Goal: Information Seeking & Learning: Learn about a topic

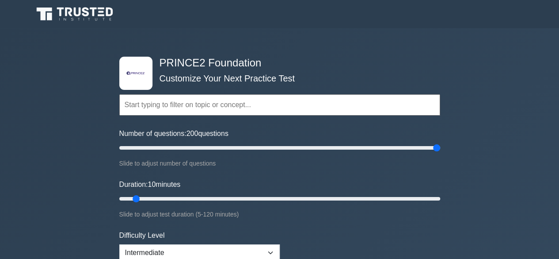
type input "200"
click at [438, 148] on input "Number of questions: 200 questions" at bounding box center [279, 147] width 321 height 11
type input "120"
click at [439, 198] on input "Duration: 120 minutes" at bounding box center [279, 198] width 321 height 11
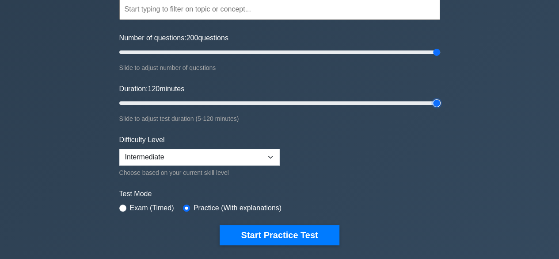
scroll to position [96, 0]
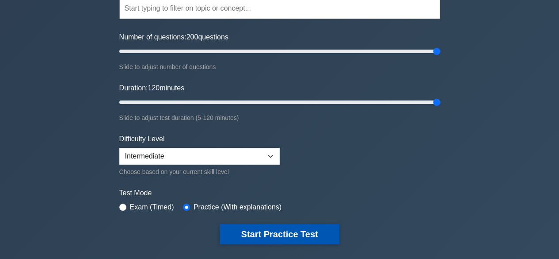
click at [310, 236] on button "Start Practice Test" at bounding box center [279, 234] width 119 height 20
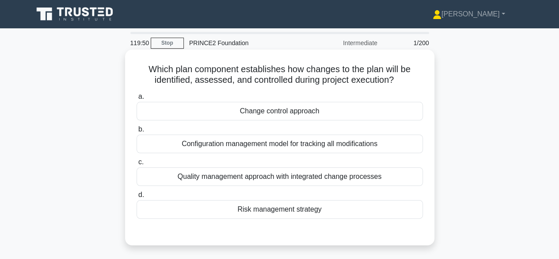
click at [320, 110] on div "Change control approach" at bounding box center [280, 111] width 286 height 19
click at [137, 99] on input "a. Change control approach" at bounding box center [137, 97] width 0 height 6
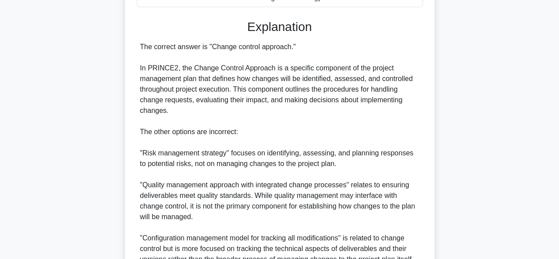
scroll to position [296, 0]
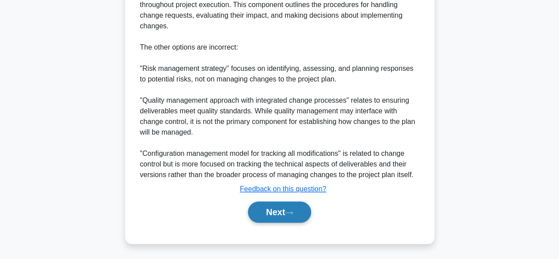
click at [281, 210] on button "Next" at bounding box center [279, 211] width 63 height 21
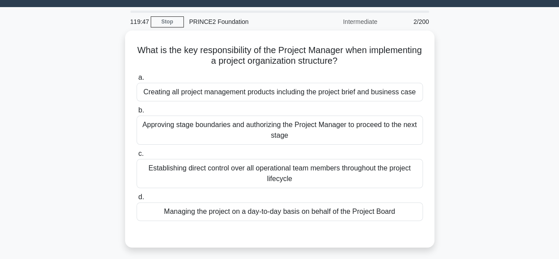
scroll to position [19, 0]
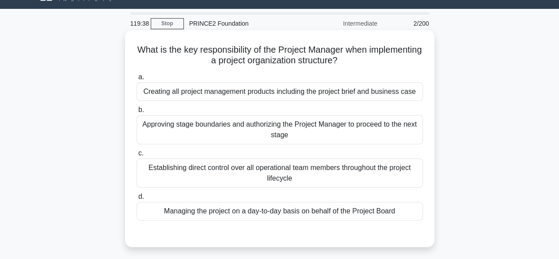
click at [351, 210] on div "Managing the project on a day-to-day basis on behalf of the Project Board" at bounding box center [280, 211] width 286 height 19
click at [137, 199] on input "d. Managing the project on a day-to-day basis on behalf of the Project Board" at bounding box center [137, 197] width 0 height 6
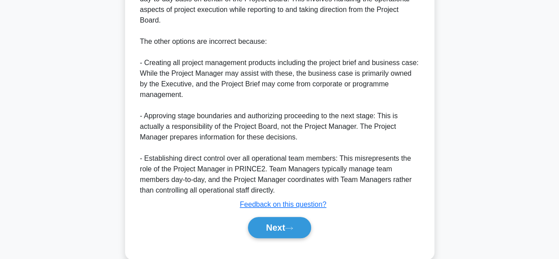
scroll to position [306, 0]
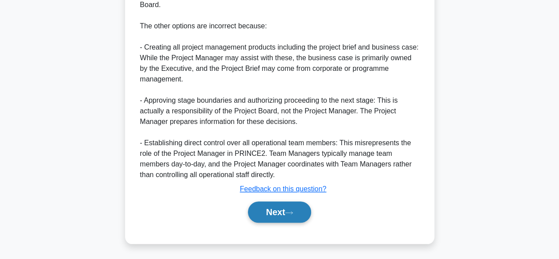
click at [293, 211] on icon at bounding box center [288, 212] width 7 height 3
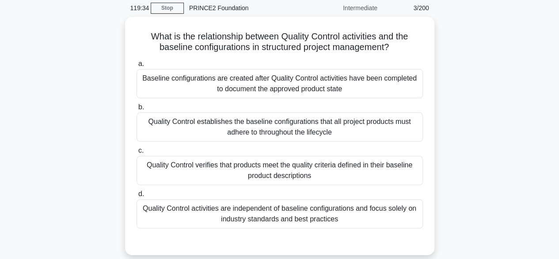
scroll to position [37, 0]
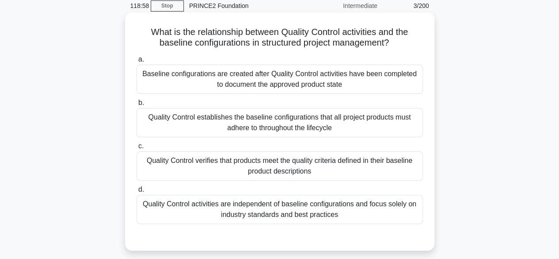
click at [305, 161] on div "Quality Control verifies that products meet the quality criteria defined in the…" at bounding box center [280, 165] width 286 height 29
click at [137, 149] on input "c. Quality Control verifies that products meet the quality criteria defined in …" at bounding box center [137, 146] width 0 height 6
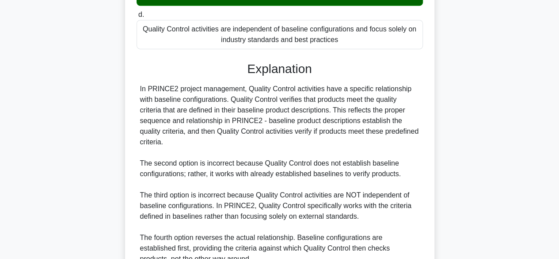
scroll to position [296, 0]
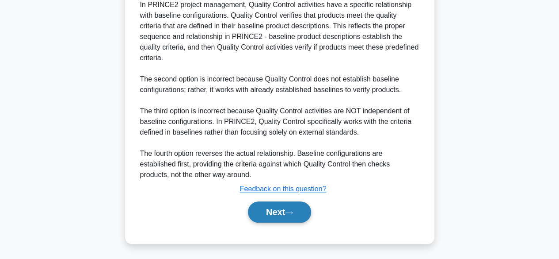
click at [264, 205] on button "Next" at bounding box center [279, 211] width 63 height 21
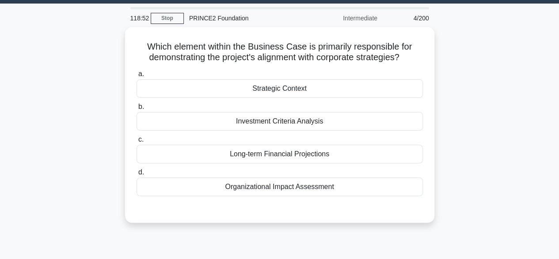
scroll to position [26, 0]
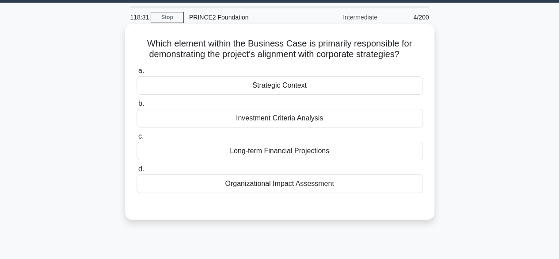
click at [312, 87] on div "Strategic Context" at bounding box center [280, 85] width 286 height 19
click at [137, 74] on input "a. Strategic Context" at bounding box center [137, 71] width 0 height 6
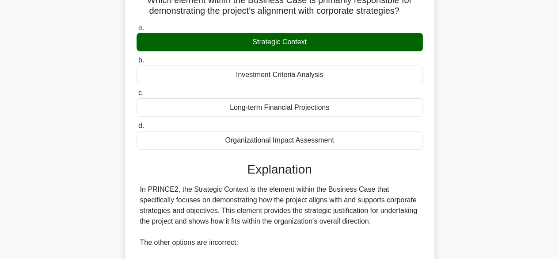
scroll to position [232, 0]
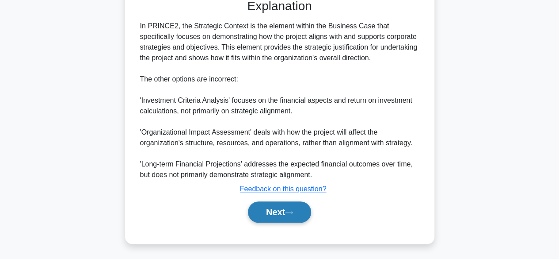
click at [288, 208] on button "Next" at bounding box center [279, 211] width 63 height 21
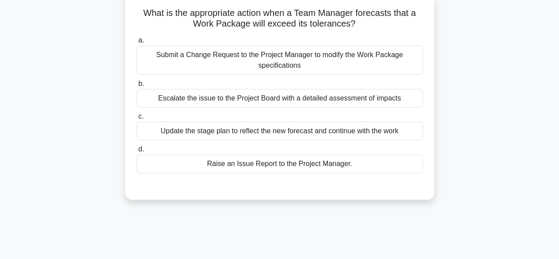
scroll to position [58, 0]
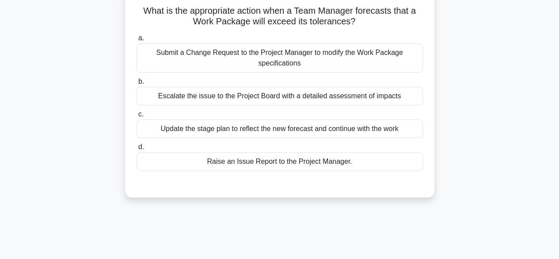
click at [316, 164] on div "Raise an Issue Report to the Project Manager." at bounding box center [280, 161] width 286 height 19
click at [137, 150] on input "d. Raise an Issue Report to the Project Manager." at bounding box center [137, 147] width 0 height 6
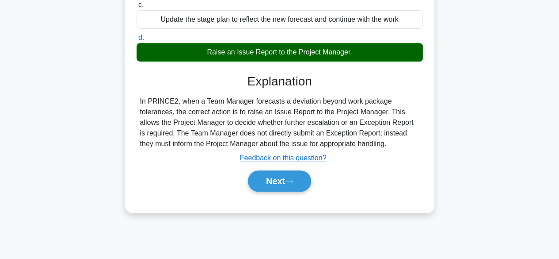
scroll to position [219, 0]
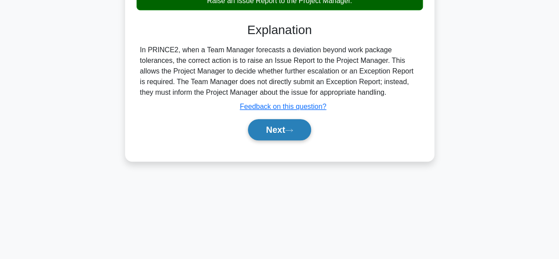
click at [289, 128] on icon at bounding box center [289, 130] width 8 height 5
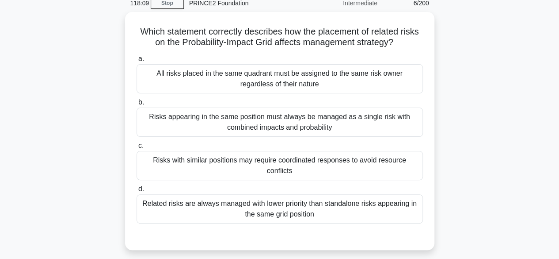
scroll to position [47, 0]
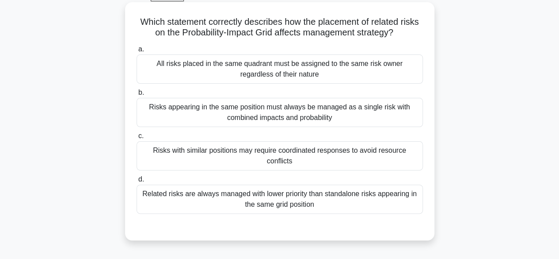
click at [324, 186] on div "Related risks are always managed with lower priority than standalone risks appe…" at bounding box center [280, 198] width 286 height 29
click at [137, 182] on input "d. Related risks are always managed with lower priority than standalone risks a…" at bounding box center [137, 179] width 0 height 6
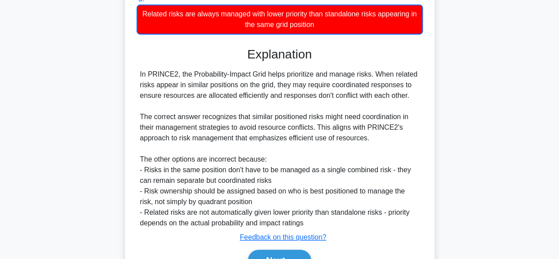
scroll to position [276, 0]
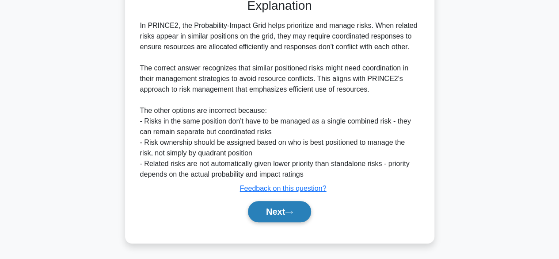
click at [289, 205] on button "Next" at bounding box center [279, 211] width 63 height 21
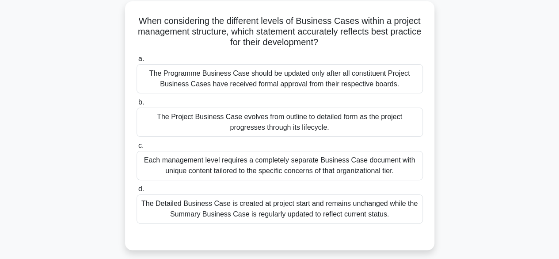
scroll to position [52, 0]
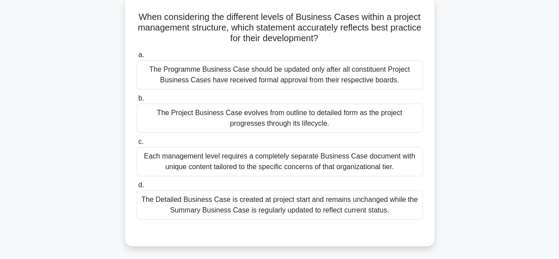
click at [352, 121] on div "The Project Business Case evolves from outline to detailed form as the project …" at bounding box center [280, 117] width 286 height 29
click at [137, 101] on input "b. The Project Business Case evolves from outline to detailed form as the proje…" at bounding box center [137, 98] width 0 height 6
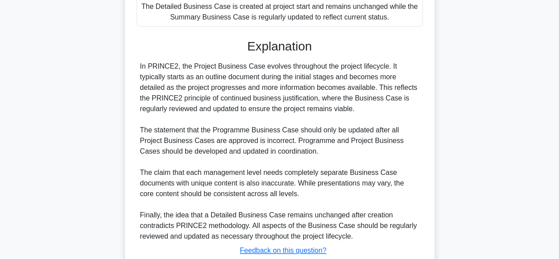
scroll to position [306, 0]
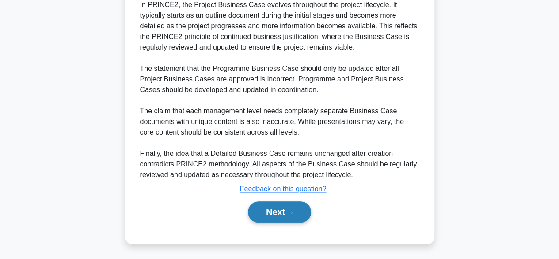
click at [290, 208] on button "Next" at bounding box center [279, 211] width 63 height 21
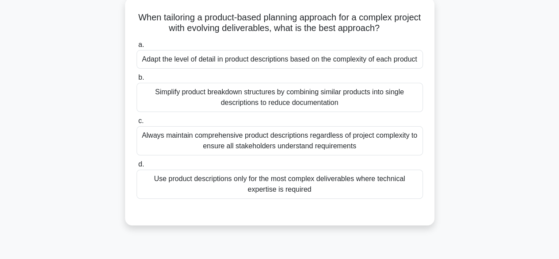
scroll to position [48, 0]
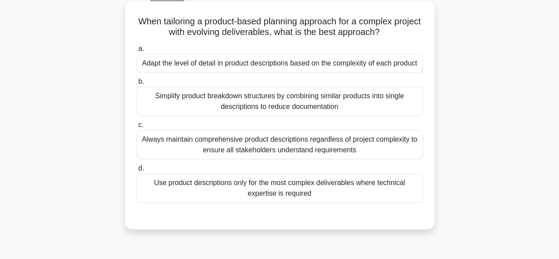
click at [327, 108] on div "Simplify product breakdown structures by combining similar products into single…" at bounding box center [280, 101] width 286 height 29
click at [137, 84] on input "b. Simplify product breakdown structures by combining similar products into sin…" at bounding box center [137, 82] width 0 height 6
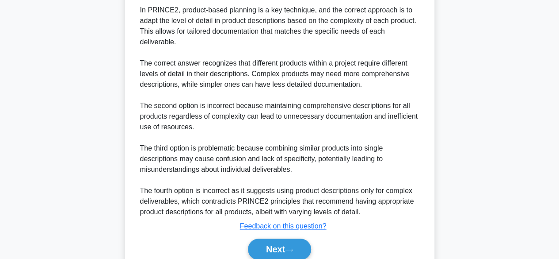
scroll to position [329, 0]
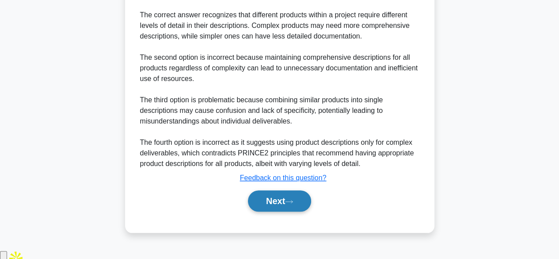
click at [282, 211] on button "Next" at bounding box center [279, 200] width 63 height 21
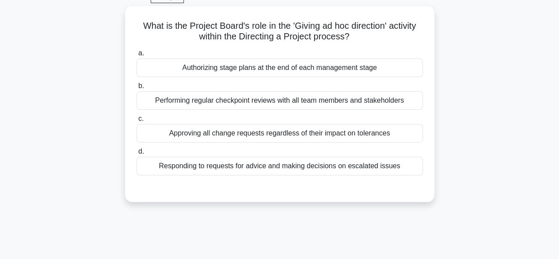
scroll to position [46, 0]
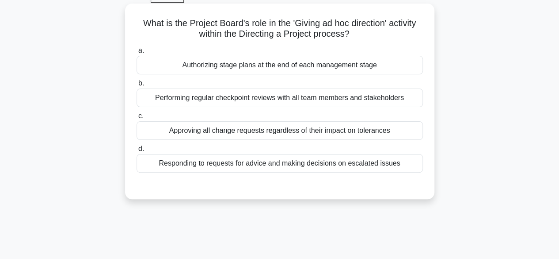
click at [345, 69] on div "Authorizing stage plans at the end of each management stage" at bounding box center [280, 65] width 286 height 19
click at [137, 53] on input "a. Authorizing stage plans at the end of each management stage" at bounding box center [137, 51] width 0 height 6
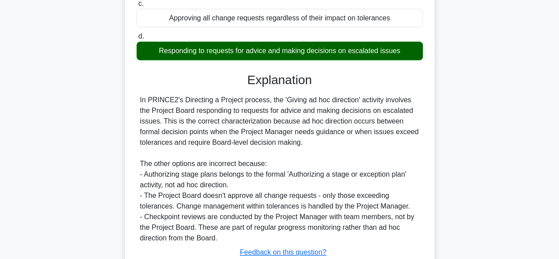
scroll to position [223, 0]
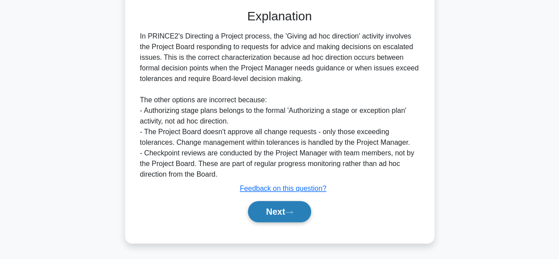
click at [277, 206] on button "Next" at bounding box center [279, 211] width 63 height 21
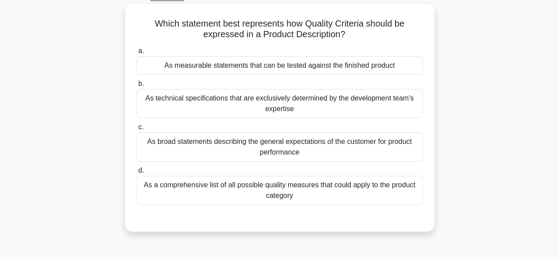
scroll to position [49, 0]
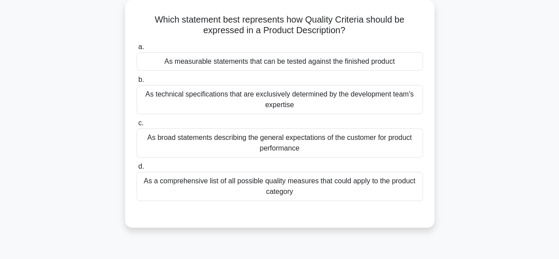
click at [377, 66] on div "As measurable statements that can be tested against the finished product" at bounding box center [280, 61] width 286 height 19
click at [137, 50] on input "a. As measurable statements that can be tested against the finished product" at bounding box center [137, 47] width 0 height 6
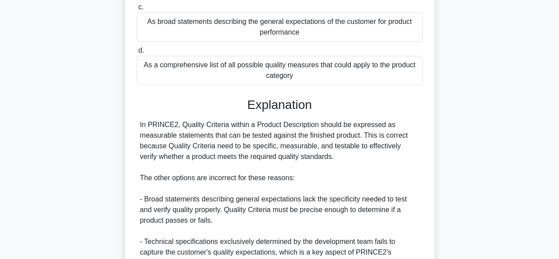
scroll to position [296, 0]
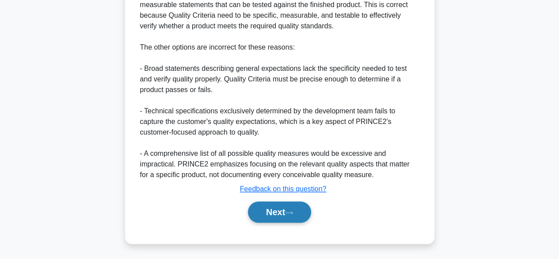
click at [285, 208] on button "Next" at bounding box center [279, 211] width 63 height 21
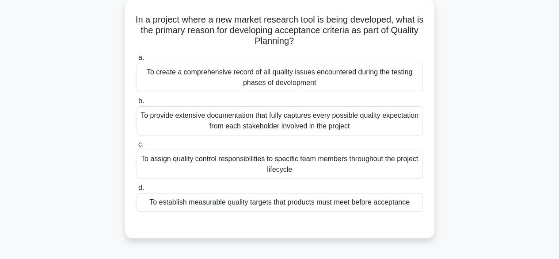
scroll to position [56, 0]
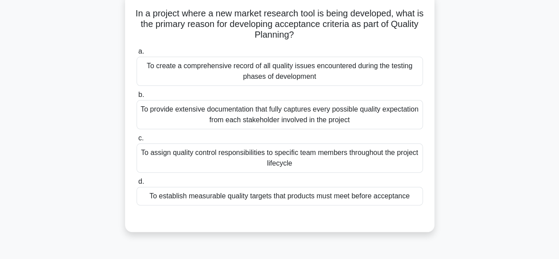
click at [346, 193] on div "To establish measurable quality targets that products must meet before acceptan…" at bounding box center [280, 195] width 286 height 19
click at [137, 184] on input "d. To establish measurable quality targets that products must meet before accep…" at bounding box center [137, 182] width 0 height 6
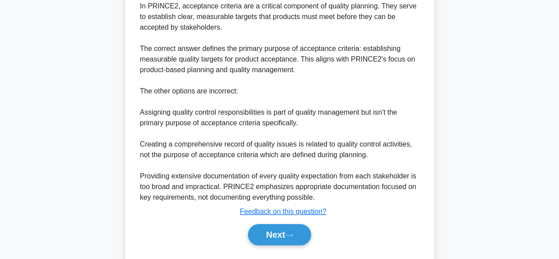
scroll to position [317, 0]
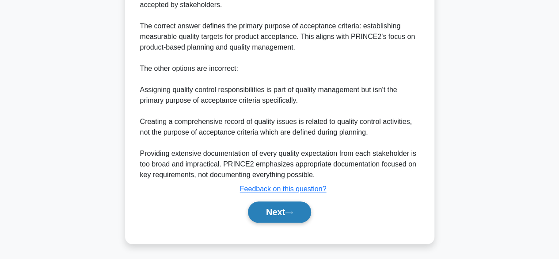
click at [288, 203] on button "Next" at bounding box center [279, 211] width 63 height 21
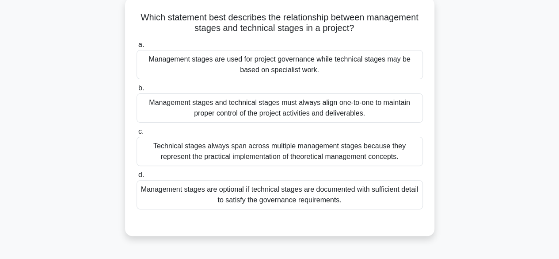
scroll to position [53, 0]
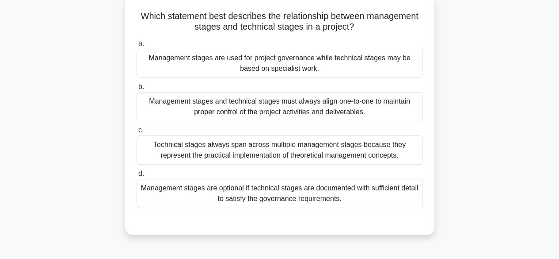
click at [384, 59] on div "Management stages are used for project governance while technical stages may be…" at bounding box center [280, 63] width 286 height 29
click at [137, 46] on input "a. Management stages are used for project governance while technical stages may…" at bounding box center [137, 44] width 0 height 6
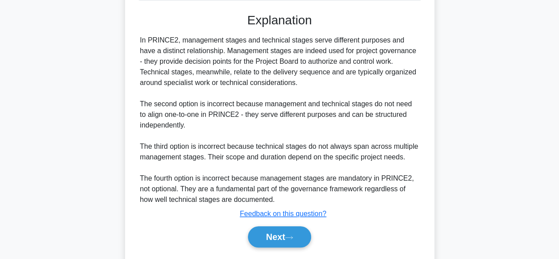
scroll to position [285, 0]
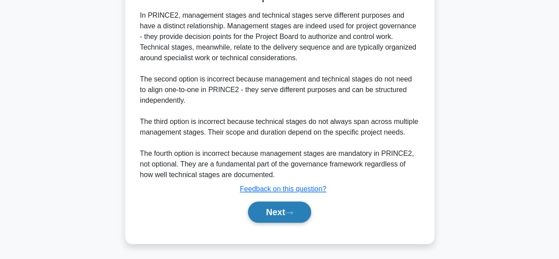
click at [266, 208] on button "Next" at bounding box center [279, 211] width 63 height 21
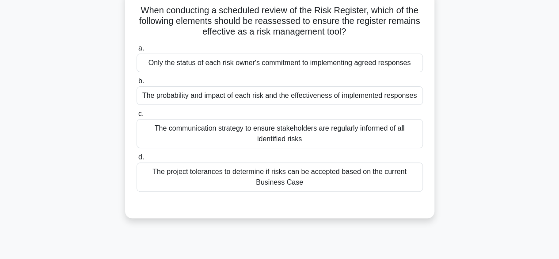
scroll to position [61, 0]
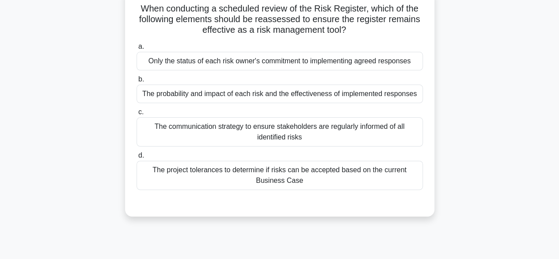
click at [325, 141] on div "The communication strategy to ensure stakeholders are regularly informed of all…" at bounding box center [280, 131] width 286 height 29
click at [137, 115] on input "c. The communication strategy to ensure stakeholders are regularly informed of …" at bounding box center [137, 112] width 0 height 6
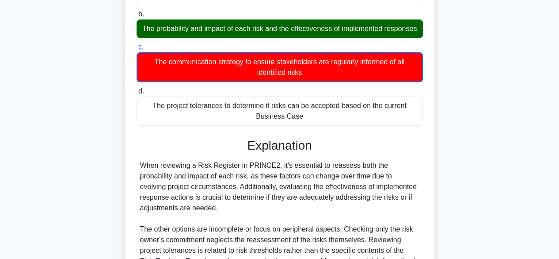
scroll to position [244, 0]
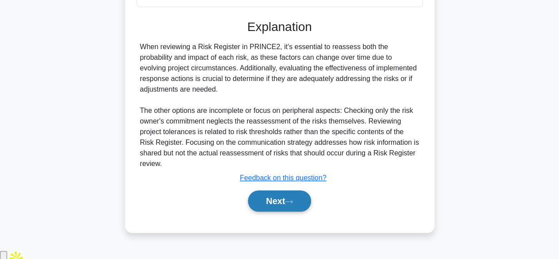
click at [275, 207] on button "Next" at bounding box center [279, 200] width 63 height 21
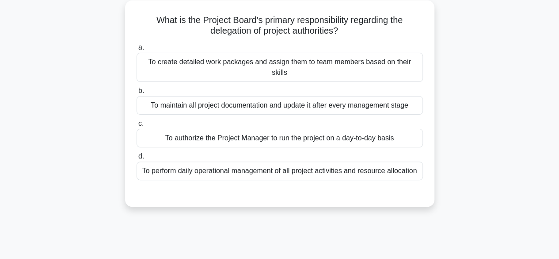
scroll to position [55, 0]
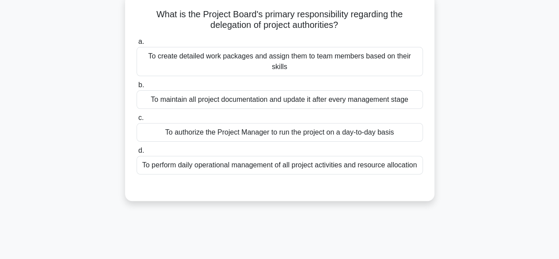
click at [358, 123] on div "To authorize the Project Manager to run the project on a day-to-day basis" at bounding box center [280, 132] width 286 height 19
click at [137, 118] on input "c. To authorize the Project Manager to run the project on a day-to-day basis" at bounding box center [137, 118] width 0 height 6
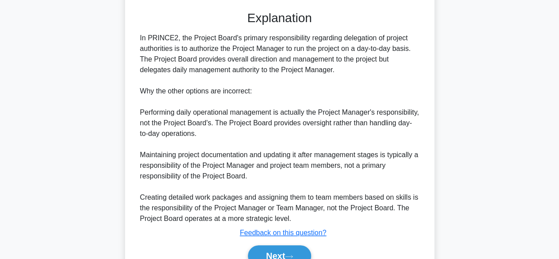
scroll to position [264, 0]
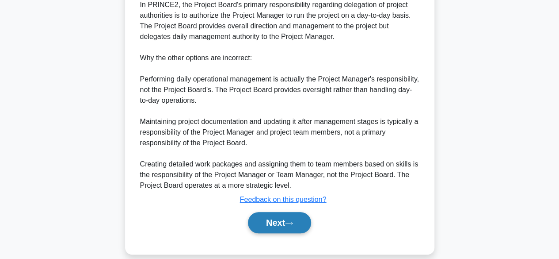
click at [270, 213] on button "Next" at bounding box center [279, 222] width 63 height 21
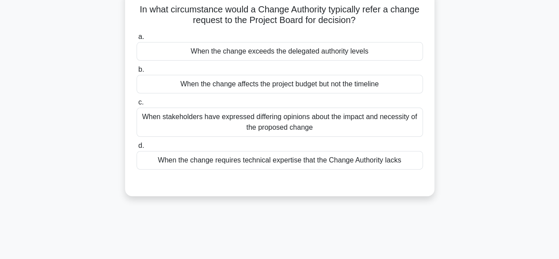
scroll to position [62, 0]
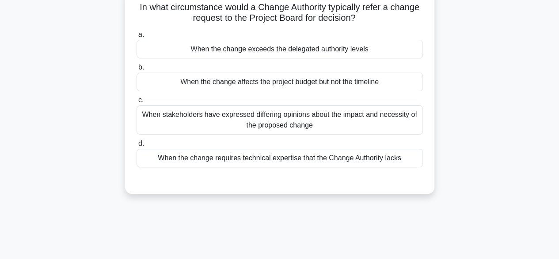
click at [351, 53] on div "When the change exceeds the delegated authority levels" at bounding box center [280, 49] width 286 height 19
click at [137, 38] on input "a. When the change exceeds the delegated authority levels" at bounding box center [137, 35] width 0 height 6
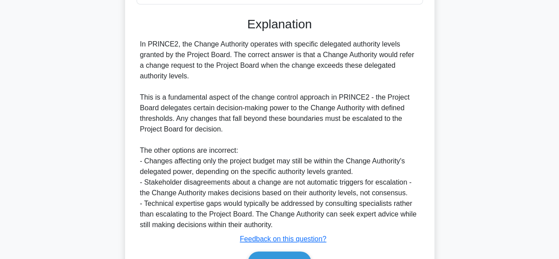
scroll to position [274, 0]
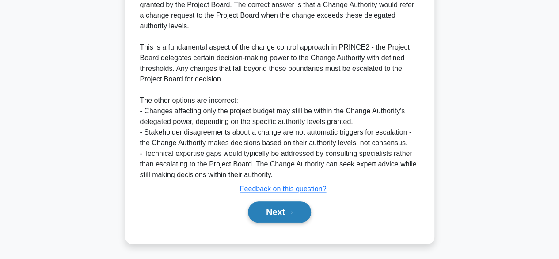
click at [261, 206] on button "Next" at bounding box center [279, 211] width 63 height 21
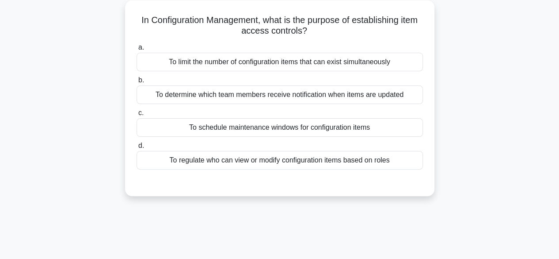
scroll to position [49, 0]
click at [344, 158] on div "To regulate who can view or modify configuration items based on roles" at bounding box center [280, 160] width 286 height 19
click at [137, 149] on input "d. To regulate who can view or modify configuration items based on roles" at bounding box center [137, 146] width 0 height 6
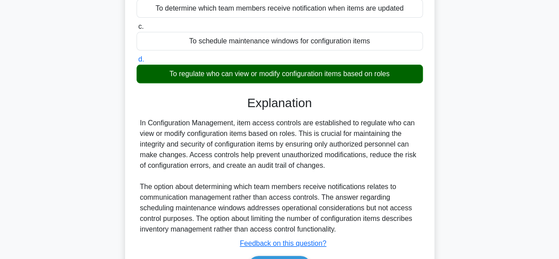
scroll to position [219, 0]
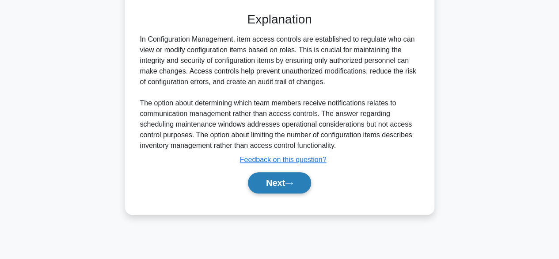
click at [293, 179] on button "Next" at bounding box center [279, 182] width 63 height 21
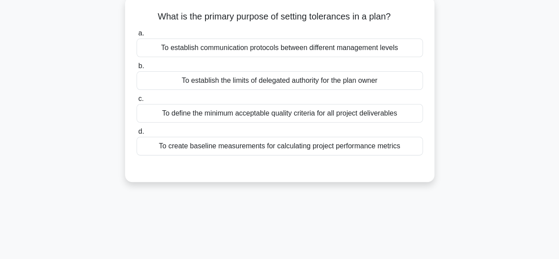
scroll to position [57, 0]
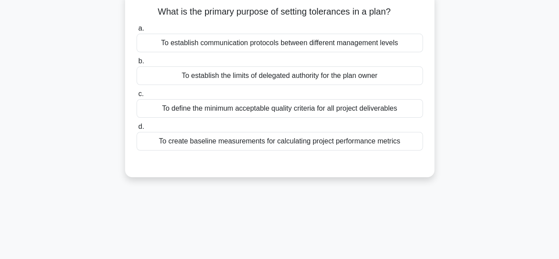
click at [316, 107] on div "To define the minimum acceptable quality criteria for all project deliverables" at bounding box center [280, 108] width 286 height 19
click at [137, 97] on input "c. To define the minimum acceptable quality criteria for all project deliverabl…" at bounding box center [137, 94] width 0 height 6
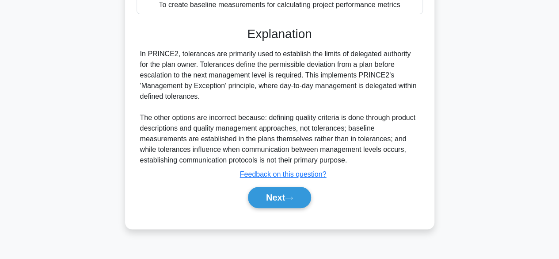
scroll to position [219, 0]
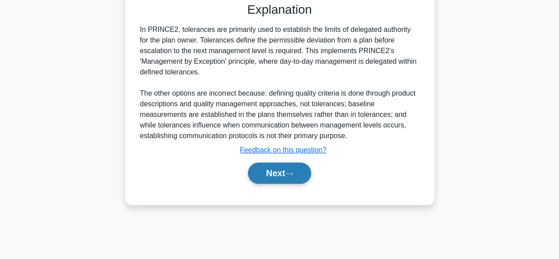
click at [272, 175] on button "Next" at bounding box center [279, 172] width 63 height 21
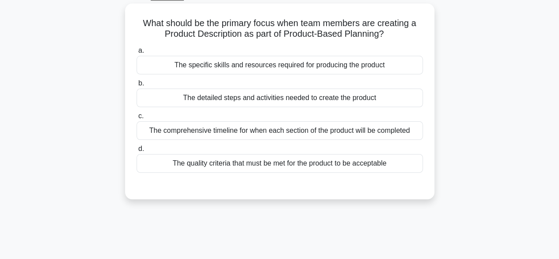
scroll to position [49, 0]
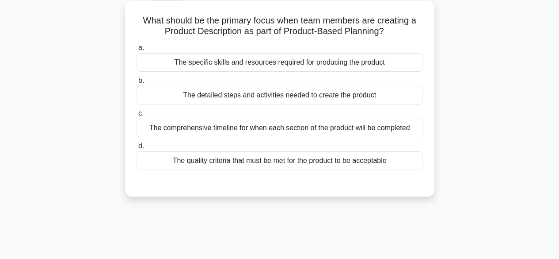
click at [186, 163] on div "The quality criteria that must be met for the product to be acceptable" at bounding box center [280, 160] width 286 height 19
click at [137, 149] on input "d. The quality criteria that must be met for the product to be acceptable" at bounding box center [137, 146] width 0 height 6
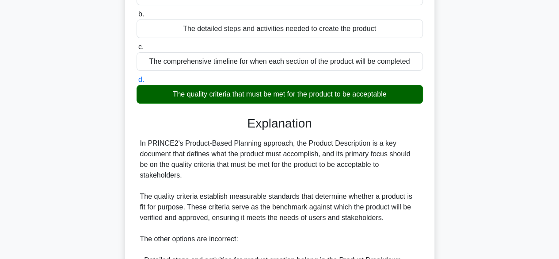
scroll to position [285, 0]
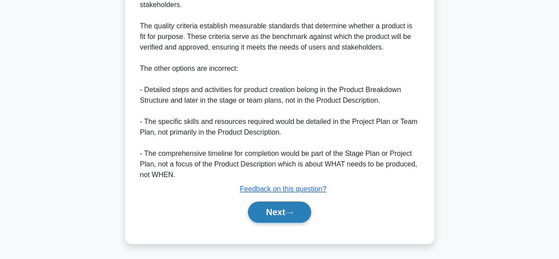
click at [266, 212] on button "Next" at bounding box center [279, 211] width 63 height 21
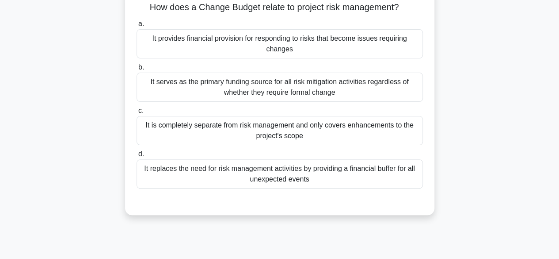
scroll to position [63, 0]
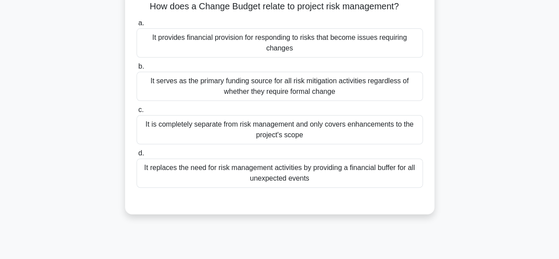
click at [171, 44] on div "It provides financial provision for responding to risks that become issues requ…" at bounding box center [280, 42] width 286 height 29
click at [137, 26] on input "a. It provides financial provision for responding to risks that become issues r…" at bounding box center [137, 23] width 0 height 6
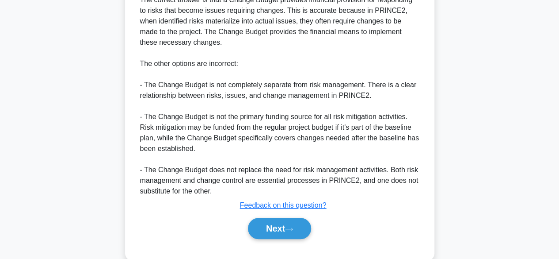
scroll to position [349, 0]
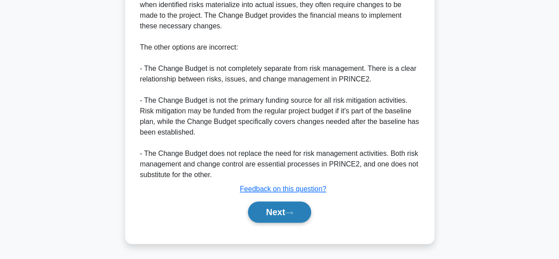
click at [273, 210] on button "Next" at bounding box center [279, 211] width 63 height 21
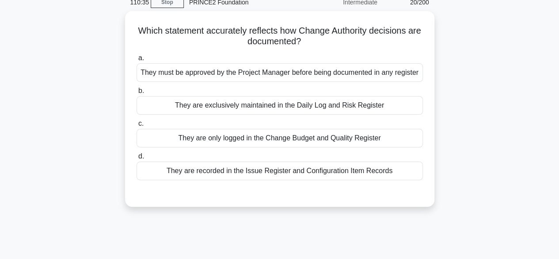
scroll to position [42, 0]
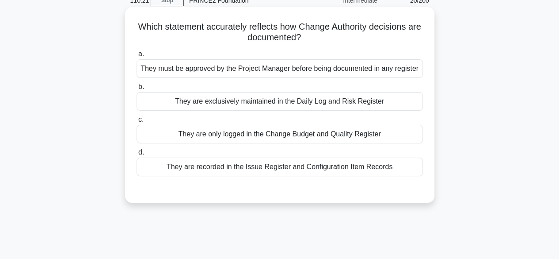
click at [170, 169] on div "They are recorded in the Issue Register and Configuration Item Records" at bounding box center [280, 166] width 286 height 19
click at [137, 155] on input "d. They are recorded in the Issue Register and Configuration Item Records" at bounding box center [137, 152] width 0 height 6
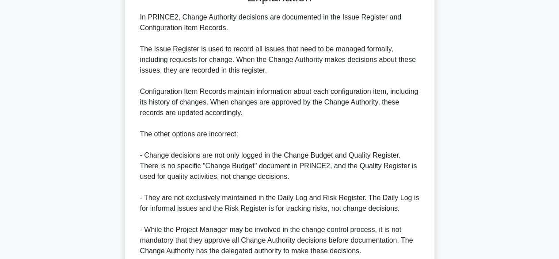
scroll to position [317, 0]
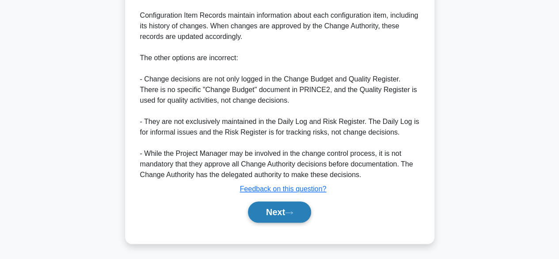
click at [265, 210] on button "Next" at bounding box center [279, 211] width 63 height 21
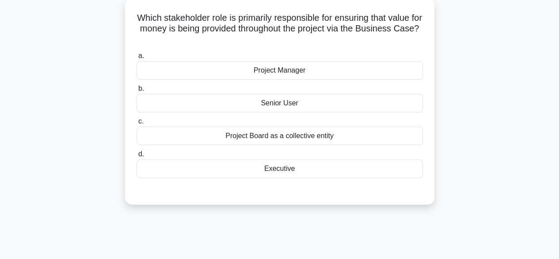
scroll to position [53, 0]
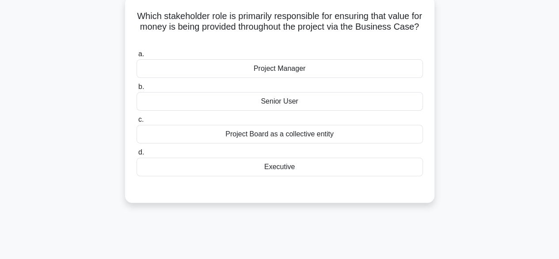
click at [194, 174] on div "Executive" at bounding box center [280, 166] width 286 height 19
click at [137, 155] on input "d. Executive" at bounding box center [137, 152] width 0 height 6
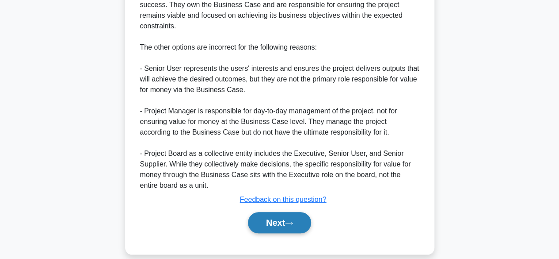
click at [269, 212] on button "Next" at bounding box center [279, 222] width 63 height 21
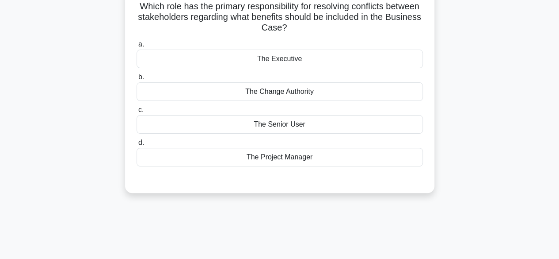
scroll to position [65, 0]
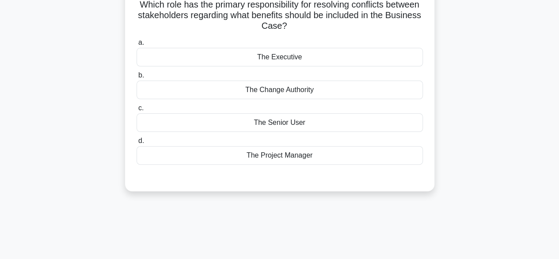
click at [174, 53] on div "The Executive" at bounding box center [280, 57] width 286 height 19
click at [137, 46] on input "a. The Executive" at bounding box center [137, 43] width 0 height 6
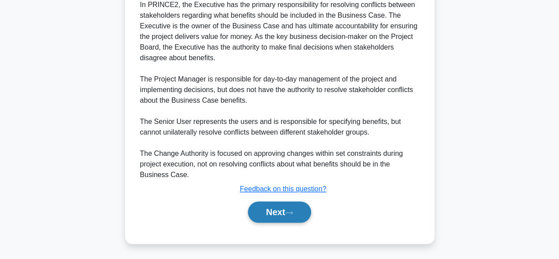
click at [262, 212] on button "Next" at bounding box center [279, 211] width 63 height 21
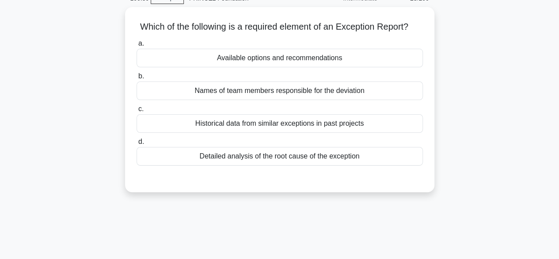
scroll to position [45, 0]
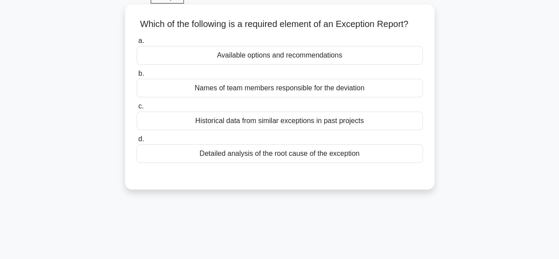
click at [270, 65] on div "Available options and recommendations" at bounding box center [280, 55] width 286 height 19
click at [137, 44] on input "a. Available options and recommendations" at bounding box center [137, 41] width 0 height 6
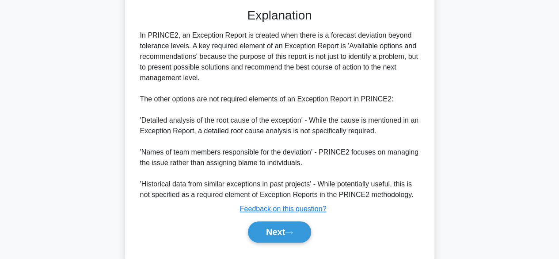
scroll to position [243, 0]
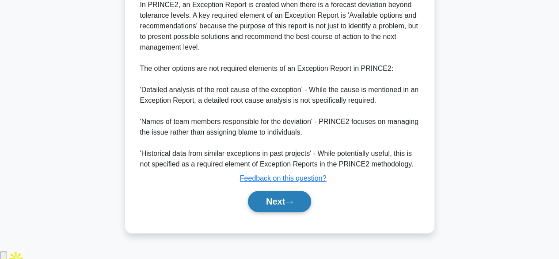
click at [282, 204] on button "Next" at bounding box center [279, 200] width 63 height 21
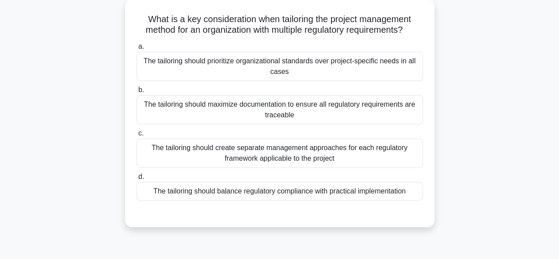
scroll to position [53, 0]
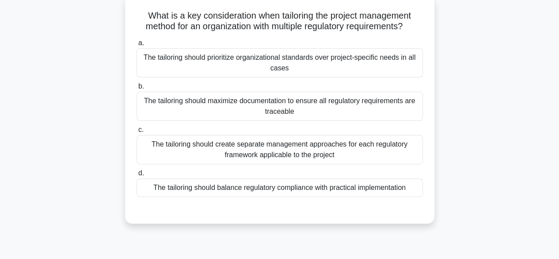
click at [191, 190] on div "The tailoring should balance regulatory compliance with practical implementation" at bounding box center [280, 187] width 286 height 19
click at [137, 176] on input "d. The tailoring should balance regulatory compliance with practical implementa…" at bounding box center [137, 173] width 0 height 6
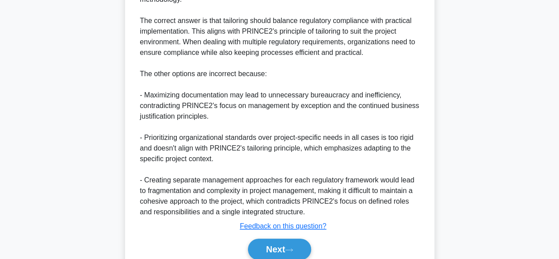
scroll to position [349, 0]
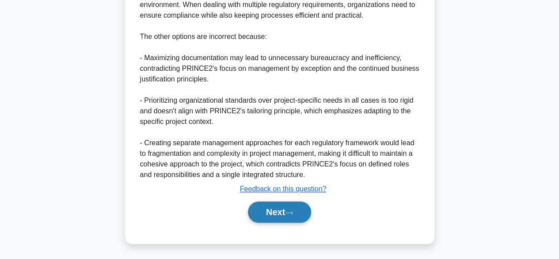
click at [270, 208] on button "Next" at bounding box center [279, 211] width 63 height 21
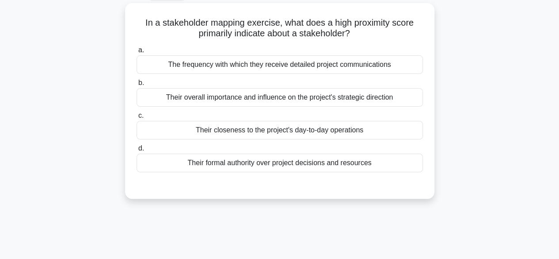
scroll to position [49, 0]
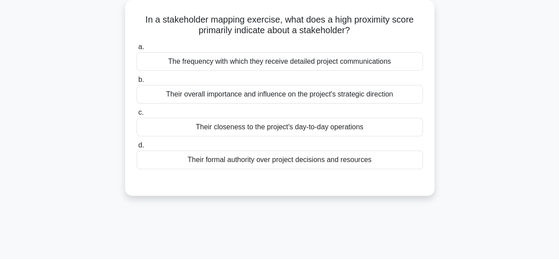
click at [214, 163] on div "Their formal authority over project decisions and resources" at bounding box center [280, 159] width 286 height 19
click at [137, 148] on input "d. Their formal authority over project decisions and resources" at bounding box center [137, 145] width 0 height 6
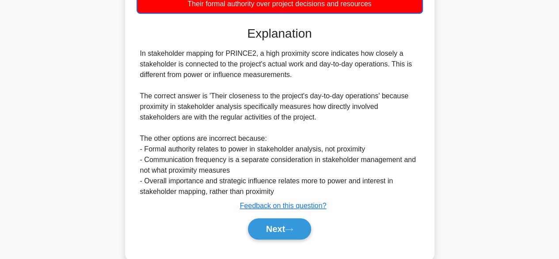
scroll to position [223, 0]
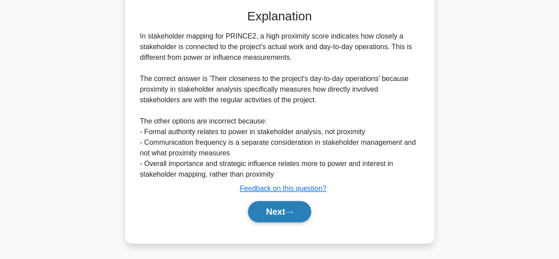
click at [272, 213] on button "Next" at bounding box center [279, 211] width 63 height 21
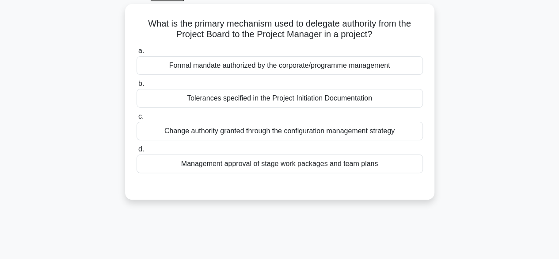
scroll to position [43, 0]
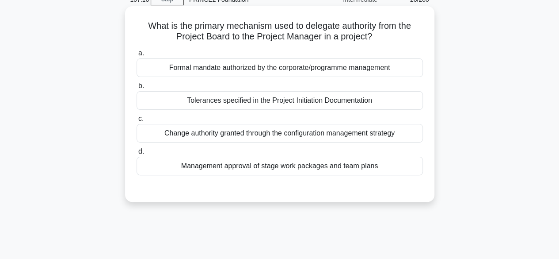
click at [169, 165] on div "Management approval of stage work packages and team plans" at bounding box center [280, 165] width 286 height 19
click at [137, 154] on input "d. Management approval of stage work packages and team plans" at bounding box center [137, 151] width 0 height 6
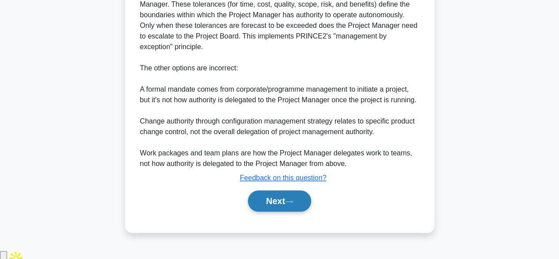
click at [270, 208] on button "Next" at bounding box center [279, 200] width 63 height 21
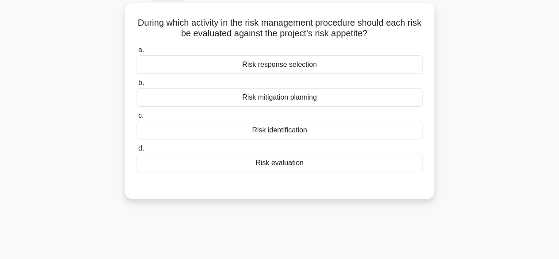
scroll to position [49, 0]
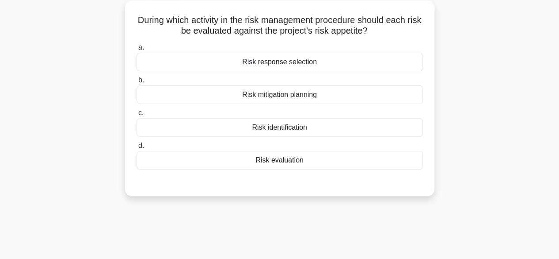
click at [228, 134] on div "Risk identification" at bounding box center [280, 127] width 286 height 19
click at [137, 116] on input "c. Risk identification" at bounding box center [137, 113] width 0 height 6
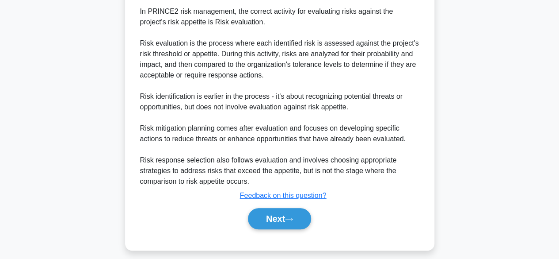
scroll to position [255, 0]
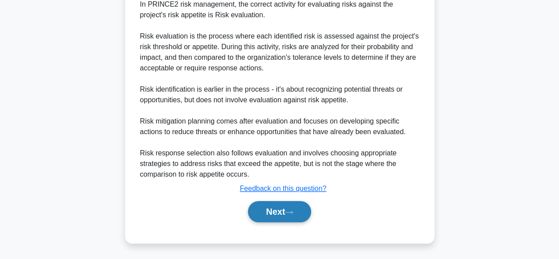
click at [285, 209] on button "Next" at bounding box center [279, 211] width 63 height 21
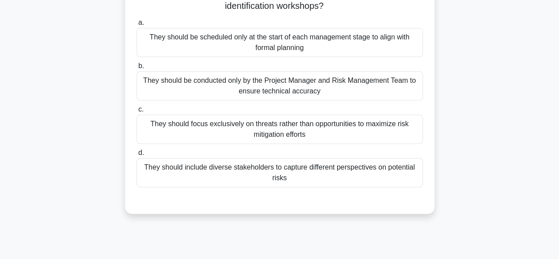
scroll to position [55, 0]
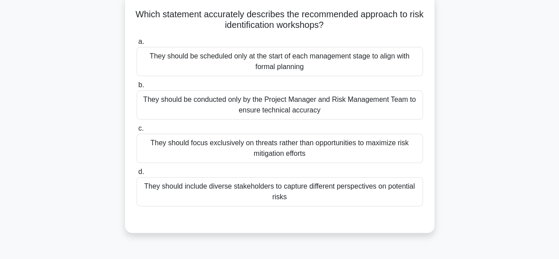
click at [193, 192] on div "They should include diverse stakeholders to capture different perspectives on p…" at bounding box center [280, 191] width 286 height 29
click at [137, 175] on input "d. They should include diverse stakeholders to capture different perspectives o…" at bounding box center [137, 172] width 0 height 6
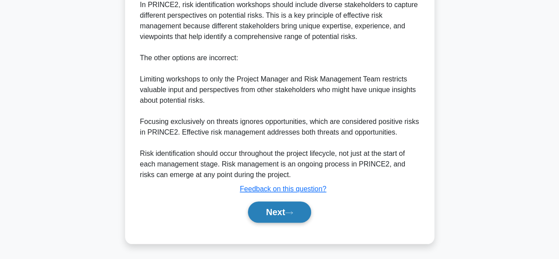
click at [262, 213] on button "Next" at bounding box center [279, 211] width 63 height 21
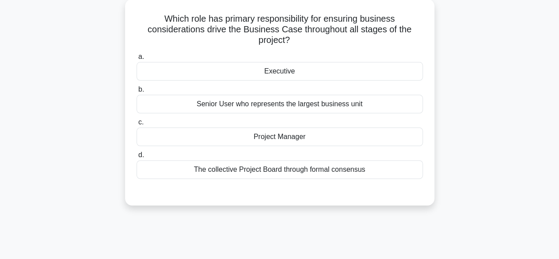
scroll to position [53, 0]
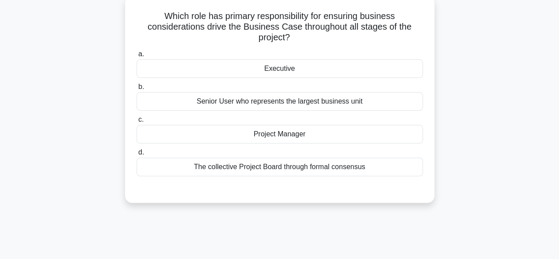
click at [215, 63] on div "Executive" at bounding box center [280, 68] width 286 height 19
click at [137, 57] on input "a. Executive" at bounding box center [137, 54] width 0 height 6
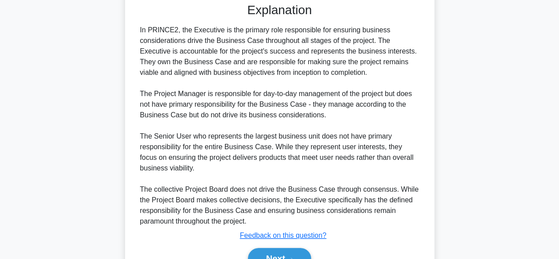
scroll to position [285, 0]
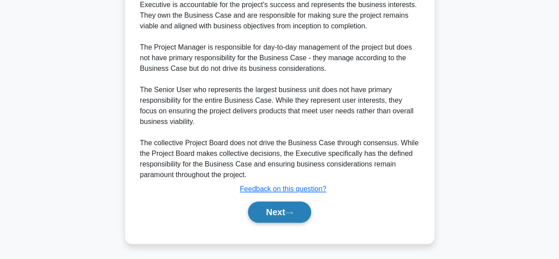
click at [260, 214] on button "Next" at bounding box center [279, 211] width 63 height 21
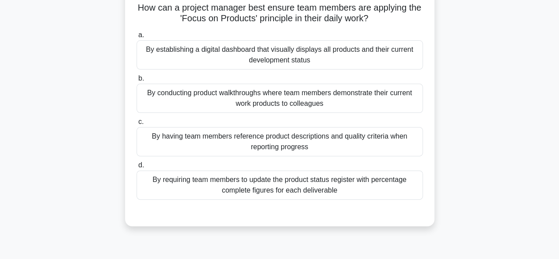
scroll to position [62, 0]
click at [169, 138] on div "By having team members reference product descriptions and quality criteria when…" at bounding box center [280, 140] width 286 height 29
click at [137, 124] on input "c. By having team members reference product descriptions and quality criteria w…" at bounding box center [137, 121] width 0 height 6
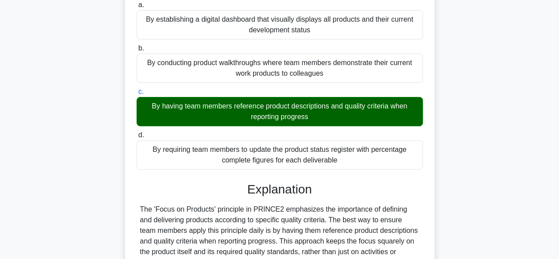
scroll to position [253, 0]
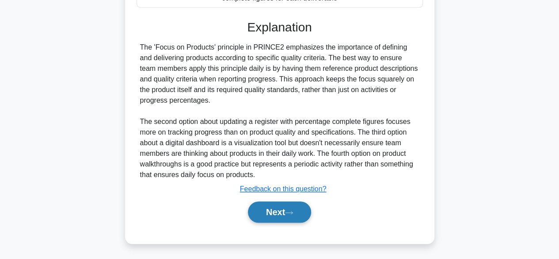
click at [272, 211] on button "Next" at bounding box center [279, 211] width 63 height 21
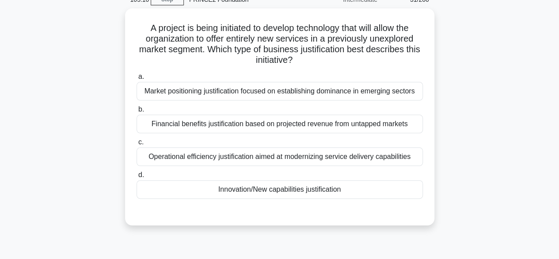
scroll to position [47, 0]
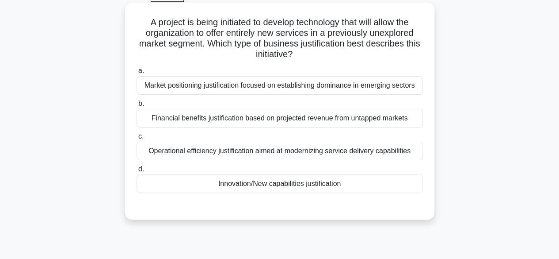
click at [196, 187] on div "Innovation/New capabilities justification" at bounding box center [280, 183] width 286 height 19
click at [137, 172] on input "d. Innovation/New capabilities justification" at bounding box center [137, 169] width 0 height 6
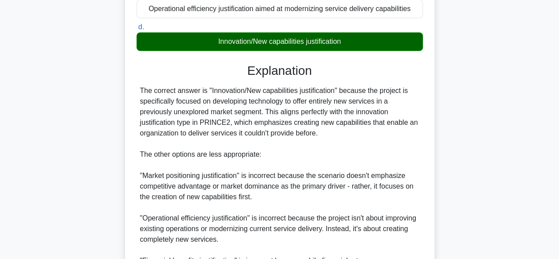
scroll to position [296, 0]
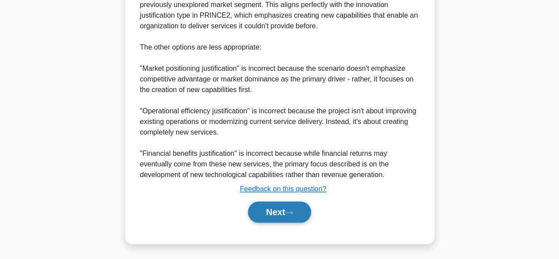
click at [259, 217] on button "Next" at bounding box center [279, 211] width 63 height 21
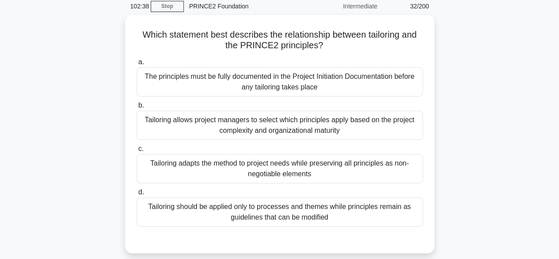
scroll to position [37, 0]
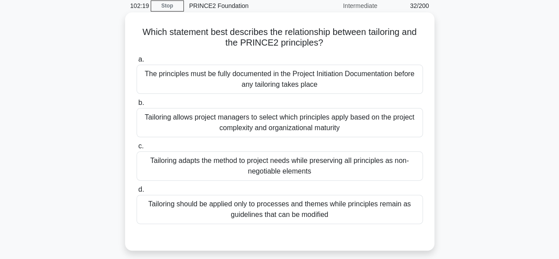
click at [406, 81] on div "The principles must be fully documented in the Project Initiation Documentation…" at bounding box center [280, 79] width 286 height 29
click at [137, 62] on input "a. The principles must be fully documented in the Project Initiation Documentat…" at bounding box center [137, 60] width 0 height 6
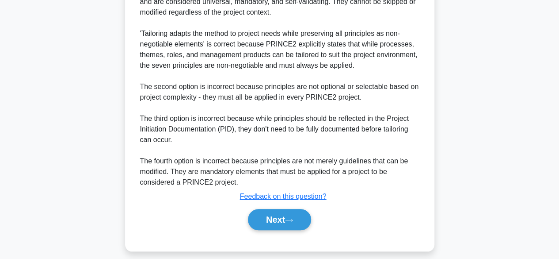
scroll to position [318, 0]
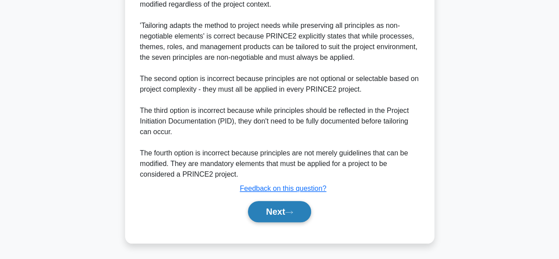
click at [292, 209] on icon at bounding box center [289, 211] width 8 height 5
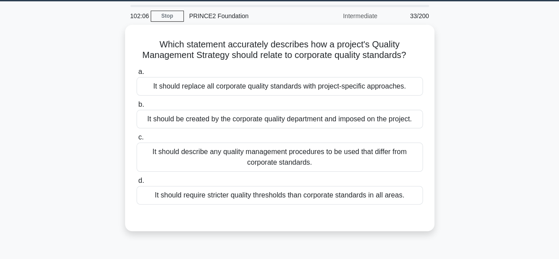
scroll to position [16, 0]
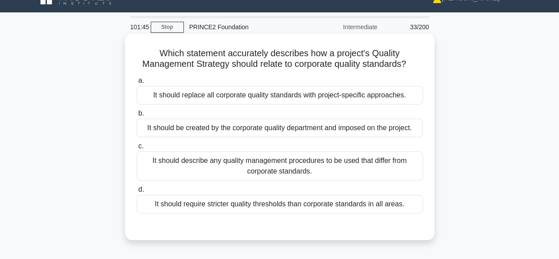
click at [397, 203] on div "It should require stricter quality thresholds than corporate standards in all a…" at bounding box center [280, 203] width 286 height 19
click at [137, 192] on input "d. It should require stricter quality thresholds than corporate standards in al…" at bounding box center [137, 189] width 0 height 6
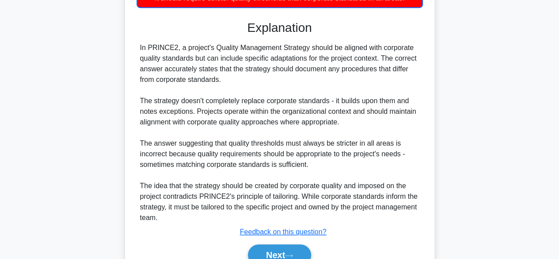
scroll to position [265, 0]
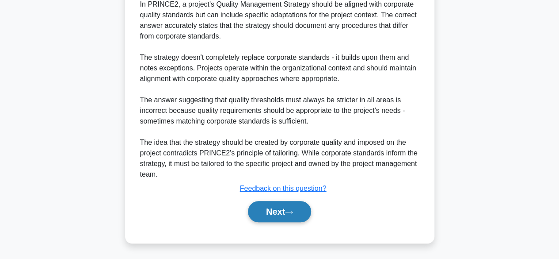
click at [293, 211] on icon at bounding box center [289, 211] width 8 height 5
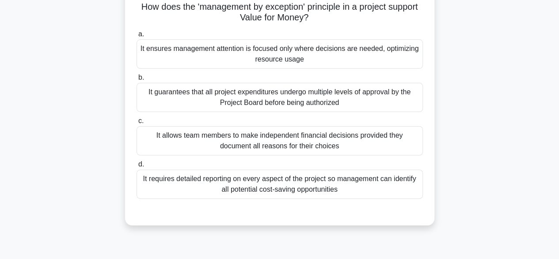
scroll to position [76, 0]
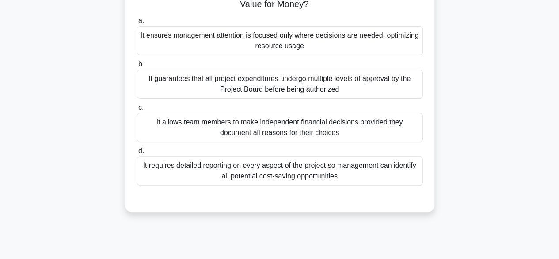
click at [384, 175] on div "It requires detailed reporting on every aspect of the project so management can…" at bounding box center [280, 170] width 286 height 29
click at [137, 154] on input "d. It requires detailed reporting on every aspect of the project so management …" at bounding box center [137, 151] width 0 height 6
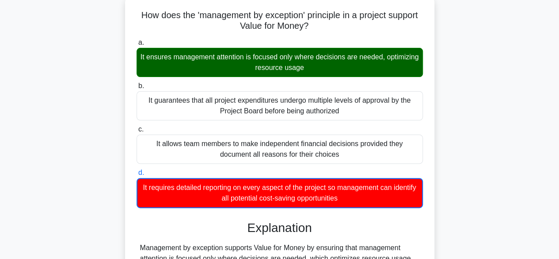
scroll to position [52, 0]
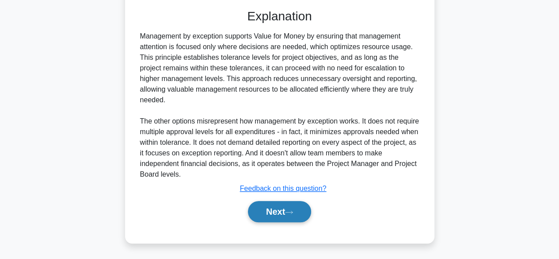
click at [293, 209] on icon at bounding box center [289, 211] width 8 height 5
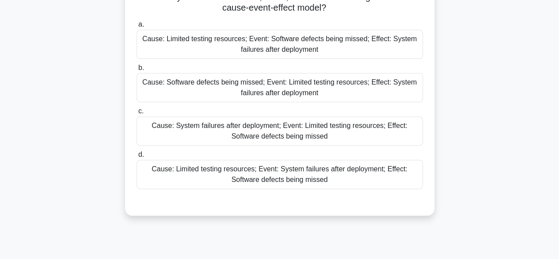
scroll to position [109, 0]
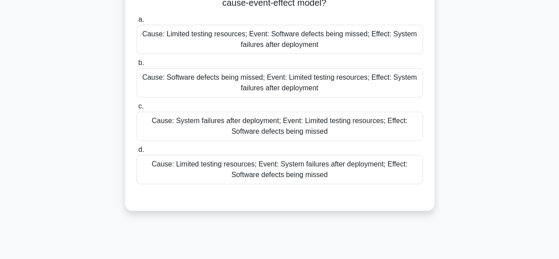
click at [392, 80] on div "Cause: Software defects being missed; Event: Limited testing resources; Effect:…" at bounding box center [280, 82] width 286 height 29
click at [137, 66] on input "b. Cause: Software defects being missed; Event: Limited testing resources; Effe…" at bounding box center [137, 63] width 0 height 6
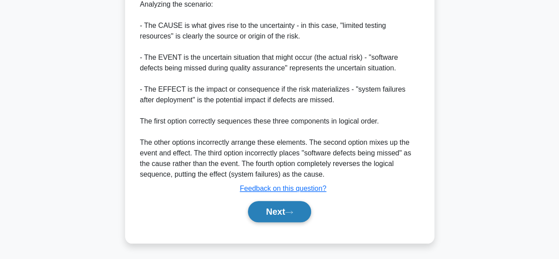
click at [290, 212] on icon at bounding box center [289, 211] width 8 height 5
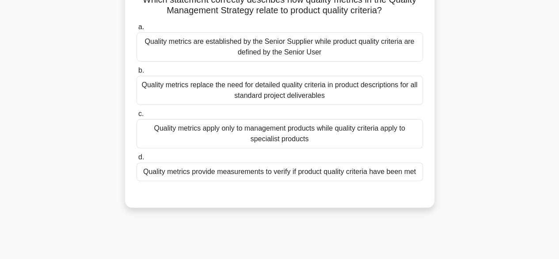
scroll to position [71, 0]
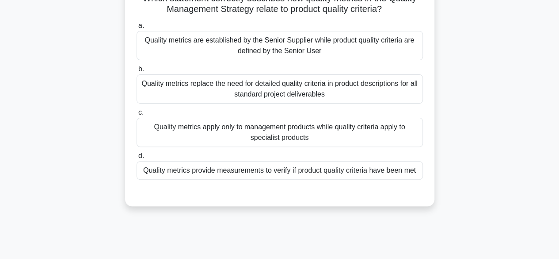
click at [396, 172] on div "Quality metrics provide measurements to verify if product quality criteria have…" at bounding box center [280, 170] width 286 height 19
click at [137, 159] on input "d. Quality metrics provide measurements to verify if product quality criteria h…" at bounding box center [137, 156] width 0 height 6
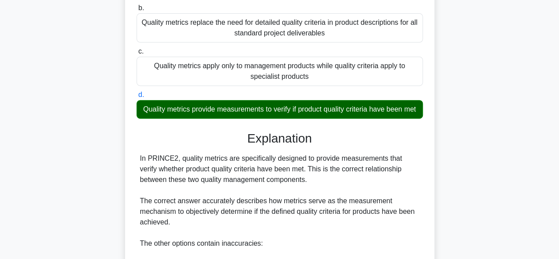
scroll to position [327, 0]
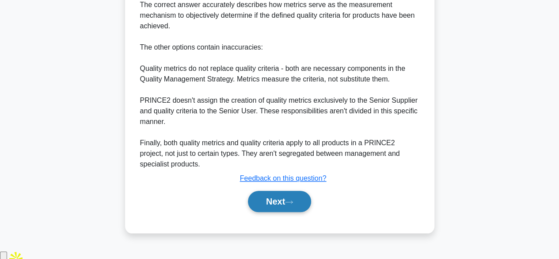
click at [289, 212] on button "Next" at bounding box center [279, 200] width 63 height 21
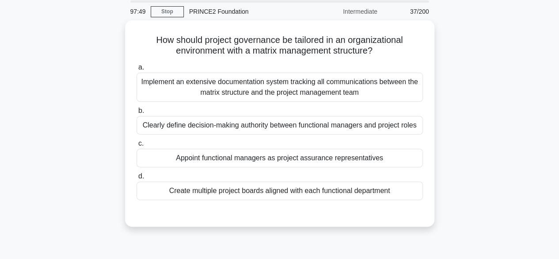
scroll to position [33, 0]
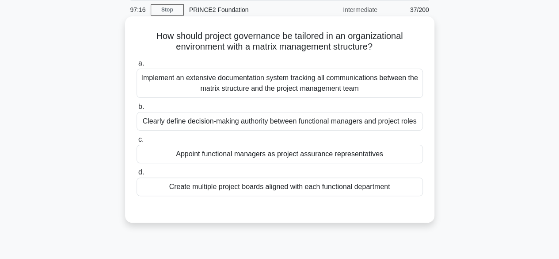
click at [407, 162] on div "Appoint functional managers as project assurance representatives" at bounding box center [280, 154] width 286 height 19
click at [137, 142] on input "c. Appoint functional managers as project assurance representatives" at bounding box center [137, 140] width 0 height 6
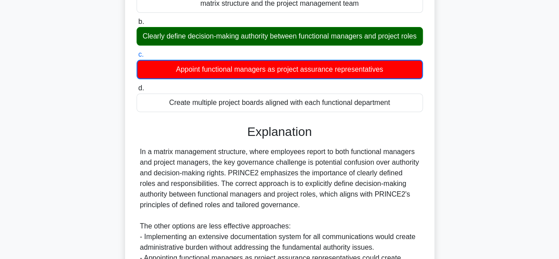
scroll to position [255, 0]
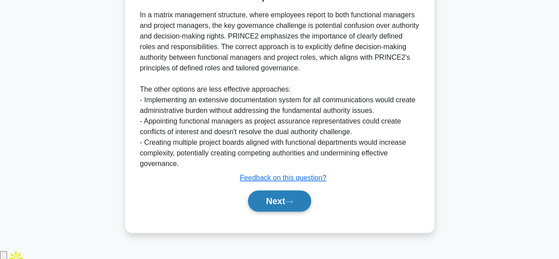
click at [293, 204] on icon at bounding box center [289, 201] width 8 height 5
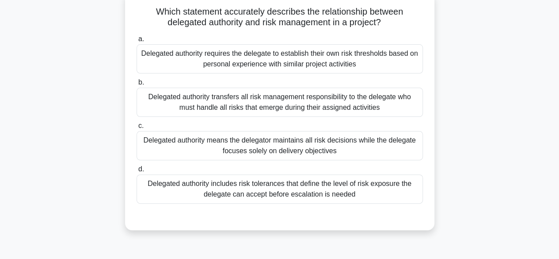
scroll to position [53, 0]
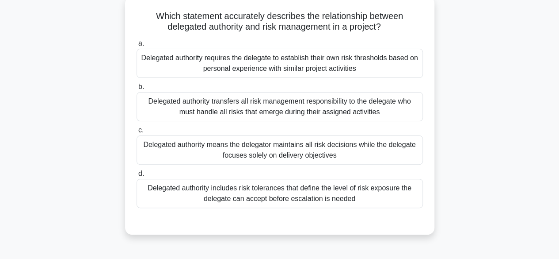
click at [407, 149] on div "Delegated authority means the delegator maintains all risk decisions while the …" at bounding box center [280, 149] width 286 height 29
click at [137, 133] on input "c. Delegated authority means the delegator maintains all risk decisions while t…" at bounding box center [137, 130] width 0 height 6
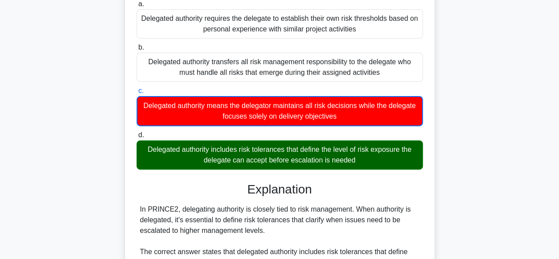
scroll to position [96, 0]
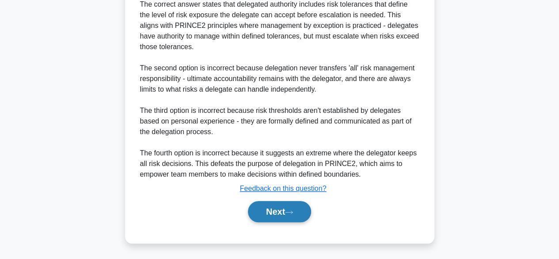
click at [293, 209] on icon at bounding box center [289, 211] width 8 height 5
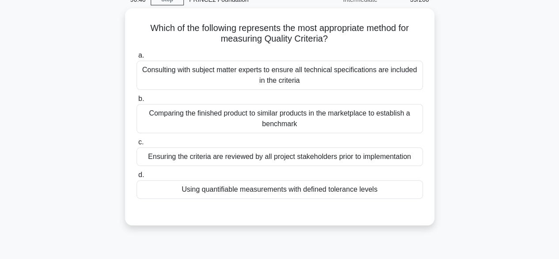
scroll to position [49, 0]
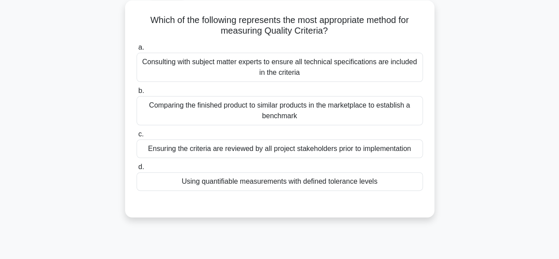
click at [402, 179] on div "Using quantifiable measurements with defined tolerance levels" at bounding box center [280, 181] width 286 height 19
click at [137, 170] on input "d. Using quantifiable measurements with defined tolerance levels" at bounding box center [137, 167] width 0 height 6
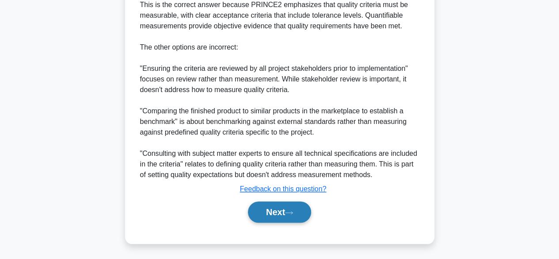
click at [285, 212] on button "Next" at bounding box center [279, 211] width 63 height 21
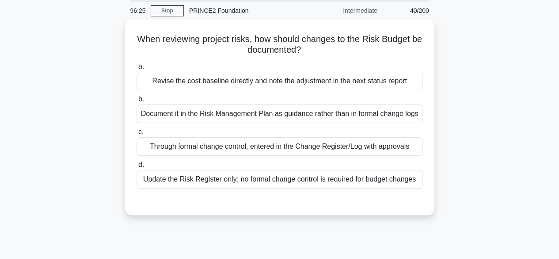
scroll to position [33, 0]
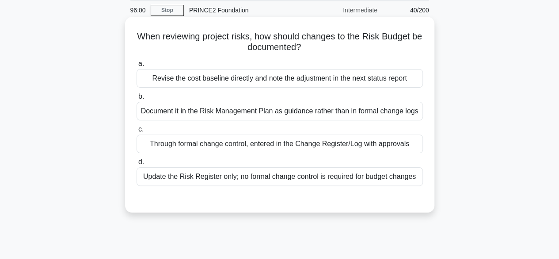
click at [403, 138] on div "Through formal change control, entered in the Change Register/Log with approvals" at bounding box center [280, 143] width 286 height 19
click at [137, 132] on input "c. Through formal change control, entered in the Change Register/Log with appro…" at bounding box center [137, 129] width 0 height 6
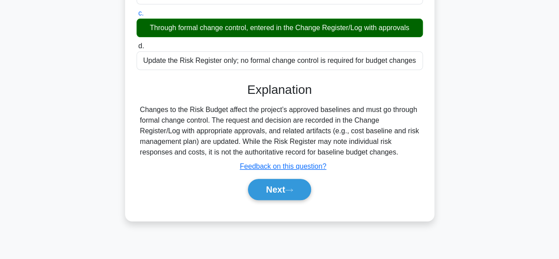
scroll to position [219, 0]
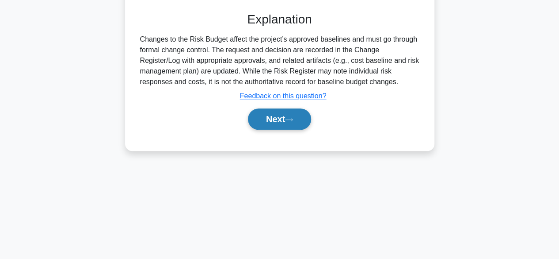
click at [296, 122] on button "Next" at bounding box center [279, 118] width 63 height 21
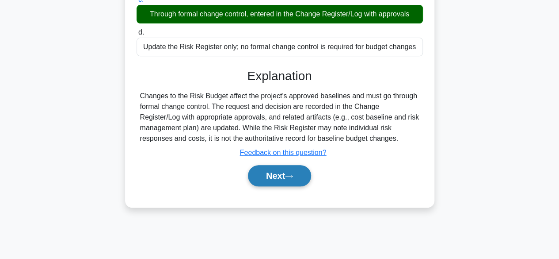
scroll to position [161, 0]
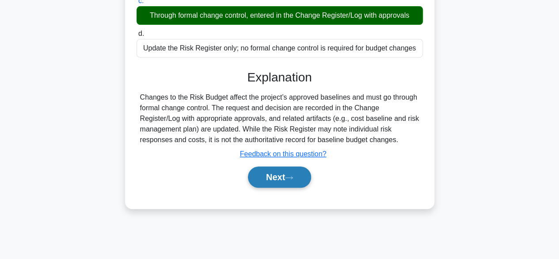
click at [291, 177] on icon at bounding box center [289, 177] width 8 height 5
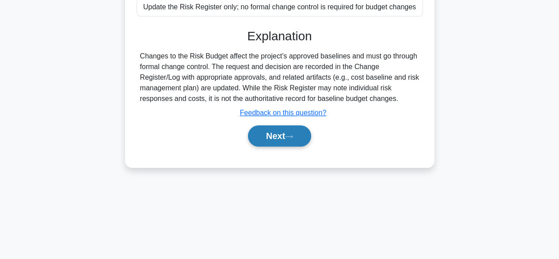
scroll to position [219, 0]
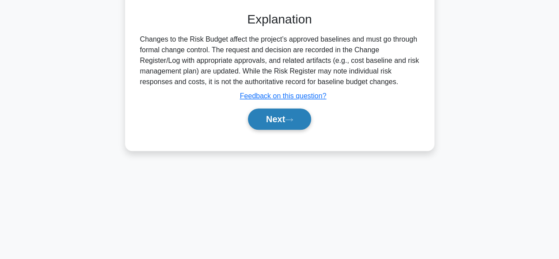
click at [285, 124] on button "Next" at bounding box center [279, 118] width 63 height 21
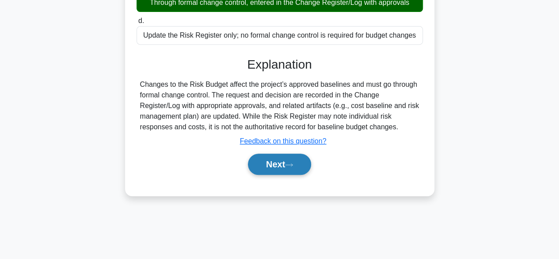
scroll to position [162, 0]
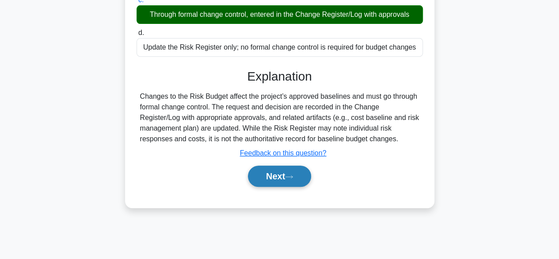
click at [289, 174] on icon at bounding box center [289, 176] width 8 height 5
click at [289, 175] on icon at bounding box center [289, 176] width 8 height 5
click at [291, 174] on icon at bounding box center [289, 176] width 8 height 5
click at [292, 175] on icon at bounding box center [289, 176] width 8 height 5
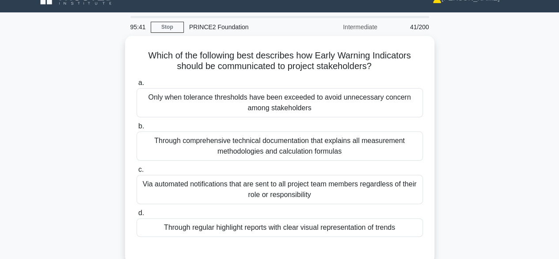
scroll to position [21, 0]
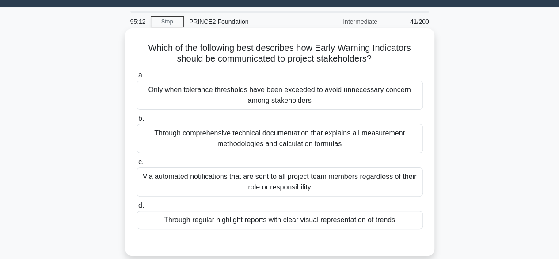
click at [386, 224] on div "Through regular highlight reports with clear visual representation of trends" at bounding box center [280, 219] width 286 height 19
click at [137, 208] on input "d. Through regular highlight reports with clear visual representation of trends" at bounding box center [137, 205] width 0 height 6
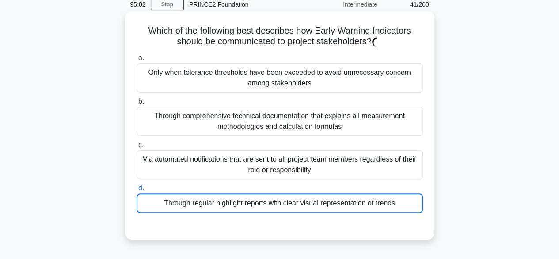
scroll to position [49, 0]
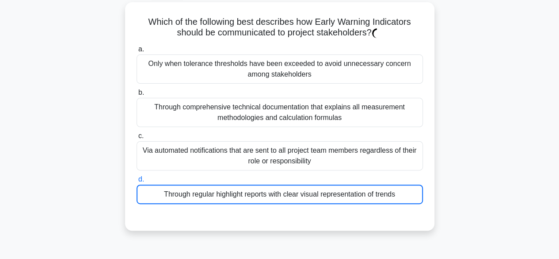
click at [513, 47] on div "Which of the following best describes how Early Warning Indicators should be co…" at bounding box center [280, 121] width 504 height 239
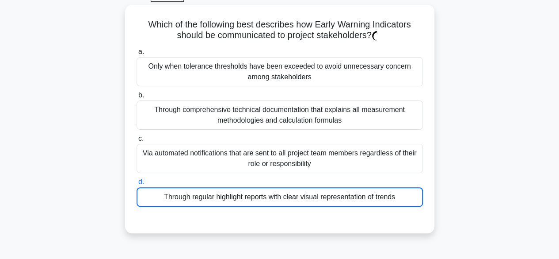
scroll to position [46, 0]
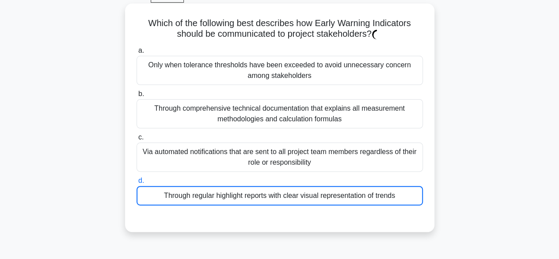
click at [170, 194] on div "Through regular highlight reports with clear visual representation of trends" at bounding box center [280, 195] width 286 height 19
click at [137, 183] on input "d. Through regular highlight reports with clear visual representation of trends" at bounding box center [137, 181] width 0 height 6
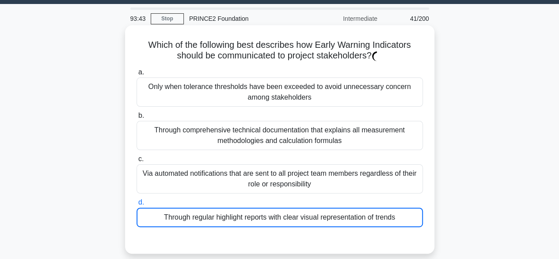
scroll to position [23, 0]
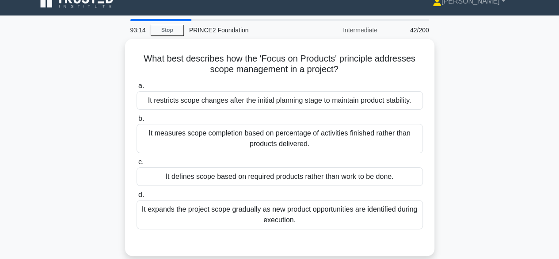
scroll to position [13, 0]
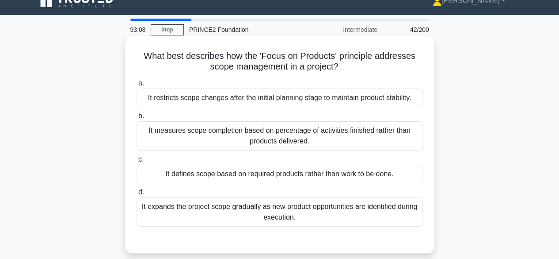
click at [379, 175] on div "It defines scope based on required products rather than work to be done." at bounding box center [280, 173] width 286 height 19
click at [137, 162] on input "c. It defines scope based on required products rather than work to be done." at bounding box center [137, 159] width 0 height 6
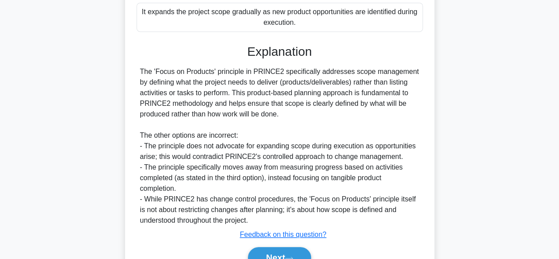
scroll to position [253, 0]
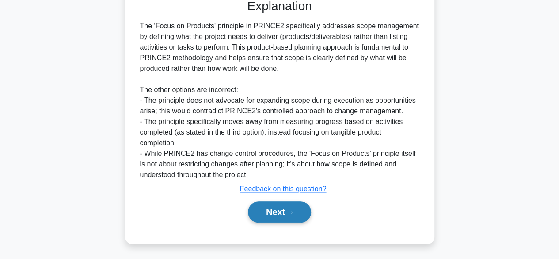
click at [287, 205] on button "Next" at bounding box center [279, 211] width 63 height 21
click at [299, 212] on button "Next" at bounding box center [279, 211] width 63 height 21
click at [308, 206] on button "Next" at bounding box center [279, 211] width 63 height 21
click at [298, 210] on button "Next" at bounding box center [279, 211] width 63 height 21
click at [293, 212] on icon at bounding box center [289, 212] width 8 height 5
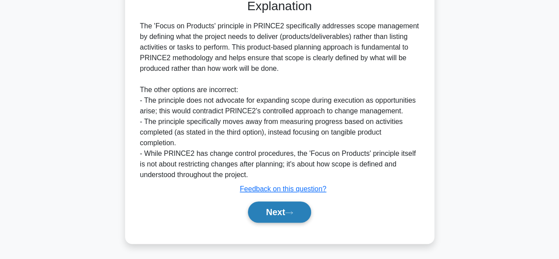
click at [293, 213] on icon at bounding box center [289, 212] width 8 height 5
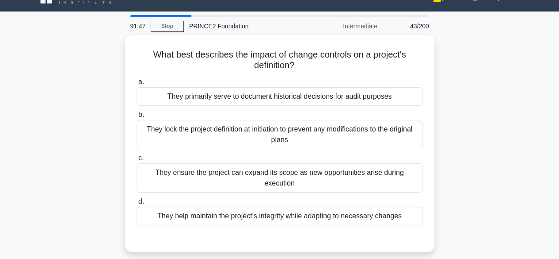
scroll to position [17, 0]
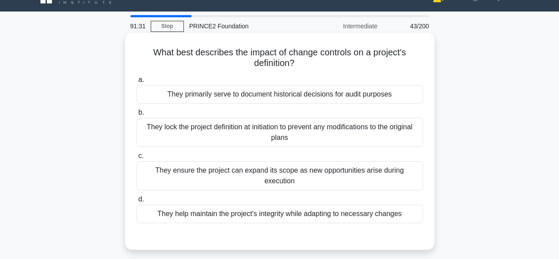
click at [393, 171] on div "They ensure the project can expand its scope as new opportunities arise during …" at bounding box center [280, 175] width 286 height 29
click at [137, 159] on input "c. They ensure the project can expand its scope as new opportunities arise duri…" at bounding box center [137, 156] width 0 height 6
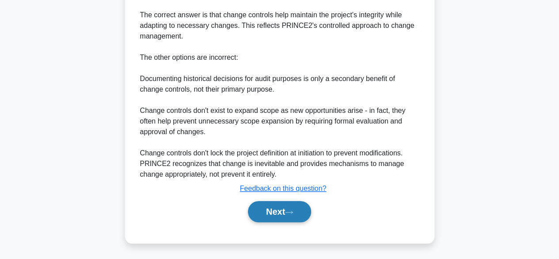
click at [291, 208] on button "Next" at bounding box center [279, 211] width 63 height 21
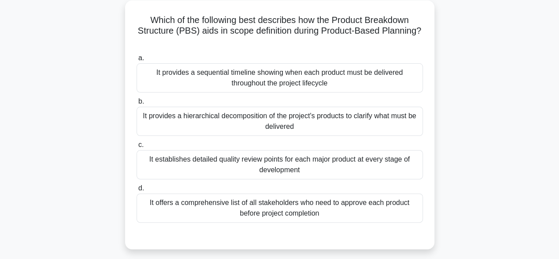
scroll to position [57, 0]
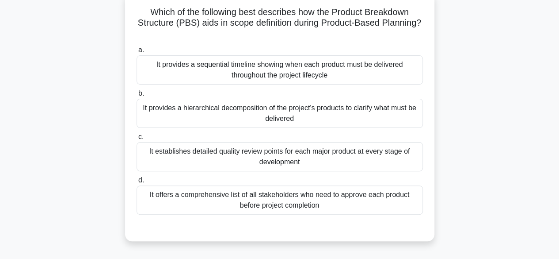
click at [154, 156] on div "It establishes detailed quality review points for each major product at every s…" at bounding box center [280, 156] width 286 height 29
click at [137, 140] on input "c. It establishes detailed quality review points for each major product at ever…" at bounding box center [137, 137] width 0 height 6
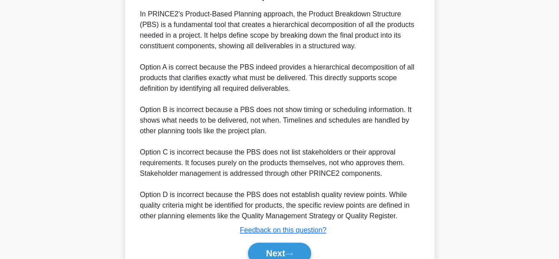
scroll to position [339, 0]
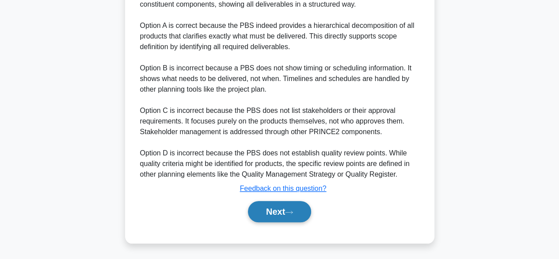
click at [285, 209] on button "Next" at bounding box center [279, 211] width 63 height 21
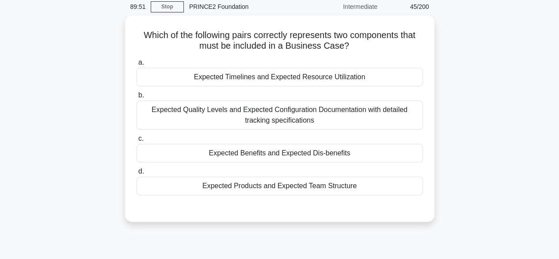
scroll to position [34, 0]
click at [354, 72] on div "Expected Timelines and Expected Resource Utilization" at bounding box center [280, 77] width 286 height 19
click at [137, 65] on input "a. Expected Timelines and Expected Resource Utilization" at bounding box center [137, 63] width 0 height 6
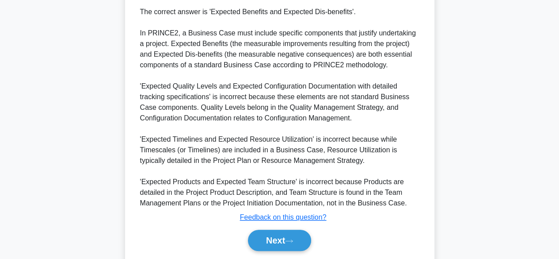
scroll to position [286, 0]
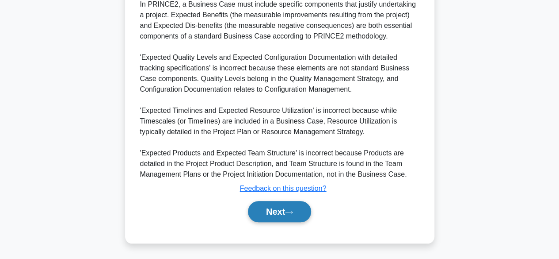
click at [293, 205] on button "Next" at bounding box center [279, 211] width 63 height 21
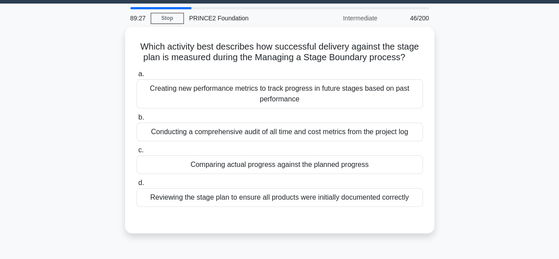
scroll to position [22, 0]
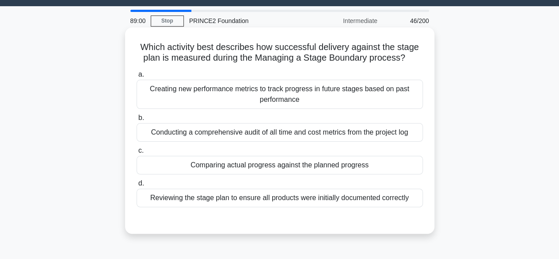
click at [154, 164] on div "Comparing actual progress against the planned progress" at bounding box center [280, 165] width 286 height 19
click at [137, 153] on input "c. Comparing actual progress against the planned progress" at bounding box center [137, 151] width 0 height 6
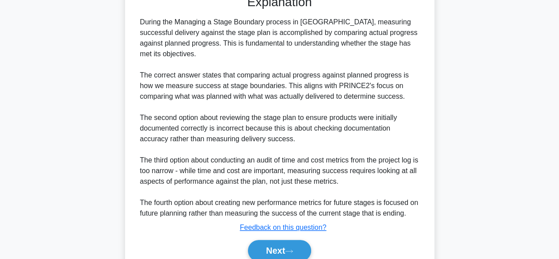
scroll to position [285, 0]
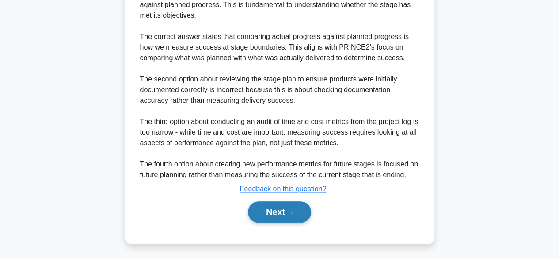
click at [293, 211] on icon at bounding box center [289, 212] width 8 height 5
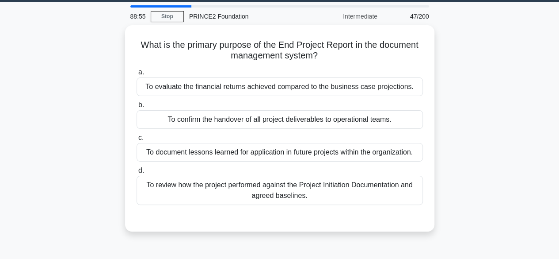
scroll to position [29, 0]
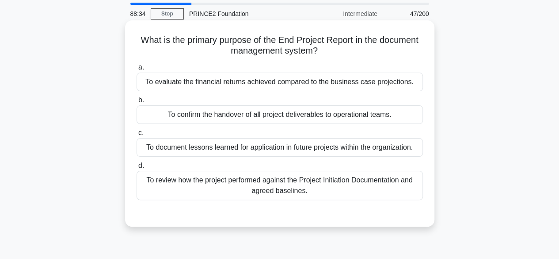
click at [393, 121] on div "To confirm the handover of all project deliverables to operational teams." at bounding box center [280, 114] width 286 height 19
click at [137, 103] on input "b. To confirm the handover of all project deliverables to operational teams." at bounding box center [137, 100] width 0 height 6
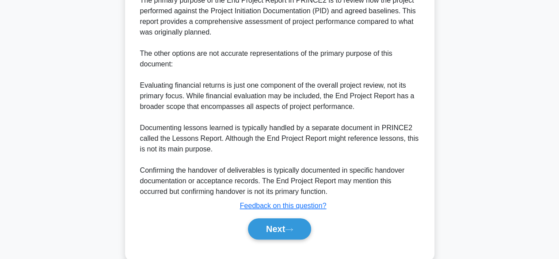
scroll to position [286, 0]
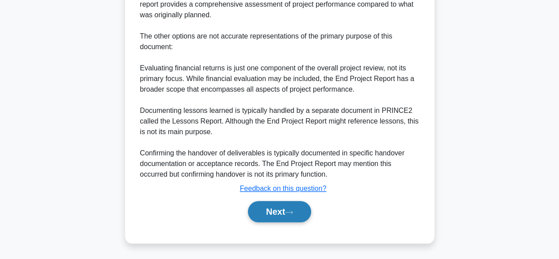
click at [293, 208] on button "Next" at bounding box center [279, 211] width 63 height 21
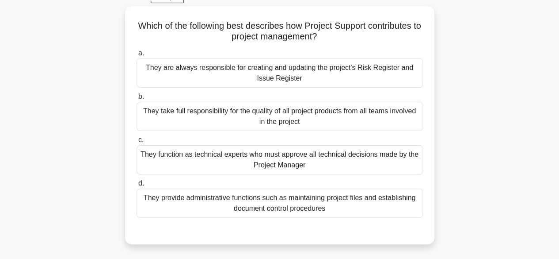
scroll to position [45, 0]
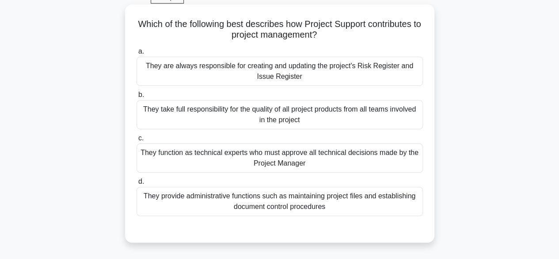
click at [379, 76] on div "They are always responsible for creating and updating the project's Risk Regist…" at bounding box center [280, 71] width 286 height 29
click at [137, 54] on input "a. They are always responsible for creating and updating the project's Risk Reg…" at bounding box center [137, 52] width 0 height 6
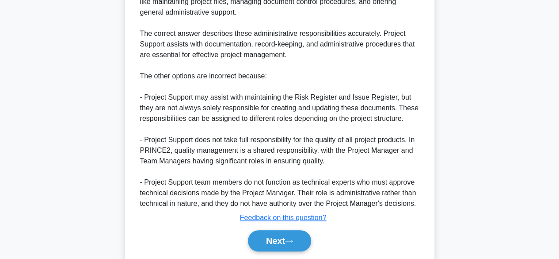
scroll to position [350, 0]
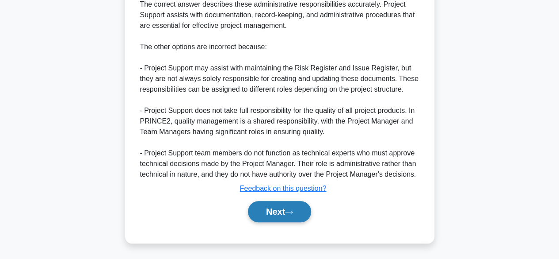
click at [293, 209] on icon at bounding box center [289, 211] width 8 height 5
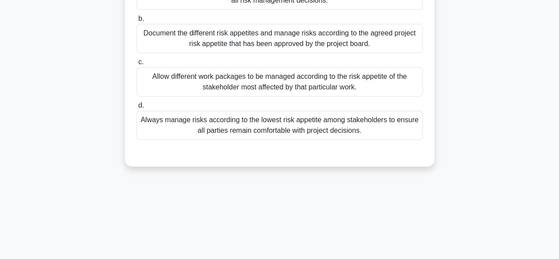
scroll to position [39, 0]
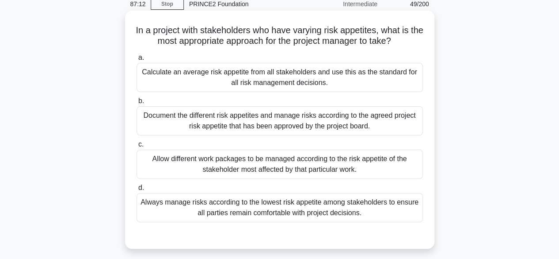
click at [388, 85] on div "Calculate an average risk appetite from all stakeholders and use this as the st…" at bounding box center [280, 77] width 286 height 29
click at [137, 61] on input "a. Calculate an average risk appetite from all stakeholders and use this as the…" at bounding box center [137, 58] width 0 height 6
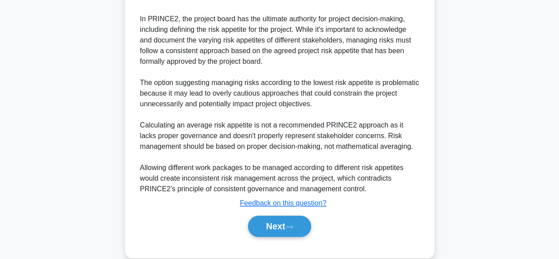
scroll to position [339, 0]
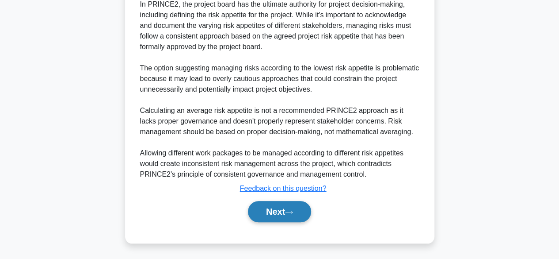
click at [285, 209] on button "Next" at bounding box center [279, 211] width 63 height 21
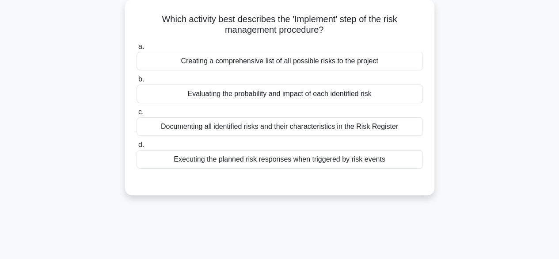
scroll to position [53, 0]
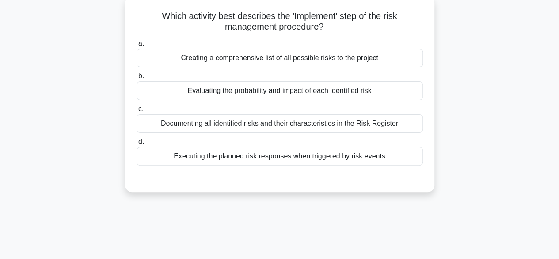
click at [375, 93] on div "Evaluating the probability and impact of each identified risk" at bounding box center [280, 90] width 286 height 19
click at [137, 79] on input "b. Evaluating the probability and impact of each identified risk" at bounding box center [137, 76] width 0 height 6
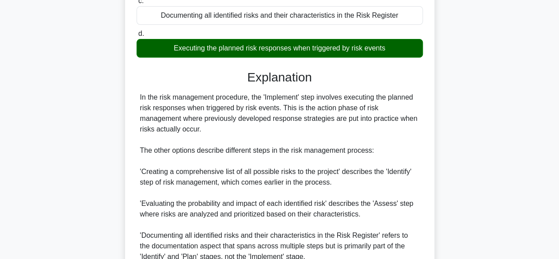
scroll to position [244, 0]
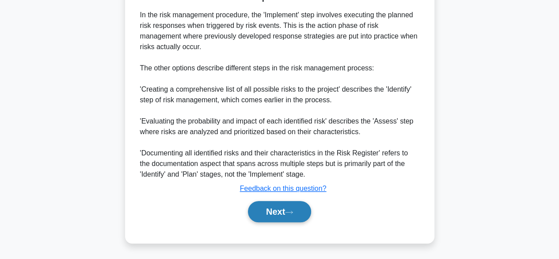
click at [299, 208] on button "Next" at bounding box center [279, 211] width 63 height 21
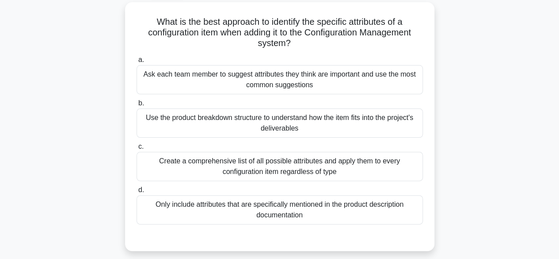
scroll to position [48, 0]
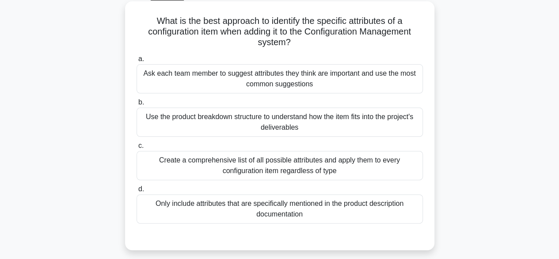
click at [396, 124] on div "Use the product breakdown structure to understand how the item fits into the pr…" at bounding box center [280, 121] width 286 height 29
click at [137, 105] on input "b. Use the product breakdown structure to understand how the item fits into the…" at bounding box center [137, 102] width 0 height 6
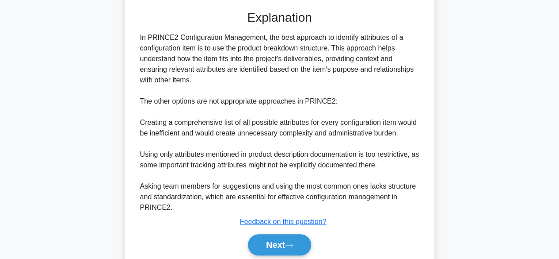
scroll to position [284, 0]
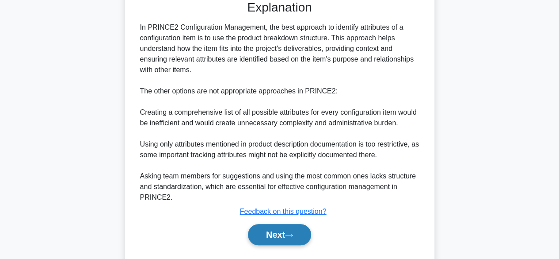
click at [290, 235] on icon at bounding box center [289, 234] width 8 height 5
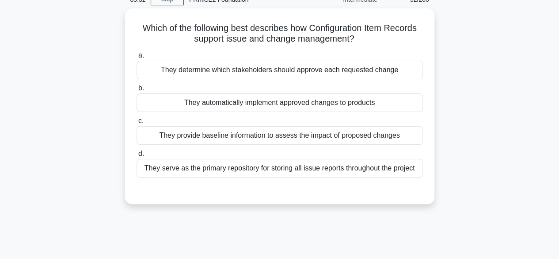
scroll to position [44, 0]
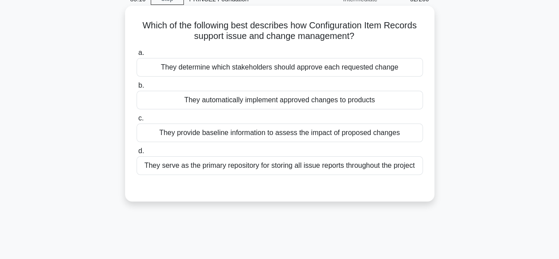
click at [369, 105] on div "They automatically implement approved changes to products" at bounding box center [280, 100] width 286 height 19
click at [137, 88] on input "b. They automatically implement approved changes to products" at bounding box center [137, 86] width 0 height 6
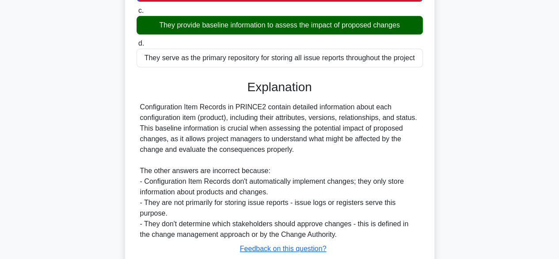
scroll to position [219, 0]
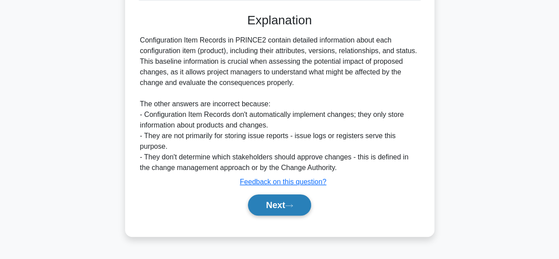
click at [293, 203] on icon at bounding box center [289, 205] width 8 height 5
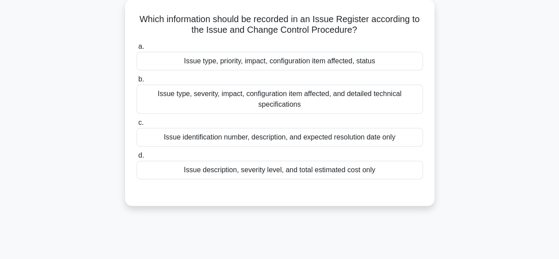
scroll to position [60, 0]
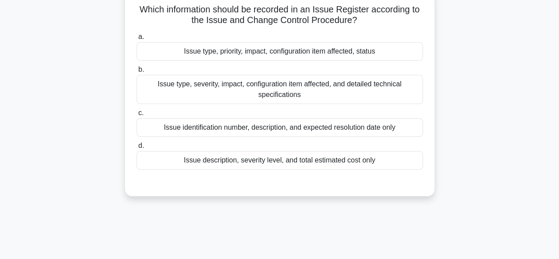
click at [387, 52] on div "Issue type, priority, impact, configuration item affected, status" at bounding box center [280, 51] width 286 height 19
click at [137, 40] on input "a. Issue type, priority, impact, configuration item affected, status" at bounding box center [137, 37] width 0 height 6
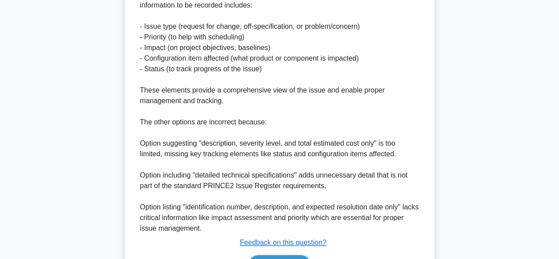
scroll to position [338, 0]
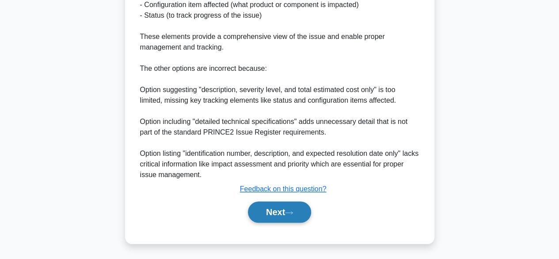
click at [275, 217] on button "Next" at bounding box center [279, 211] width 63 height 21
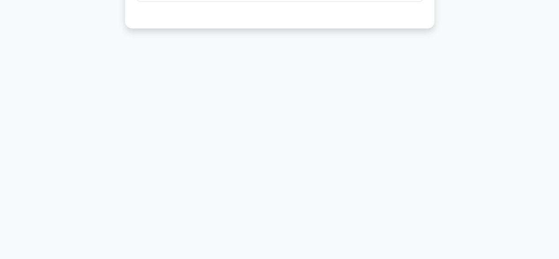
click at [58, 113] on div "84:55 Stop PRINCE2 Foundation Intermediate 54/200 Which of the following is the…" at bounding box center [280, 34] width 504 height 442
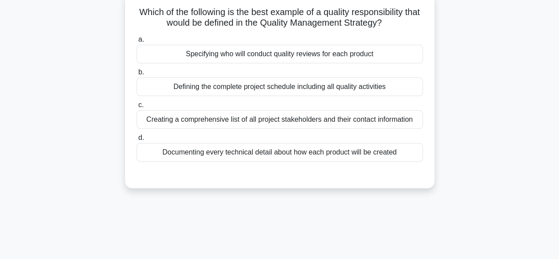
scroll to position [58, 0]
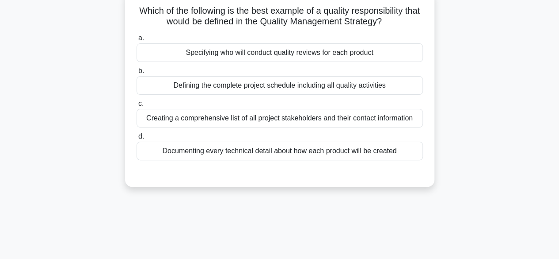
click at [394, 51] on div "Specifying who will conduct quality reviews for each product" at bounding box center [280, 52] width 286 height 19
click at [137, 41] on input "a. Specifying who will conduct quality reviews for each product" at bounding box center [137, 38] width 0 height 6
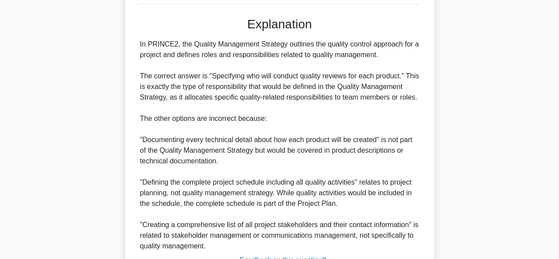
scroll to position [285, 0]
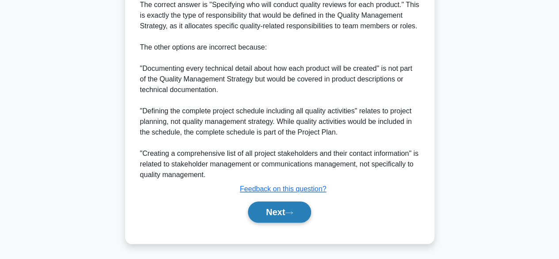
click at [288, 217] on button "Next" at bounding box center [279, 211] width 63 height 21
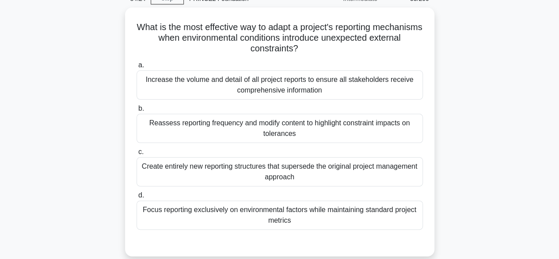
scroll to position [46, 0]
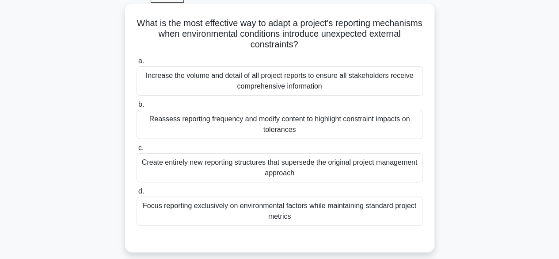
click at [364, 215] on div "Focus reporting exclusively on environmental factors while maintaining standard…" at bounding box center [280, 210] width 286 height 29
click at [137, 194] on input "d. Focus reporting exclusively on environmental factors while maintaining stand…" at bounding box center [137, 191] width 0 height 6
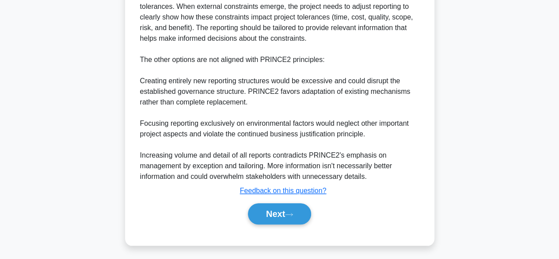
scroll to position [361, 0]
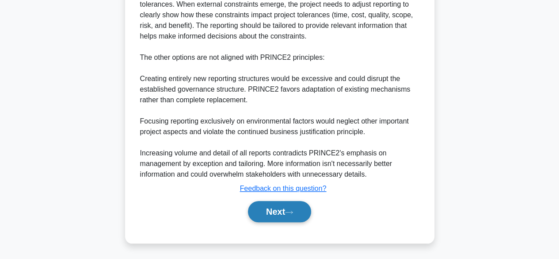
click at [282, 213] on button "Next" at bounding box center [279, 211] width 63 height 21
click at [293, 211] on icon at bounding box center [289, 211] width 8 height 5
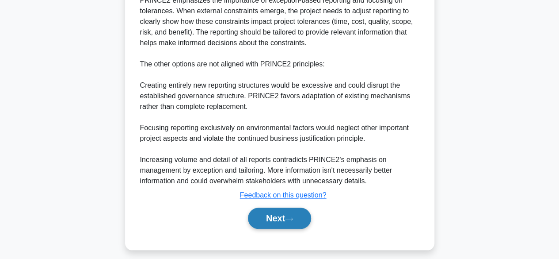
scroll to position [354, 0]
click at [289, 215] on button "Next" at bounding box center [279, 217] width 63 height 21
click at [293, 216] on icon at bounding box center [289, 218] width 8 height 5
click at [293, 217] on icon at bounding box center [289, 218] width 8 height 5
click at [293, 217] on icon at bounding box center [288, 218] width 7 height 3
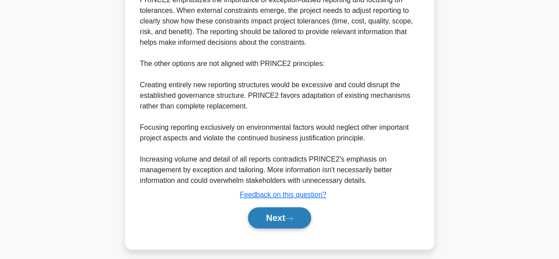
click at [293, 219] on icon at bounding box center [289, 218] width 8 height 5
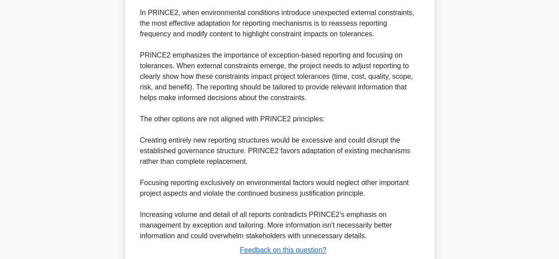
scroll to position [361, 0]
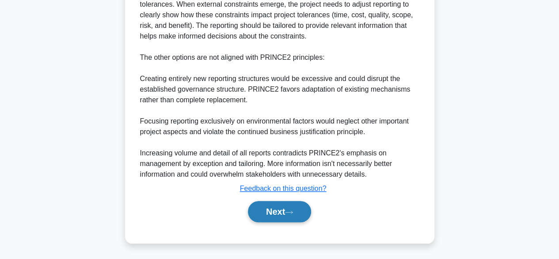
click at [280, 209] on button "Next" at bounding box center [279, 211] width 63 height 21
click at [287, 213] on button "Next" at bounding box center [279, 211] width 63 height 21
click at [292, 211] on icon at bounding box center [289, 211] width 8 height 5
click at [292, 217] on button "Next" at bounding box center [279, 211] width 63 height 21
click at [291, 217] on button "Next" at bounding box center [279, 211] width 63 height 21
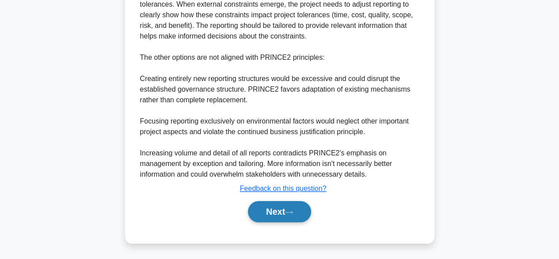
click at [290, 209] on icon at bounding box center [289, 211] width 8 height 5
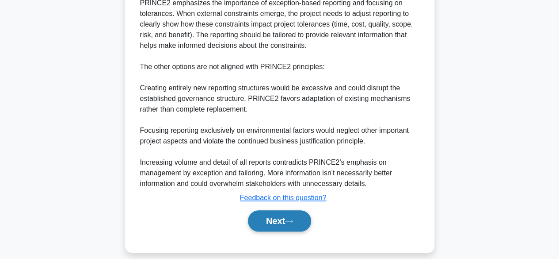
scroll to position [355, 0]
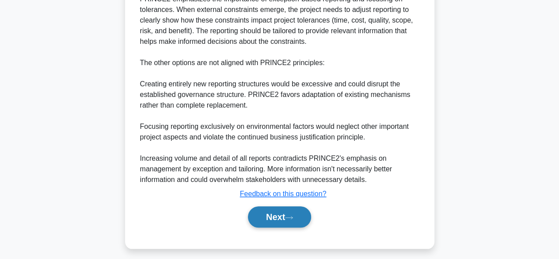
click at [256, 215] on button "Next" at bounding box center [279, 216] width 63 height 21
click at [257, 215] on button "Next" at bounding box center [279, 216] width 63 height 21
click at [262, 218] on button "Next" at bounding box center [279, 216] width 63 height 21
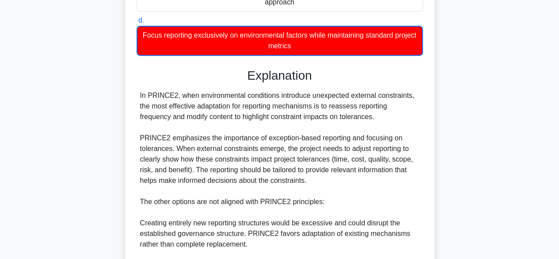
click at [262, 212] on div "83:01 Stop PRINCE2 Foundation Intermediate 56/200 What is the most effective wa…" at bounding box center [280, 105] width 504 height 584
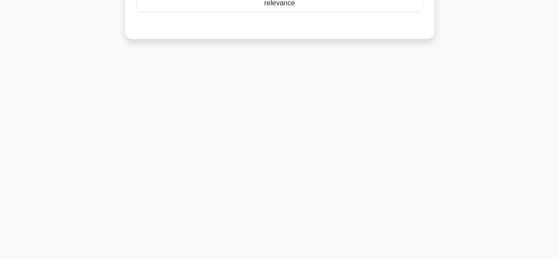
click at [262, 212] on div "83:01 Stop PRINCE2 Foundation Intermediate 56/200 Which approach is recommended…" at bounding box center [280, 34] width 504 height 442
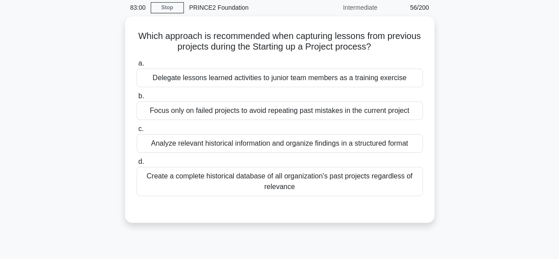
scroll to position [20, 0]
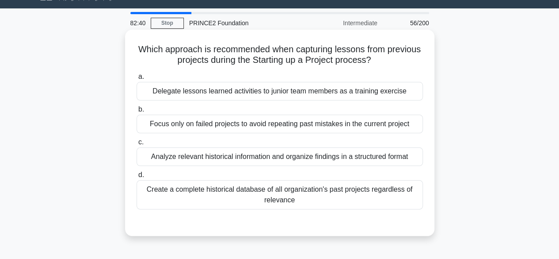
click at [158, 197] on div "Create a complete historical database of all organization's past projects regar…" at bounding box center [280, 194] width 286 height 29
click at [137, 178] on input "d. Create a complete historical database of all organization's past projects re…" at bounding box center [137, 175] width 0 height 6
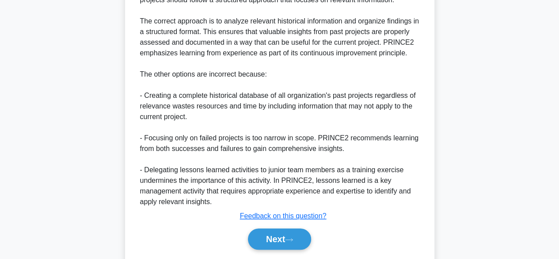
scroll to position [308, 0]
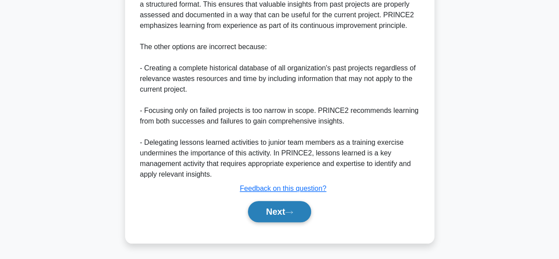
click at [285, 209] on button "Next" at bounding box center [279, 211] width 63 height 21
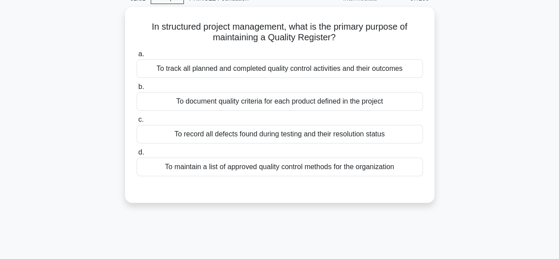
scroll to position [46, 0]
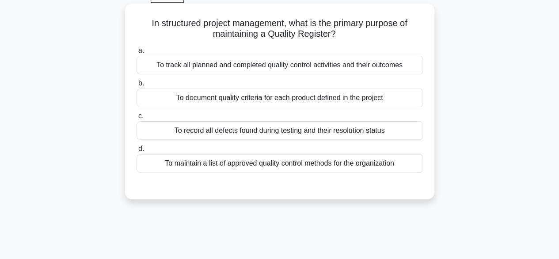
click at [399, 97] on div "To document quality criteria for each product defined in the project" at bounding box center [280, 97] width 286 height 19
click at [137, 86] on input "b. To document quality criteria for each product defined in the project" at bounding box center [137, 83] width 0 height 6
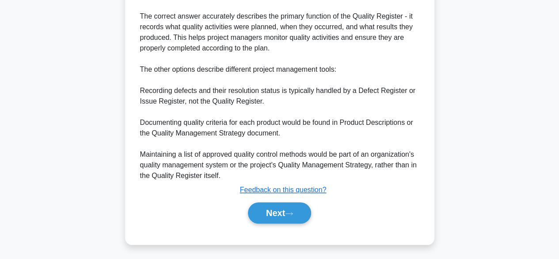
scroll to position [297, 0]
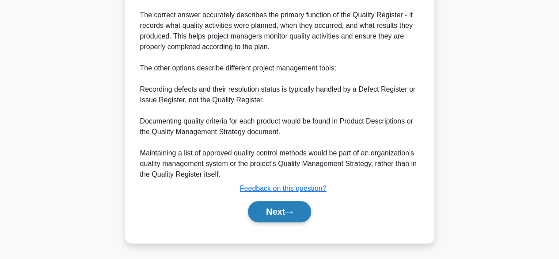
click at [290, 212] on icon at bounding box center [289, 211] width 8 height 5
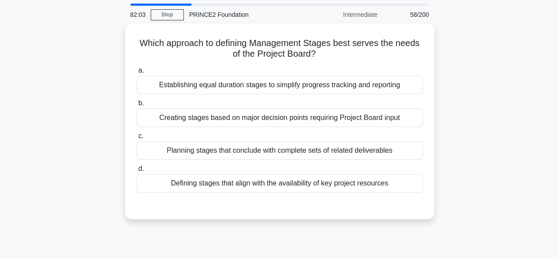
scroll to position [28, 0]
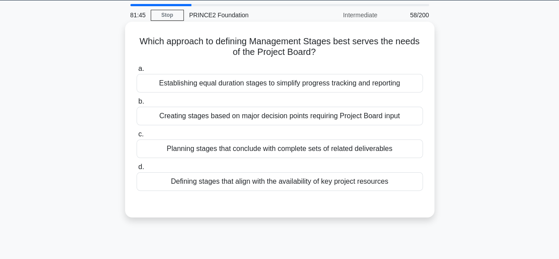
click at [386, 148] on div "Planning stages that conclude with complete sets of related deliverables" at bounding box center [280, 148] width 286 height 19
click at [137, 137] on input "c. Planning stages that conclude with complete sets of related deliverables" at bounding box center [137, 134] width 0 height 6
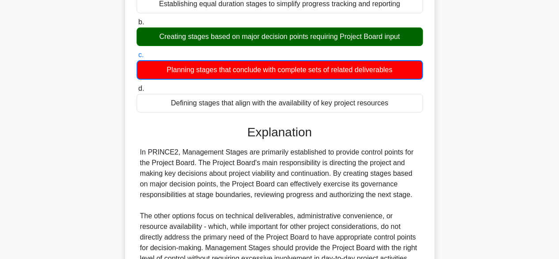
scroll to position [219, 0]
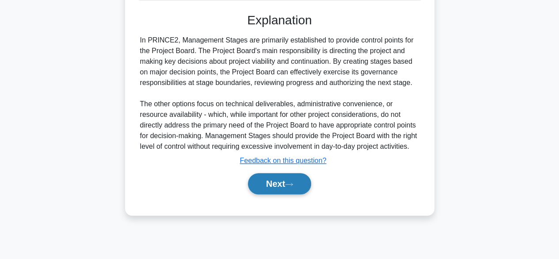
click at [300, 185] on button "Next" at bounding box center [279, 183] width 63 height 21
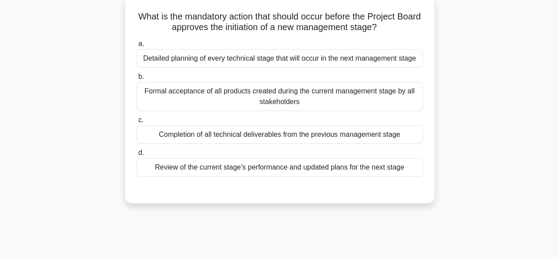
scroll to position [54, 0]
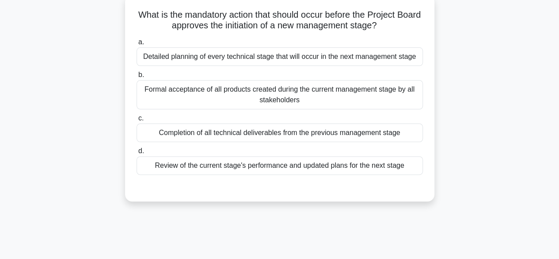
click at [396, 167] on div "Review of the current stage's performance and updated plans for the next stage" at bounding box center [280, 165] width 286 height 19
click at [137, 154] on input "d. Review of the current stage's performance and updated plans for the next sta…" at bounding box center [137, 151] width 0 height 6
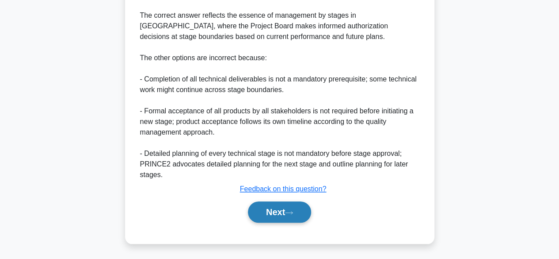
click at [289, 212] on icon at bounding box center [289, 212] width 8 height 5
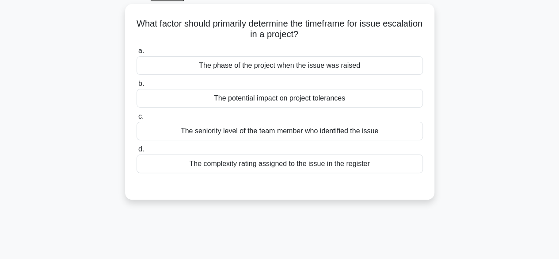
scroll to position [50, 0]
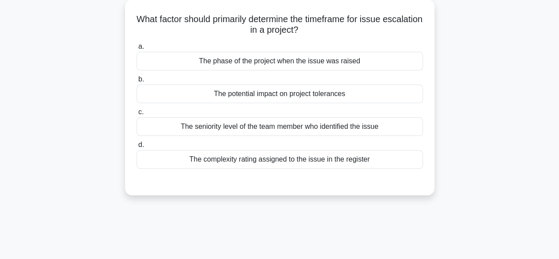
click at [402, 96] on div "The potential impact on project tolerances" at bounding box center [280, 93] width 286 height 19
click at [137, 82] on input "b. The potential impact on project tolerances" at bounding box center [137, 79] width 0 height 6
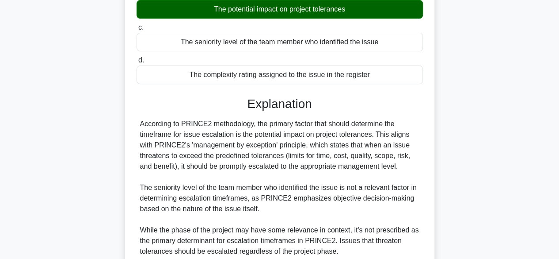
scroll to position [253, 0]
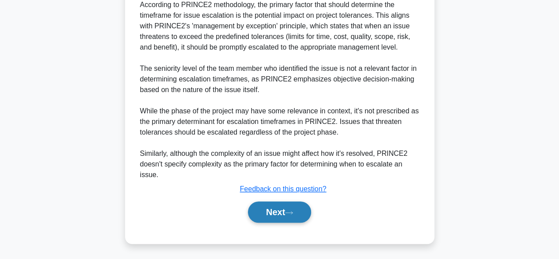
click at [285, 209] on button "Next" at bounding box center [279, 211] width 63 height 21
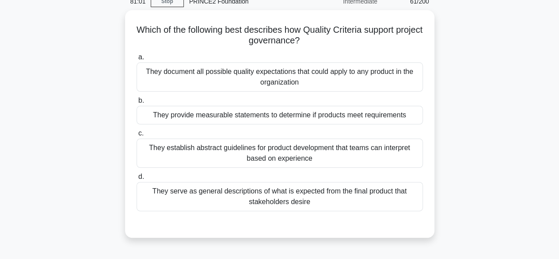
scroll to position [41, 0]
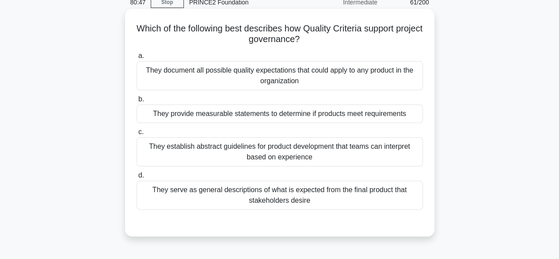
click at [395, 114] on div "They provide measurable statements to determine if products meet requirements" at bounding box center [280, 113] width 286 height 19
click at [137, 102] on input "b. They provide measurable statements to determine if products meet requirements" at bounding box center [137, 99] width 0 height 6
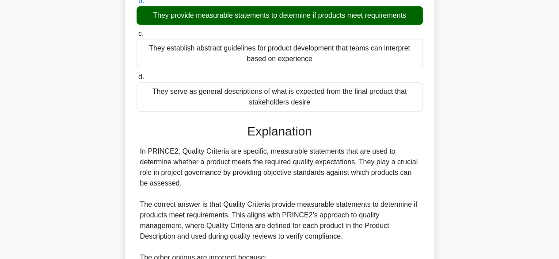
scroll to position [349, 0]
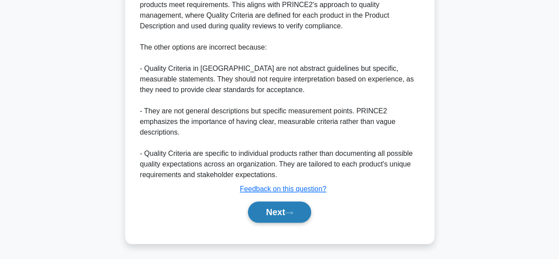
click at [290, 213] on icon at bounding box center [289, 212] width 8 height 5
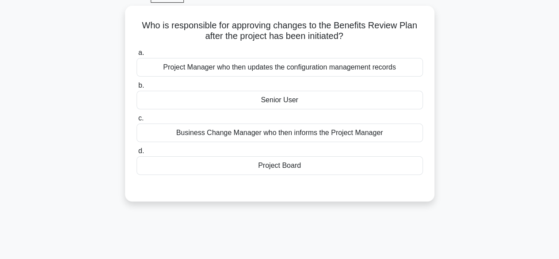
scroll to position [47, 0]
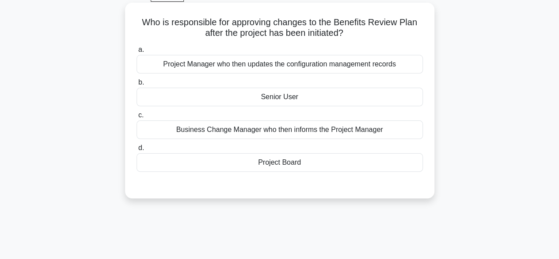
click at [364, 168] on div "Project Board" at bounding box center [280, 162] width 286 height 19
click at [137, 151] on input "d. Project Board" at bounding box center [137, 148] width 0 height 6
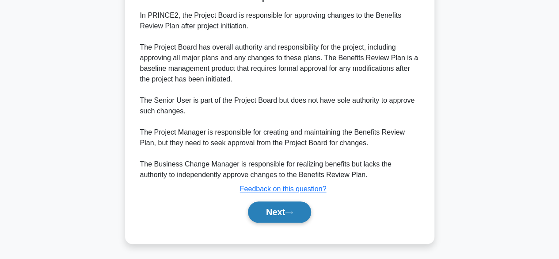
click at [289, 210] on icon at bounding box center [289, 212] width 8 height 5
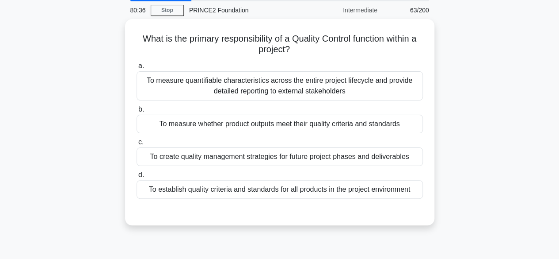
scroll to position [33, 0]
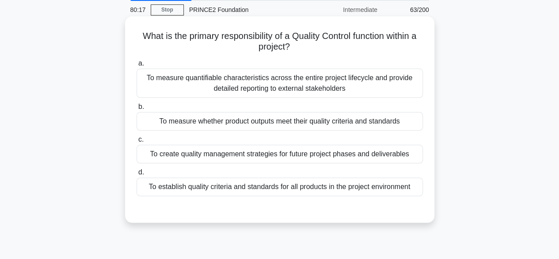
click at [398, 190] on div "To establish quality criteria and standards for all products in the project env…" at bounding box center [280, 186] width 286 height 19
click at [137, 175] on input "d. To establish quality criteria and standards for all products in the project …" at bounding box center [137, 172] width 0 height 6
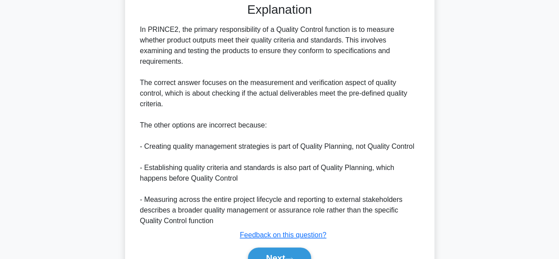
scroll to position [276, 0]
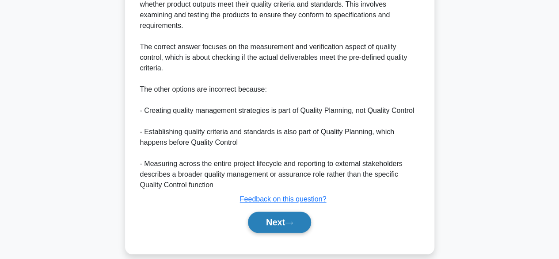
click at [293, 220] on icon at bounding box center [289, 222] width 8 height 5
click at [275, 212] on button "Next" at bounding box center [279, 221] width 63 height 21
click at [288, 211] on button "Next" at bounding box center [279, 221] width 63 height 21
click at [291, 217] on button "Next" at bounding box center [279, 221] width 63 height 21
click at [293, 220] on icon at bounding box center [289, 222] width 8 height 5
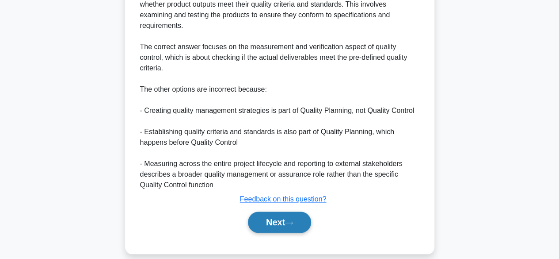
click at [293, 220] on icon at bounding box center [289, 222] width 8 height 5
click at [291, 220] on icon at bounding box center [289, 222] width 8 height 5
click at [289, 220] on icon at bounding box center [289, 222] width 8 height 5
click at [291, 220] on icon at bounding box center [289, 222] width 8 height 5
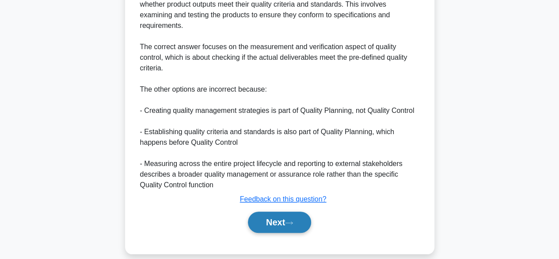
click at [290, 220] on icon at bounding box center [289, 222] width 8 height 5
click at [289, 215] on button "Next" at bounding box center [279, 221] width 63 height 21
click at [289, 220] on icon at bounding box center [289, 222] width 8 height 5
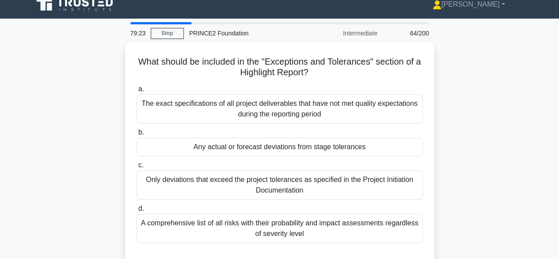
scroll to position [7, 0]
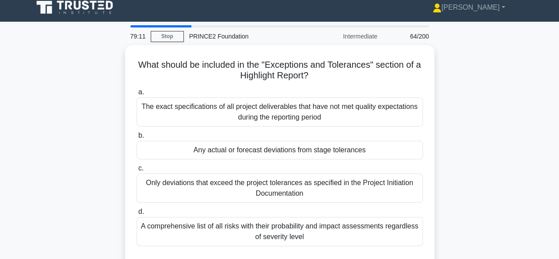
click at [501, 47] on div "What should be included in the "Exceptions and Tolerances" section of a Highlig…" at bounding box center [280, 164] width 504 height 238
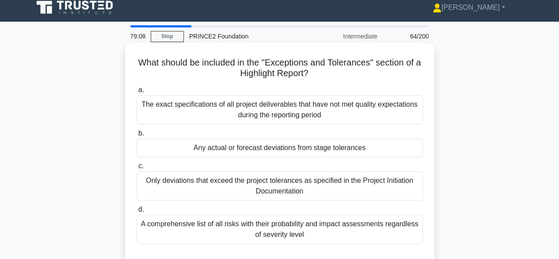
click at [156, 154] on div "Any actual or forecast deviations from stage tolerances" at bounding box center [280, 147] width 286 height 19
click at [137, 136] on input "b. Any actual or forecast deviations from stage tolerances" at bounding box center [137, 133] width 0 height 6
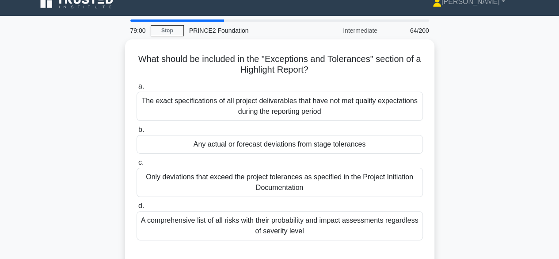
scroll to position [16, 0]
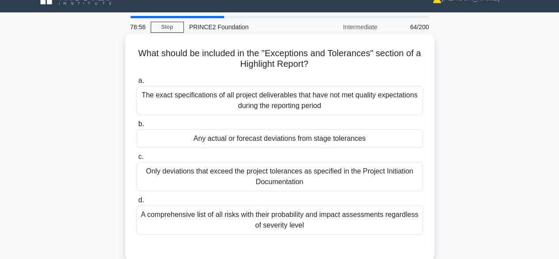
click at [393, 140] on div "Any actual or forecast deviations from stage tolerances" at bounding box center [280, 138] width 286 height 19
click at [137, 127] on input "b. Any actual or forecast deviations from stage tolerances" at bounding box center [137, 124] width 0 height 6
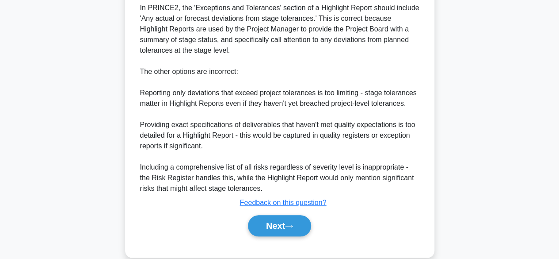
scroll to position [296, 0]
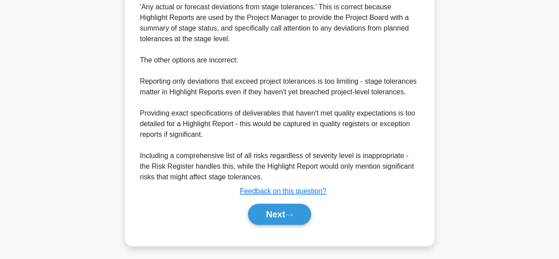
click at [473, 175] on div "What should be included in the "Exceptions and Tolerances" section of a Highlig…" at bounding box center [280, 6] width 504 height 500
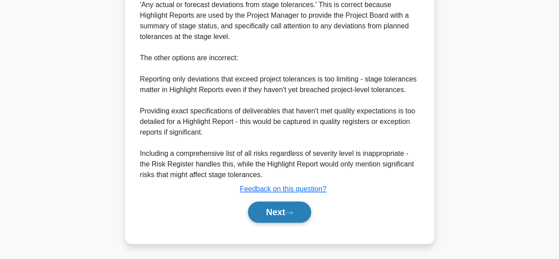
click at [261, 215] on button "Next" at bounding box center [279, 211] width 63 height 21
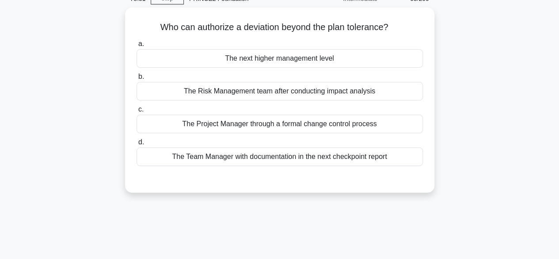
scroll to position [47, 0]
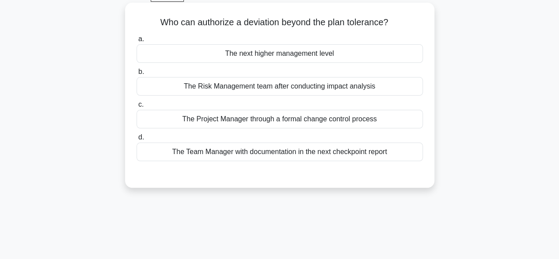
click at [217, 53] on div "The next higher management level" at bounding box center [280, 53] width 286 height 19
click at [137, 42] on input "a. The next higher management level" at bounding box center [137, 39] width 0 height 6
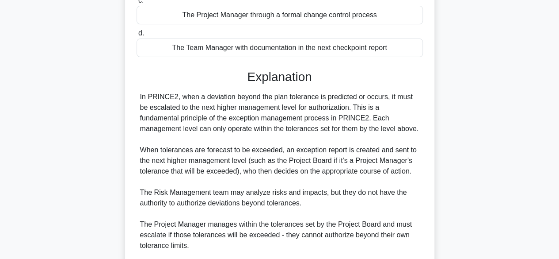
scroll to position [253, 0]
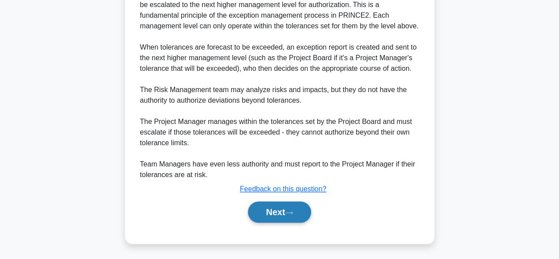
click at [277, 209] on button "Next" at bounding box center [279, 211] width 63 height 21
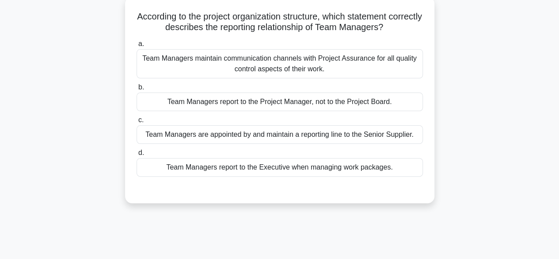
scroll to position [55, 0]
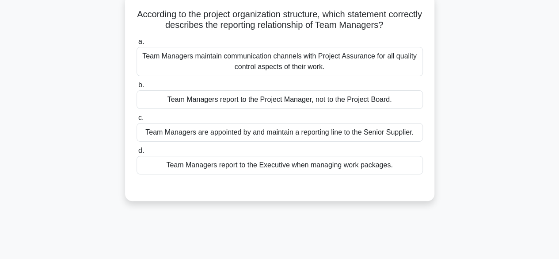
click at [168, 170] on div "Team Managers report to the Executive when managing work packages." at bounding box center [280, 165] width 286 height 19
click at [137, 153] on input "d. Team Managers report to the Executive when managing work packages." at bounding box center [137, 151] width 0 height 6
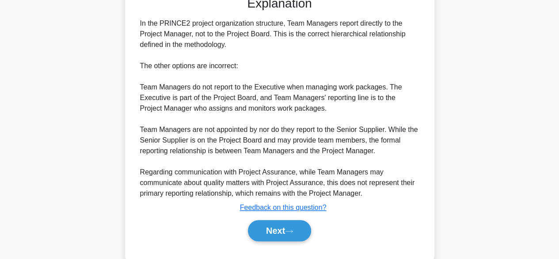
scroll to position [265, 0]
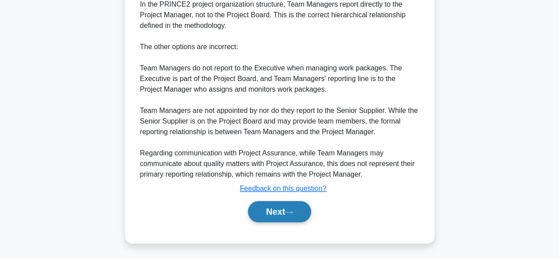
click at [292, 210] on icon at bounding box center [289, 211] width 8 height 5
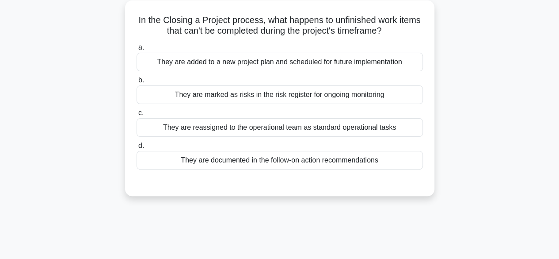
scroll to position [53, 0]
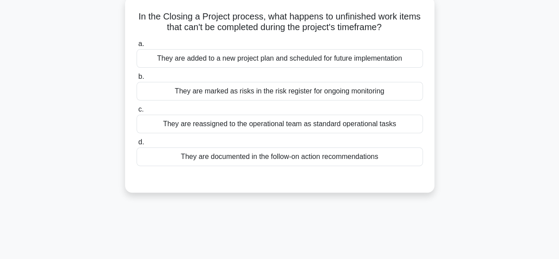
click at [396, 98] on div "They are marked as risks in the risk register for ongoing monitoring" at bounding box center [280, 91] width 286 height 19
click at [137, 80] on input "b. They are marked as risks in the risk register for ongoing monitoring" at bounding box center [137, 77] width 0 height 6
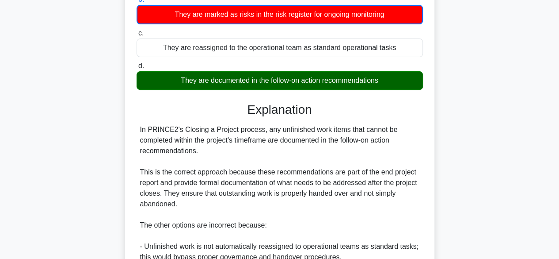
scroll to position [286, 0]
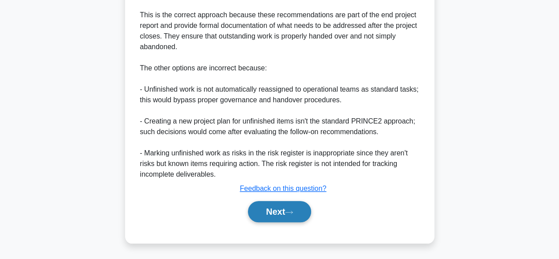
click at [298, 205] on button "Next" at bounding box center [279, 211] width 63 height 21
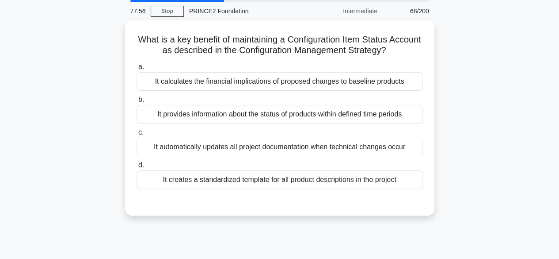
scroll to position [32, 0]
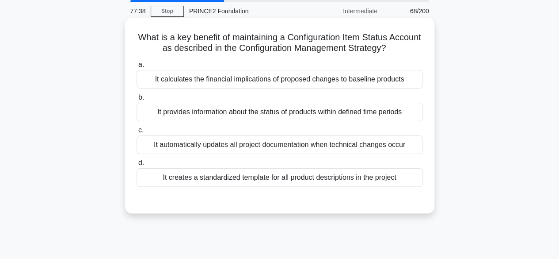
click at [169, 118] on div "It provides information about the status of products within defined time periods" at bounding box center [280, 112] width 286 height 19
click at [137, 100] on input "b. It provides information about the status of products within defined time per…" at bounding box center [137, 98] width 0 height 6
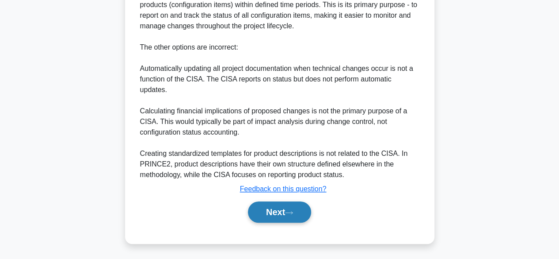
click at [298, 214] on button "Next" at bounding box center [279, 211] width 63 height 21
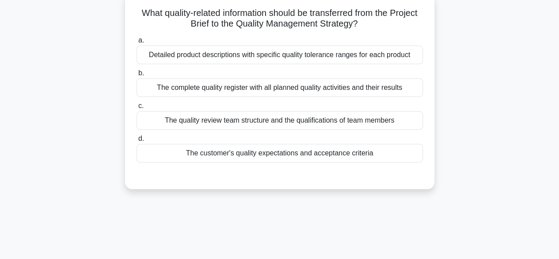
scroll to position [58, 0]
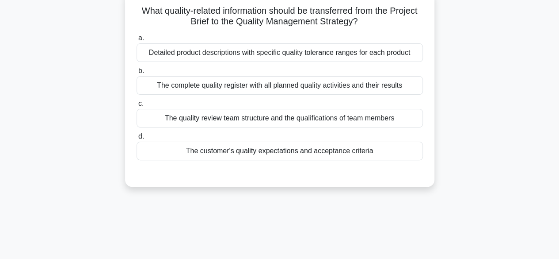
click at [150, 148] on div "The customer's quality expectations and acceptance criteria" at bounding box center [280, 150] width 286 height 19
click at [137, 139] on input "d. The customer's quality expectations and acceptance criteria" at bounding box center [137, 136] width 0 height 6
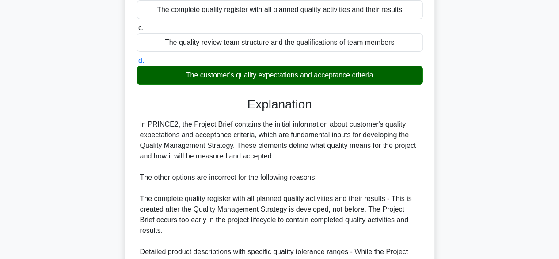
scroll to position [285, 0]
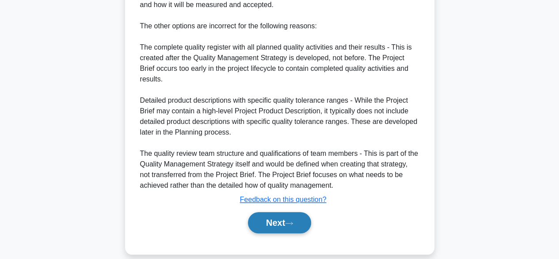
click at [293, 212] on button "Next" at bounding box center [279, 222] width 63 height 21
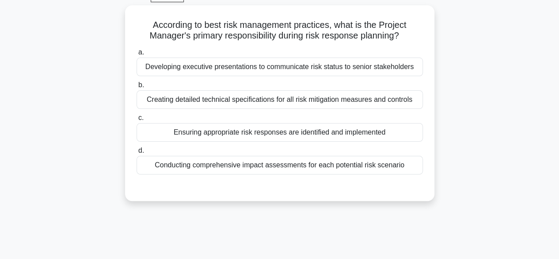
scroll to position [47, 0]
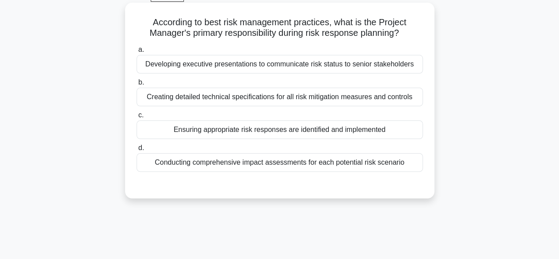
click at [398, 135] on div "Ensuring appropriate risk responses are identified and implemented" at bounding box center [280, 129] width 286 height 19
click at [137, 118] on input "c. Ensuring appropriate risk responses are identified and implemented" at bounding box center [137, 115] width 0 height 6
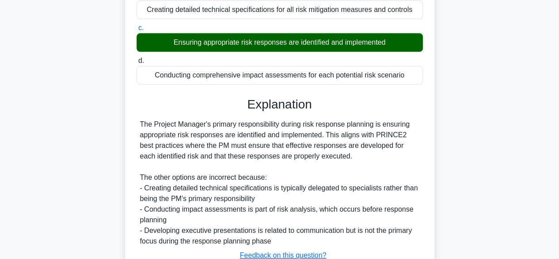
scroll to position [219, 0]
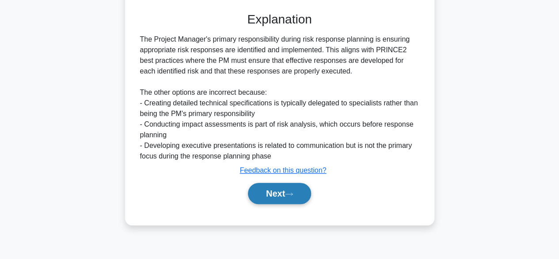
click at [297, 187] on button "Next" at bounding box center [279, 193] width 63 height 21
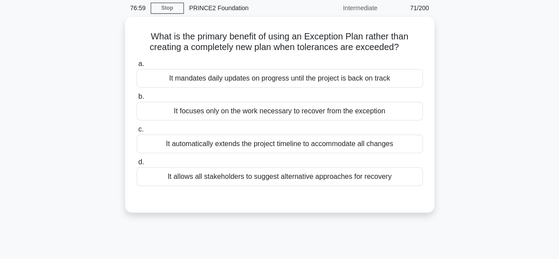
scroll to position [35, 0]
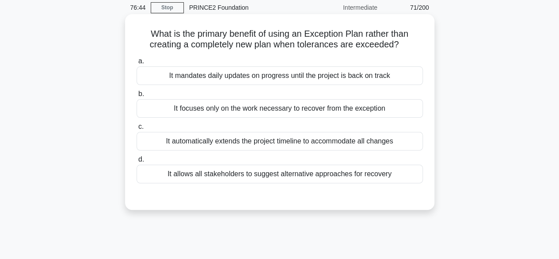
click at [171, 109] on div "It focuses only on the work necessary to recover from the exception" at bounding box center [280, 108] width 286 height 19
click at [137, 97] on input "b. It focuses only on the work necessary to recover from the exception" at bounding box center [137, 94] width 0 height 6
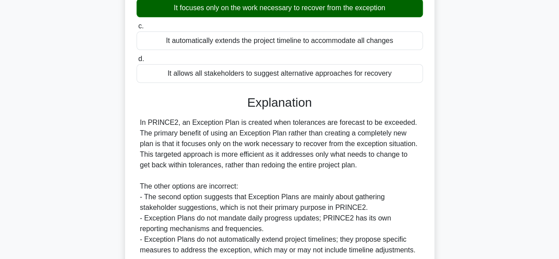
scroll to position [219, 0]
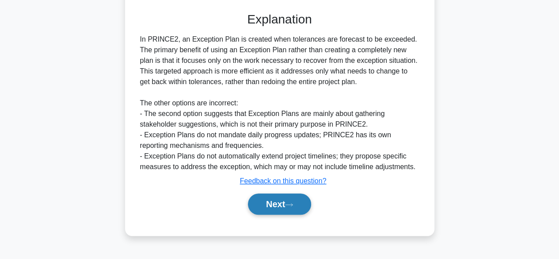
click at [293, 203] on icon at bounding box center [289, 204] width 8 height 5
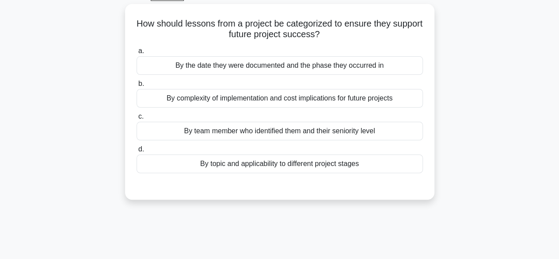
scroll to position [48, 0]
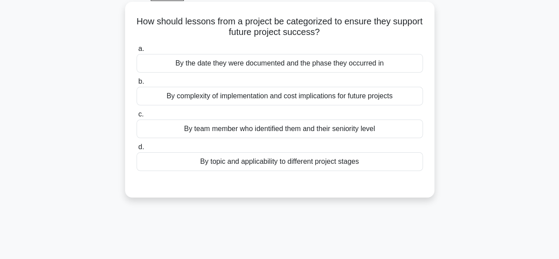
click at [164, 90] on div "By complexity of implementation and cost implications for future projects" at bounding box center [280, 96] width 286 height 19
click at [137, 84] on input "b. By complexity of implementation and cost implications for future projects" at bounding box center [137, 82] width 0 height 6
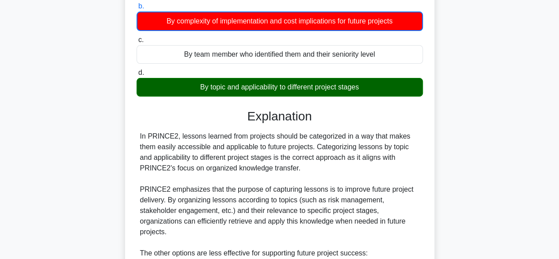
scroll to position [318, 0]
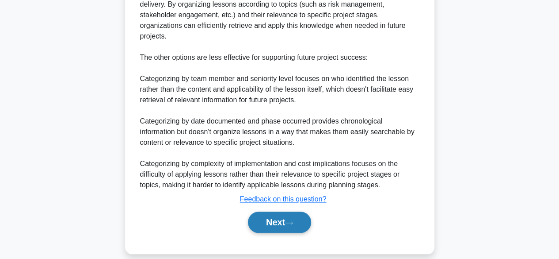
click at [293, 220] on icon at bounding box center [289, 222] width 8 height 5
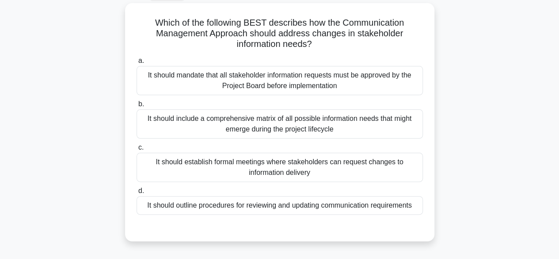
scroll to position [49, 0]
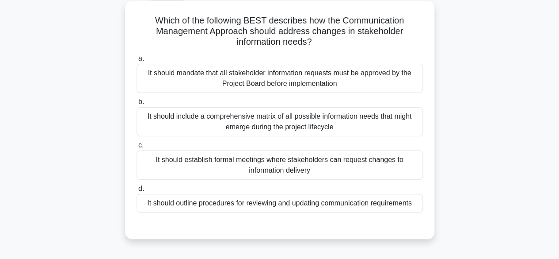
click at [148, 205] on div "It should outline procedures for reviewing and updating communication requireme…" at bounding box center [280, 203] width 286 height 19
click at [137, 191] on input "d. It should outline procedures for reviewing and updating communication requir…" at bounding box center [137, 189] width 0 height 6
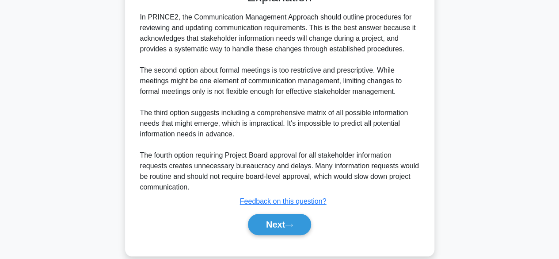
scroll to position [296, 0]
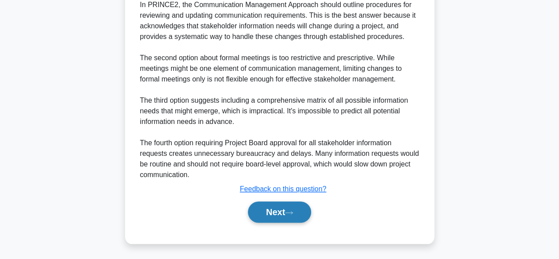
click at [291, 210] on icon at bounding box center [289, 212] width 8 height 5
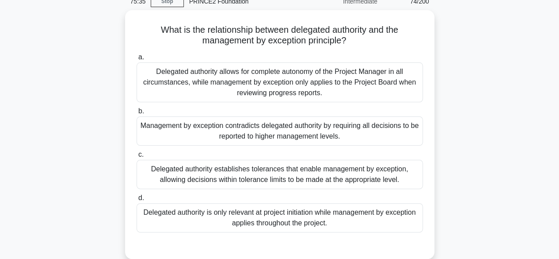
scroll to position [43, 0]
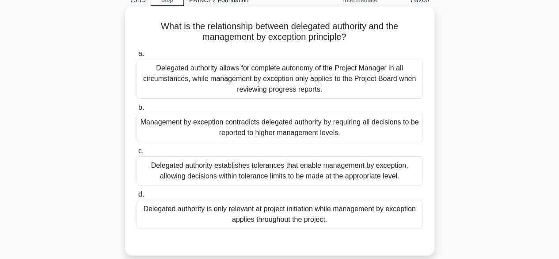
click at [161, 218] on div "Delegated authority is only relevant at project initiation while management by …" at bounding box center [280, 213] width 286 height 29
click at [137, 197] on input "d. Delegated authority is only relevant at project initiation while management …" at bounding box center [137, 194] width 0 height 6
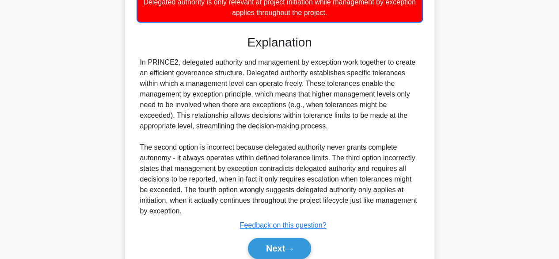
scroll to position [286, 0]
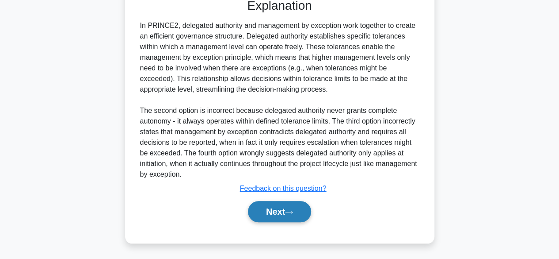
click at [287, 217] on button "Next" at bounding box center [279, 211] width 63 height 21
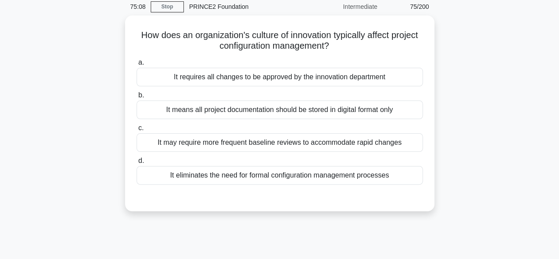
scroll to position [36, 0]
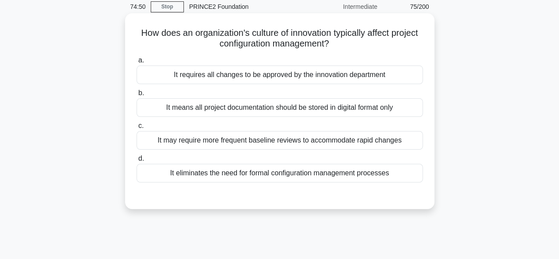
click at [399, 76] on div "It requires all changes to be approved by the innovation department" at bounding box center [280, 74] width 286 height 19
click at [137, 63] on input "a. It requires all changes to be approved by the innovation department" at bounding box center [137, 60] width 0 height 6
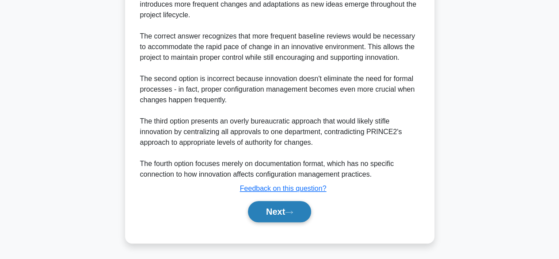
click at [293, 211] on icon at bounding box center [289, 211] width 8 height 5
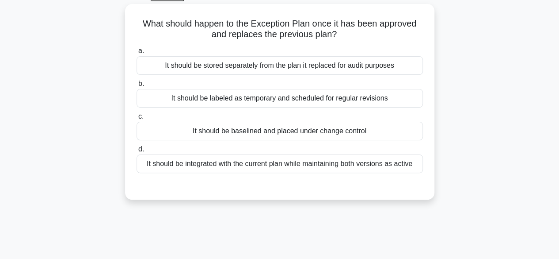
scroll to position [42, 0]
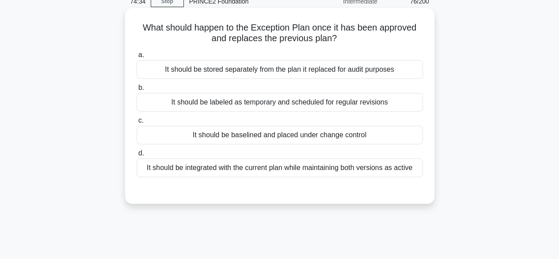
click at [382, 135] on div "It should be baselined and placed under change control" at bounding box center [280, 135] width 286 height 19
click at [137, 123] on input "c. It should be baselined and placed under change control" at bounding box center [137, 121] width 0 height 6
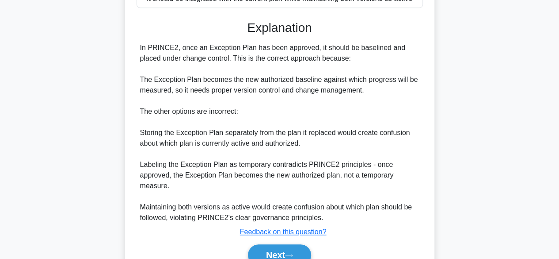
scroll to position [253, 0]
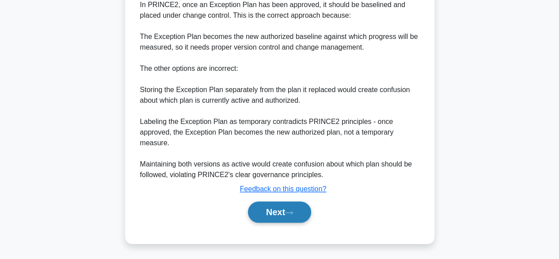
click at [289, 215] on button "Next" at bounding box center [279, 211] width 63 height 21
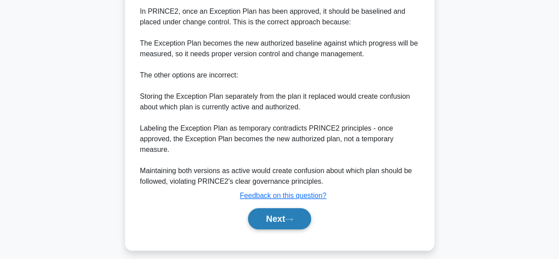
scroll to position [246, 0]
click at [287, 218] on button "Next" at bounding box center [279, 218] width 63 height 21
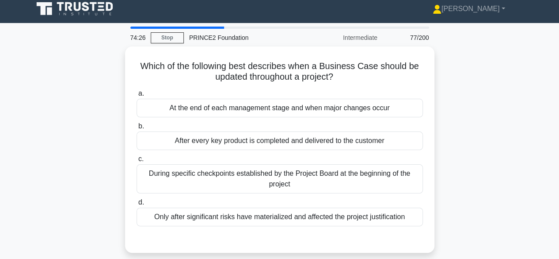
scroll to position [10, 0]
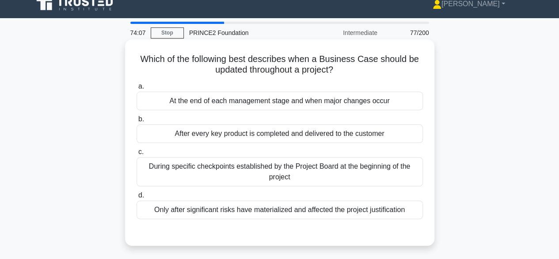
click at [399, 98] on div "At the end of each management stage and when major changes occur" at bounding box center [280, 100] width 286 height 19
click at [137, 89] on input "a. At the end of each management stage and when major changes occur" at bounding box center [137, 87] width 0 height 6
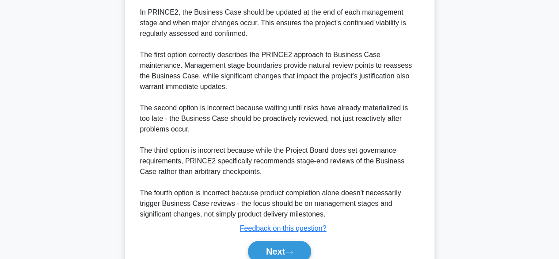
scroll to position [296, 0]
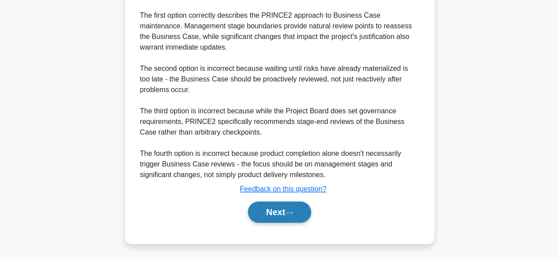
click at [287, 210] on button "Next" at bounding box center [279, 211] width 63 height 21
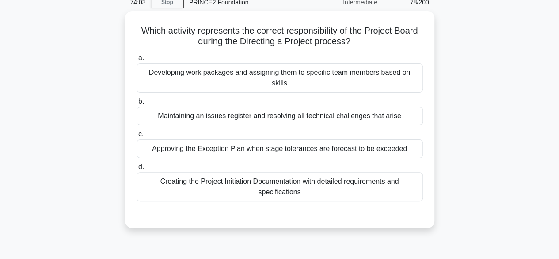
scroll to position [39, 0]
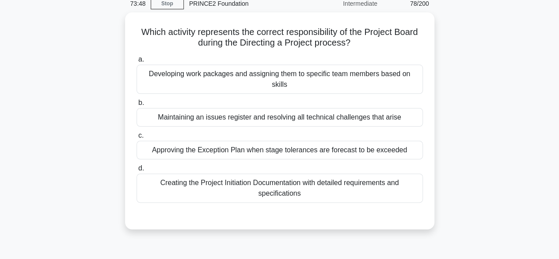
click at [495, 140] on div "Which activity represents the correct responsibility of the Project Board durin…" at bounding box center [280, 125] width 504 height 227
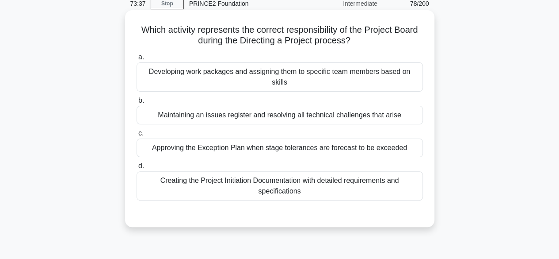
click at [393, 138] on div "Approving the Exception Plan when stage tolerances are forecast to be exceeded" at bounding box center [280, 147] width 286 height 19
click at [137, 136] on input "c. Approving the Exception Plan when stage tolerances are forecast to be exceed…" at bounding box center [137, 133] width 0 height 6
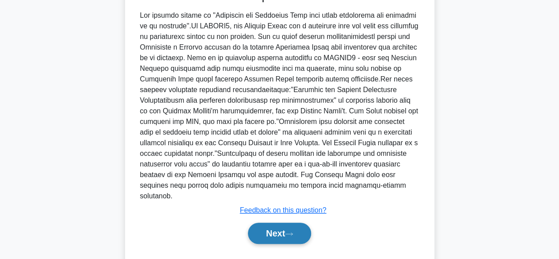
click at [290, 231] on icon at bounding box center [289, 233] width 8 height 5
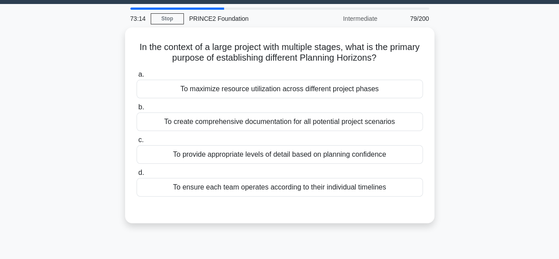
scroll to position [23, 0]
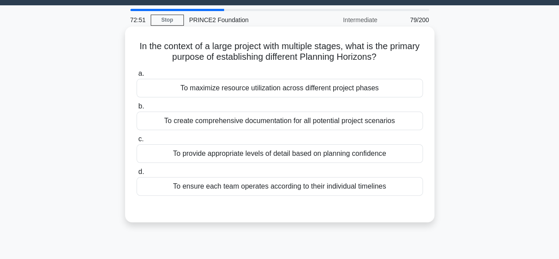
click at [169, 156] on div "To provide appropriate levels of detail based on planning confidence" at bounding box center [280, 153] width 286 height 19
click at [137, 142] on input "c. To provide appropriate levels of detail based on planning confidence" at bounding box center [137, 139] width 0 height 6
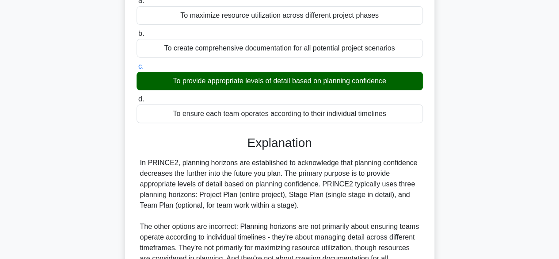
scroll to position [219, 0]
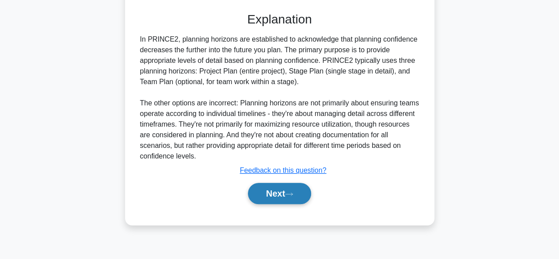
click at [263, 194] on button "Next" at bounding box center [279, 193] width 63 height 21
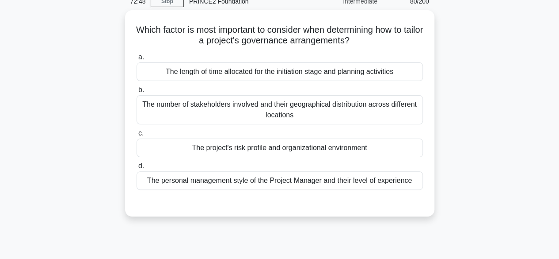
scroll to position [44, 0]
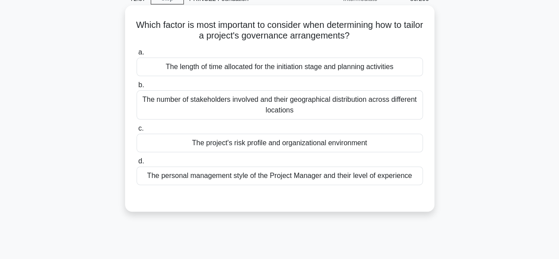
click at [155, 146] on div "The project's risk profile and organizational environment" at bounding box center [280, 142] width 286 height 19
click at [137, 131] on input "c. The project's risk profile and organizational environment" at bounding box center [137, 129] width 0 height 6
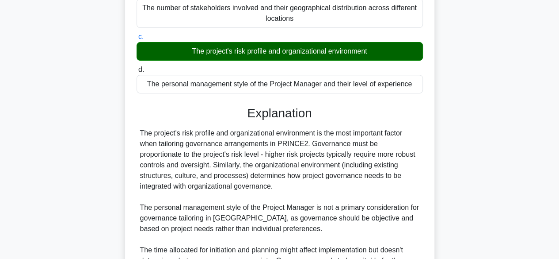
scroll to position [274, 0]
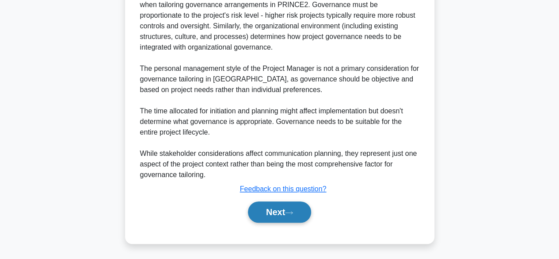
click at [272, 214] on button "Next" at bounding box center [279, 211] width 63 height 21
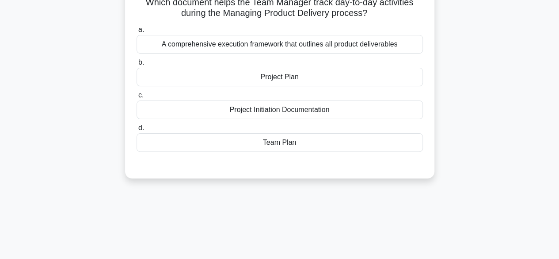
scroll to position [0, 0]
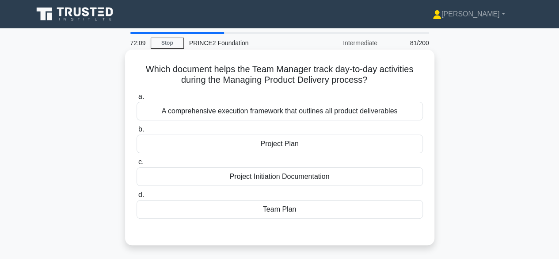
click at [148, 145] on div "Project Plan" at bounding box center [280, 143] width 286 height 19
click at [137, 132] on input "b. Project Plan" at bounding box center [137, 129] width 0 height 6
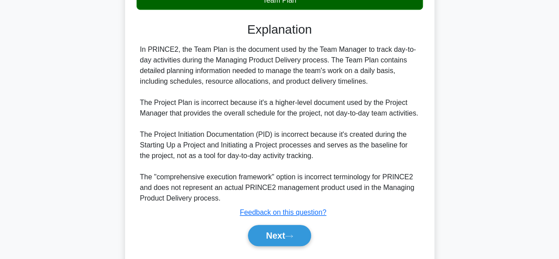
scroll to position [244, 0]
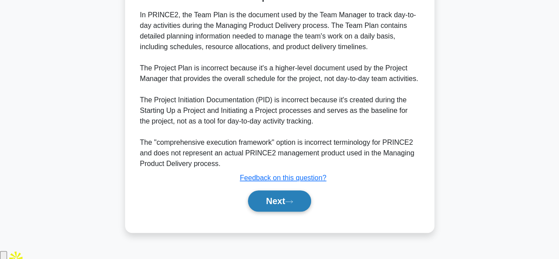
click at [266, 211] on button "Next" at bounding box center [279, 200] width 63 height 21
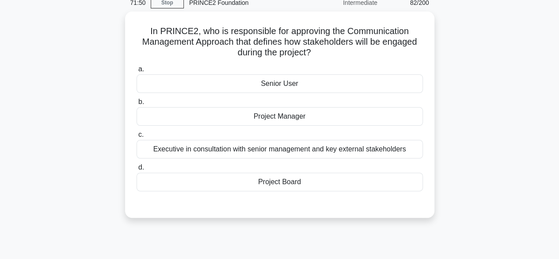
scroll to position [39, 0]
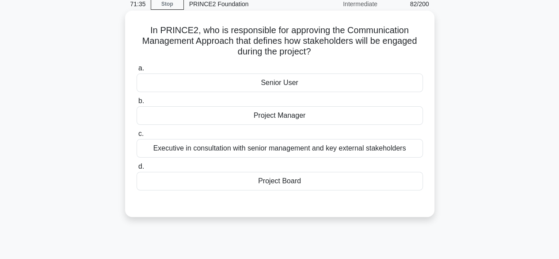
click at [153, 184] on div "Project Board" at bounding box center [280, 180] width 286 height 19
click at [137, 169] on input "d. Project Board" at bounding box center [137, 167] width 0 height 6
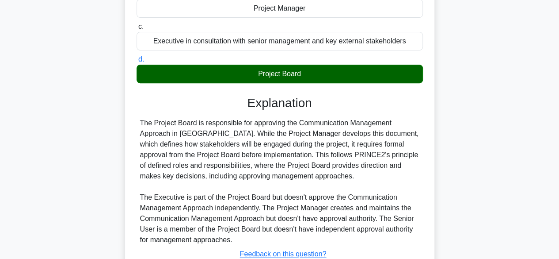
scroll to position [219, 0]
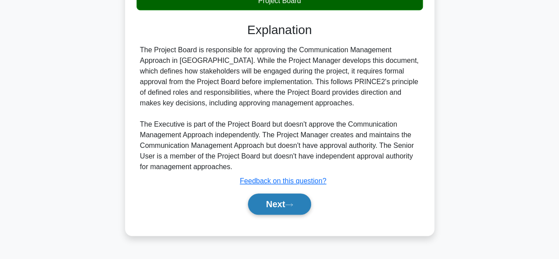
click at [265, 213] on button "Next" at bounding box center [279, 203] width 63 height 21
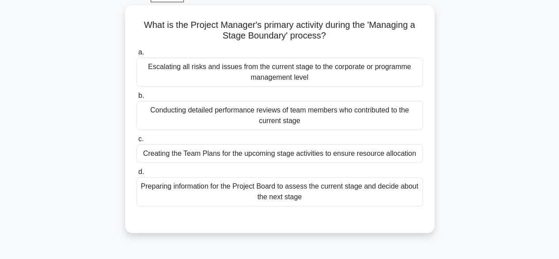
scroll to position [47, 0]
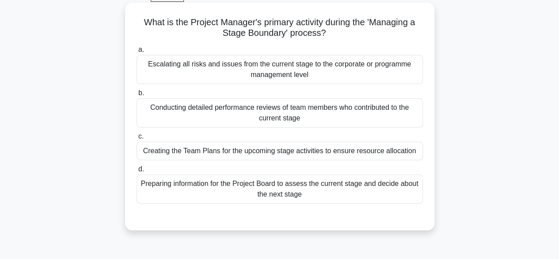
click at [170, 64] on div "Escalating all risks and issues from the current stage to the corporate or prog…" at bounding box center [280, 69] width 286 height 29
click at [137, 53] on input "a. Escalating all risks and issues from the current stage to the corporate or p…" at bounding box center [137, 50] width 0 height 6
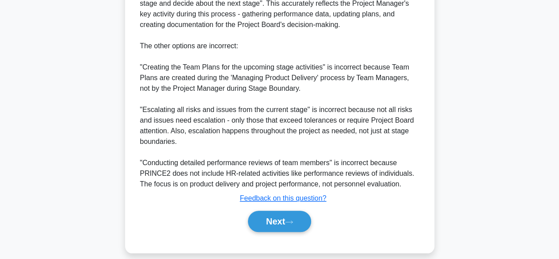
scroll to position [371, 0]
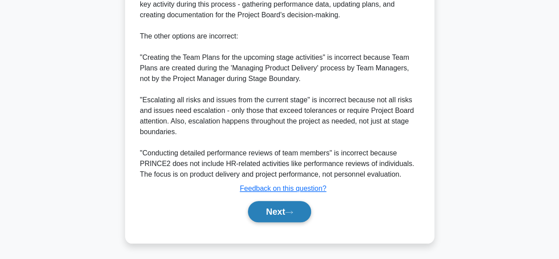
click at [263, 209] on button "Next" at bounding box center [279, 211] width 63 height 21
click at [262, 209] on button "Next" at bounding box center [279, 211] width 63 height 21
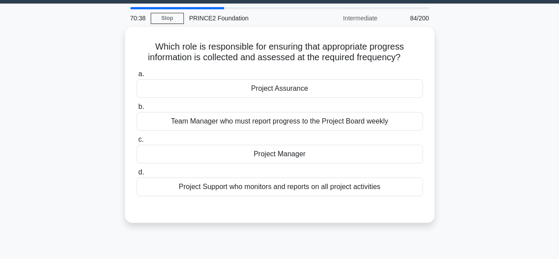
scroll to position [26, 0]
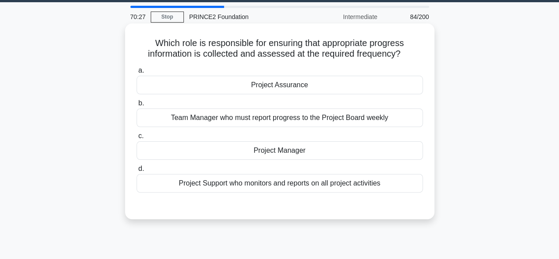
click at [167, 87] on div "Project Assurance" at bounding box center [280, 85] width 286 height 19
click at [137, 73] on input "a. Project Assurance" at bounding box center [137, 71] width 0 height 6
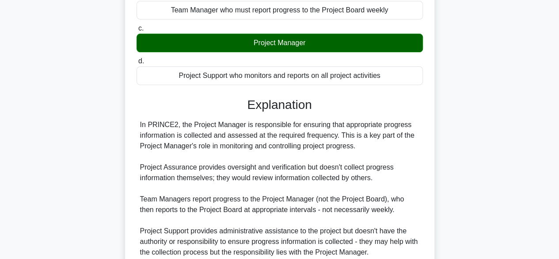
scroll to position [219, 0]
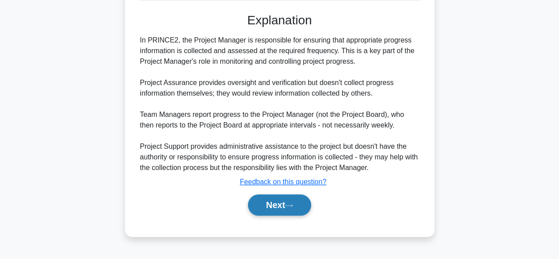
click at [276, 203] on button "Next" at bounding box center [279, 204] width 63 height 21
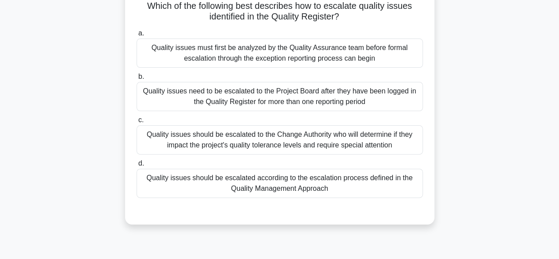
scroll to position [67, 0]
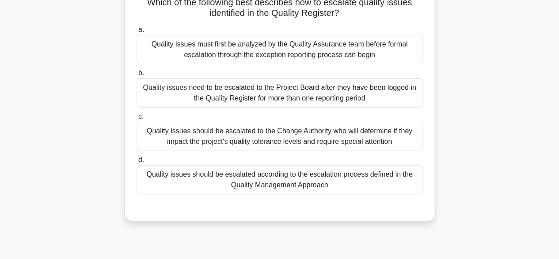
click at [168, 129] on div "Quality issues should be escalated to the Change Authority who will determine i…" at bounding box center [280, 136] width 286 height 29
click at [137, 119] on input "c. Quality issues should be escalated to the Change Authority who will determin…" at bounding box center [137, 117] width 0 height 6
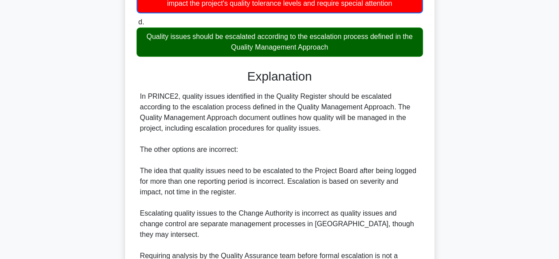
scroll to position [308, 0]
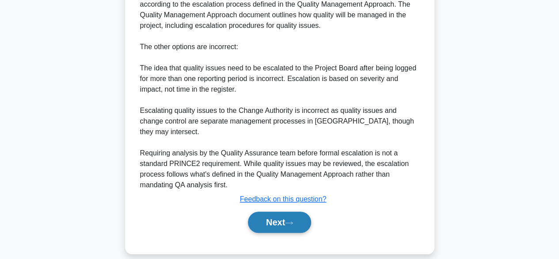
click at [274, 211] on button "Next" at bounding box center [279, 221] width 63 height 21
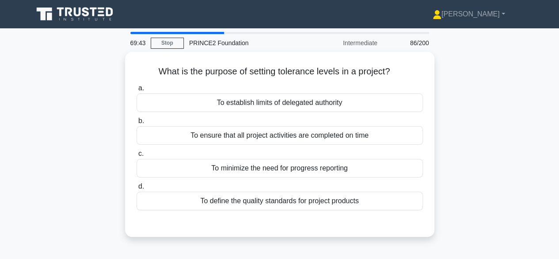
scroll to position [1, 0]
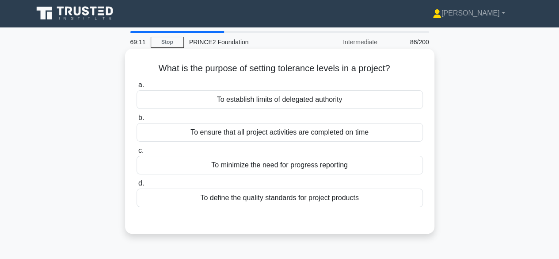
click at [387, 108] on div "To establish limits of delegated authority" at bounding box center [280, 99] width 286 height 19
click at [137, 88] on input "a. To establish limits of delegated authority" at bounding box center [137, 85] width 0 height 6
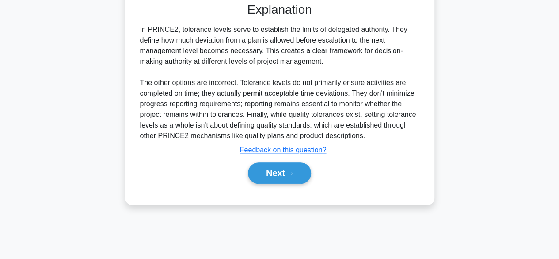
scroll to position [219, 0]
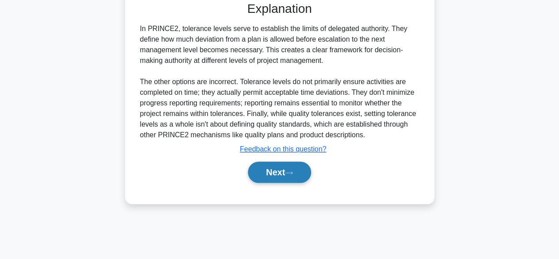
click at [295, 175] on button "Next" at bounding box center [279, 171] width 63 height 21
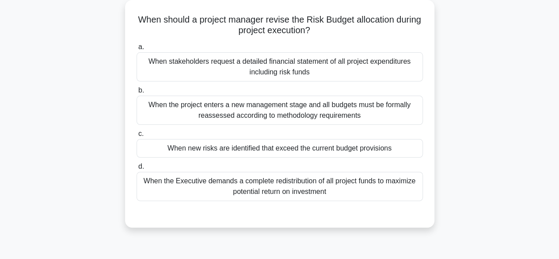
scroll to position [52, 0]
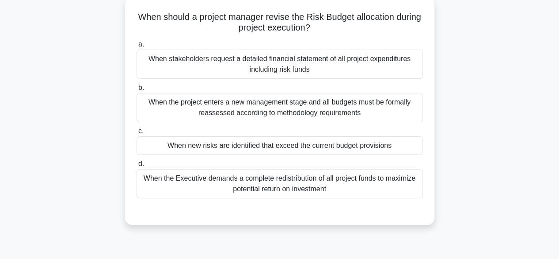
click at [407, 146] on div "When new risks are identified that exceed the current budget provisions" at bounding box center [280, 145] width 286 height 19
click at [137, 134] on input "c. When new risks are identified that exceed the current budget provisions" at bounding box center [137, 131] width 0 height 6
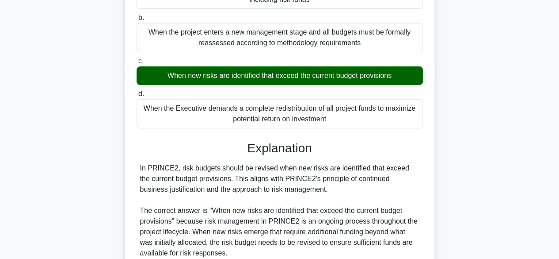
scroll to position [338, 0]
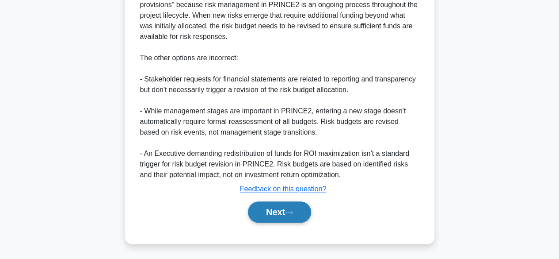
click at [283, 210] on button "Next" at bounding box center [279, 211] width 63 height 21
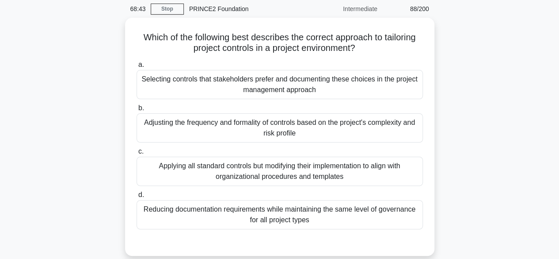
scroll to position [38, 0]
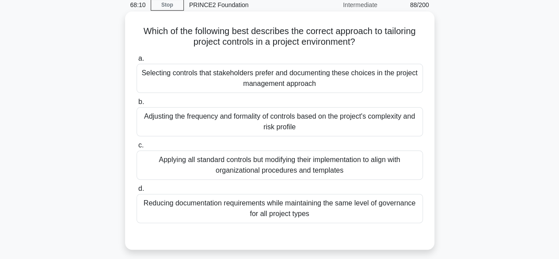
click at [391, 128] on div "Adjusting the frequency and formality of controls based on the project's comple…" at bounding box center [280, 121] width 286 height 29
click at [137, 105] on input "b. Adjusting the frequency and formality of controls based on the project's com…" at bounding box center [137, 102] width 0 height 6
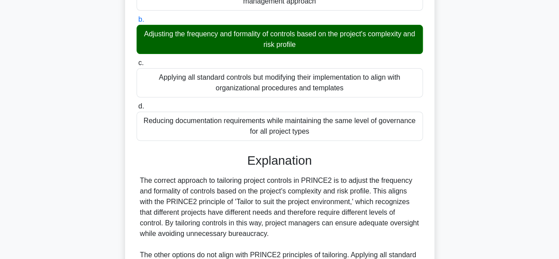
scroll to position [243, 0]
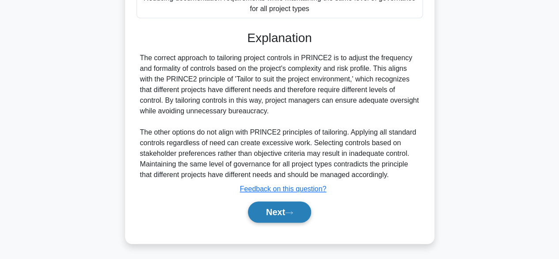
click at [286, 211] on button "Next" at bounding box center [279, 211] width 63 height 21
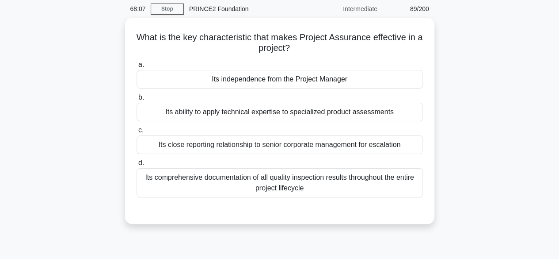
scroll to position [30, 0]
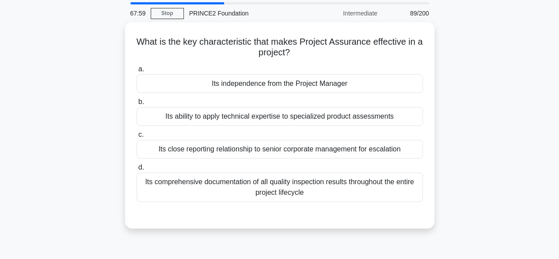
click at [382, 77] on div "Its independence from the Project Manager" at bounding box center [280, 83] width 286 height 19
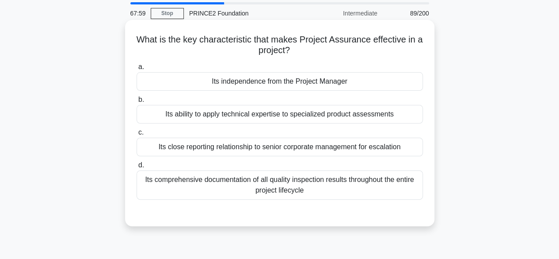
click at [137, 70] on input "a. Its independence from the Project Manager" at bounding box center [137, 67] width 0 height 6
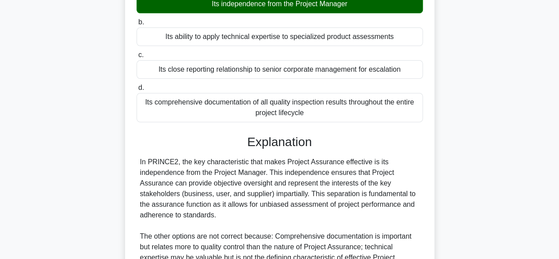
scroll to position [221, 0]
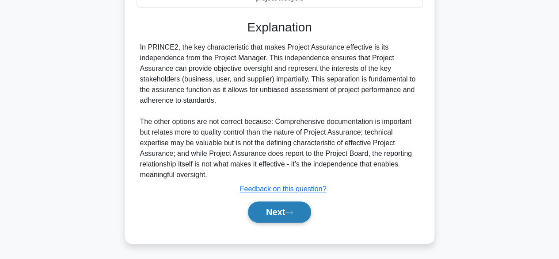
click at [279, 213] on button "Next" at bounding box center [279, 211] width 63 height 21
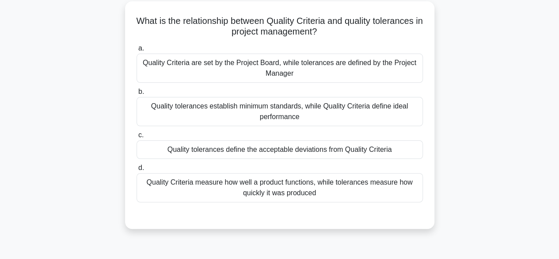
scroll to position [50, 0]
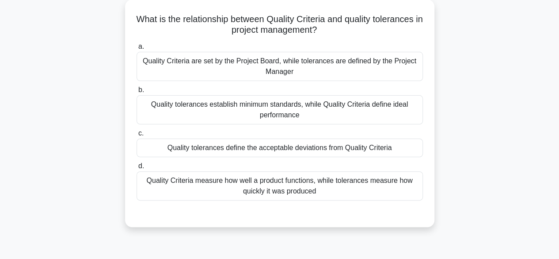
click at [412, 148] on div "Quality tolerances define the acceptable deviations from Quality Criteria" at bounding box center [280, 147] width 286 height 19
click at [137, 136] on input "c. Quality tolerances define the acceptable deviations from Quality Criteria" at bounding box center [137, 133] width 0 height 6
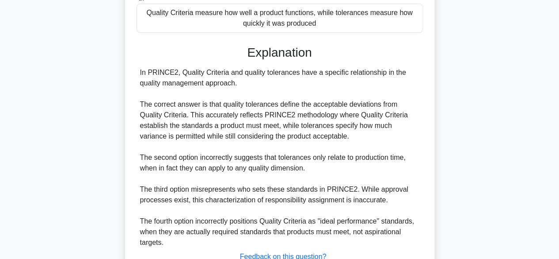
scroll to position [285, 0]
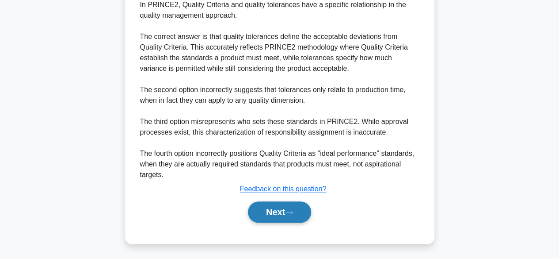
click at [289, 212] on icon at bounding box center [289, 212] width 8 height 5
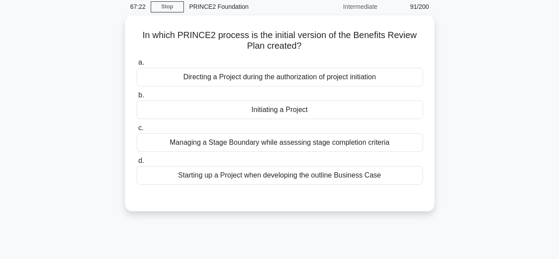
scroll to position [35, 0]
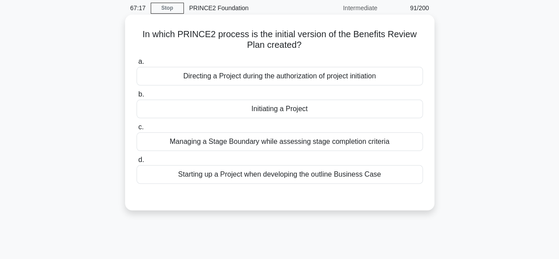
click at [317, 114] on div "Initiating a Project" at bounding box center [280, 108] width 286 height 19
click at [137, 97] on input "b. Initiating a Project" at bounding box center [137, 94] width 0 height 6
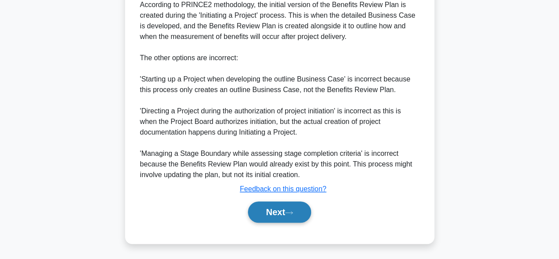
click at [279, 210] on button "Next" at bounding box center [279, 211] width 63 height 21
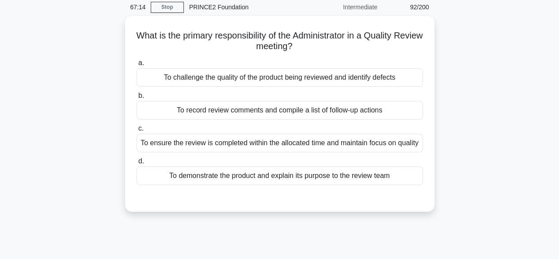
scroll to position [33, 0]
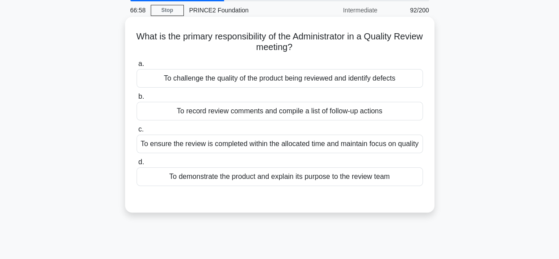
click at [405, 150] on div "To ensure the review is completed within the allocated time and maintain focus …" at bounding box center [280, 143] width 286 height 19
click at [137, 132] on input "c. To ensure the review is completed within the allocated time and maintain foc…" at bounding box center [137, 129] width 0 height 6
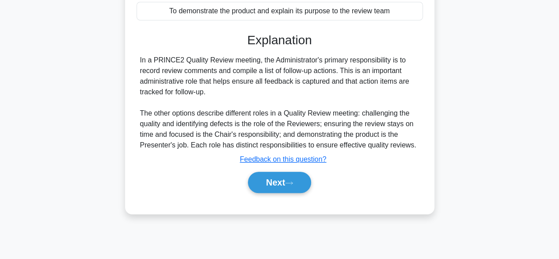
scroll to position [219, 0]
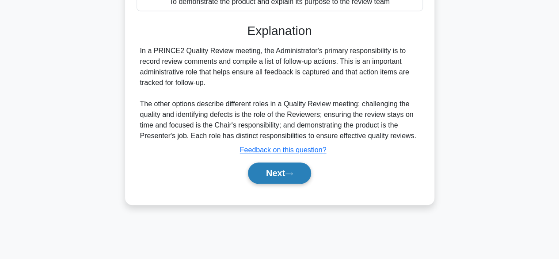
click at [281, 172] on button "Next" at bounding box center [279, 172] width 63 height 21
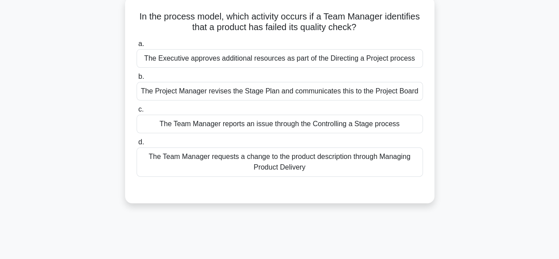
scroll to position [54, 0]
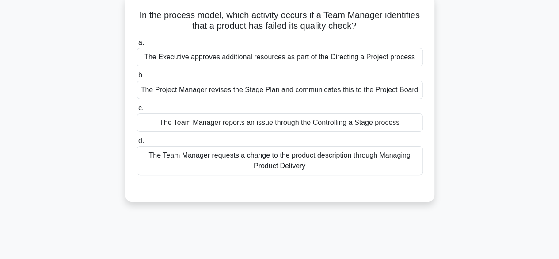
click at [405, 116] on div "The Team Manager reports an issue through the Controlling a Stage process" at bounding box center [280, 122] width 286 height 19
click at [137, 111] on input "c. The Team Manager reports an issue through the Controlling a Stage process" at bounding box center [137, 108] width 0 height 6
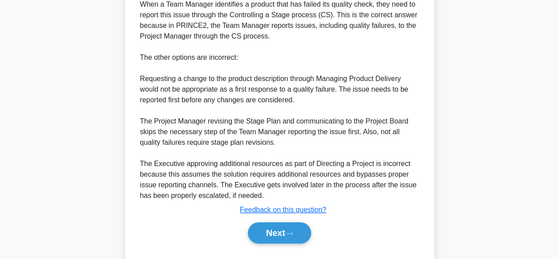
scroll to position [285, 0]
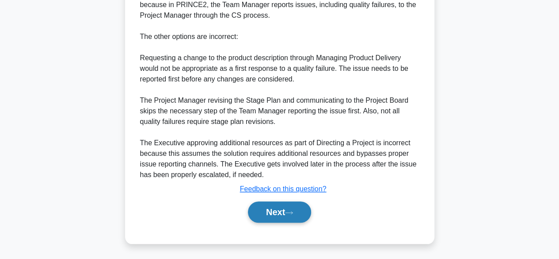
click at [282, 220] on button "Next" at bounding box center [279, 211] width 63 height 21
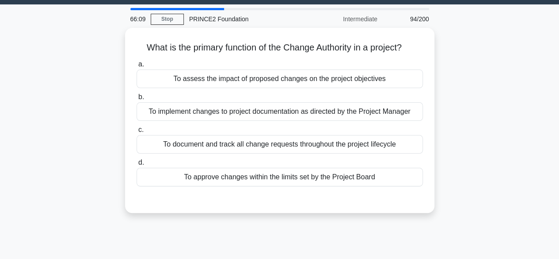
scroll to position [23, 0]
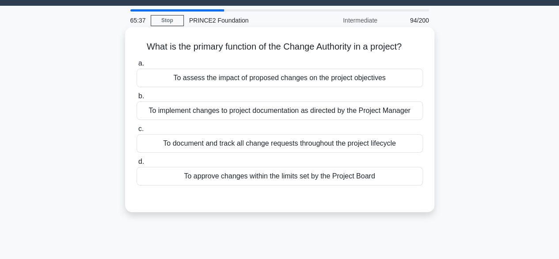
click at [399, 77] on div "To assess the impact of proposed changes on the project objectives" at bounding box center [280, 77] width 286 height 19
click at [137, 66] on input "a. To assess the impact of proposed changes on the project objectives" at bounding box center [137, 64] width 0 height 6
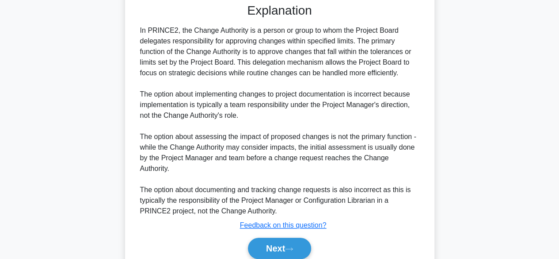
scroll to position [244, 0]
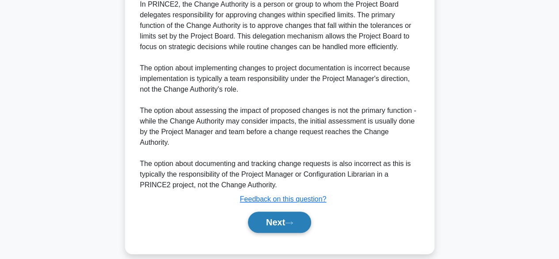
click at [289, 220] on icon at bounding box center [289, 222] width 8 height 5
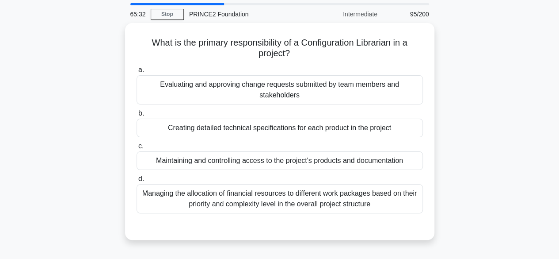
scroll to position [28, 0]
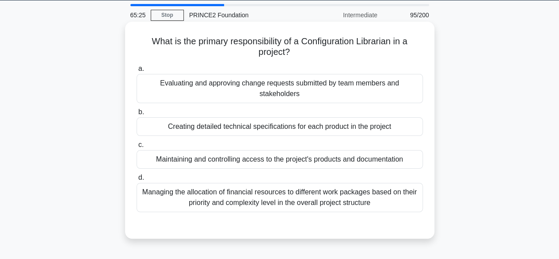
click at [396, 127] on div "Creating detailed technical specifications for each product in the project" at bounding box center [280, 126] width 286 height 19
click at [137, 115] on input "b. Creating detailed technical specifications for each product in the project" at bounding box center [137, 112] width 0 height 6
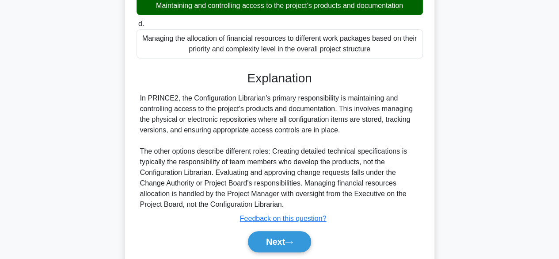
scroll to position [219, 0]
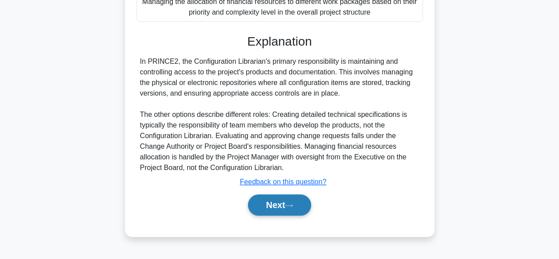
click at [283, 209] on button "Next" at bounding box center [279, 204] width 63 height 21
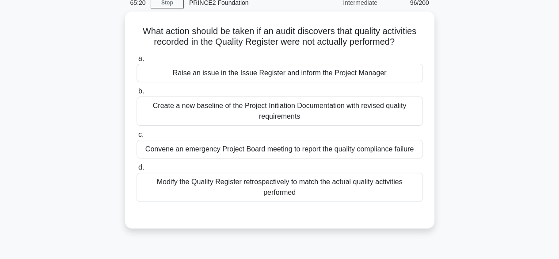
scroll to position [38, 0]
click at [398, 67] on div "Raise an issue in the Issue Register and inform the Project Manager" at bounding box center [280, 73] width 286 height 19
click at [137, 61] on input "a. Raise an issue in the Issue Register and inform the Project Manager" at bounding box center [137, 59] width 0 height 6
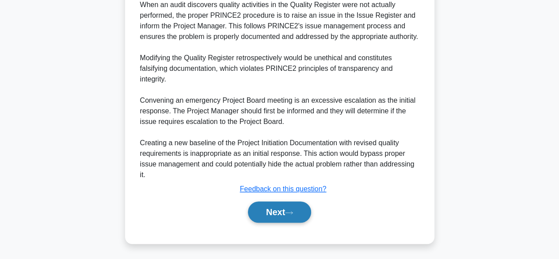
click at [280, 214] on button "Next" at bounding box center [279, 211] width 63 height 21
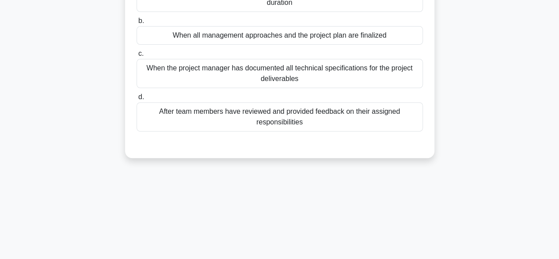
scroll to position [44, 0]
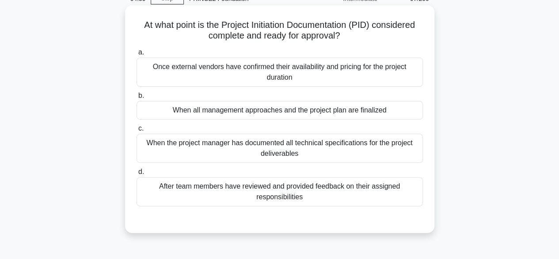
click at [403, 112] on div "When all management approaches and the project plan are finalized" at bounding box center [280, 110] width 286 height 19
click at [137, 99] on input "b. When all management approaches and the project plan are finalized" at bounding box center [137, 96] width 0 height 6
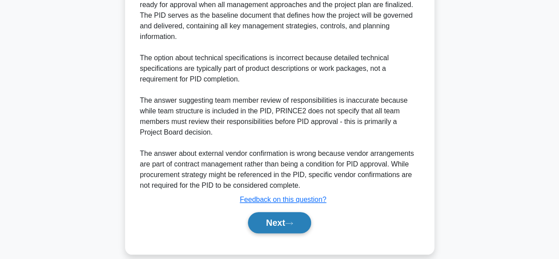
click at [282, 212] on button "Next" at bounding box center [279, 222] width 63 height 21
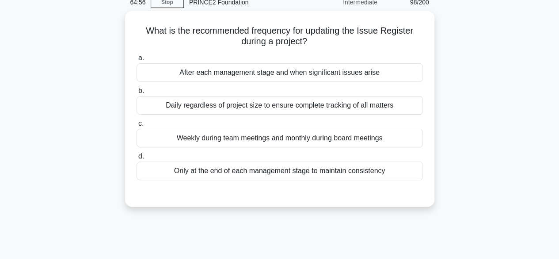
scroll to position [39, 0]
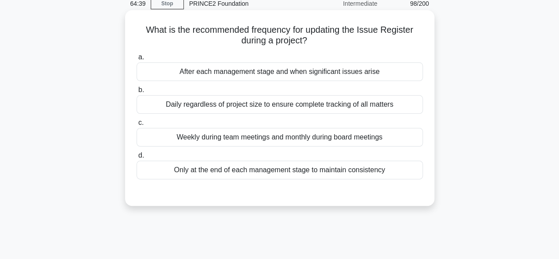
click at [379, 69] on div "After each management stage and when significant issues arise" at bounding box center [280, 71] width 286 height 19
click at [137, 60] on input "a. After each management stage and when significant issues arise" at bounding box center [137, 57] width 0 height 6
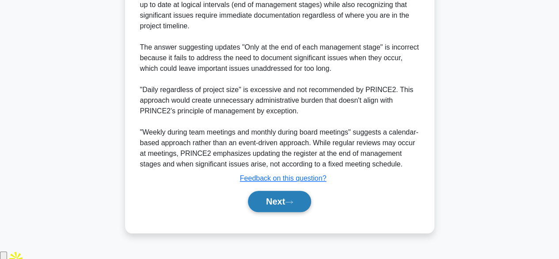
click at [284, 212] on button "Next" at bounding box center [279, 200] width 63 height 21
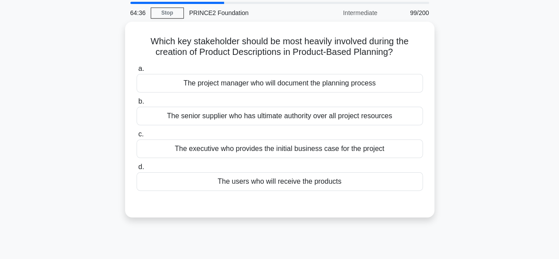
scroll to position [30, 0]
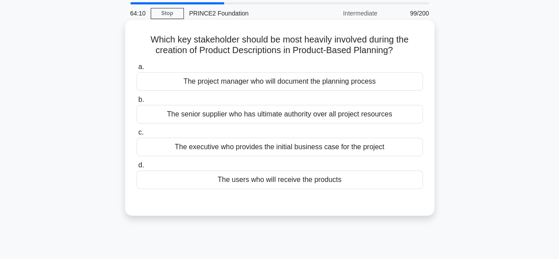
click at [395, 182] on div "The users who will receive the products" at bounding box center [280, 179] width 286 height 19
click at [137, 168] on input "d. The users who will receive the products" at bounding box center [137, 165] width 0 height 6
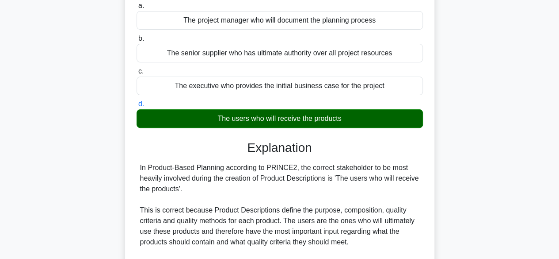
scroll to position [274, 0]
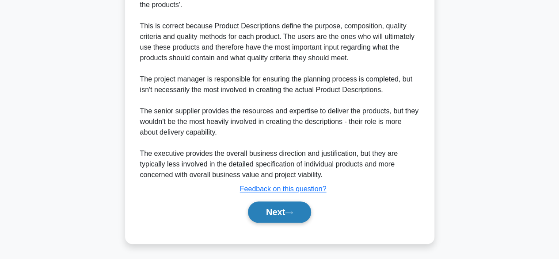
click at [283, 214] on button "Next" at bounding box center [279, 211] width 63 height 21
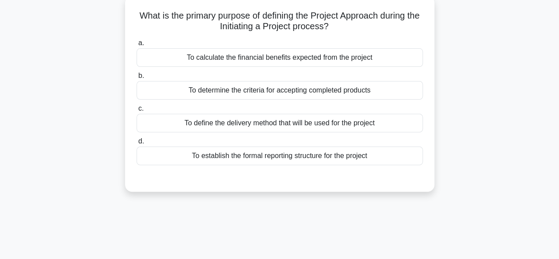
scroll to position [51, 0]
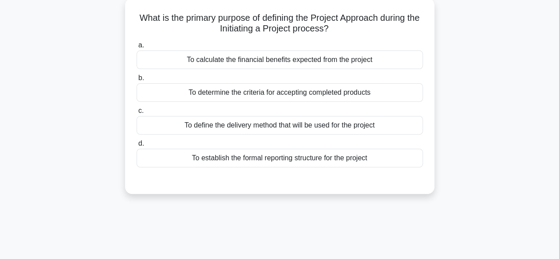
click at [373, 158] on div "To establish the formal reporting structure for the project" at bounding box center [280, 157] width 286 height 19
click at [137, 146] on input "d. To establish the formal reporting structure for the project" at bounding box center [137, 144] width 0 height 6
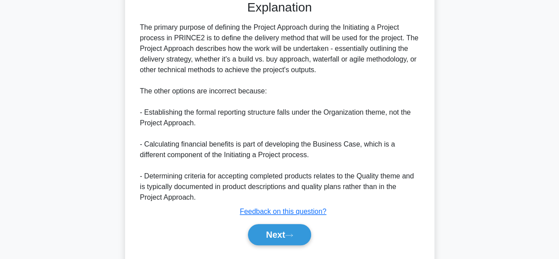
scroll to position [255, 0]
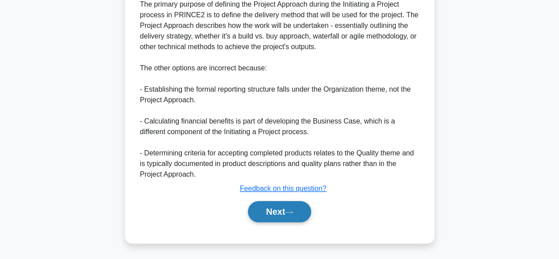
click at [291, 210] on icon at bounding box center [289, 211] width 8 height 5
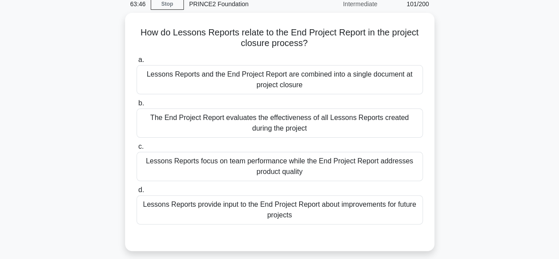
scroll to position [40, 0]
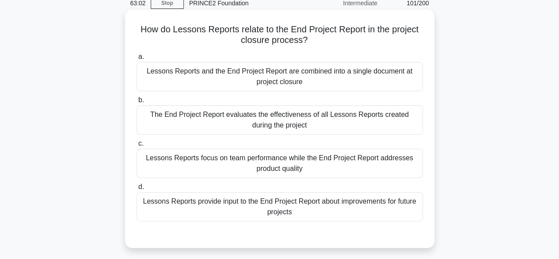
click at [408, 200] on div "Lessons Reports provide input to the End Project Report about improvements for …" at bounding box center [280, 206] width 286 height 29
click at [137, 190] on input "d. Lessons Reports provide input to the End Project Report about improvements f…" at bounding box center [137, 187] width 0 height 6
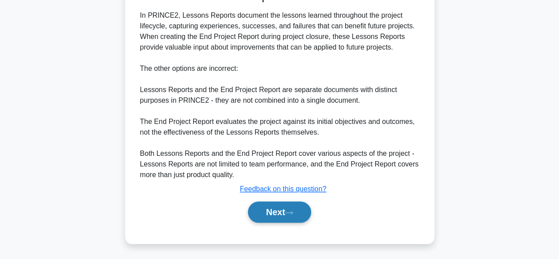
click at [286, 212] on button "Next" at bounding box center [279, 211] width 63 height 21
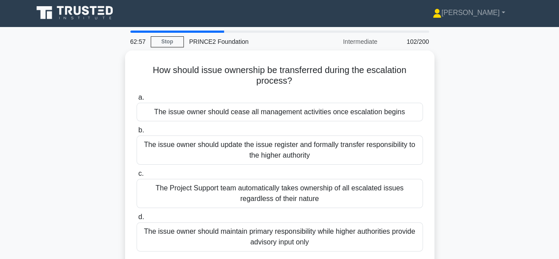
scroll to position [0, 0]
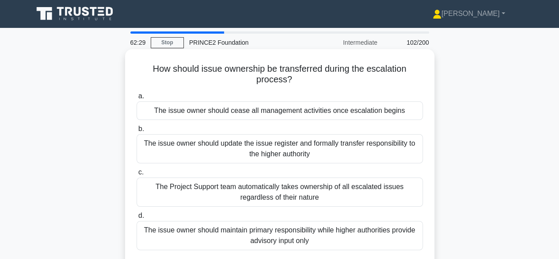
click at [404, 148] on div "The issue owner should update the issue register and formally transfer responsi…" at bounding box center [280, 148] width 286 height 29
click at [137, 132] on input "b. The issue owner should update the issue register and formally transfer respo…" at bounding box center [137, 129] width 0 height 6
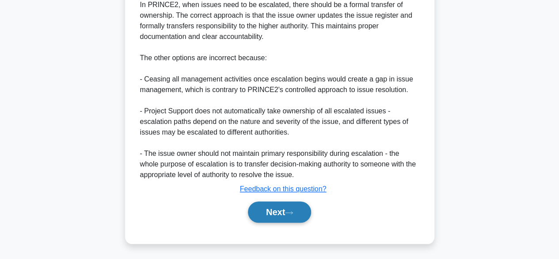
click at [285, 212] on button "Next" at bounding box center [279, 211] width 63 height 21
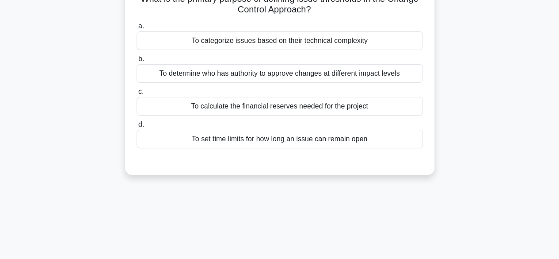
scroll to position [49, 0]
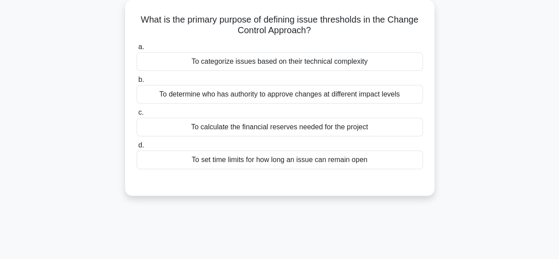
click at [387, 64] on div "To categorize issues based on their technical complexity" at bounding box center [280, 61] width 286 height 19
click at [137, 50] on input "a. To categorize issues based on their technical complexity" at bounding box center [137, 47] width 0 height 6
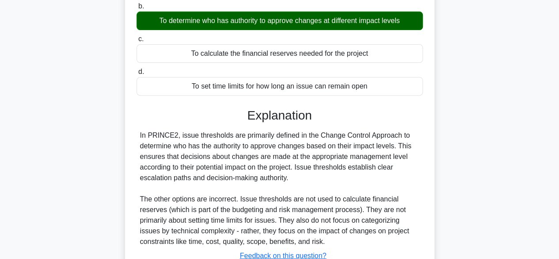
scroll to position [219, 0]
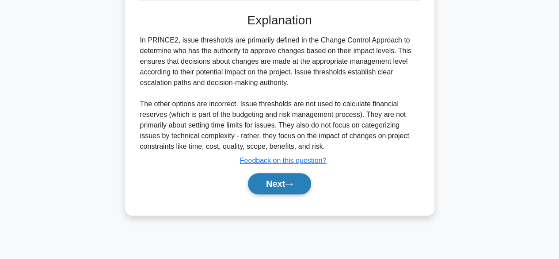
click at [283, 188] on button "Next" at bounding box center [279, 183] width 63 height 21
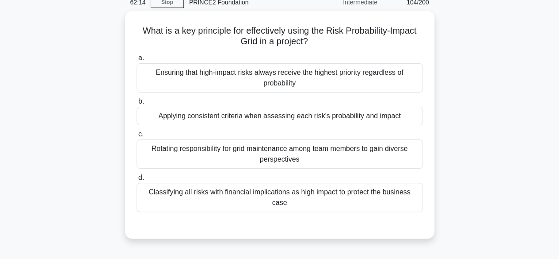
scroll to position [40, 0]
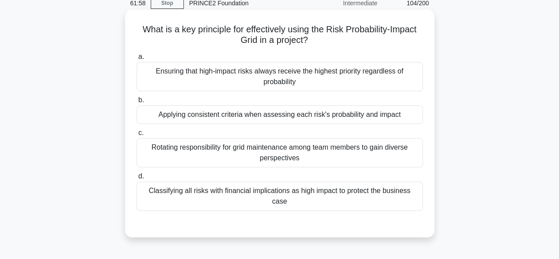
click at [400, 119] on div "Applying consistent criteria when assessing each risk's probability and impact" at bounding box center [280, 114] width 286 height 19
click at [137, 103] on input "b. Applying consistent criteria when assessing each risk's probability and impa…" at bounding box center [137, 100] width 0 height 6
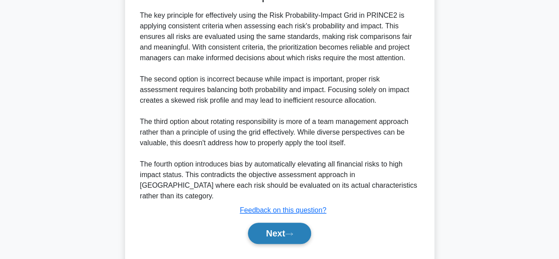
click at [285, 222] on button "Next" at bounding box center [279, 232] width 63 height 21
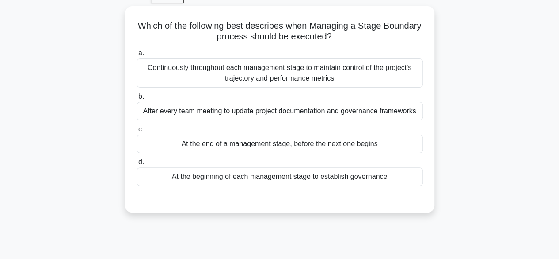
scroll to position [45, 0]
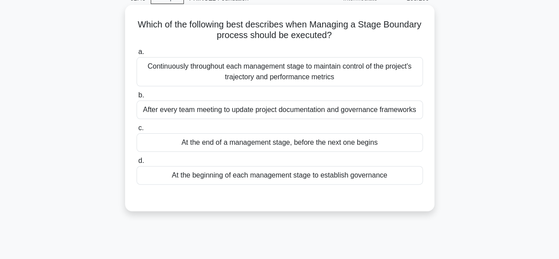
click at [402, 142] on div "At the end of a management stage, before the next one begins" at bounding box center [280, 142] width 286 height 19
click at [137, 131] on input "c. At the end of a management stage, before the next one begins" at bounding box center [137, 128] width 0 height 6
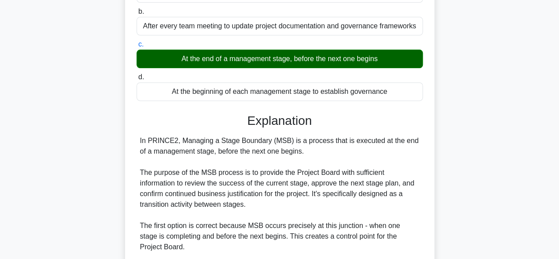
scroll to position [327, 0]
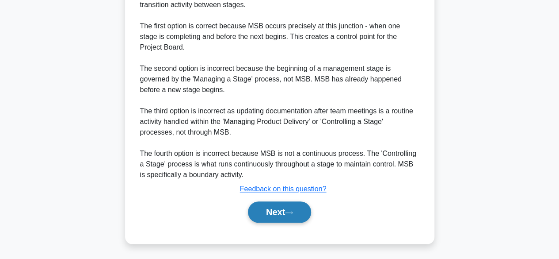
click at [289, 212] on icon at bounding box center [289, 212] width 8 height 5
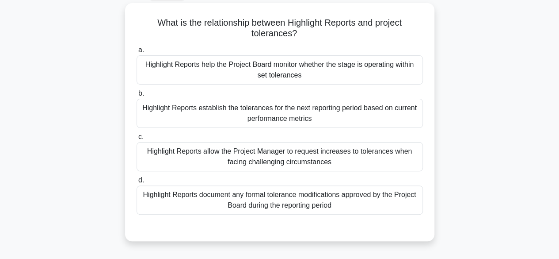
scroll to position [46, 0]
click at [373, 72] on div "Highlight Reports help the Project Board monitor whether the stage is operating…" at bounding box center [280, 70] width 286 height 29
click at [137, 53] on input "a. Highlight Reports help the Project Board monitor whether the stage is operat…" at bounding box center [137, 51] width 0 height 6
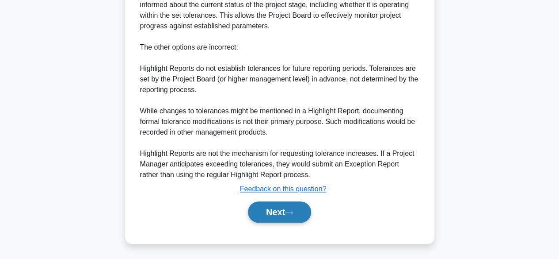
click at [284, 209] on button "Next" at bounding box center [279, 211] width 63 height 21
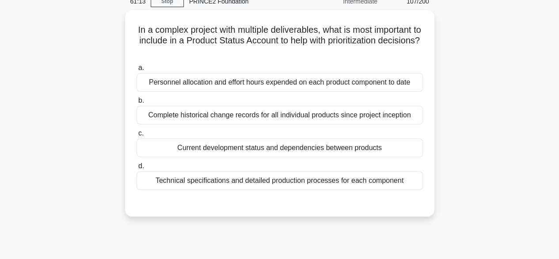
scroll to position [47, 0]
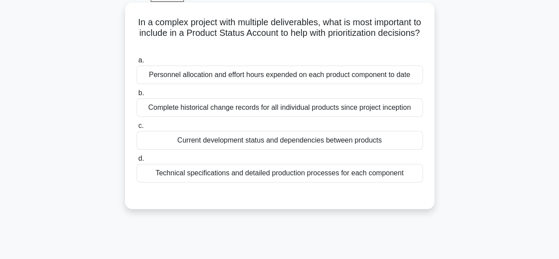
click at [397, 137] on div "Current development status and dependencies between products" at bounding box center [280, 140] width 286 height 19
click at [137, 129] on input "c. Current development status and dependencies between products" at bounding box center [137, 126] width 0 height 6
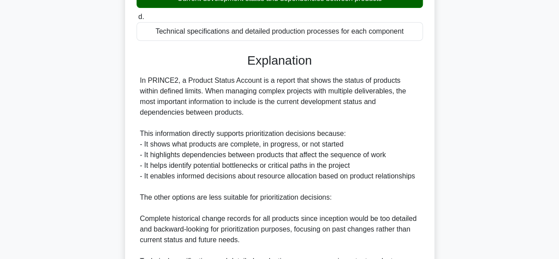
scroll to position [327, 0]
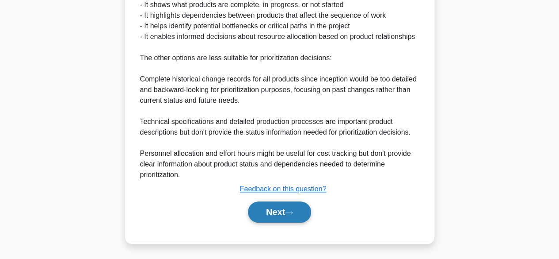
click at [280, 219] on button "Next" at bounding box center [279, 211] width 63 height 21
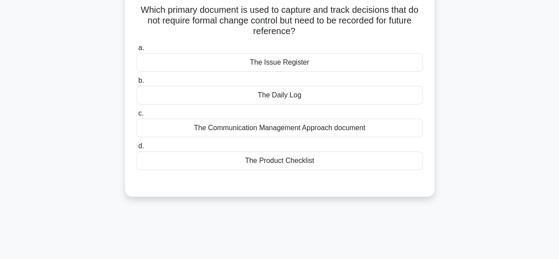
scroll to position [61, 0]
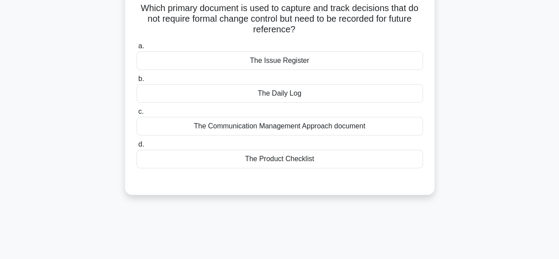
click at [346, 63] on div "The Issue Register" at bounding box center [280, 60] width 286 height 19
click at [137, 49] on input "a. The Issue Register" at bounding box center [137, 46] width 0 height 6
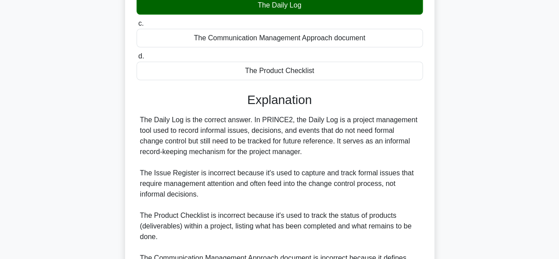
scroll to position [255, 0]
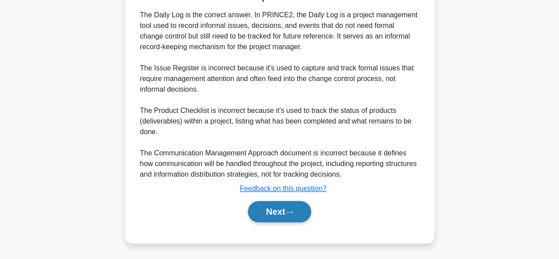
click at [283, 215] on button "Next" at bounding box center [279, 211] width 63 height 21
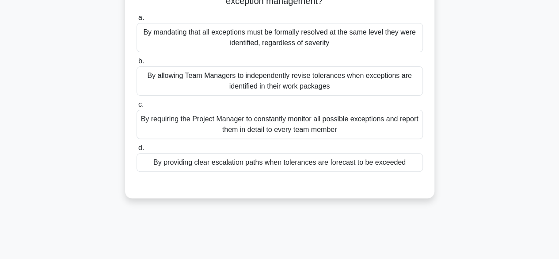
scroll to position [38, 0]
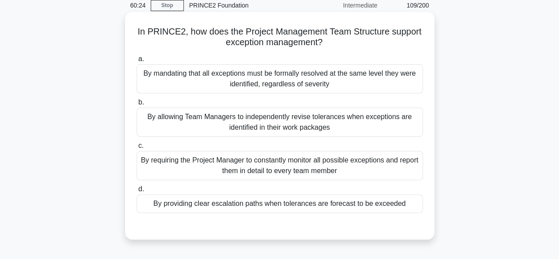
click at [405, 203] on div "By providing clear escalation paths when tolerances are forecast to be exceeded" at bounding box center [280, 203] width 286 height 19
click at [137, 192] on input "d. By providing clear escalation paths when tolerances are forecast to be excee…" at bounding box center [137, 189] width 0 height 6
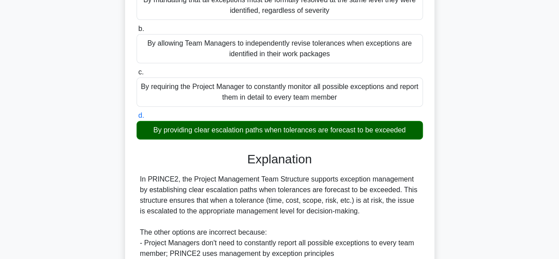
scroll to position [232, 0]
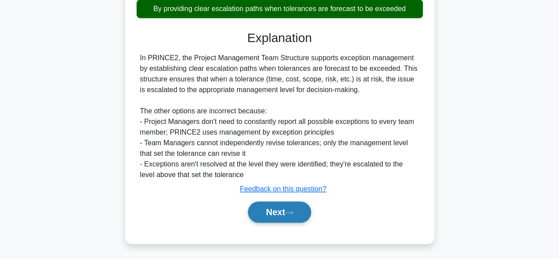
click at [283, 213] on button "Next" at bounding box center [279, 211] width 63 height 21
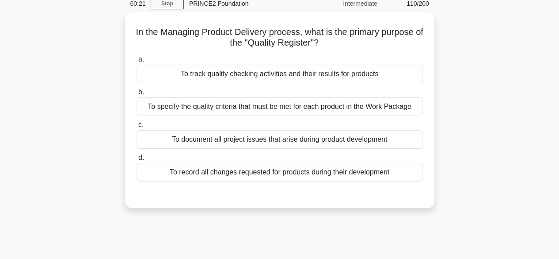
scroll to position [39, 0]
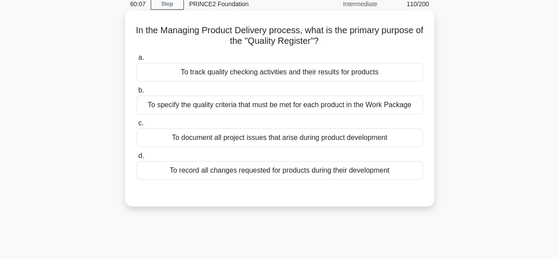
click at [388, 71] on div "To track quality checking activities and their results for products" at bounding box center [280, 72] width 286 height 19
click at [137, 61] on input "a. To track quality checking activities and their results for products" at bounding box center [137, 58] width 0 height 6
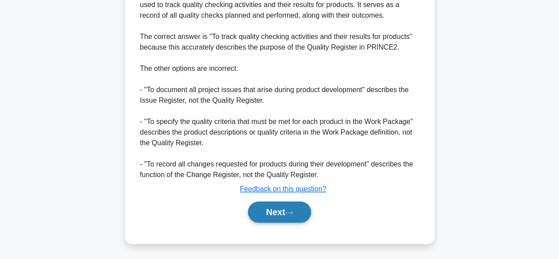
click at [280, 208] on button "Next" at bounding box center [279, 211] width 63 height 21
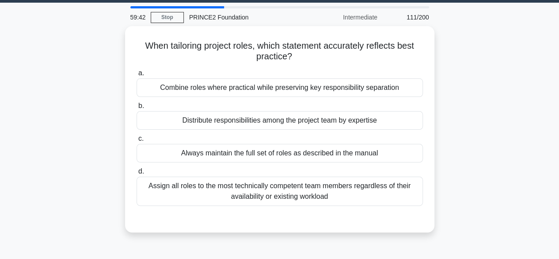
scroll to position [28, 0]
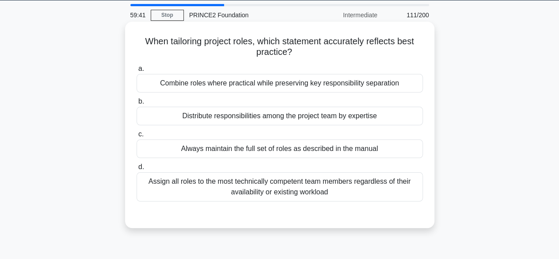
click at [400, 82] on div "Combine roles where practical while preserving key responsibility separation" at bounding box center [280, 83] width 286 height 19
click at [137, 72] on input "a. Combine roles where practical while preserving key responsibility separation" at bounding box center [137, 69] width 0 height 6
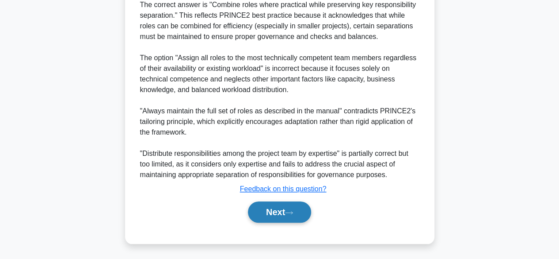
click at [286, 210] on button "Next" at bounding box center [279, 211] width 63 height 21
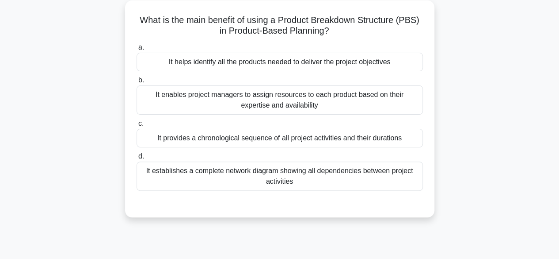
scroll to position [50, 0]
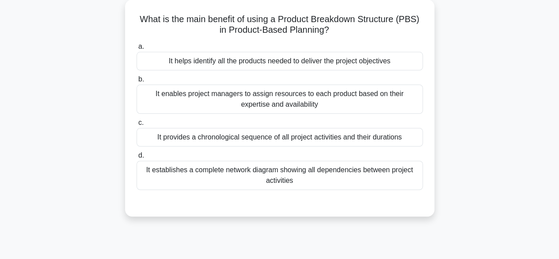
click at [382, 63] on div "It helps identify all the products needed to deliver the project objectives" at bounding box center [280, 61] width 286 height 19
click at [137, 49] on input "a. It helps identify all the products needed to deliver the project objectives" at bounding box center [137, 47] width 0 height 6
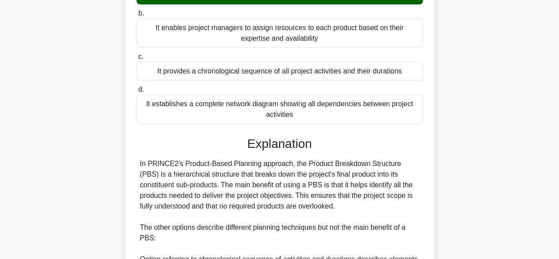
scroll to position [296, 0]
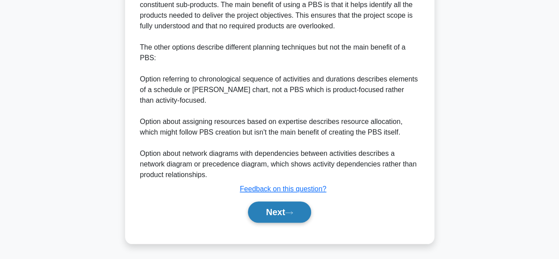
click at [284, 211] on button "Next" at bounding box center [279, 211] width 63 height 21
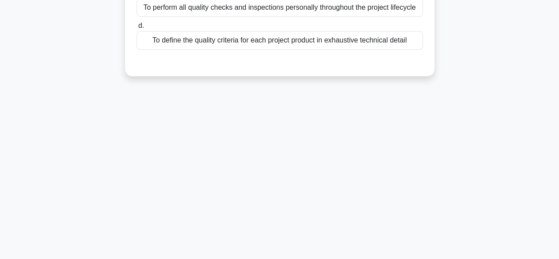
scroll to position [41, 0]
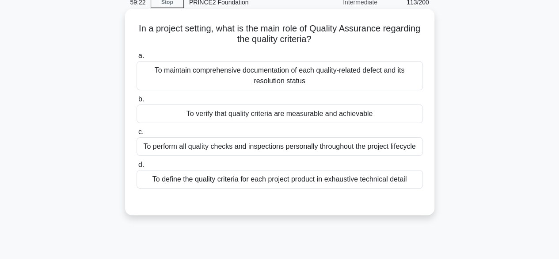
click at [401, 106] on label "b. To verify that quality criteria are measurable and achievable" at bounding box center [280, 108] width 286 height 29
click at [137, 102] on input "b. To verify that quality criteria are measurable and achievable" at bounding box center [137, 99] width 0 height 6
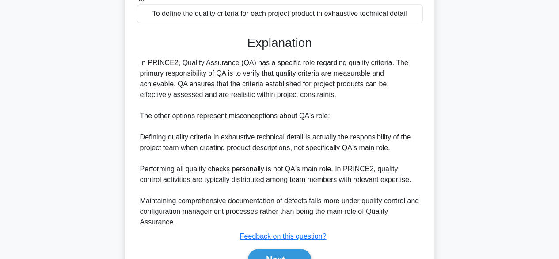
scroll to position [253, 0]
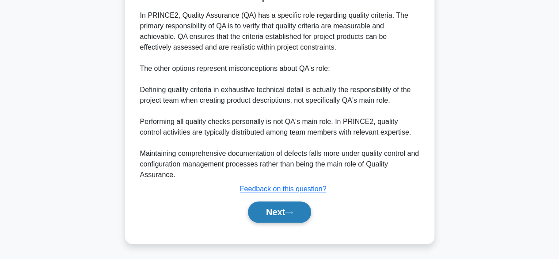
click at [285, 212] on button "Next" at bounding box center [279, 211] width 63 height 21
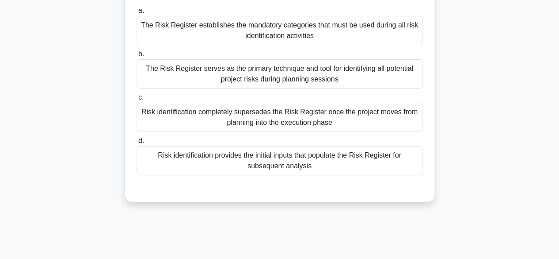
scroll to position [48, 0]
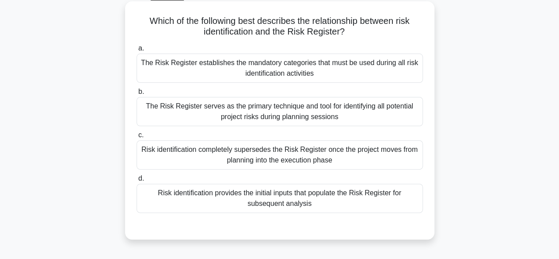
click at [392, 111] on div "The Risk Register serves as the primary technique and tool for identifying all …" at bounding box center [280, 111] width 286 height 29
click at [137, 95] on input "b. The Risk Register serves as the primary technique and tool for identifying a…" at bounding box center [137, 92] width 0 height 6
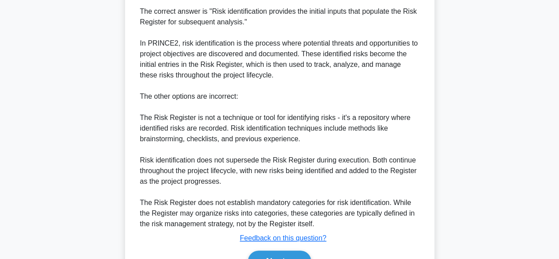
scroll to position [339, 0]
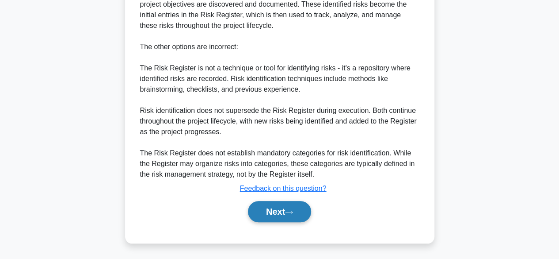
click at [285, 216] on button "Next" at bounding box center [279, 211] width 63 height 21
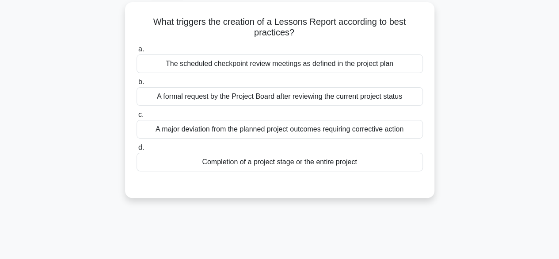
scroll to position [46, 0]
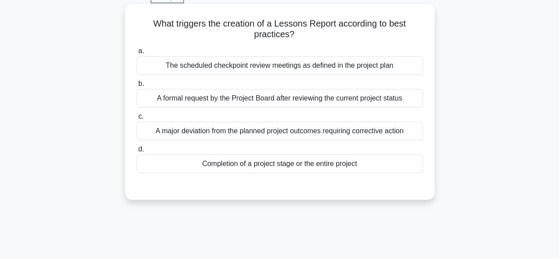
click at [377, 172] on div "Completion of a project stage or the entire project" at bounding box center [280, 163] width 286 height 19
click at [137, 152] on input "d. Completion of a project stage or the entire project" at bounding box center [137, 149] width 0 height 6
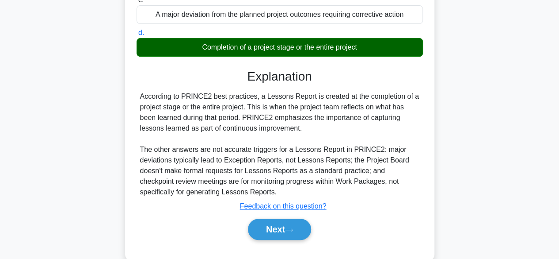
scroll to position [219, 0]
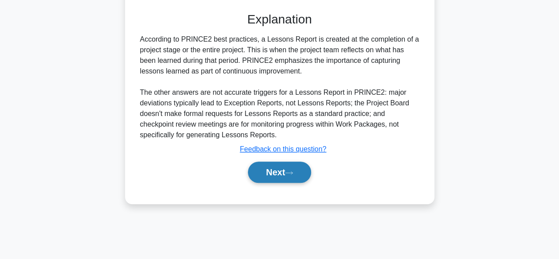
click at [288, 169] on button "Next" at bounding box center [279, 171] width 63 height 21
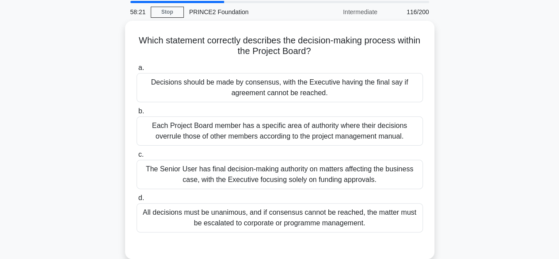
scroll to position [31, 0]
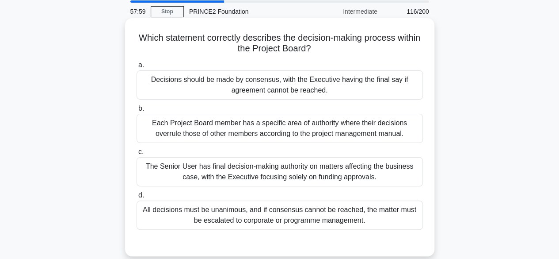
click at [390, 87] on div "Decisions should be made by consensus, with the Executive having the final say …" at bounding box center [280, 84] width 286 height 29
click at [137, 68] on input "a. Decisions should be made by consensus, with the Executive having the final s…" at bounding box center [137, 65] width 0 height 6
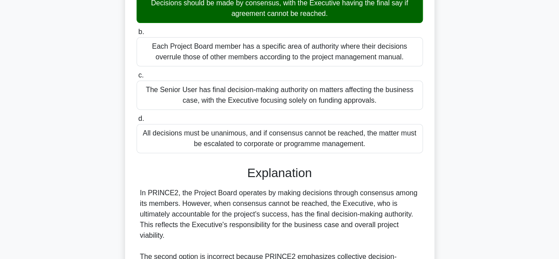
scroll to position [274, 0]
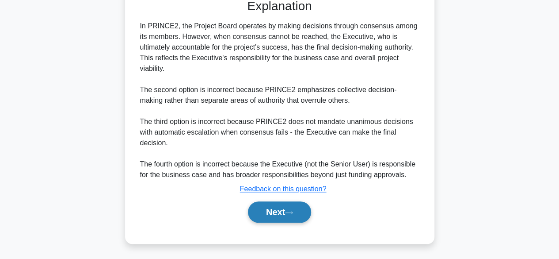
click at [283, 217] on button "Next" at bounding box center [279, 211] width 63 height 21
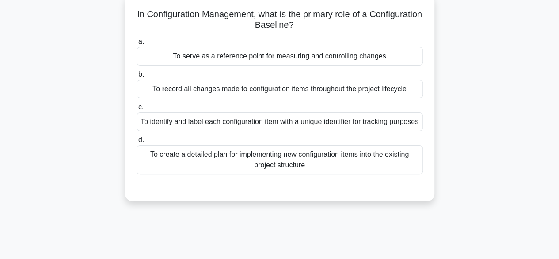
scroll to position [57, 0]
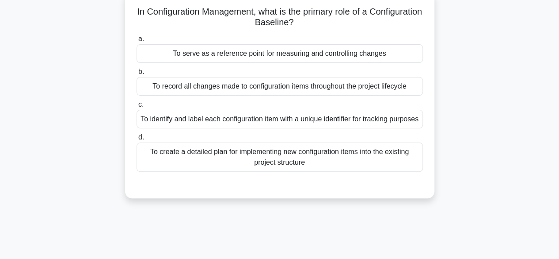
click at [399, 51] on div "To serve as a reference point for measuring and controlling changes" at bounding box center [280, 53] width 286 height 19
click at [137, 42] on input "a. To serve as a reference point for measuring and controlling changes" at bounding box center [137, 39] width 0 height 6
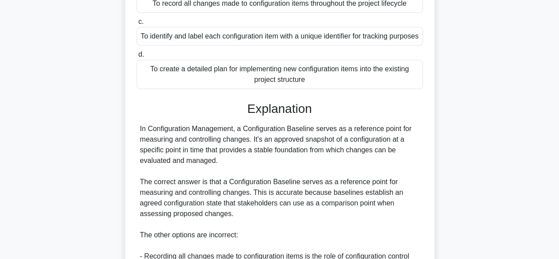
scroll to position [306, 0]
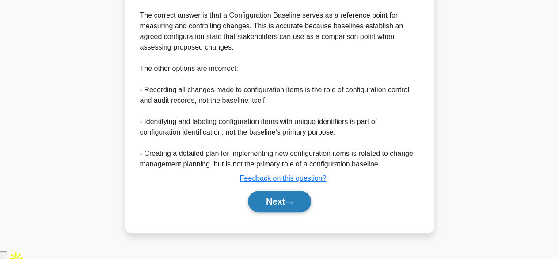
click at [287, 211] on button "Next" at bounding box center [279, 200] width 63 height 21
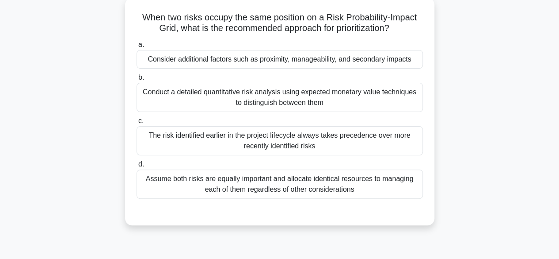
scroll to position [53, 0]
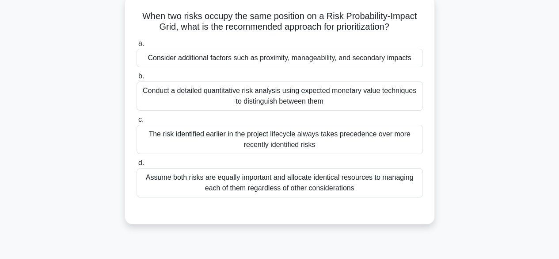
click at [391, 142] on div "The risk identified earlier in the project lifecycle always takes precedence ov…" at bounding box center [280, 139] width 286 height 29
click at [137, 122] on input "c. The risk identified earlier in the project lifecycle always takes precedence…" at bounding box center [137, 120] width 0 height 6
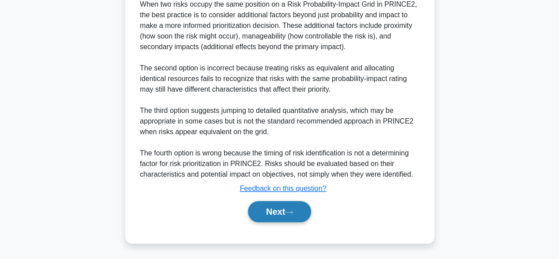
click at [283, 215] on button "Next" at bounding box center [279, 211] width 63 height 21
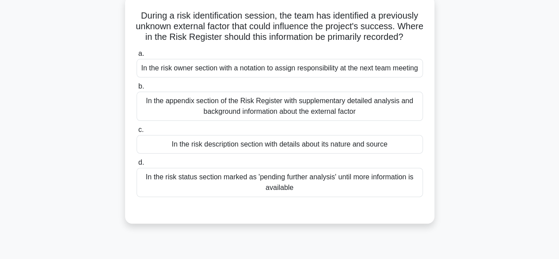
scroll to position [56, 0]
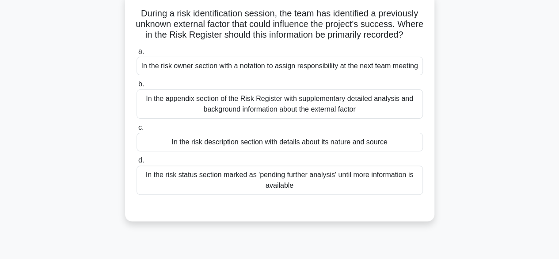
click at [402, 151] on div "In the risk description section with details about its nature and source" at bounding box center [280, 142] width 286 height 19
click at [137, 130] on input "c. In the risk description section with details about its nature and source" at bounding box center [137, 128] width 0 height 6
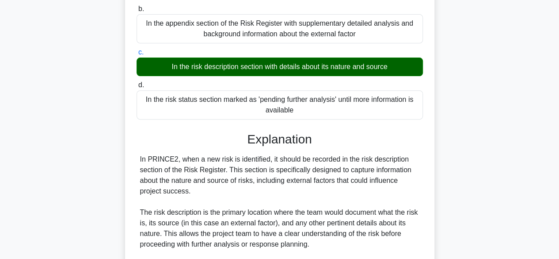
scroll to position [317, 0]
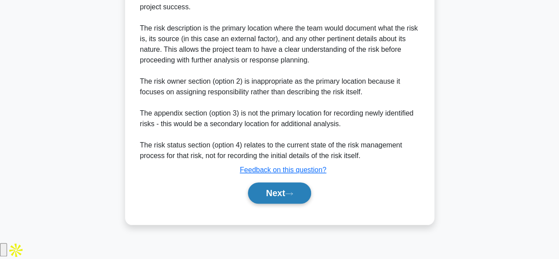
click at [293, 196] on icon at bounding box center [289, 193] width 8 height 5
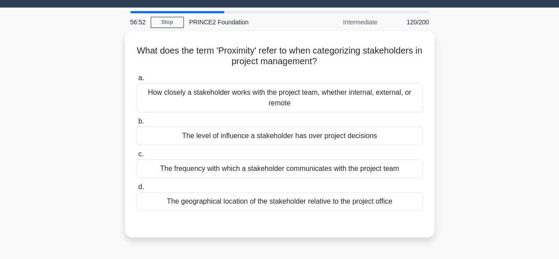
scroll to position [23, 0]
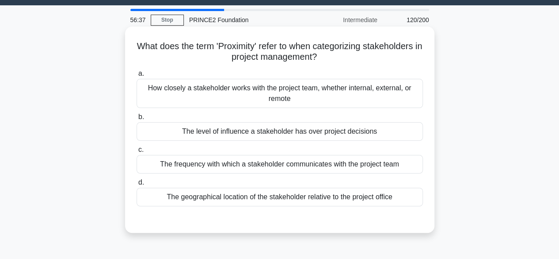
click at [394, 133] on div "The level of influence a stakeholder has over project decisions" at bounding box center [280, 131] width 286 height 19
click at [137, 120] on input "b. The level of influence a stakeholder has over project decisions" at bounding box center [137, 117] width 0 height 6
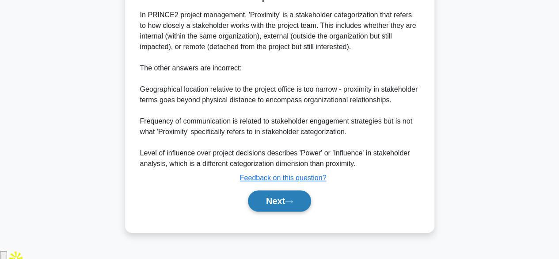
click at [286, 211] on button "Next" at bounding box center [279, 200] width 63 height 21
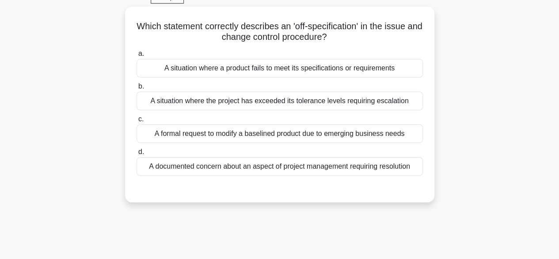
scroll to position [42, 0]
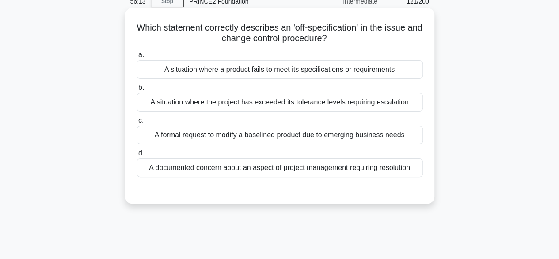
click at [401, 101] on div "A situation where the project has exceeded its tolerance levels requiring escal…" at bounding box center [280, 102] width 286 height 19
click at [137, 91] on input "b. A situation where the project has exceeded its tolerance levels requiring es…" at bounding box center [137, 88] width 0 height 6
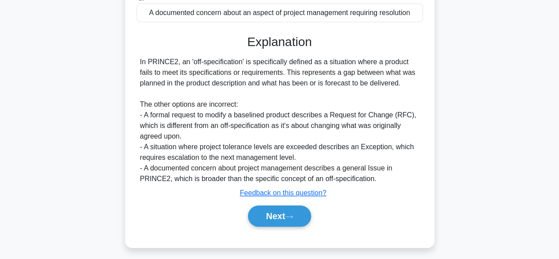
scroll to position [219, 0]
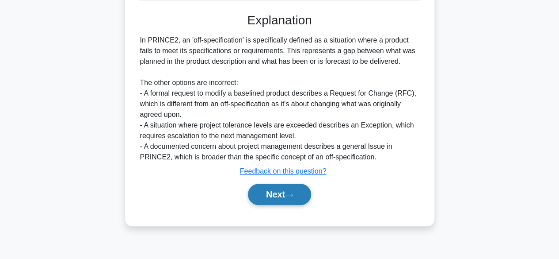
click at [285, 193] on button "Next" at bounding box center [279, 193] width 63 height 21
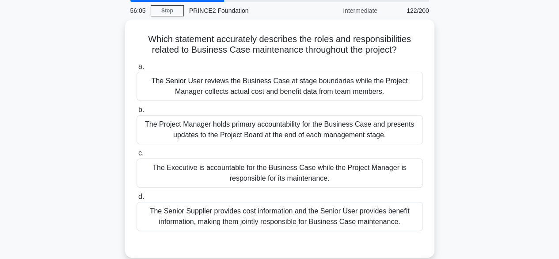
scroll to position [33, 0]
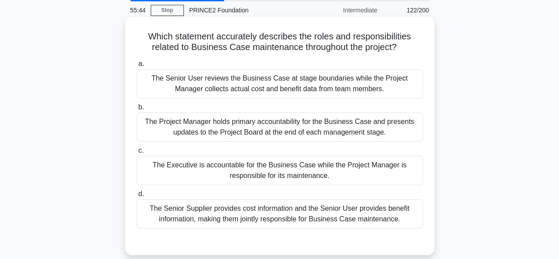
click at [363, 133] on div "The Project Manager holds primary accountability for the Business Case and pres…" at bounding box center [280, 126] width 286 height 29
click at [137, 110] on input "b. The Project Manager holds primary accountability for the Business Case and p…" at bounding box center [137, 107] width 0 height 6
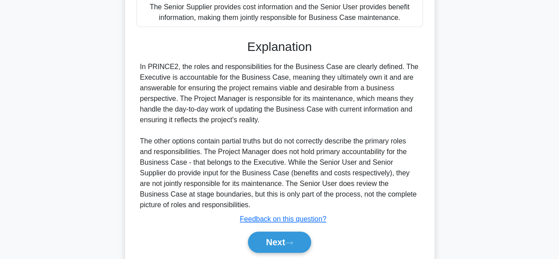
scroll to position [265, 0]
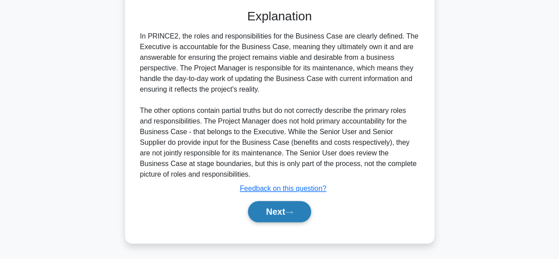
click at [276, 213] on button "Next" at bounding box center [279, 211] width 63 height 21
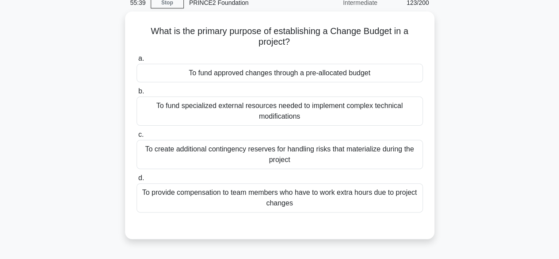
scroll to position [32, 0]
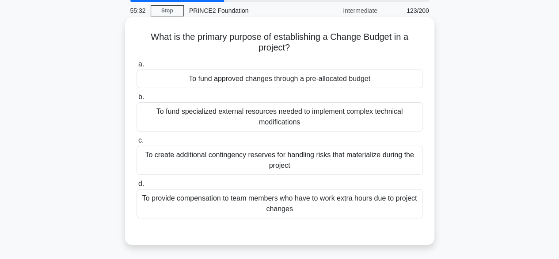
click at [393, 80] on div "To fund approved changes through a pre-allocated budget" at bounding box center [280, 78] width 286 height 19
click at [137, 67] on input "a. To fund approved changes through a pre-allocated budget" at bounding box center [137, 64] width 0 height 6
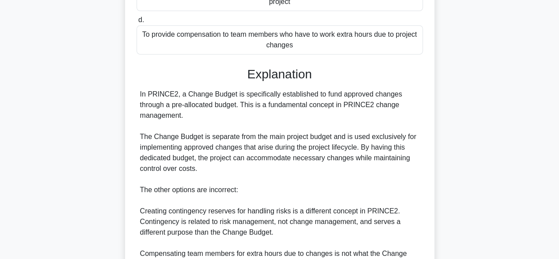
scroll to position [349, 0]
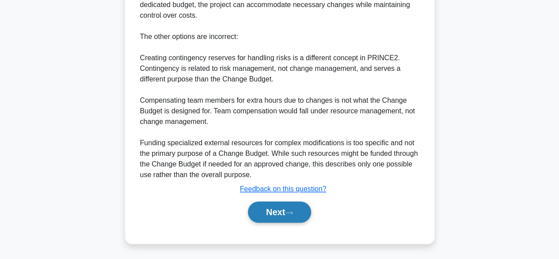
click at [282, 215] on button "Next" at bounding box center [279, 211] width 63 height 21
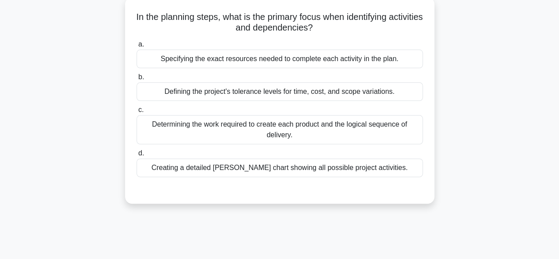
scroll to position [36, 0]
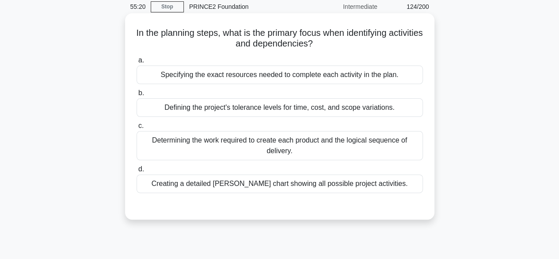
click at [396, 110] on div "Defining the project's tolerance levels for time, cost, and scope variations." at bounding box center [280, 107] width 286 height 19
click at [137, 96] on input "b. Defining the project's tolerance levels for time, cost, and scope variations." at bounding box center [137, 93] width 0 height 6
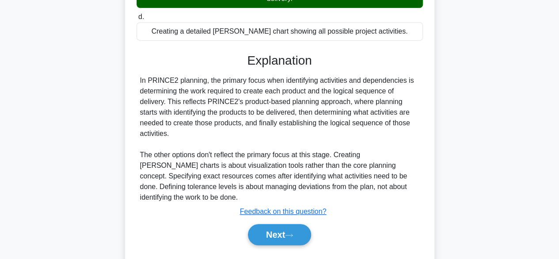
scroll to position [219, 0]
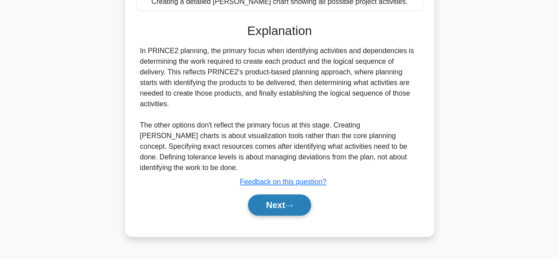
click at [278, 205] on button "Next" at bounding box center [279, 204] width 63 height 21
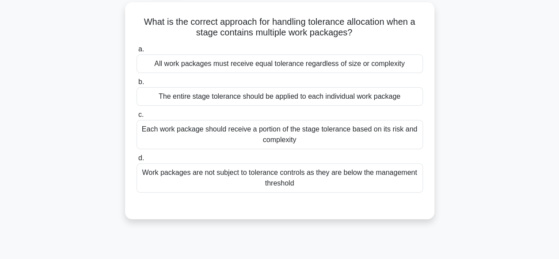
scroll to position [49, 0]
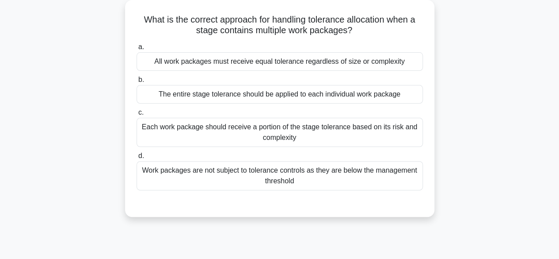
click at [407, 94] on div "The entire stage tolerance should be applied to each individual work package" at bounding box center [280, 94] width 286 height 19
click at [137, 83] on input "b. The entire stage tolerance should be applied to each individual work package" at bounding box center [137, 80] width 0 height 6
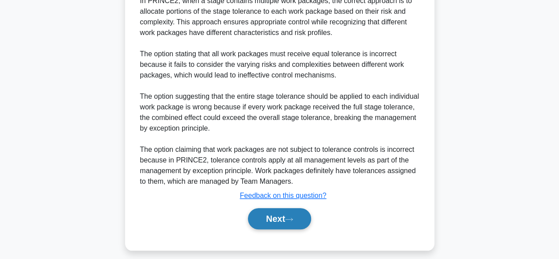
click at [269, 224] on button "Next" at bounding box center [279, 218] width 63 height 21
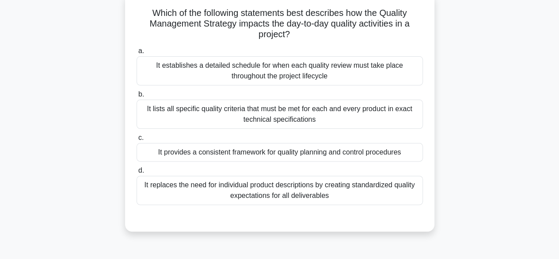
scroll to position [58, 0]
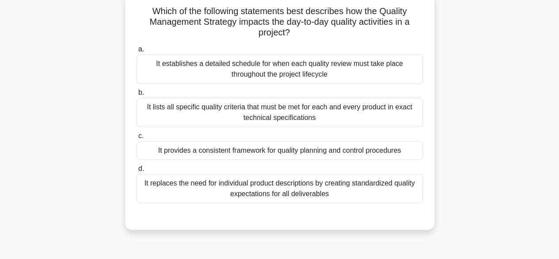
click at [402, 151] on div "It provides a consistent framework for quality planning and control procedures" at bounding box center [280, 150] width 286 height 19
click at [137, 139] on input "c. It provides a consistent framework for quality planning and control procedur…" at bounding box center [137, 136] width 0 height 6
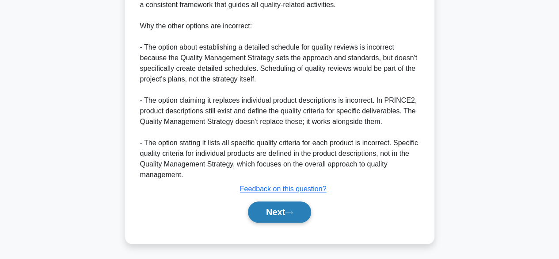
click at [280, 207] on button "Next" at bounding box center [279, 211] width 63 height 21
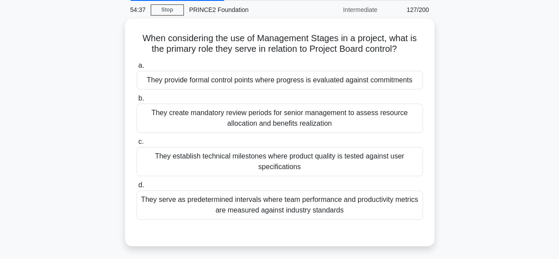
scroll to position [35, 0]
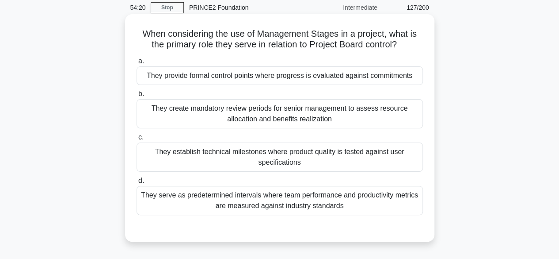
click at [390, 161] on div "They establish technical milestones where product quality is tested against use…" at bounding box center [280, 156] width 286 height 29
click at [137, 140] on input "c. They establish technical milestones where product quality is tested against …" at bounding box center [137, 137] width 0 height 6
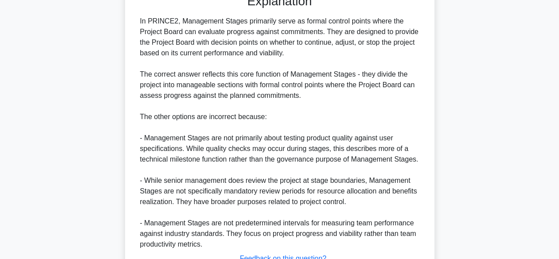
scroll to position [339, 0]
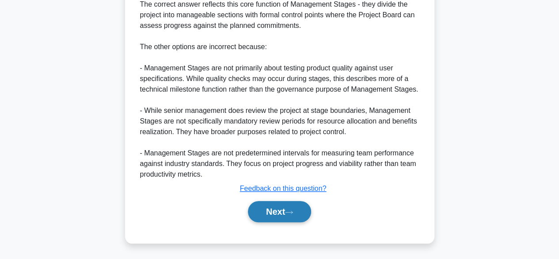
click at [264, 218] on button "Next" at bounding box center [279, 211] width 63 height 21
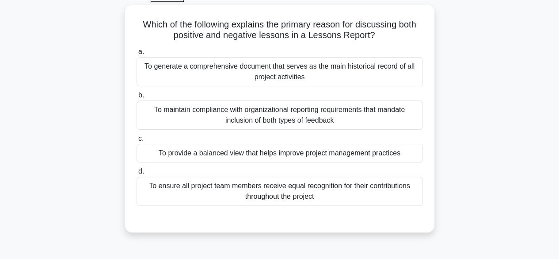
scroll to position [47, 0]
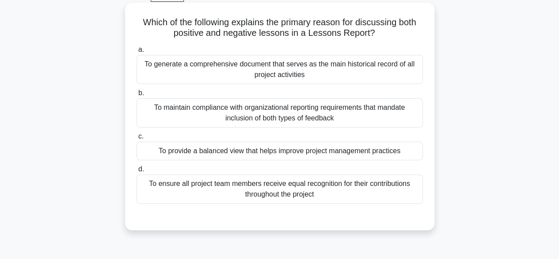
click at [405, 191] on div "To ensure all project team members receive equal recognition for their contribu…" at bounding box center [280, 188] width 286 height 29
click at [137, 172] on input "d. To ensure all project team members receive equal recognition for their contr…" at bounding box center [137, 169] width 0 height 6
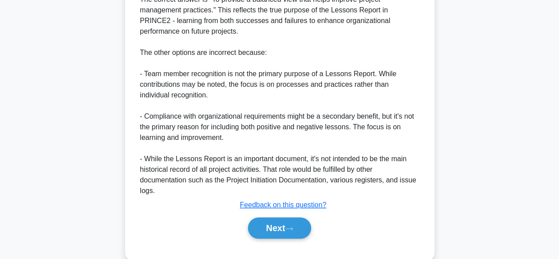
scroll to position [361, 0]
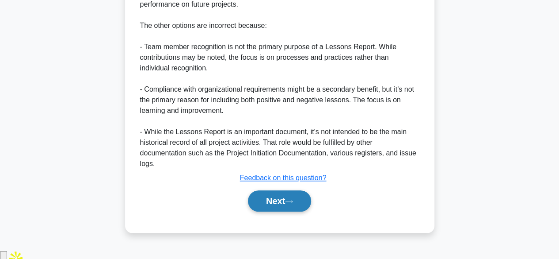
click at [278, 211] on button "Next" at bounding box center [279, 200] width 63 height 21
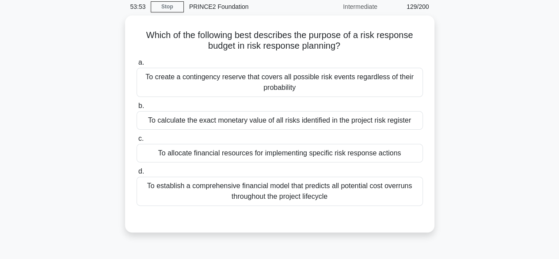
scroll to position [34, 0]
click at [402, 152] on div "To allocate financial resources for implementing specific risk response actions" at bounding box center [280, 153] width 286 height 19
click at [137, 142] on input "c. To allocate financial resources for implementing specific risk response acti…" at bounding box center [137, 139] width 0 height 6
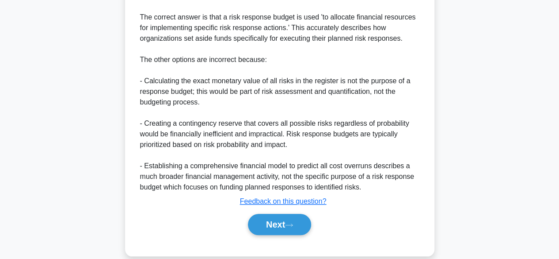
scroll to position [327, 0]
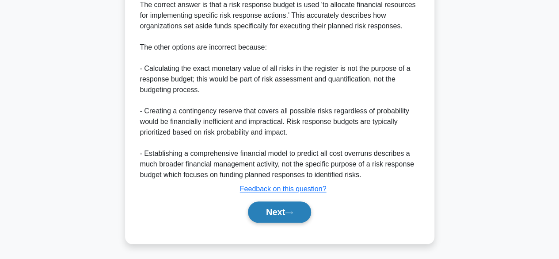
click at [278, 210] on button "Next" at bounding box center [279, 211] width 63 height 21
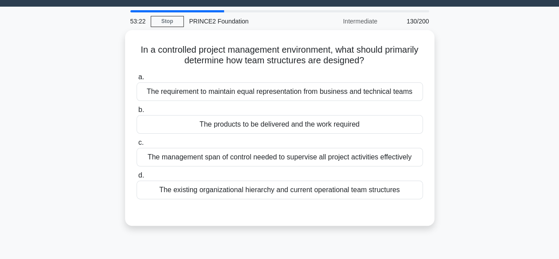
scroll to position [22, 0]
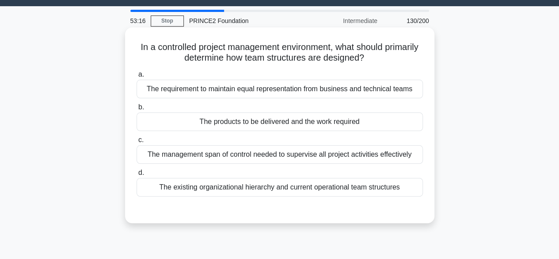
click at [402, 125] on div "The products to be delivered and the work required" at bounding box center [280, 121] width 286 height 19
click at [137, 110] on input "b. The products to be delivered and the work required" at bounding box center [137, 107] width 0 height 6
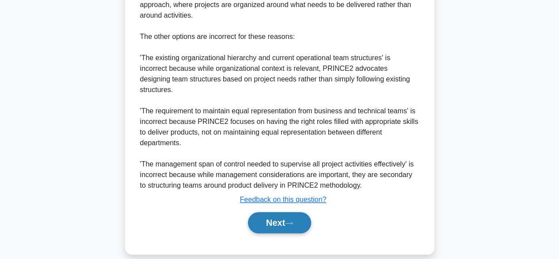
click at [283, 218] on button "Next" at bounding box center [279, 222] width 63 height 21
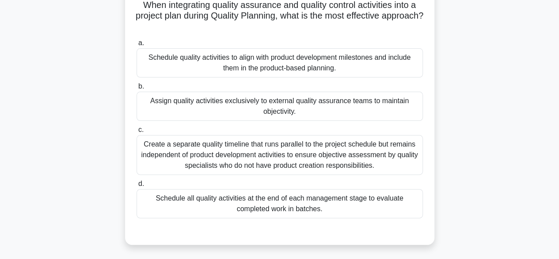
scroll to position [69, 0]
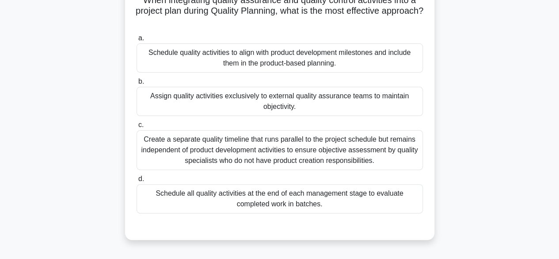
click at [166, 102] on div "Assign quality activities exclusively to external quality assurance teams to ma…" at bounding box center [280, 101] width 286 height 29
click at [137, 84] on input "b. Assign quality activities exclusively to external quality assurance teams to…" at bounding box center [137, 82] width 0 height 6
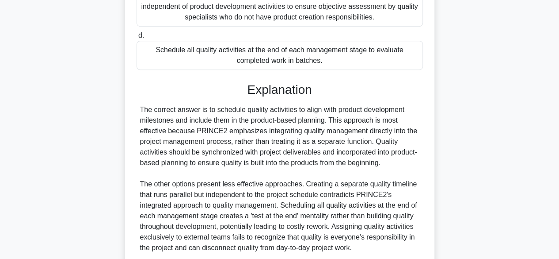
scroll to position [286, 0]
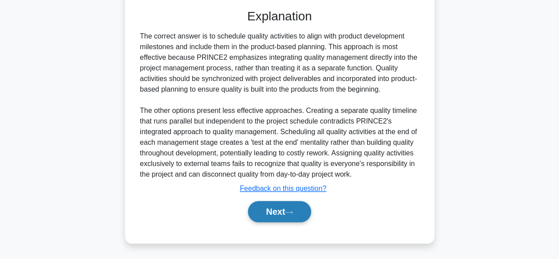
click at [265, 219] on button "Next" at bounding box center [279, 211] width 63 height 21
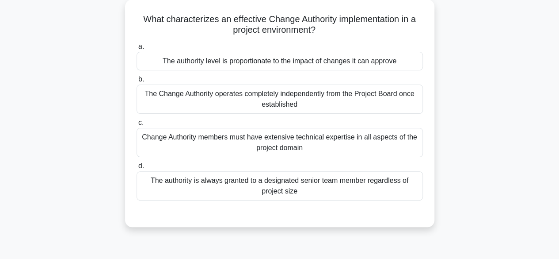
scroll to position [51, 0]
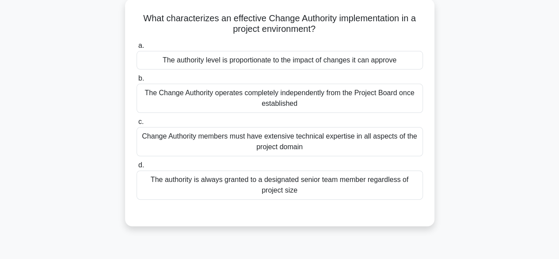
click at [198, 59] on div "The authority level is proportionate to the impact of changes it can approve" at bounding box center [280, 60] width 286 height 19
click at [137, 49] on input "a. The authority level is proportionate to the impact of changes it can approve" at bounding box center [137, 46] width 0 height 6
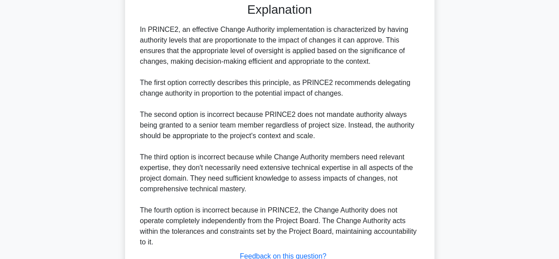
scroll to position [327, 0]
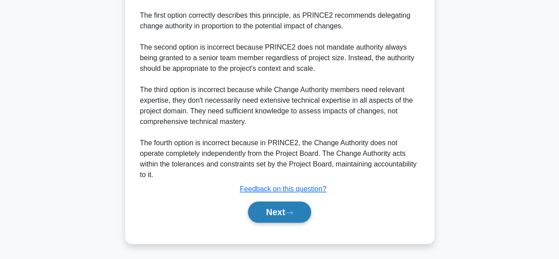
click at [275, 214] on button "Next" at bounding box center [279, 211] width 63 height 21
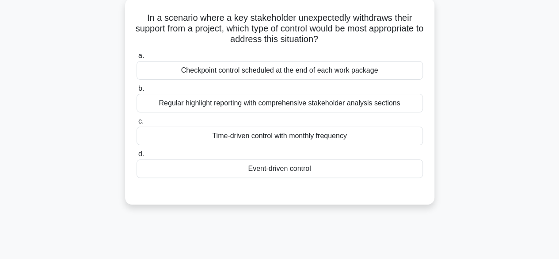
scroll to position [49, 0]
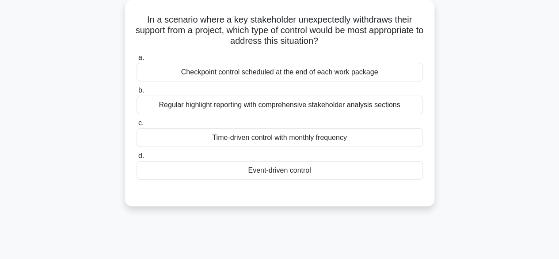
click at [408, 171] on div "Event-driven control" at bounding box center [280, 170] width 286 height 19
click at [137, 159] on input "d. Event-driven control" at bounding box center [137, 156] width 0 height 6
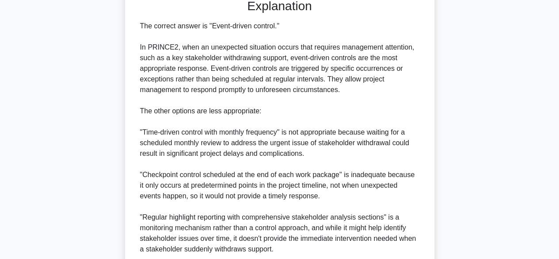
scroll to position [317, 0]
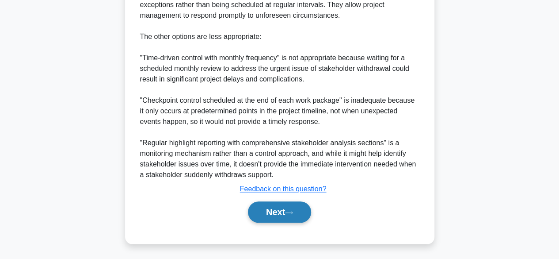
click at [281, 217] on button "Next" at bounding box center [279, 211] width 63 height 21
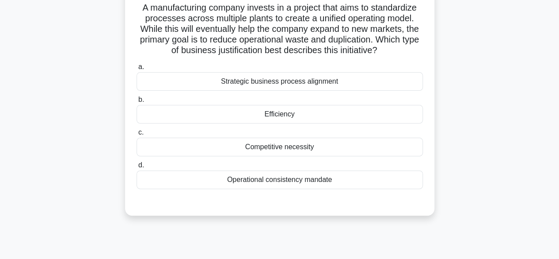
scroll to position [56, 0]
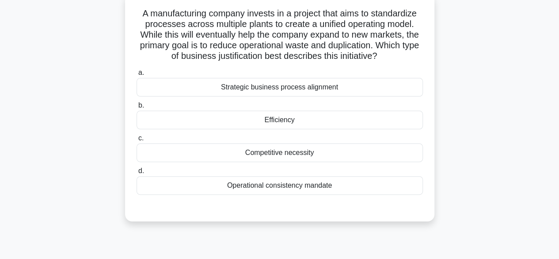
click at [195, 124] on div "Efficiency" at bounding box center [280, 119] width 286 height 19
click at [137, 108] on input "b. Efficiency" at bounding box center [137, 106] width 0 height 6
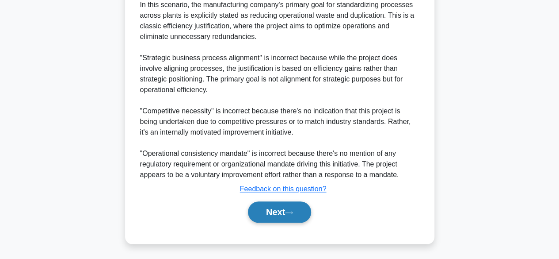
click at [276, 209] on button "Next" at bounding box center [279, 211] width 63 height 21
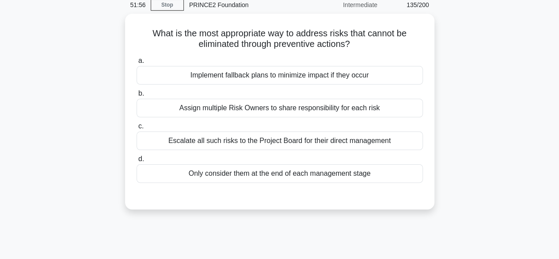
scroll to position [38, 0]
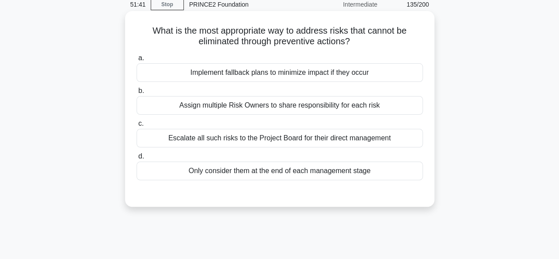
click at [176, 139] on div "Escalate all such risks to the Project Board for their direct management" at bounding box center [280, 138] width 286 height 19
click at [137, 126] on input "c. Escalate all such risks to the Project Board for their direct management" at bounding box center [137, 124] width 0 height 6
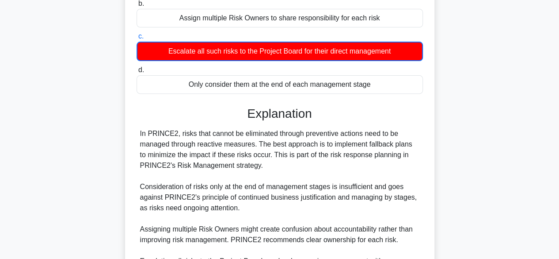
scroll to position [244, 0]
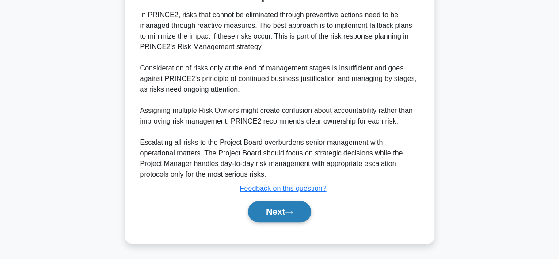
click at [270, 214] on button "Next" at bounding box center [279, 211] width 63 height 21
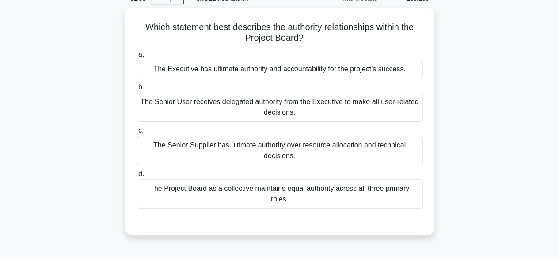
scroll to position [42, 0]
click at [158, 196] on div "The Project Board as a collective maintains equal authority across all three pr…" at bounding box center [280, 193] width 286 height 29
click at [137, 177] on input "d. The Project Board as a collective maintains equal authority across all three…" at bounding box center [137, 174] width 0 height 6
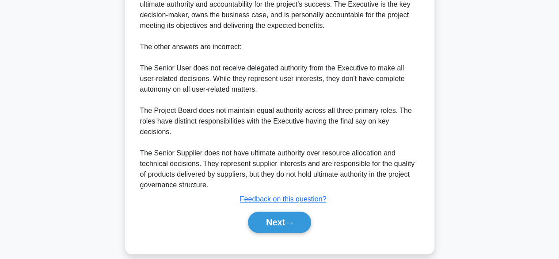
scroll to position [308, 0]
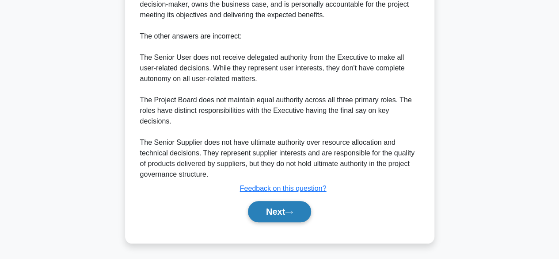
click at [267, 210] on button "Next" at bounding box center [279, 211] width 63 height 21
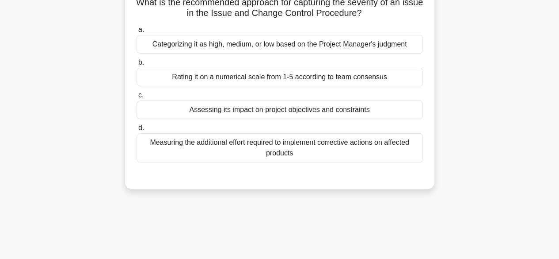
scroll to position [58, 0]
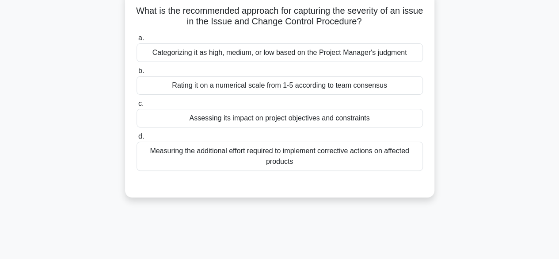
click at [393, 120] on div "Assessing its impact on project objectives and constraints" at bounding box center [280, 118] width 286 height 19
click at [137, 107] on input "c. Assessing its impact on project objectives and constraints" at bounding box center [137, 104] width 0 height 6
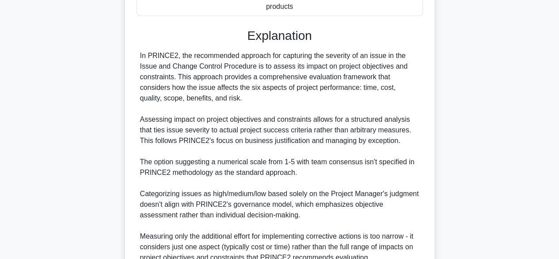
scroll to position [296, 0]
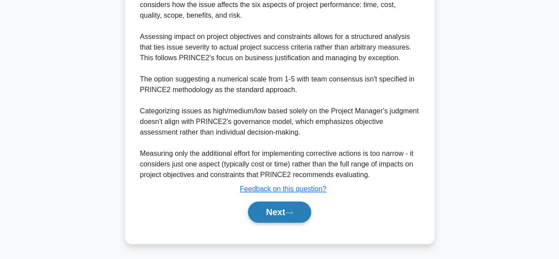
click at [278, 212] on button "Next" at bounding box center [279, 211] width 63 height 21
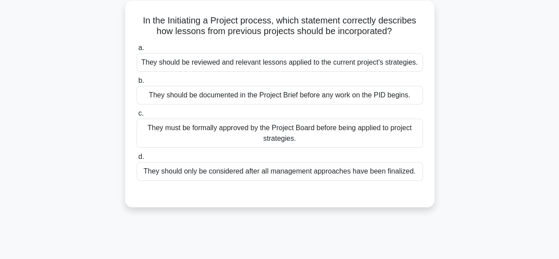
scroll to position [50, 0]
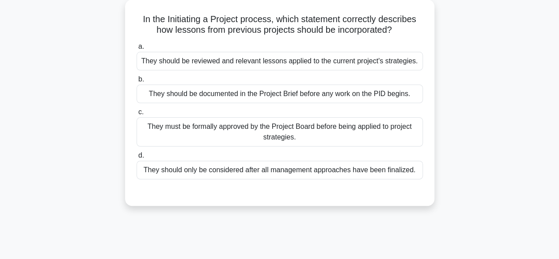
click at [398, 66] on div "They should be reviewed and relevant lessons applied to the current project's s…" at bounding box center [280, 61] width 286 height 19
click at [137, 49] on input "a. They should be reviewed and relevant lessons applied to the current project'…" at bounding box center [137, 47] width 0 height 6
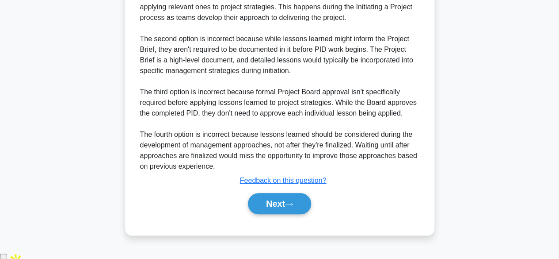
scroll to position [327, 0]
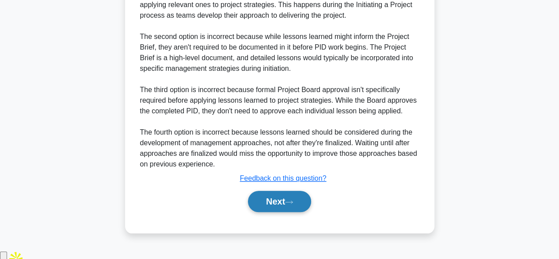
click at [278, 212] on button "Next" at bounding box center [279, 200] width 63 height 21
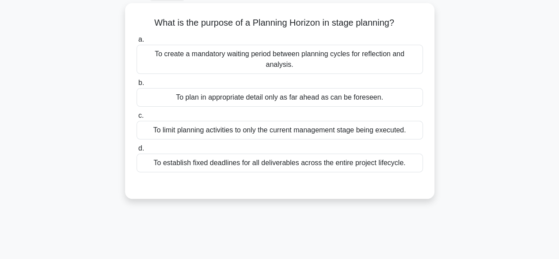
scroll to position [42, 0]
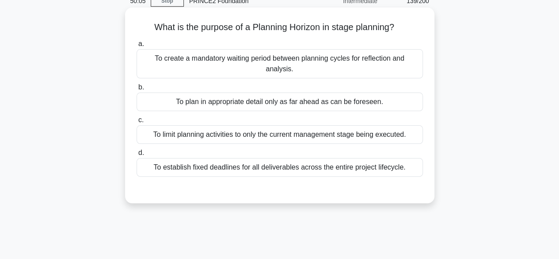
click at [406, 158] on div "To establish fixed deadlines for all deliverables across the entire project lif…" at bounding box center [280, 167] width 286 height 19
click at [137, 151] on input "d. To establish fixed deadlines for all deliverables across the entire project …" at bounding box center [137, 153] width 0 height 6
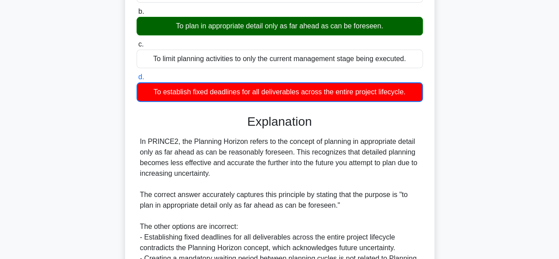
scroll to position [233, 0]
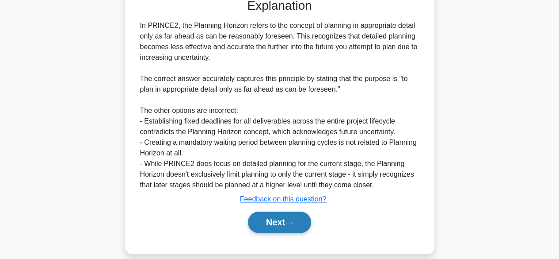
click at [284, 215] on button "Next" at bounding box center [279, 221] width 63 height 21
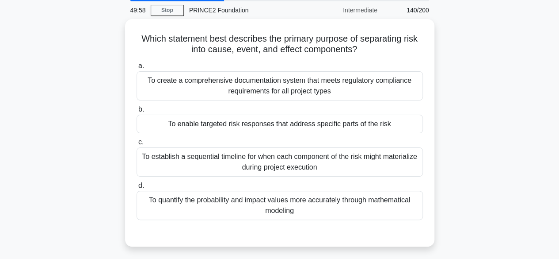
scroll to position [17, 0]
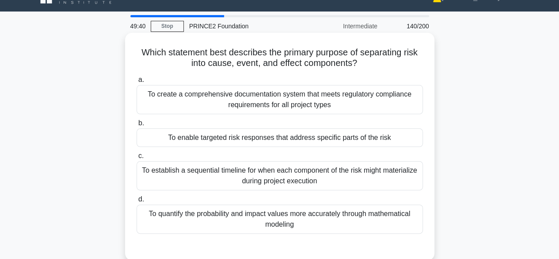
click at [402, 135] on div "To enable targeted risk responses that address specific parts of the risk" at bounding box center [280, 137] width 286 height 19
click at [137, 126] on input "b. To enable targeted risk responses that address specific parts of the risk" at bounding box center [137, 123] width 0 height 6
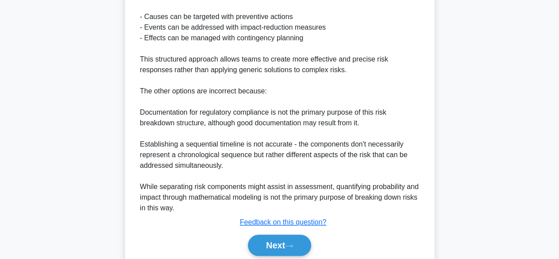
scroll to position [349, 0]
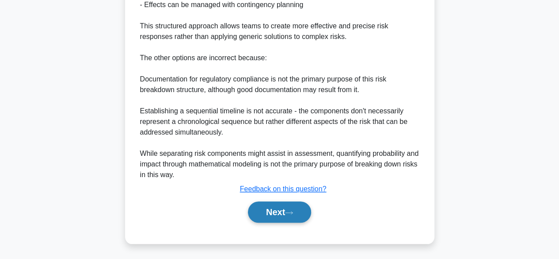
click at [292, 214] on button "Next" at bounding box center [279, 211] width 63 height 21
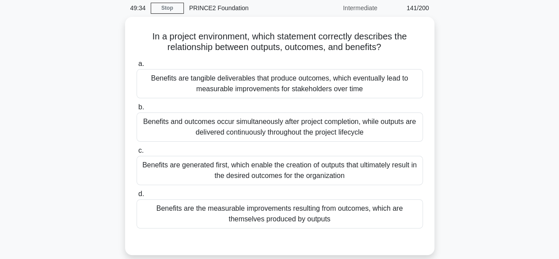
scroll to position [35, 0]
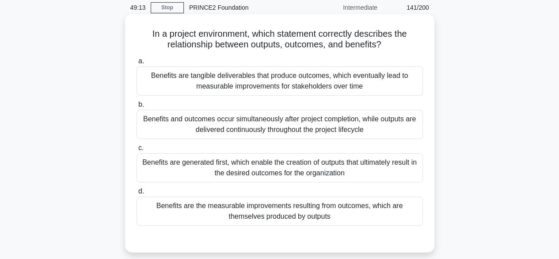
click at [392, 209] on div "Benefits are the measurable improvements resulting from outcomes, which are the…" at bounding box center [280, 210] width 286 height 29
click at [137, 194] on input "d. Benefits are the measurable improvements resulting from outcomes, which are …" at bounding box center [137, 191] width 0 height 6
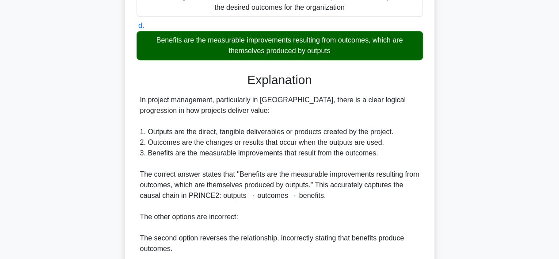
scroll to position [179, 0]
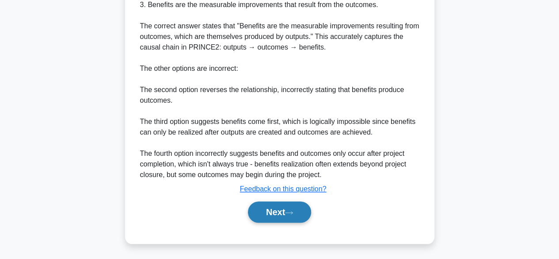
click at [266, 208] on button "Next" at bounding box center [279, 211] width 63 height 21
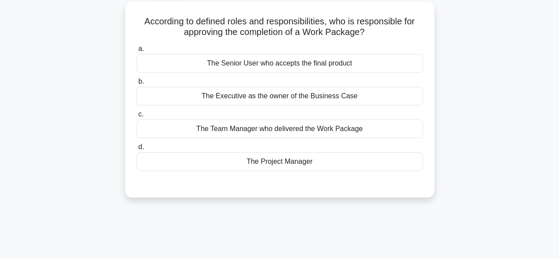
scroll to position [49, 0]
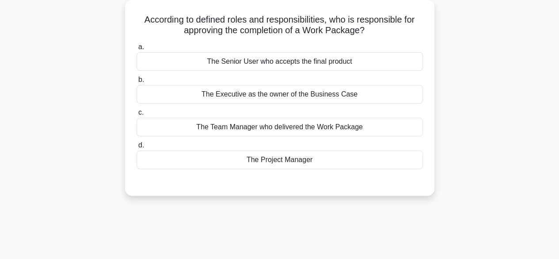
click at [408, 160] on div "The Project Manager" at bounding box center [280, 159] width 286 height 19
click at [137, 148] on input "d. The Project Manager" at bounding box center [137, 145] width 0 height 6
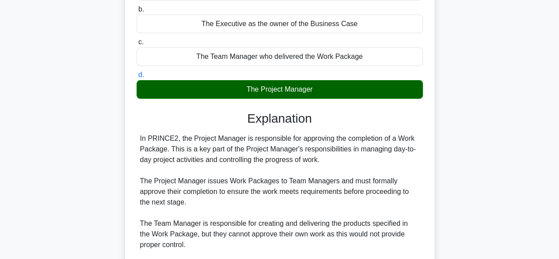
scroll to position [274, 0]
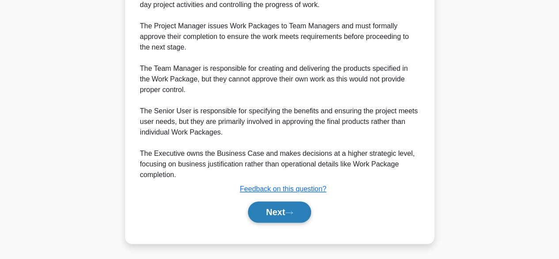
click at [257, 213] on button "Next" at bounding box center [279, 211] width 63 height 21
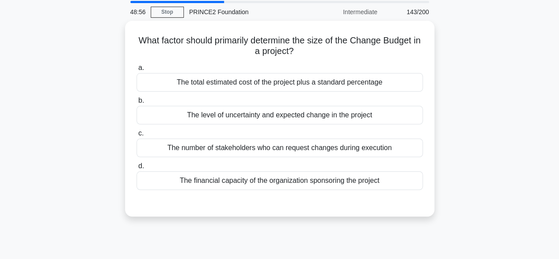
scroll to position [30, 0]
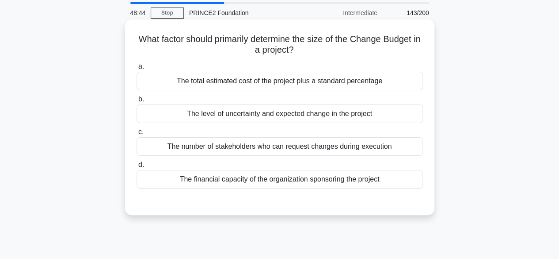
click at [398, 110] on div "The level of uncertainty and expected change in the project" at bounding box center [280, 113] width 286 height 19
click at [137, 102] on input "b. The level of uncertainty and expected change in the project" at bounding box center [137, 99] width 0 height 6
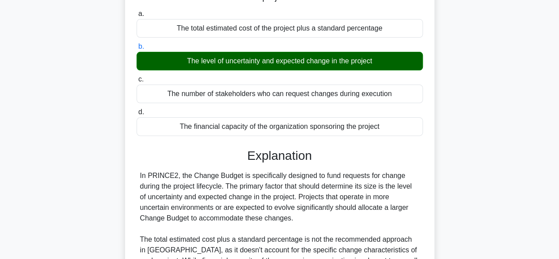
scroll to position [219, 0]
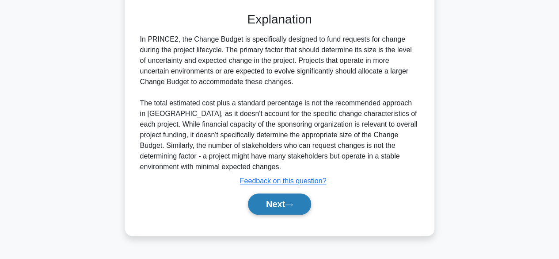
click at [270, 194] on button "Next" at bounding box center [279, 203] width 63 height 21
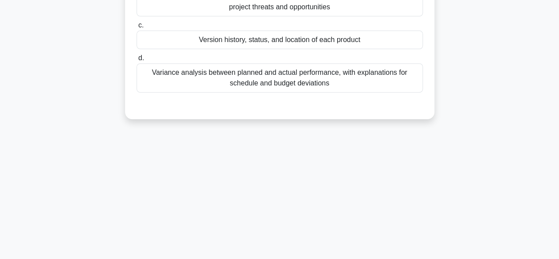
scroll to position [57, 0]
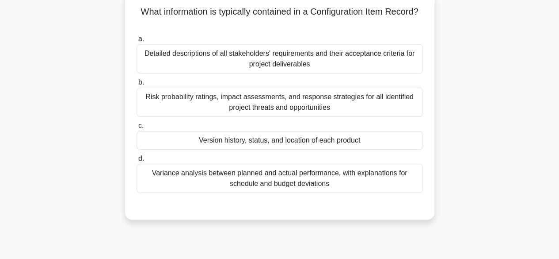
click at [374, 143] on div "Version history, status, and location of each product" at bounding box center [280, 140] width 286 height 19
click at [137, 129] on input "c. Version history, status, and location of each product" at bounding box center [137, 126] width 0 height 6
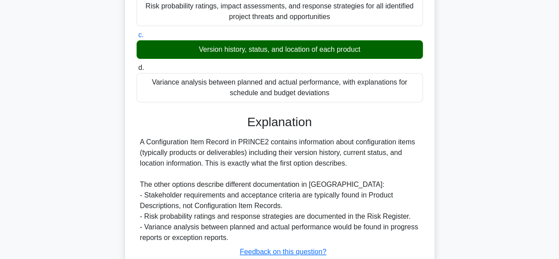
scroll to position [219, 0]
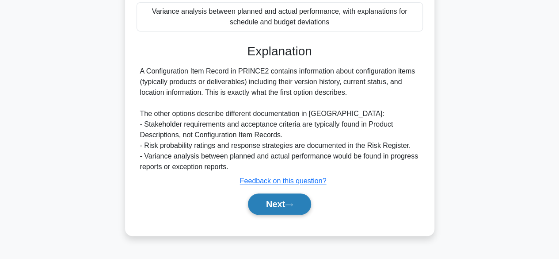
click at [264, 205] on button "Next" at bounding box center [279, 203] width 63 height 21
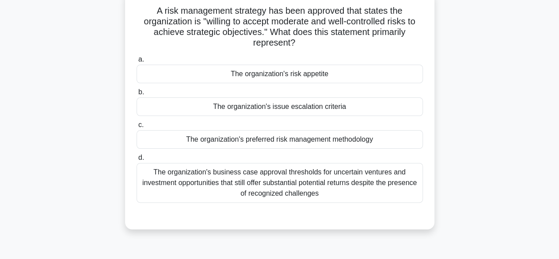
scroll to position [60, 0]
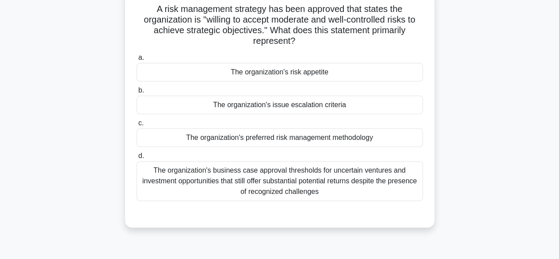
click at [397, 105] on div "The organization's issue escalation criteria" at bounding box center [280, 104] width 286 height 19
click at [137, 93] on input "b. The organization's issue escalation criteria" at bounding box center [137, 90] width 0 height 6
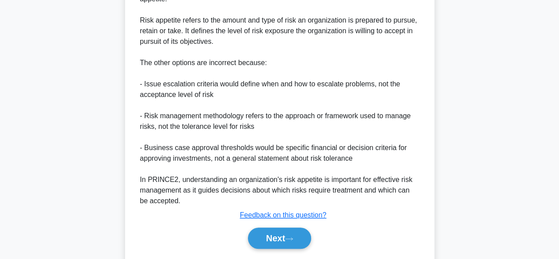
scroll to position [350, 0]
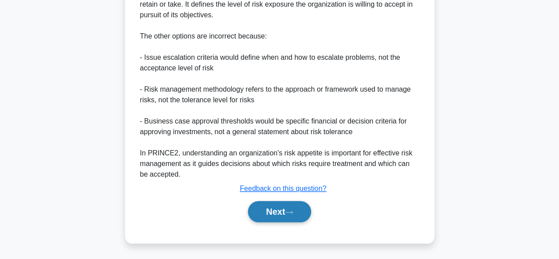
click at [276, 213] on button "Next" at bounding box center [279, 211] width 63 height 21
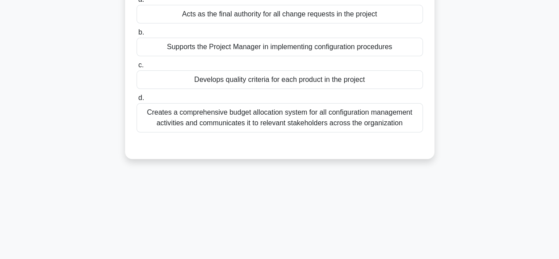
scroll to position [0, 0]
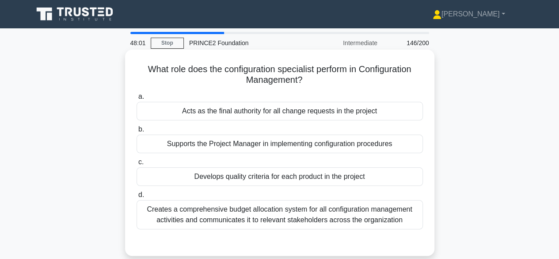
click at [409, 175] on div "Develops quality criteria for each product in the project" at bounding box center [280, 176] width 286 height 19
click at [137, 165] on input "c. Develops quality criteria for each product in the project" at bounding box center [137, 162] width 0 height 6
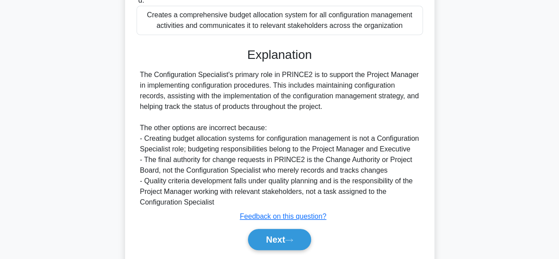
scroll to position [233, 0]
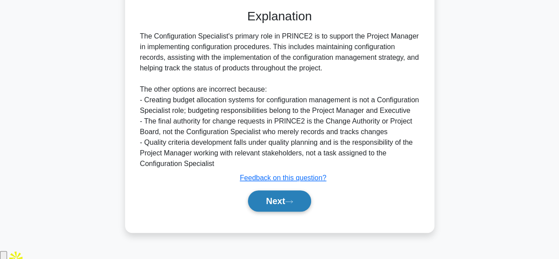
click at [285, 211] on button "Next" at bounding box center [279, 200] width 63 height 21
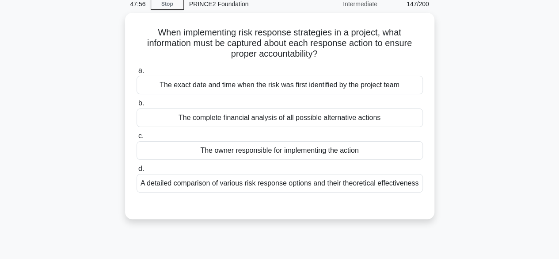
scroll to position [38, 0]
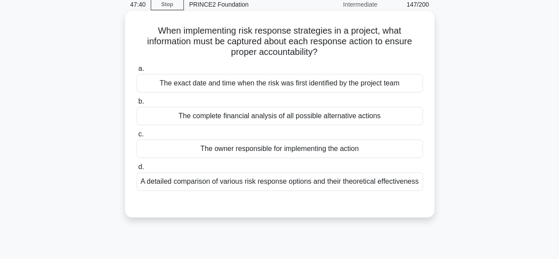
click at [395, 151] on div "The owner responsible for implementing the action" at bounding box center [280, 148] width 286 height 19
click at [137, 137] on input "c. The owner responsible for implementing the action" at bounding box center [137, 134] width 0 height 6
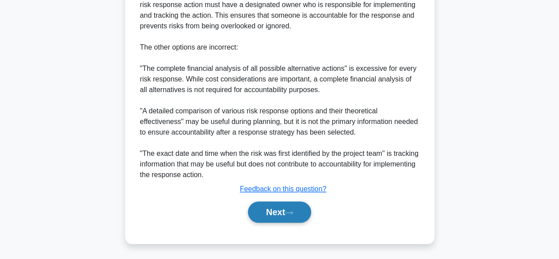
click at [280, 215] on button "Next" at bounding box center [279, 211] width 63 height 21
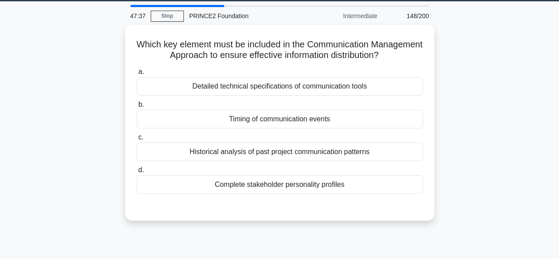
scroll to position [18, 0]
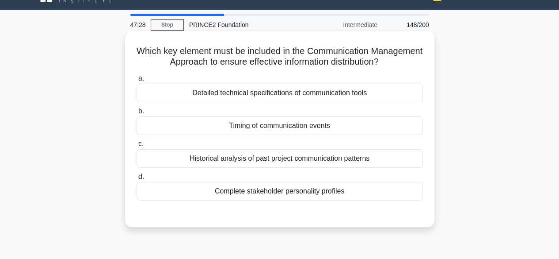
click at [383, 128] on div "Timing of communication events" at bounding box center [280, 125] width 286 height 19
click at [137, 114] on input "b. Timing of communication events" at bounding box center [137, 111] width 0 height 6
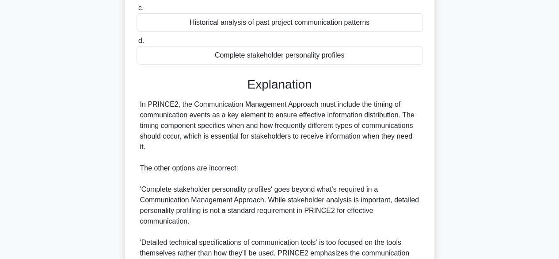
scroll to position [274, 0]
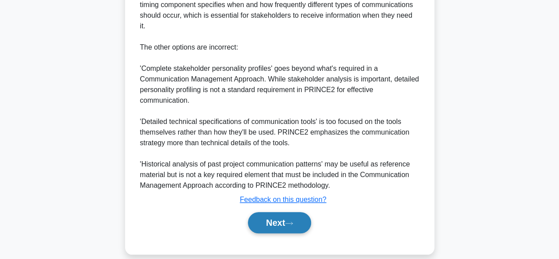
click at [258, 212] on button "Next" at bounding box center [279, 222] width 63 height 21
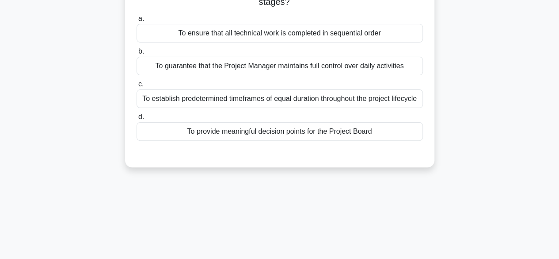
scroll to position [39, 0]
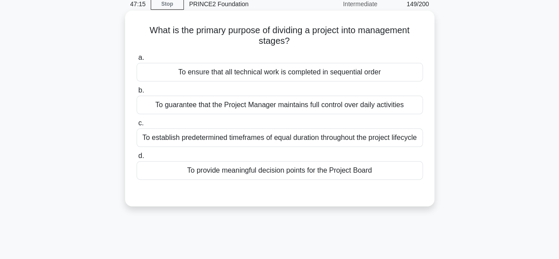
click at [394, 72] on div "To ensure that all technical work is completed in sequential order" at bounding box center [280, 72] width 286 height 19
click at [137, 61] on input "a. To ensure that all technical work is completed in sequential order" at bounding box center [137, 58] width 0 height 6
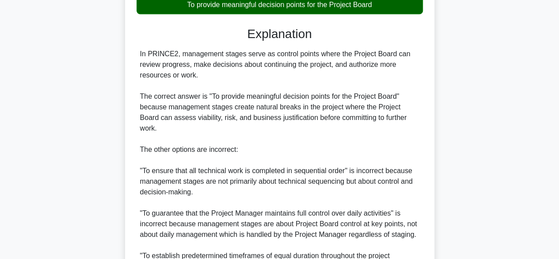
scroll to position [297, 0]
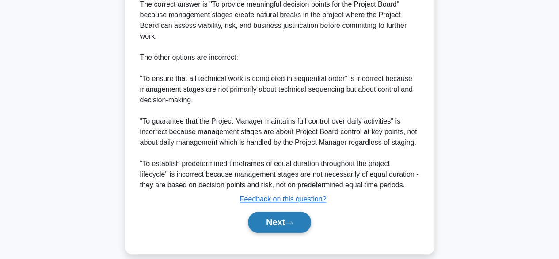
click at [277, 211] on button "Next" at bounding box center [279, 221] width 63 height 21
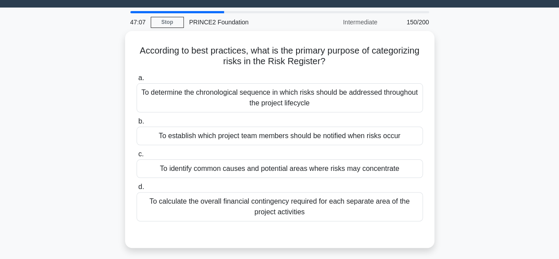
scroll to position [27, 0]
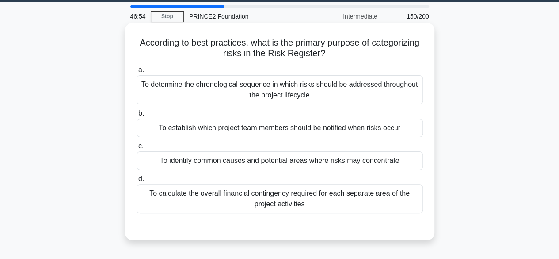
click at [404, 161] on div "To identify common causes and potential areas where risks may concentrate" at bounding box center [280, 160] width 286 height 19
click at [137, 149] on input "c. To identify common causes and potential areas where risks may concentrate" at bounding box center [137, 146] width 0 height 6
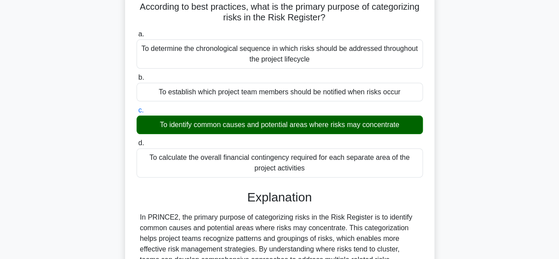
scroll to position [232, 0]
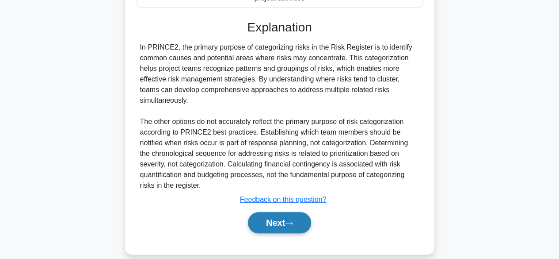
click at [276, 217] on button "Next" at bounding box center [279, 222] width 63 height 21
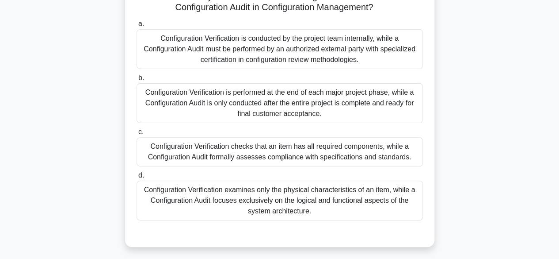
scroll to position [75, 0]
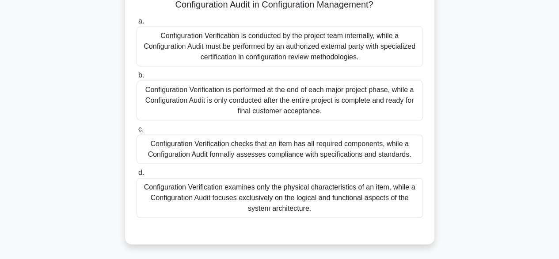
click at [399, 145] on div "Configuration Verification checks that an item has all required components, whi…" at bounding box center [280, 148] width 286 height 29
click at [137, 132] on input "c. Configuration Verification checks that an item has all required components, …" at bounding box center [137, 129] width 0 height 6
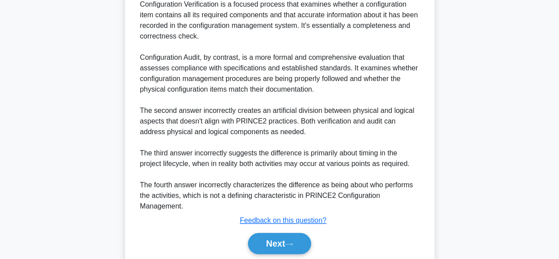
scroll to position [391, 0]
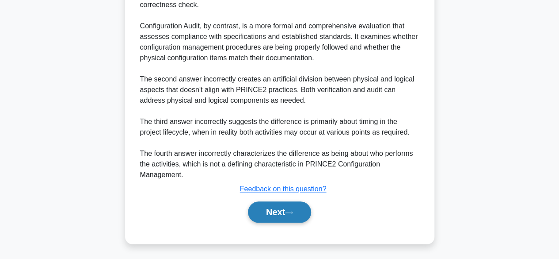
click at [268, 212] on button "Next" at bounding box center [279, 211] width 63 height 21
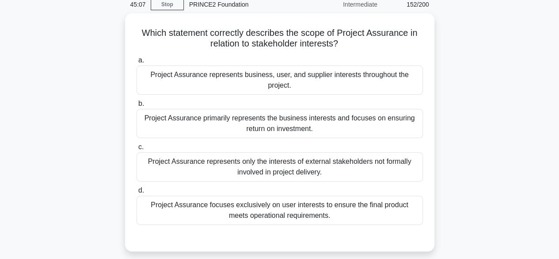
scroll to position [37, 0]
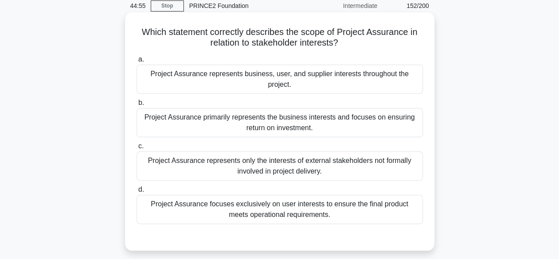
click at [164, 82] on div "Project Assurance represents business, user, and supplier interests throughout …" at bounding box center [280, 79] width 286 height 29
click at [137, 62] on input "a. Project Assurance represents business, user, and supplier interests througho…" at bounding box center [137, 60] width 0 height 6
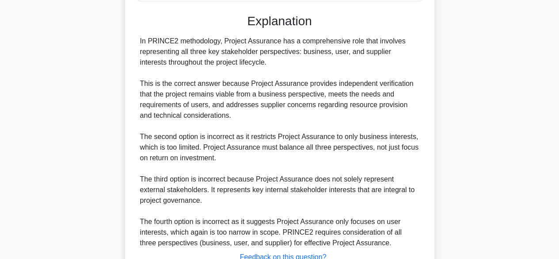
scroll to position [327, 0]
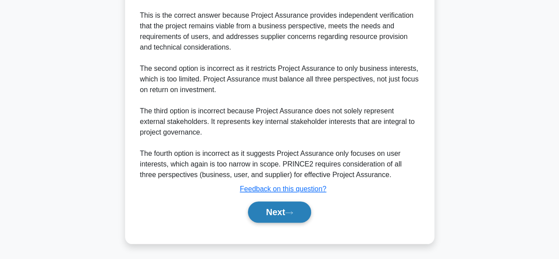
click at [272, 216] on button "Next" at bounding box center [279, 211] width 63 height 21
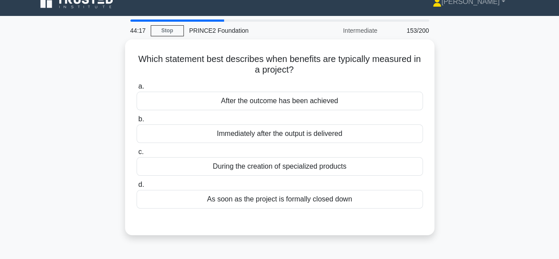
scroll to position [0, 0]
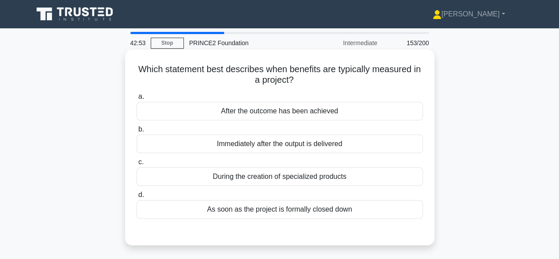
click at [387, 108] on div "After the outcome has been achieved" at bounding box center [280, 111] width 286 height 19
click at [137, 99] on input "a. After the outcome has been achieved" at bounding box center [137, 97] width 0 height 6
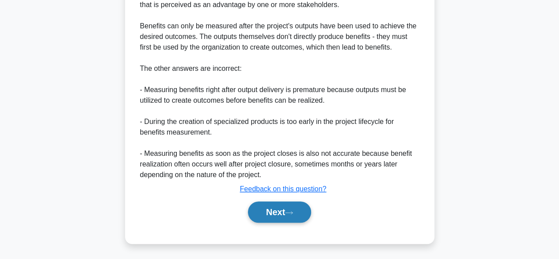
click at [292, 210] on icon at bounding box center [289, 212] width 8 height 5
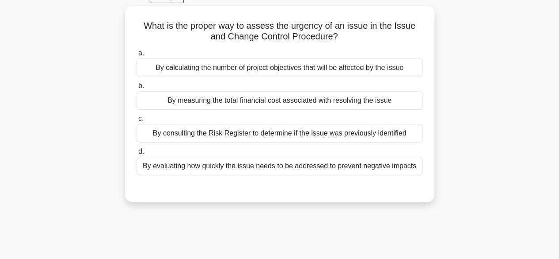
scroll to position [38, 0]
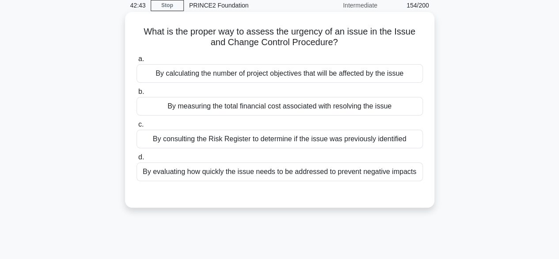
click at [148, 112] on div "By measuring the total financial cost associated with resolving the issue" at bounding box center [280, 106] width 286 height 19
click at [137, 95] on input "b. By measuring the total financial cost associated with resolving the issue" at bounding box center [137, 92] width 0 height 6
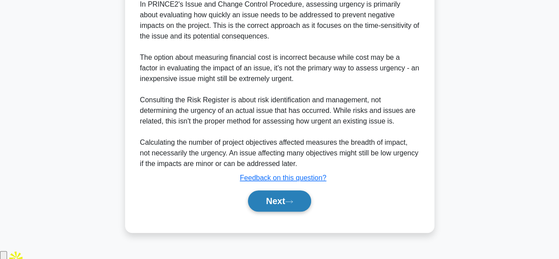
click at [297, 209] on button "Next" at bounding box center [279, 200] width 63 height 21
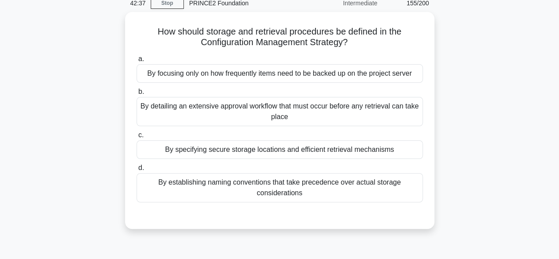
scroll to position [36, 0]
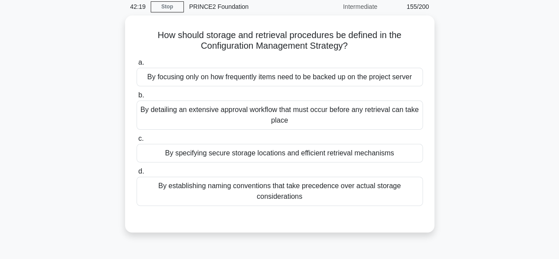
click at [407, 154] on div "By specifying secure storage locations and efficient retrieval mechanisms" at bounding box center [280, 153] width 286 height 19
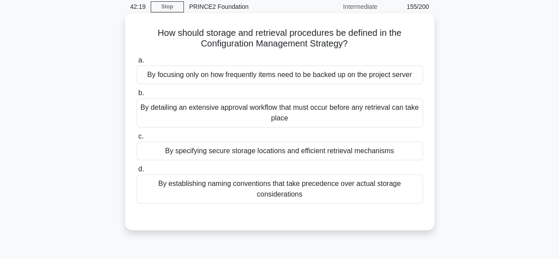
click at [137, 139] on input "c. By specifying secure storage locations and efficient retrieval mechanisms" at bounding box center [137, 136] width 0 height 6
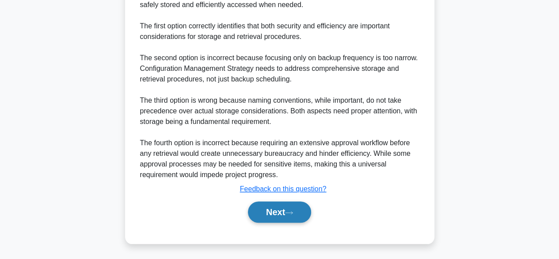
click at [292, 215] on button "Next" at bounding box center [279, 211] width 63 height 21
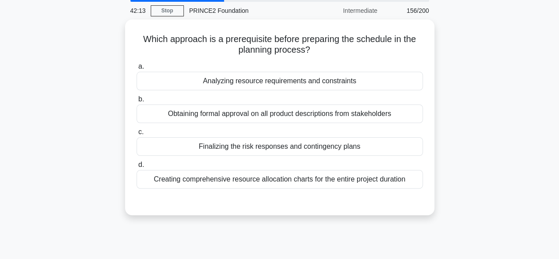
scroll to position [33, 0]
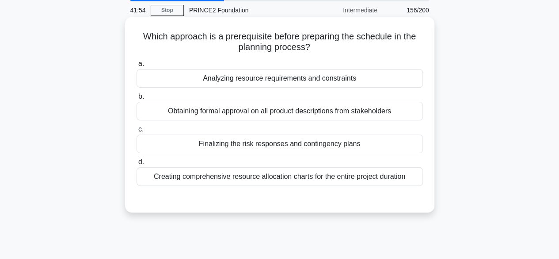
click at [407, 152] on div "Finalizing the risk responses and contingency plans" at bounding box center [280, 143] width 286 height 19
click at [137, 132] on input "c. Finalizing the risk responses and contingency plans" at bounding box center [137, 129] width 0 height 6
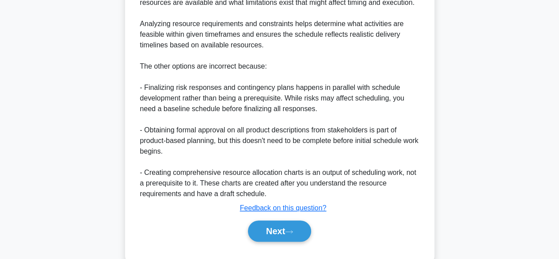
scroll to position [297, 0]
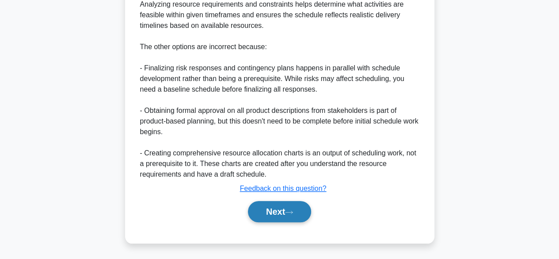
click at [293, 211] on icon at bounding box center [288, 211] width 7 height 3
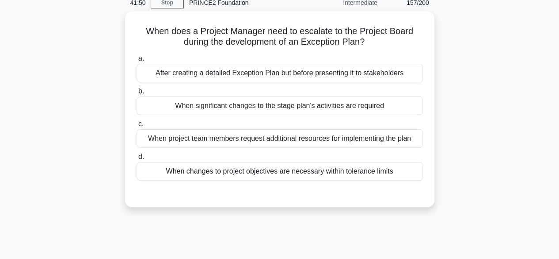
scroll to position [39, 0]
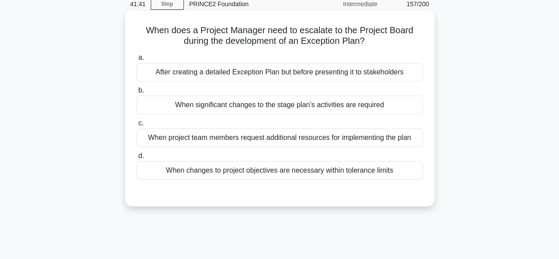
click at [403, 172] on div "When changes to project objectives are necessary within tolerance limits" at bounding box center [280, 170] width 286 height 19
click at [137, 159] on input "d. When changes to project objectives are necessary within tolerance limits" at bounding box center [137, 156] width 0 height 6
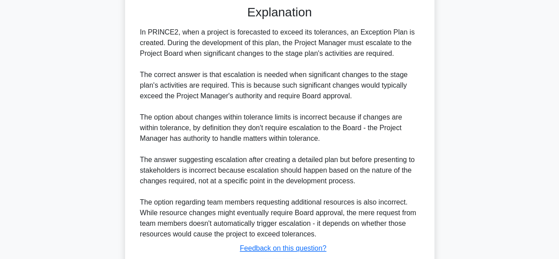
scroll to position [286, 0]
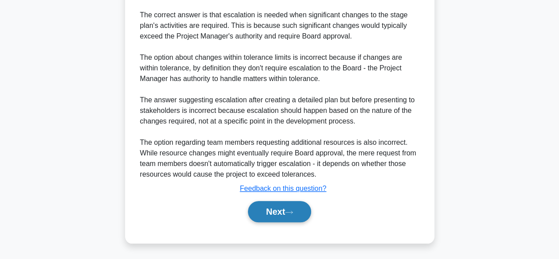
click at [286, 210] on button "Next" at bounding box center [279, 211] width 63 height 21
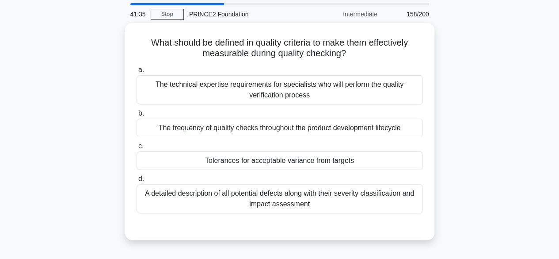
scroll to position [31, 0]
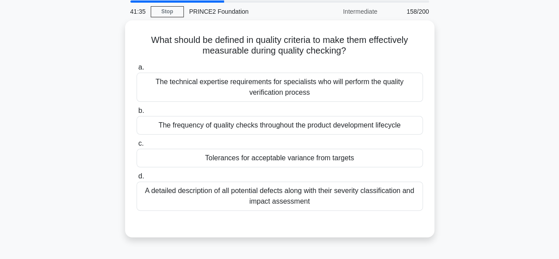
click at [488, 144] on div "What should be defined in quality criteria to make them effectively measurable …" at bounding box center [280, 133] width 504 height 227
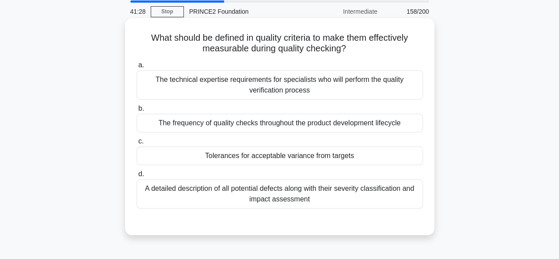
click at [396, 158] on div "Tolerances for acceptable variance from targets" at bounding box center [280, 155] width 286 height 19
click at [137, 144] on input "c. Tolerances for acceptable variance from targets" at bounding box center [137, 141] width 0 height 6
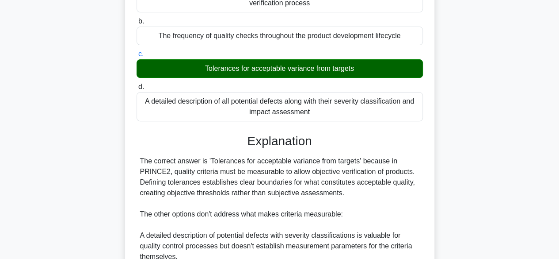
scroll to position [264, 0]
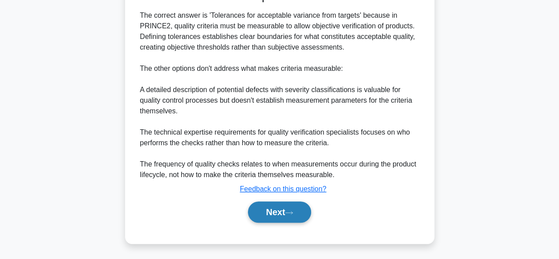
click at [285, 209] on button "Next" at bounding box center [279, 211] width 63 height 21
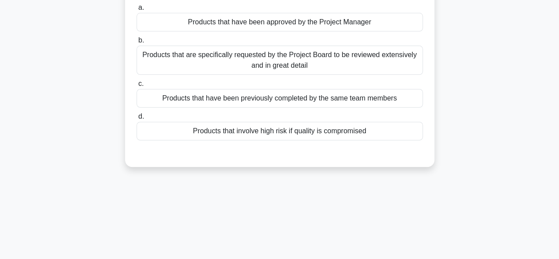
scroll to position [67, 0]
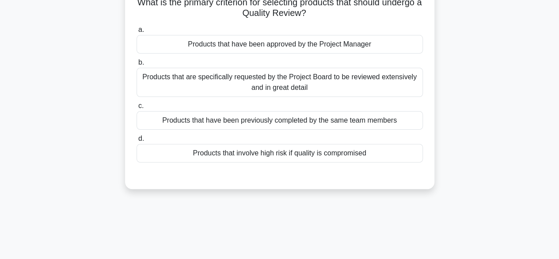
click at [401, 157] on div "Products that involve high risk if quality is compromised" at bounding box center [280, 153] width 286 height 19
click at [137, 141] on input "d. Products that involve high risk if quality is compromised" at bounding box center [137, 139] width 0 height 6
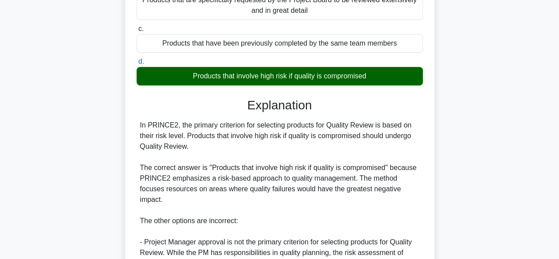
scroll to position [306, 0]
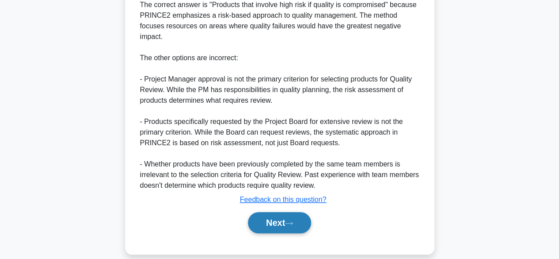
click at [290, 221] on icon at bounding box center [289, 223] width 8 height 5
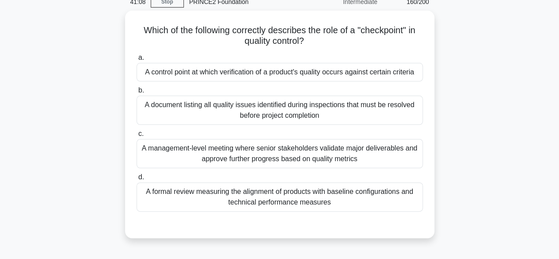
scroll to position [39, 0]
click at [142, 76] on div "A control point at which verification of a product's quality occurs against cer…" at bounding box center [280, 71] width 286 height 19
click at [137, 60] on input "a. A control point at which verification of a product's quality occurs against …" at bounding box center [137, 57] width 0 height 6
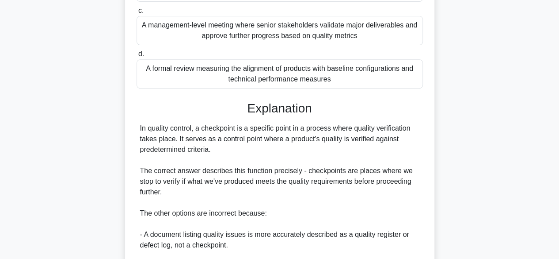
scroll to position [317, 0]
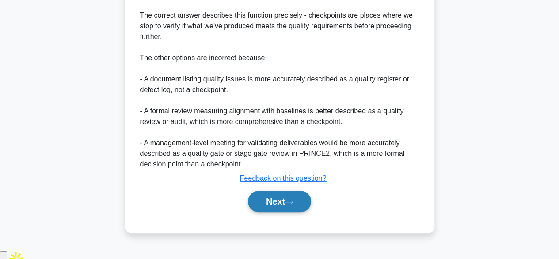
click at [284, 212] on button "Next" at bounding box center [279, 200] width 63 height 21
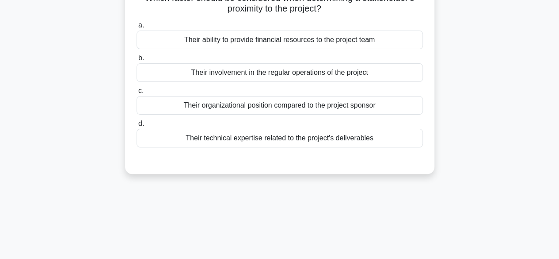
scroll to position [37, 0]
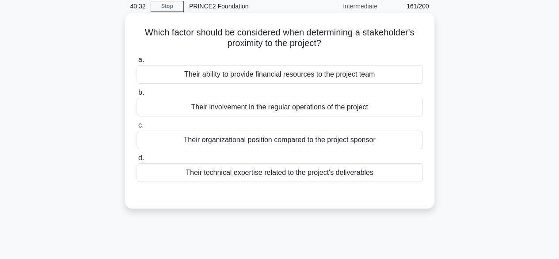
click at [412, 177] on div "Their technical expertise related to the project's deliverables" at bounding box center [280, 172] width 286 height 19
click at [137, 161] on input "d. Their technical expertise related to the project's deliverables" at bounding box center [137, 158] width 0 height 6
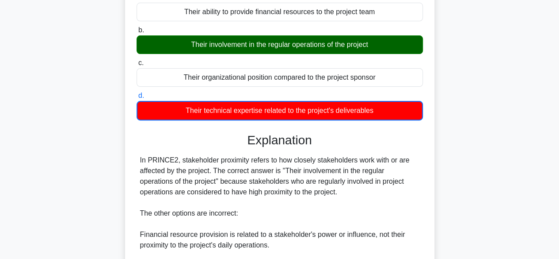
scroll to position [233, 0]
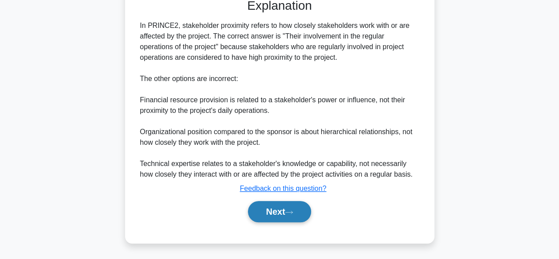
click at [262, 214] on button "Next" at bounding box center [279, 211] width 63 height 21
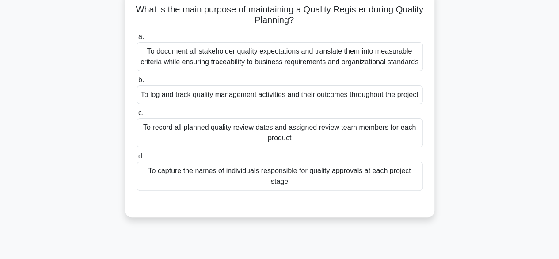
scroll to position [49, 0]
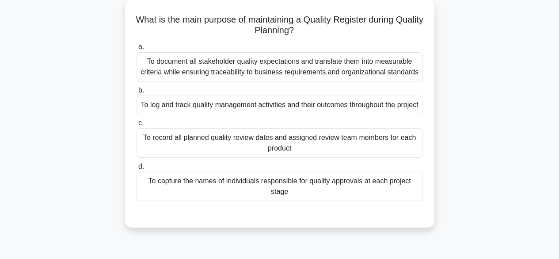
click at [410, 201] on div "To capture the names of individuals responsible for quality approvals at each p…" at bounding box center [280, 185] width 286 height 29
click at [137, 169] on input "d. To capture the names of individuals responsible for quality approvals at eac…" at bounding box center [137, 167] width 0 height 6
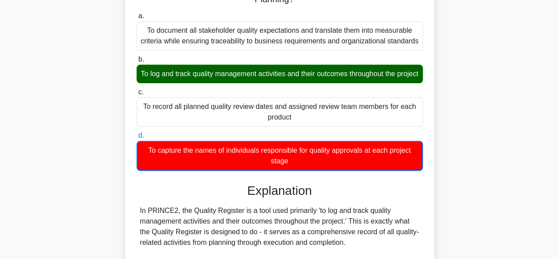
scroll to position [276, 0]
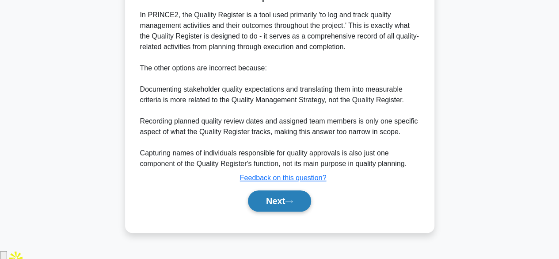
click at [285, 205] on button "Next" at bounding box center [279, 200] width 63 height 21
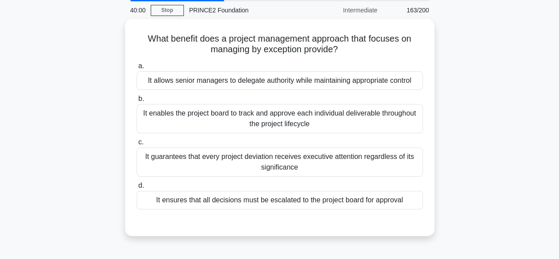
scroll to position [15, 0]
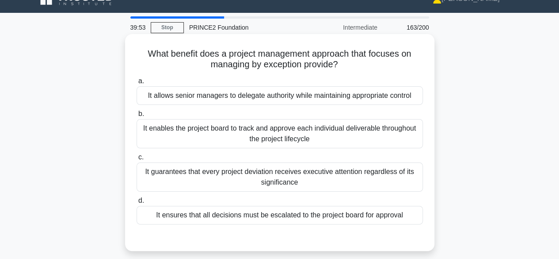
click at [410, 210] on div "It ensures that all decisions must be escalated to the project board for approv…" at bounding box center [280, 214] width 286 height 19
click at [137, 203] on input "d. It ensures that all decisions must be escalated to the project board for app…" at bounding box center [137, 201] width 0 height 6
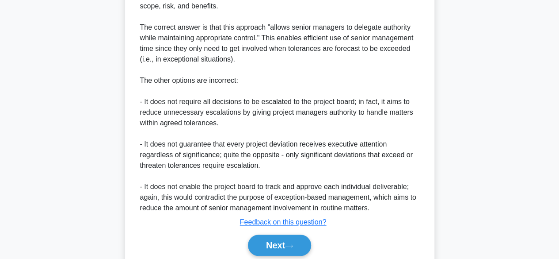
scroll to position [339, 0]
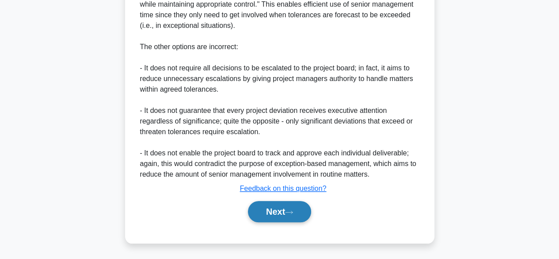
click at [293, 212] on icon at bounding box center [289, 211] width 8 height 5
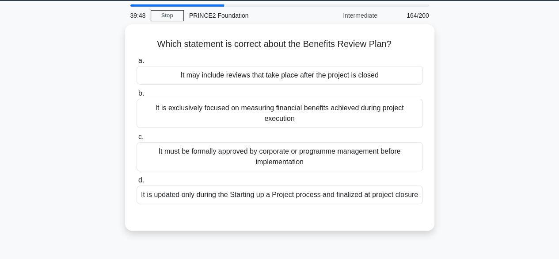
scroll to position [24, 0]
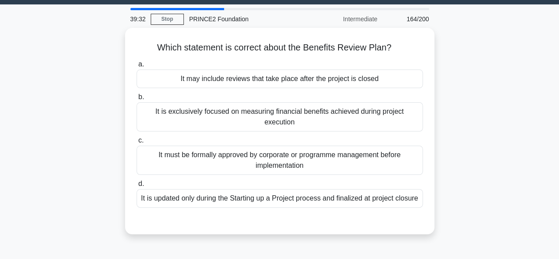
click at [418, 198] on div "It is updated only during the Starting up a Project process and finalized at pr…" at bounding box center [280, 198] width 286 height 19
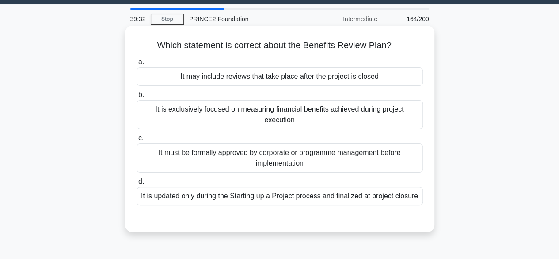
click at [137, 184] on input "d. It is updated only during the Starting up a Project process and finalized at…" at bounding box center [137, 182] width 0 height 6
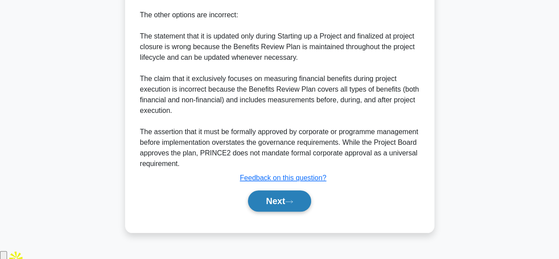
click at [286, 211] on button "Next" at bounding box center [279, 200] width 63 height 21
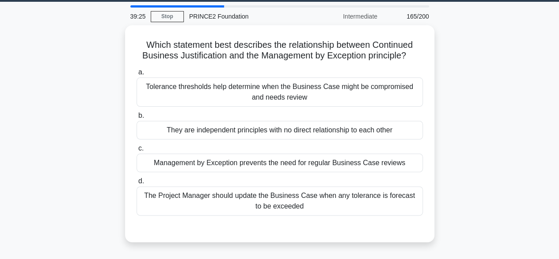
scroll to position [27, 0]
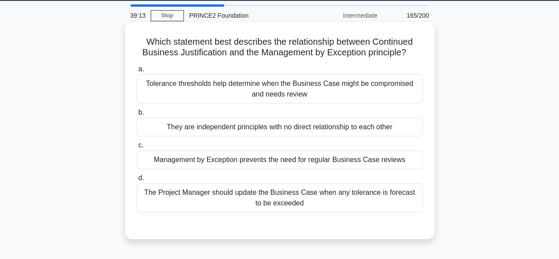
click at [403, 194] on div "The Project Manager should update the Business Case when any tolerance is forec…" at bounding box center [280, 197] width 286 height 29
click at [137, 181] on input "d. The Project Manager should update the Business Case when any tolerance is fo…" at bounding box center [137, 178] width 0 height 6
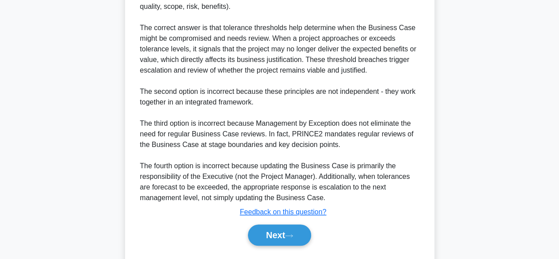
scroll to position [329, 0]
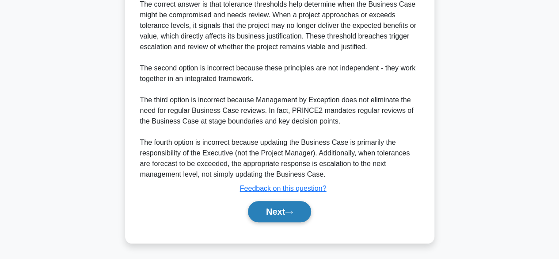
click at [307, 202] on button "Next" at bounding box center [279, 211] width 63 height 21
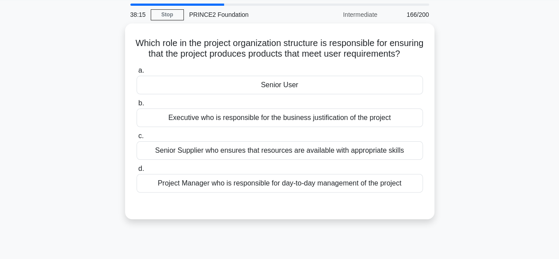
scroll to position [31, 0]
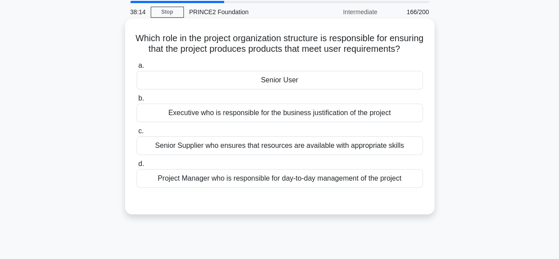
click at [392, 89] on div "Senior User" at bounding box center [280, 80] width 286 height 19
click at [137, 68] on input "a. Senior User" at bounding box center [137, 66] width 0 height 6
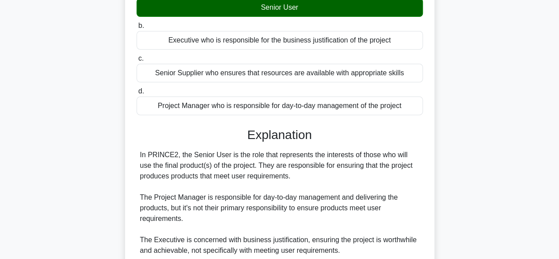
scroll to position [221, 0]
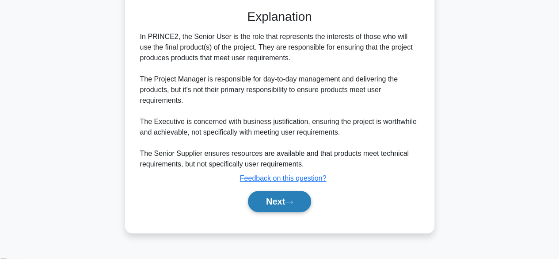
click at [298, 207] on button "Next" at bounding box center [279, 200] width 63 height 21
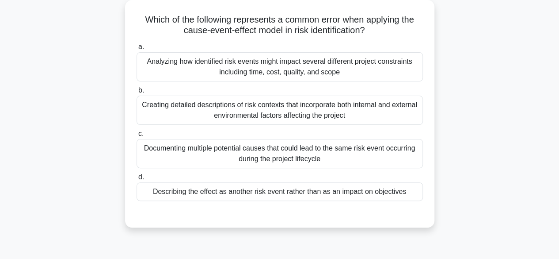
scroll to position [59, 0]
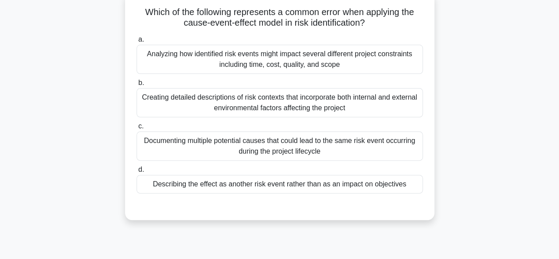
click at [467, 182] on div "Which of the following represents a common error when applying the cause-event-…" at bounding box center [280, 111] width 504 height 238
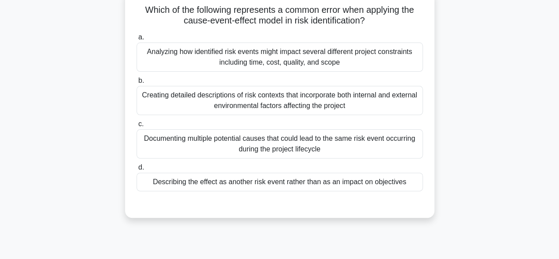
click at [366, 187] on div "Describing the effect as another risk event rather than as an impact on objecti…" at bounding box center [280, 181] width 286 height 19
click at [137, 170] on input "d. Describing the effect as another risk event rather than as an impact on obje…" at bounding box center [137, 167] width 0 height 6
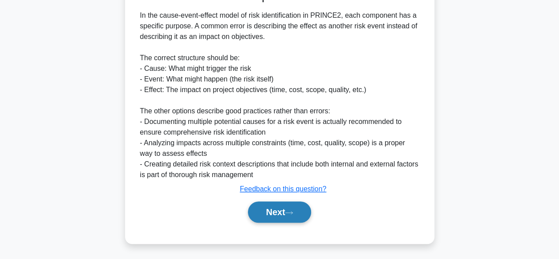
click at [297, 214] on button "Next" at bounding box center [279, 211] width 63 height 21
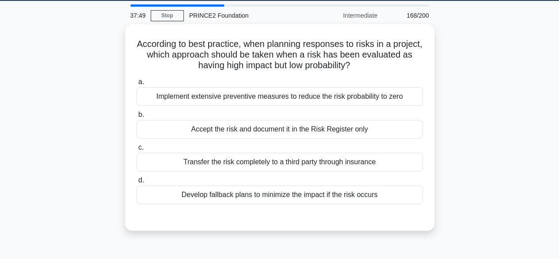
scroll to position [27, 0]
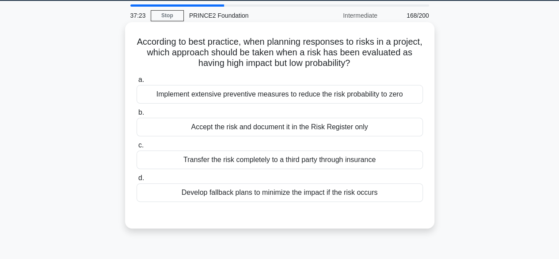
click at [377, 200] on div "Develop fallback plans to minimize the impact if the risk occurs" at bounding box center [280, 192] width 286 height 19
click at [137, 181] on input "d. Develop fallback plans to minimize the impact if the risk occurs" at bounding box center [137, 178] width 0 height 6
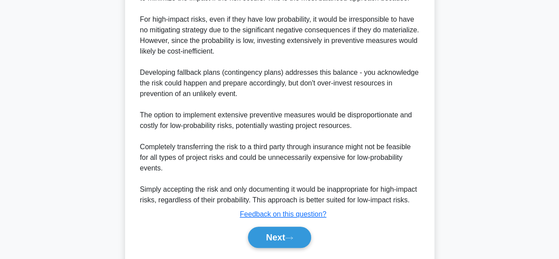
scroll to position [327, 0]
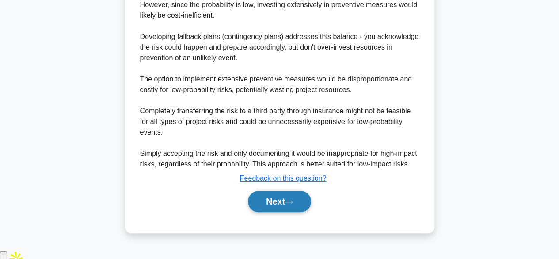
click at [295, 212] on button "Next" at bounding box center [279, 200] width 63 height 21
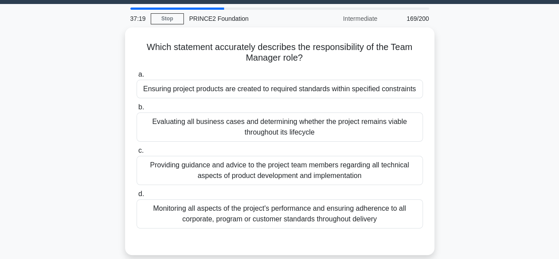
scroll to position [29, 0]
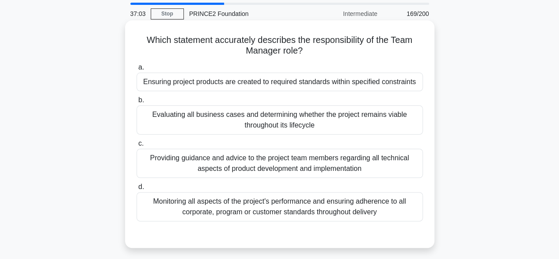
click at [406, 127] on div "Evaluating all business cases and determining whether the project remains viabl…" at bounding box center [280, 119] width 286 height 29
click at [137, 103] on input "b. Evaluating all business cases and determining whether the project remains vi…" at bounding box center [137, 100] width 0 height 6
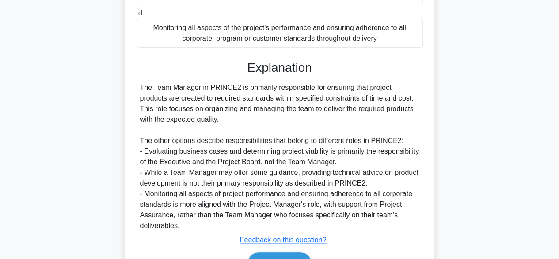
scroll to position [265, 0]
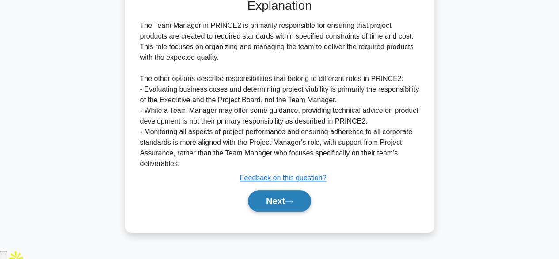
click at [292, 204] on icon at bounding box center [289, 201] width 8 height 5
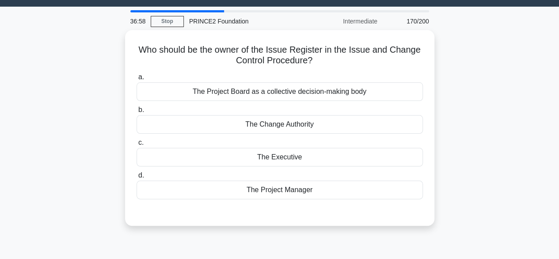
scroll to position [21, 0]
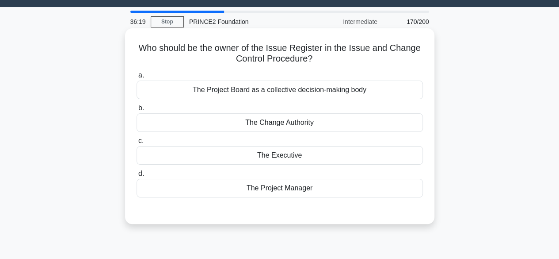
click at [377, 157] on div "The Executive" at bounding box center [280, 155] width 286 height 19
click at [137, 144] on input "c. The Executive" at bounding box center [137, 141] width 0 height 6
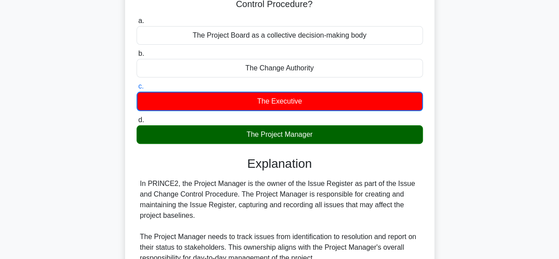
scroll to position [255, 0]
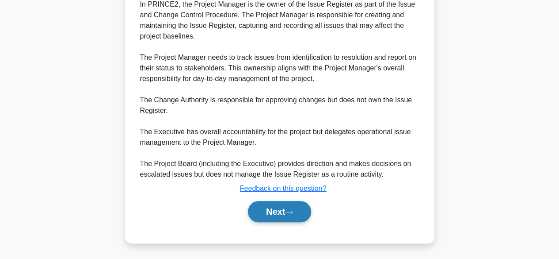
click at [301, 210] on button "Next" at bounding box center [279, 211] width 63 height 21
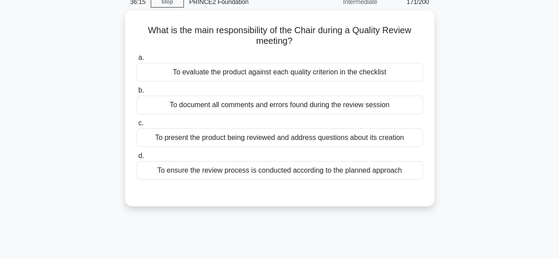
scroll to position [40, 0]
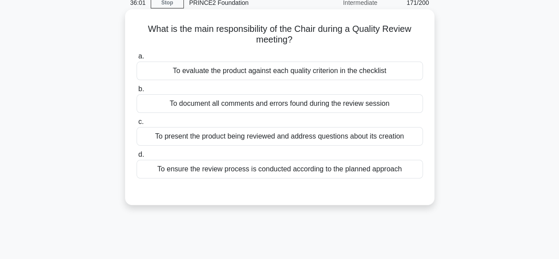
click at [381, 178] on div "To ensure the review process is conducted according to the planned approach" at bounding box center [280, 169] width 286 height 19
click at [137, 157] on input "d. To ensure the review process is conducted according to the planned approach" at bounding box center [137, 155] width 0 height 6
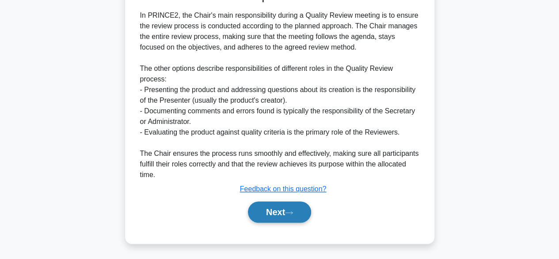
click at [288, 211] on button "Next" at bounding box center [279, 211] width 63 height 21
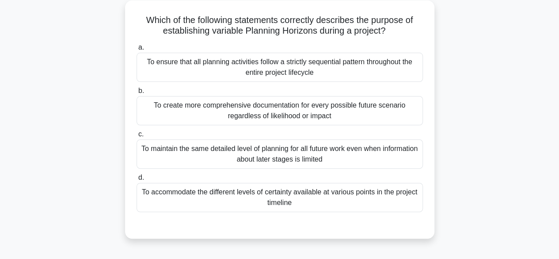
scroll to position [50, 0]
click at [403, 73] on div "To ensure that all planning activities follow a strictly sequential pattern thr…" at bounding box center [280, 66] width 286 height 29
click at [137, 49] on input "a. To ensure that all planning activities follow a strictly sequential pattern …" at bounding box center [137, 47] width 0 height 6
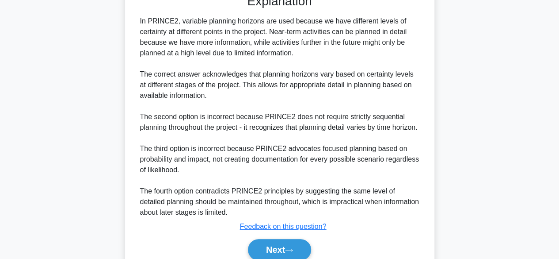
scroll to position [329, 0]
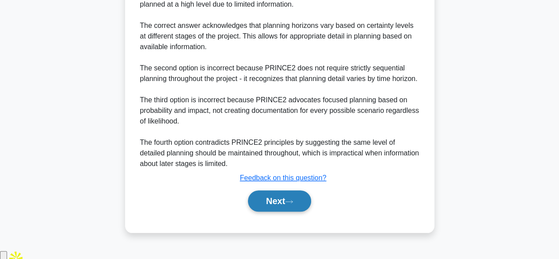
click at [300, 211] on button "Next" at bounding box center [279, 200] width 63 height 21
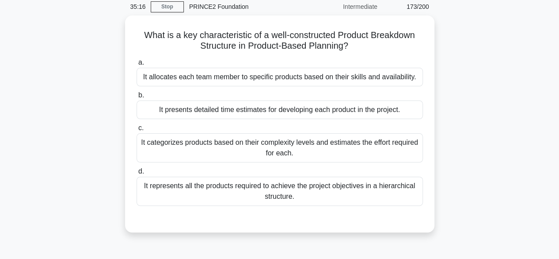
scroll to position [35, 0]
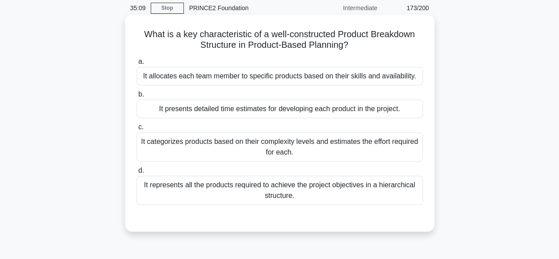
click at [413, 106] on div "It presents detailed time estimates for developing each product in the project." at bounding box center [280, 108] width 286 height 19
click at [137, 97] on input "b. It presents detailed time estimates for developing each product in the proje…" at bounding box center [137, 94] width 0 height 6
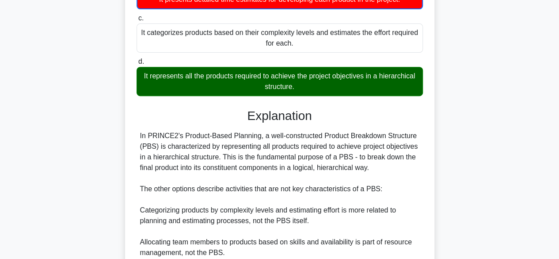
scroll to position [255, 0]
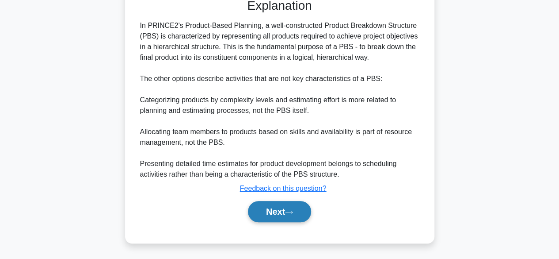
click at [305, 209] on button "Next" at bounding box center [279, 211] width 63 height 21
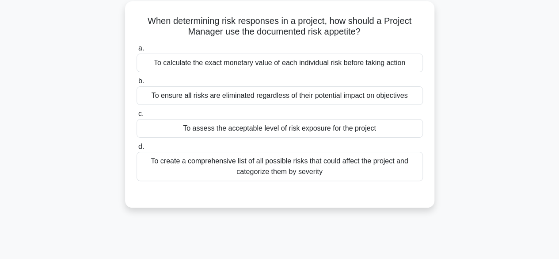
scroll to position [49, 0]
click at [406, 99] on div "To ensure all risks are eliminated regardless of their potential impact on obje…" at bounding box center [280, 95] width 286 height 19
click at [137, 84] on input "b. To ensure all risks are eliminated regardless of their potential impact on o…" at bounding box center [137, 81] width 0 height 6
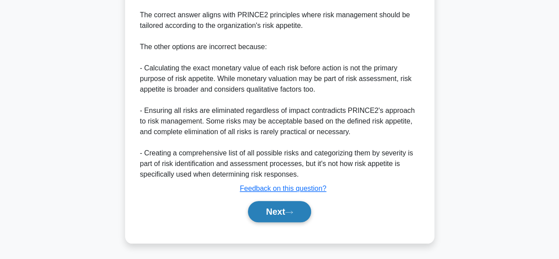
click at [299, 214] on button "Next" at bounding box center [279, 211] width 63 height 21
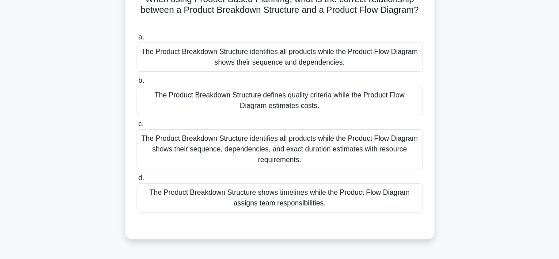
scroll to position [72, 0]
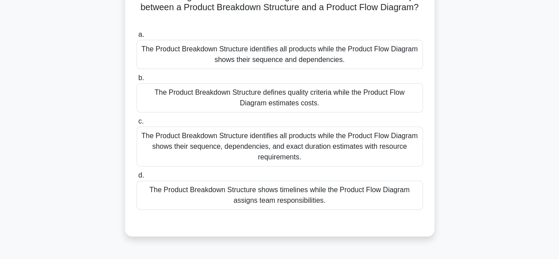
click at [398, 204] on div "The Product Breakdown Structure shows timelines while the Product Flow Diagram …" at bounding box center [280, 194] width 286 height 29
click at [137, 178] on input "d. The Product Breakdown Structure shows timelines while the Product Flow Diagr…" at bounding box center [137, 175] width 0 height 6
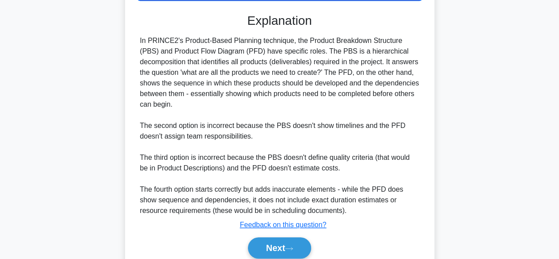
scroll to position [318, 0]
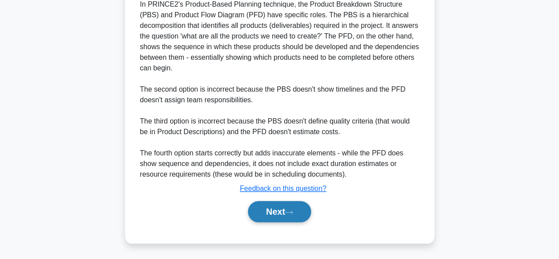
click at [296, 207] on button "Next" at bounding box center [279, 211] width 63 height 21
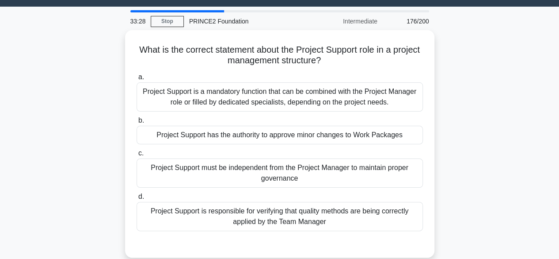
scroll to position [23, 0]
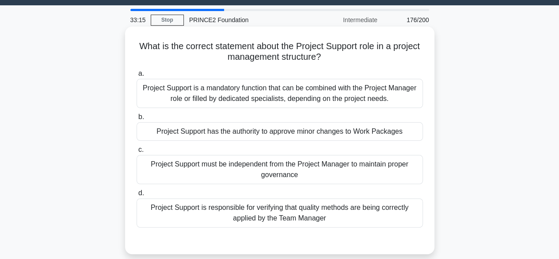
click at [398, 133] on div "Project Support has the authority to approve minor changes to Work Packages" at bounding box center [280, 131] width 286 height 19
click at [137, 120] on input "b. Project Support has the authority to approve minor changes to Work Packages" at bounding box center [137, 117] width 0 height 6
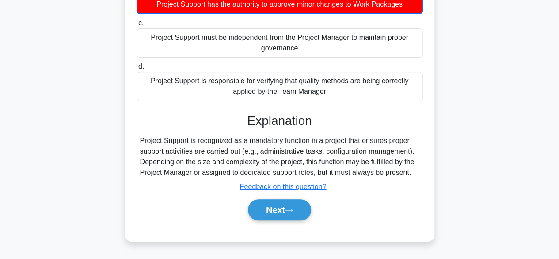
scroll to position [219, 0]
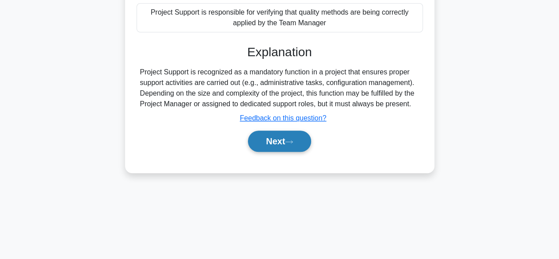
click at [297, 144] on button "Next" at bounding box center [279, 140] width 63 height 21
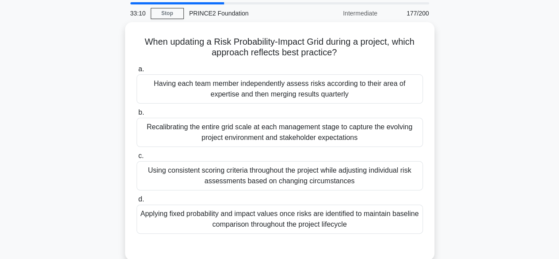
scroll to position [29, 0]
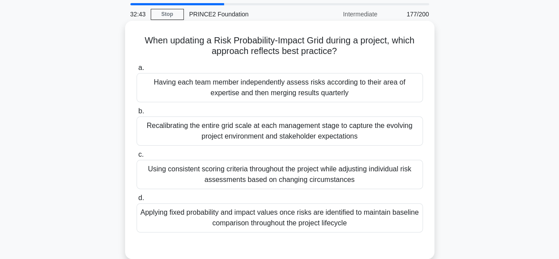
click at [368, 222] on div "Applying fixed probability and impact values once risks are identified to maint…" at bounding box center [280, 217] width 286 height 29
click at [137, 201] on input "d. Applying fixed probability and impact values once risks are identified to ma…" at bounding box center [137, 198] width 0 height 6
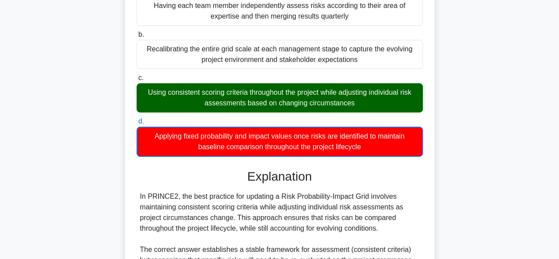
scroll to position [318, 0]
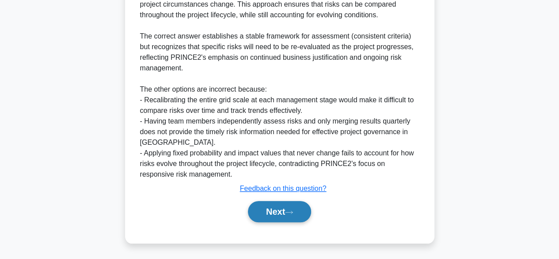
click at [292, 219] on button "Next" at bounding box center [279, 211] width 63 height 21
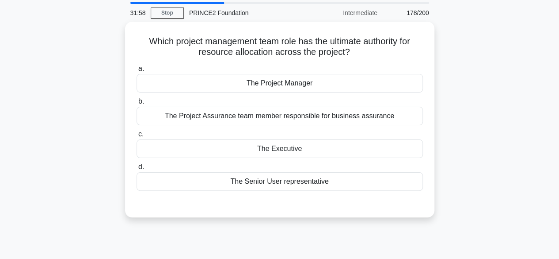
scroll to position [30, 0]
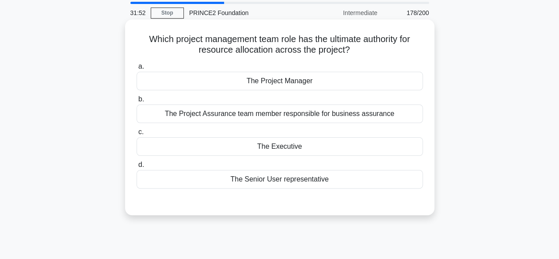
click at [369, 145] on div "The Executive" at bounding box center [280, 146] width 286 height 19
click at [137, 135] on input "c. The Executive" at bounding box center [137, 132] width 0 height 6
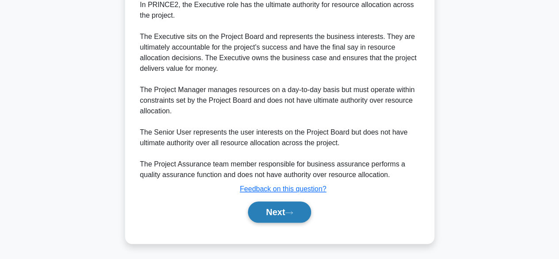
click at [299, 212] on button "Next" at bounding box center [279, 211] width 63 height 21
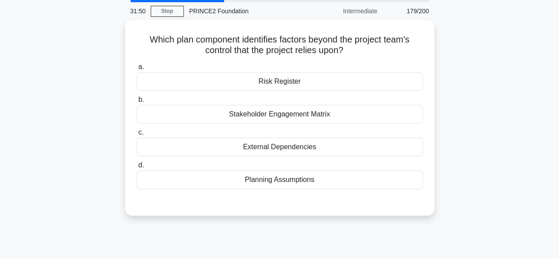
scroll to position [31, 0]
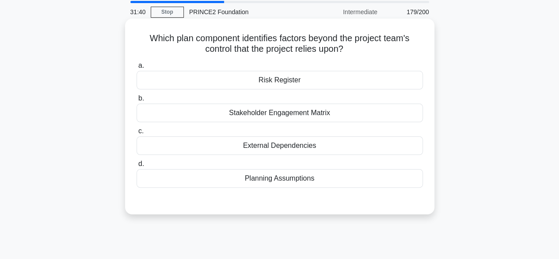
click at [388, 97] on label "b. Stakeholder Engagement Matrix" at bounding box center [280, 107] width 286 height 29
click at [137, 97] on input "b. Stakeholder Engagement Matrix" at bounding box center [137, 98] width 0 height 6
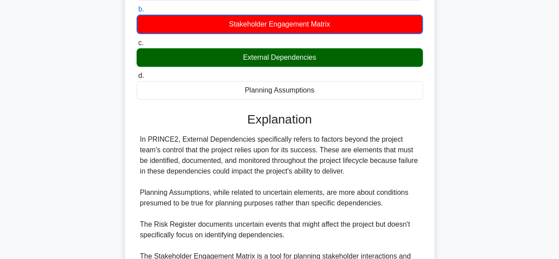
scroll to position [219, 0]
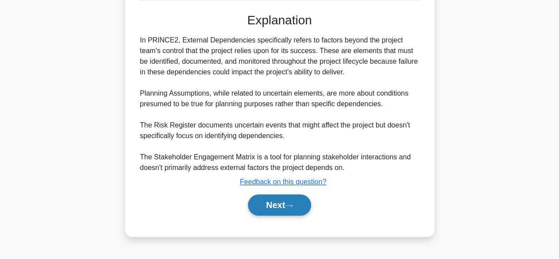
click at [296, 208] on button "Next" at bounding box center [279, 204] width 63 height 21
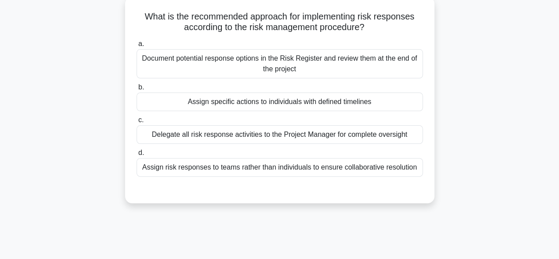
scroll to position [51, 0]
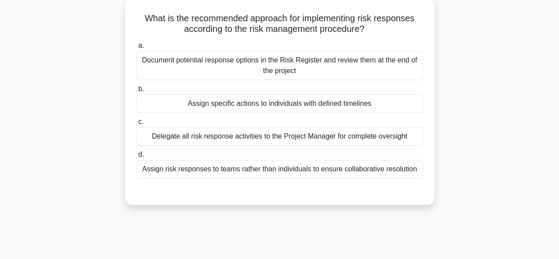
click at [391, 110] on div "Assign specific actions to individuals with defined timelines" at bounding box center [280, 103] width 286 height 19
click at [137, 92] on input "b. Assign specific actions to individuals with defined timelines" at bounding box center [137, 89] width 0 height 6
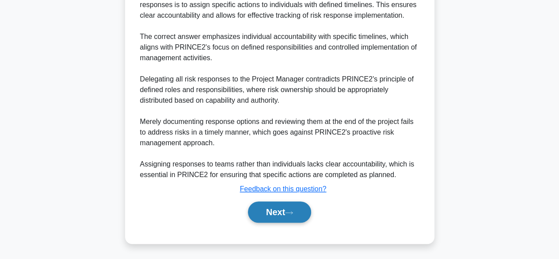
click at [295, 215] on button "Next" at bounding box center [279, 211] width 63 height 21
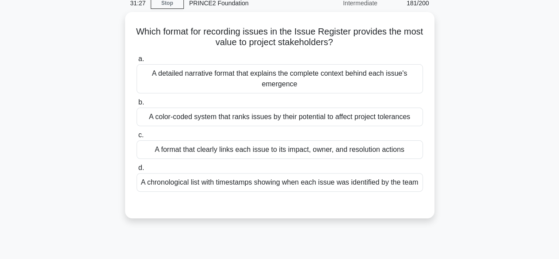
scroll to position [39, 0]
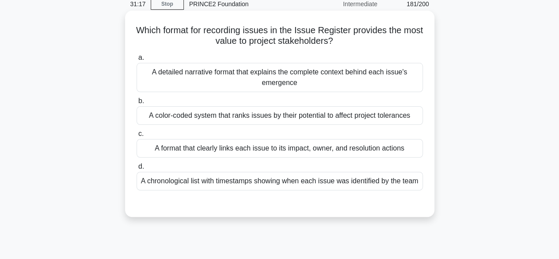
click at [399, 148] on div "A format that clearly links each issue to its impact, owner, and resolution act…" at bounding box center [280, 148] width 286 height 19
click at [137, 137] on input "c. A format that clearly links each issue to its impact, owner, and resolution …" at bounding box center [137, 134] width 0 height 6
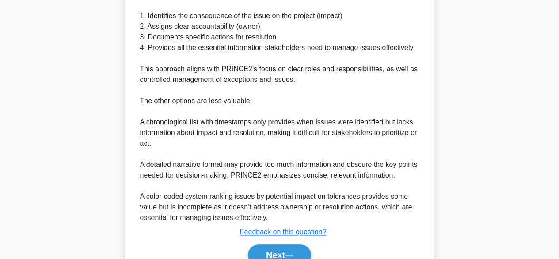
scroll to position [359, 0]
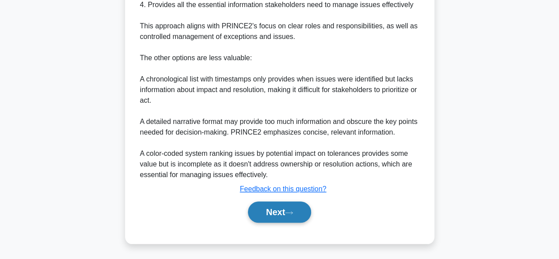
click at [292, 212] on icon at bounding box center [289, 212] width 8 height 5
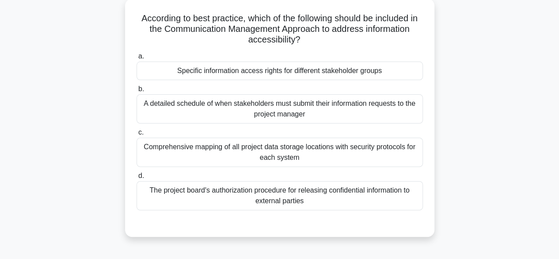
scroll to position [38, 0]
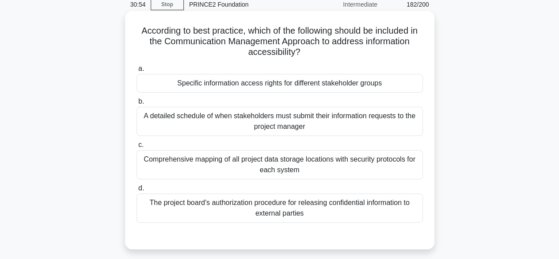
click at [396, 92] on div "Specific information access rights for different stakeholder groups" at bounding box center [280, 83] width 286 height 19
click at [137, 72] on input "a. Specific information access rights for different stakeholder groups" at bounding box center [137, 69] width 0 height 6
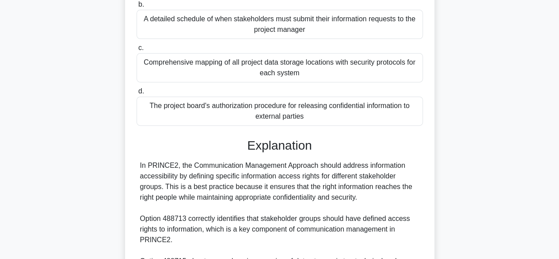
scroll to position [306, 0]
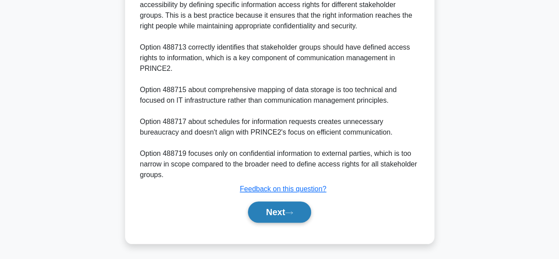
click at [290, 210] on icon at bounding box center [289, 212] width 8 height 5
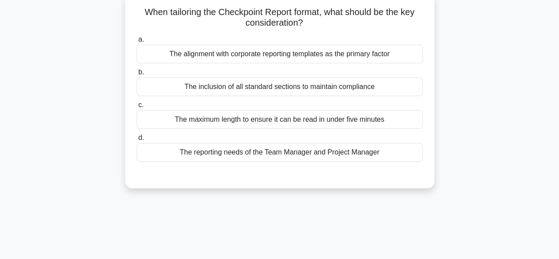
scroll to position [57, 0]
click at [394, 92] on div "The inclusion of all standard sections to maintain compliance" at bounding box center [280, 86] width 286 height 19
click at [137, 75] on input "b. The inclusion of all standard sections to maintain compliance" at bounding box center [137, 72] width 0 height 6
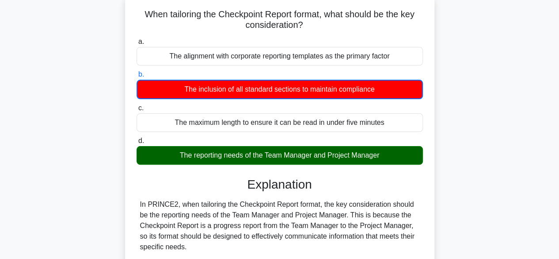
click at [95, 221] on div "When tailoring the Checkpoint Report format, what should be the key considerati…" at bounding box center [280, 229] width 504 height 469
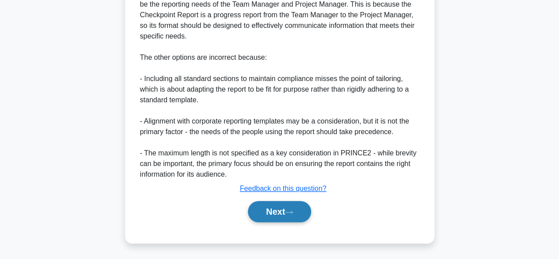
click at [280, 215] on button "Next" at bounding box center [279, 211] width 63 height 21
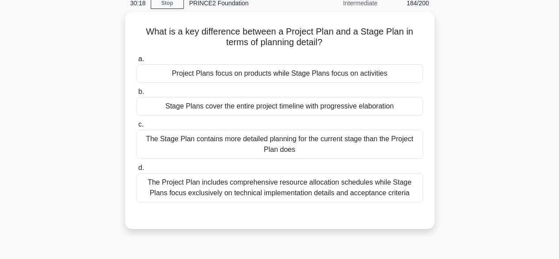
scroll to position [36, 0]
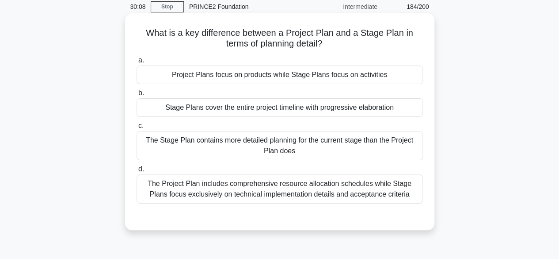
click at [403, 73] on div "Project Plans focus on products while Stage Plans focus on activities" at bounding box center [280, 74] width 286 height 19
click at [137, 63] on input "a. Project Plans focus on products while Stage Plans focus on activities" at bounding box center [137, 60] width 0 height 6
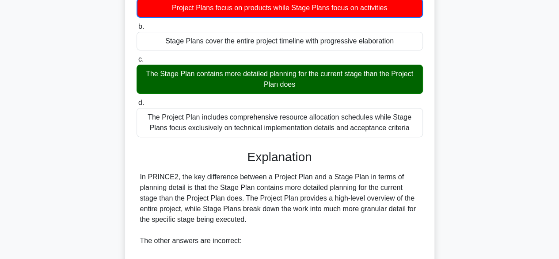
scroll to position [100, 0]
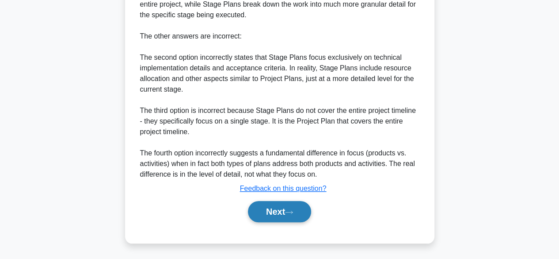
click at [293, 211] on icon at bounding box center [288, 211] width 7 height 3
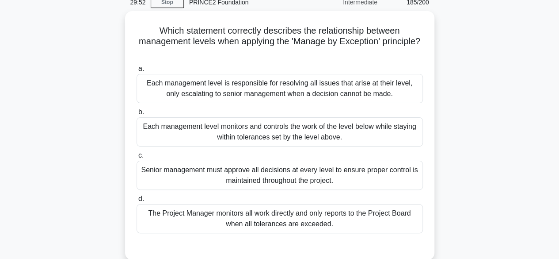
scroll to position [54, 0]
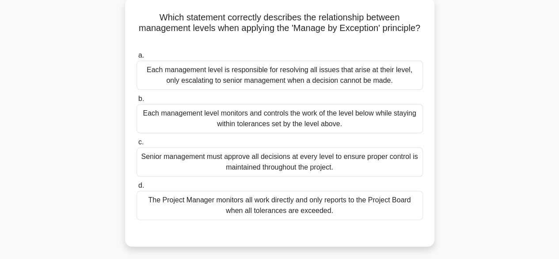
click at [399, 205] on div "The Project Manager monitors all work directly and only reports to the Project …" at bounding box center [280, 204] width 286 height 29
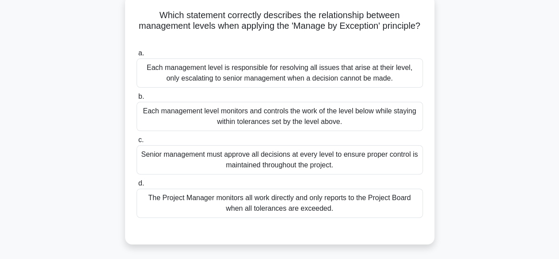
click at [137, 186] on input "d. The Project Manager monitors all work directly and only reports to the Proje…" at bounding box center [137, 183] width 0 height 6
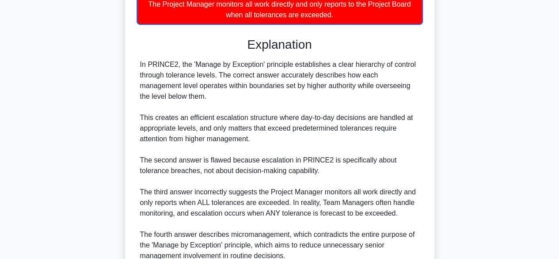
scroll to position [329, 0]
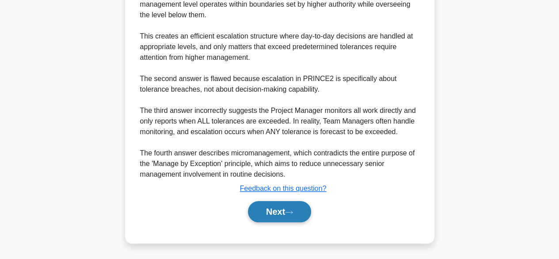
click at [293, 210] on icon at bounding box center [289, 211] width 8 height 5
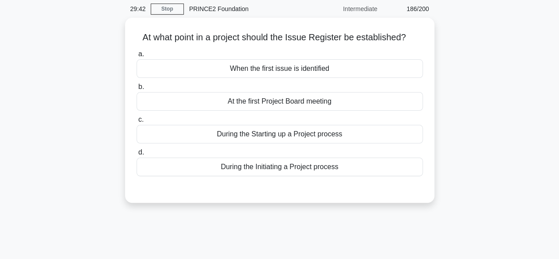
scroll to position [34, 0]
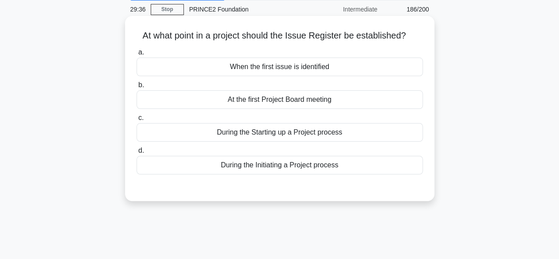
click at [398, 68] on div "When the first issue is identified" at bounding box center [280, 66] width 286 height 19
click at [137, 55] on input "a. When the first issue is identified" at bounding box center [137, 52] width 0 height 6
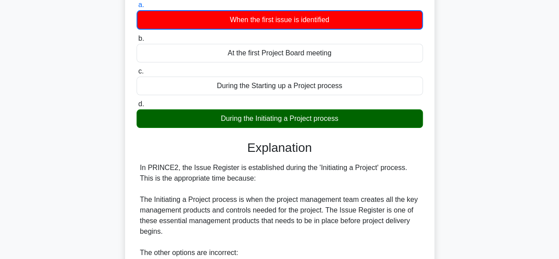
scroll to position [265, 0]
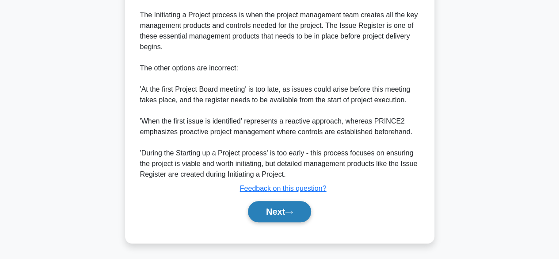
click at [285, 211] on button "Next" at bounding box center [279, 211] width 63 height 21
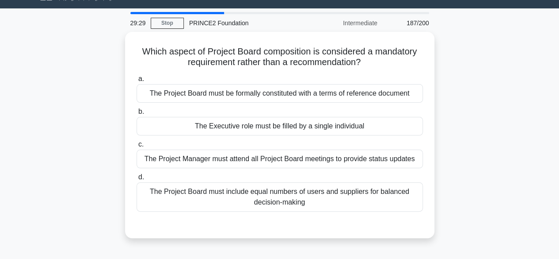
scroll to position [19, 0]
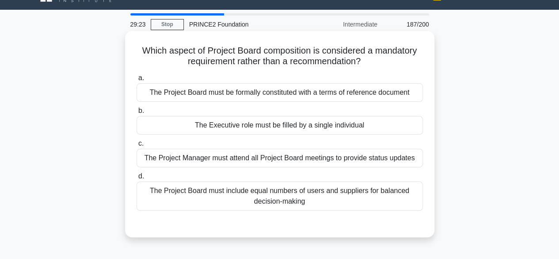
click at [401, 126] on div "The Executive role must be filled by a single individual" at bounding box center [280, 125] width 286 height 19
click at [137, 114] on input "b. The Executive role must be filled by a single individual" at bounding box center [137, 111] width 0 height 6
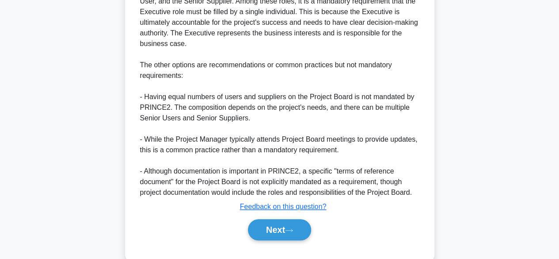
scroll to position [296, 0]
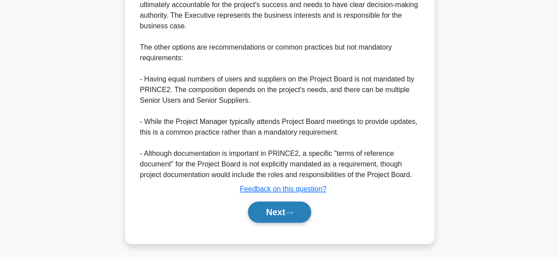
click at [282, 207] on button "Next" at bounding box center [279, 211] width 63 height 21
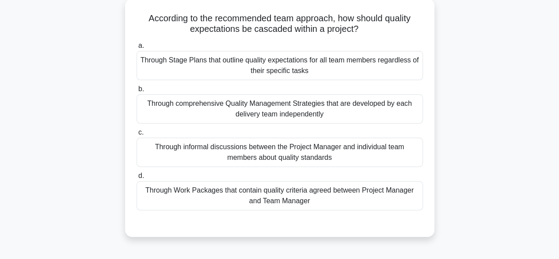
scroll to position [53, 0]
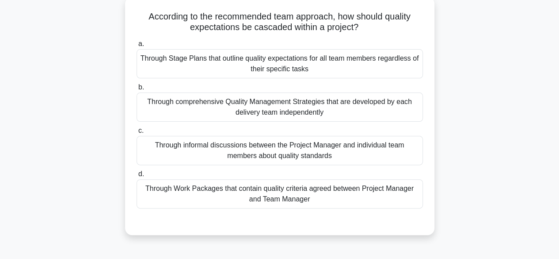
click at [410, 200] on div "Through Work Packages that contain quality criteria agreed between Project Mana…" at bounding box center [280, 193] width 286 height 29
click at [137, 177] on input "d. Through Work Packages that contain quality criteria agreed between Project M…" at bounding box center [137, 174] width 0 height 6
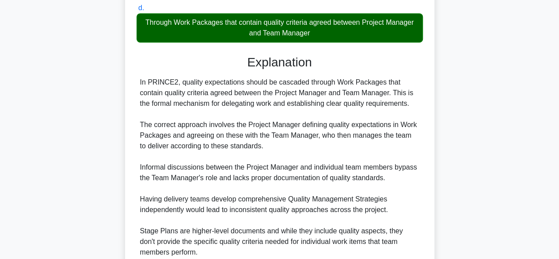
scroll to position [296, 0]
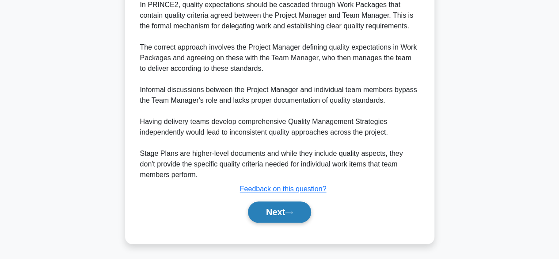
click at [291, 214] on icon at bounding box center [289, 212] width 8 height 5
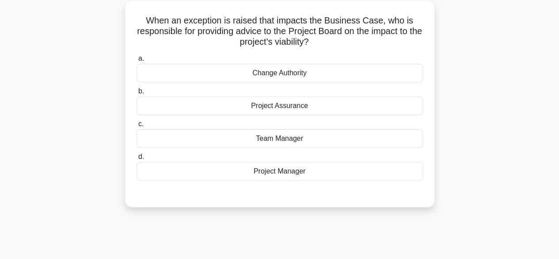
scroll to position [39, 0]
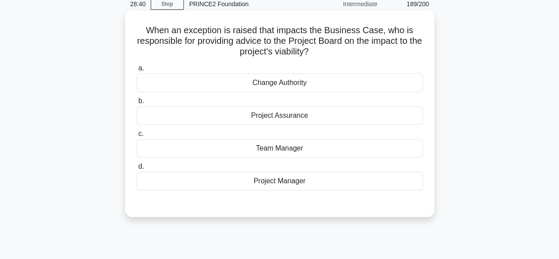
click at [395, 182] on div "Project Manager" at bounding box center [280, 180] width 286 height 19
click at [137, 169] on input "d. Project Manager" at bounding box center [137, 167] width 0 height 6
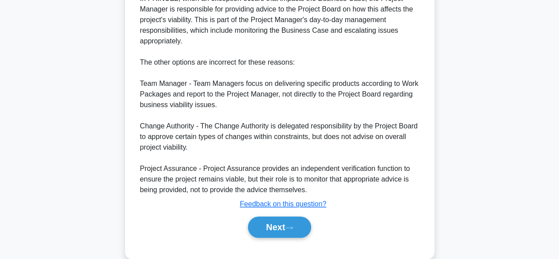
scroll to position [285, 0]
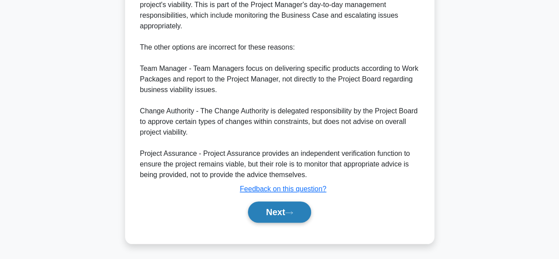
click at [290, 208] on button "Next" at bounding box center [279, 211] width 63 height 21
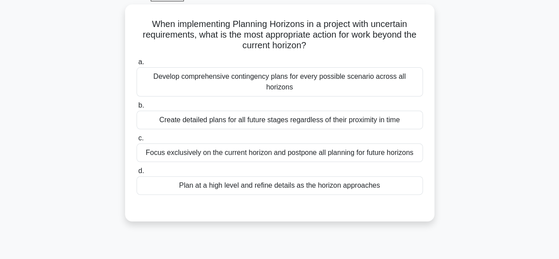
scroll to position [48, 0]
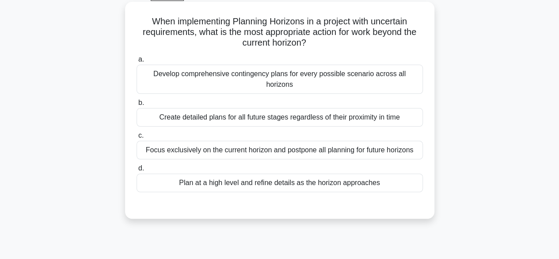
click at [416, 175] on div "Plan at a high level and refine details as the horizon approaches" at bounding box center [280, 182] width 286 height 19
click at [137, 171] on input "d. Plan at a high level and refine details as the horizon approaches" at bounding box center [137, 168] width 0 height 6
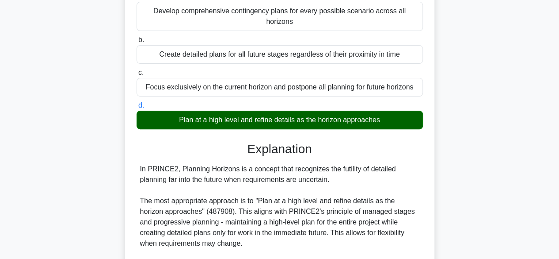
scroll to position [306, 0]
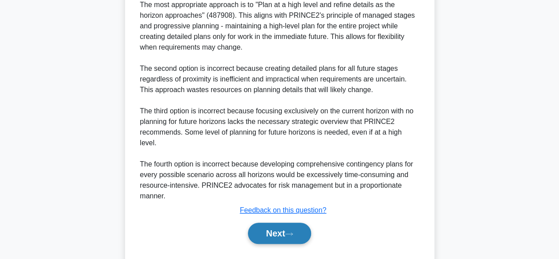
click at [295, 222] on button "Next" at bounding box center [279, 232] width 63 height 21
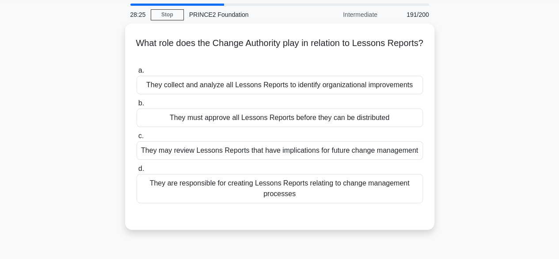
scroll to position [26, 0]
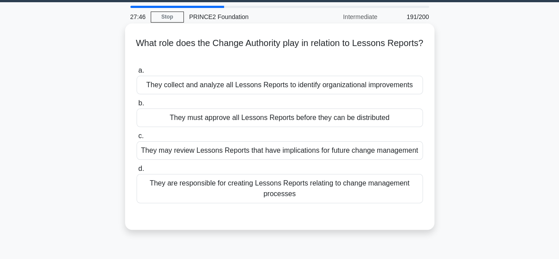
click at [406, 122] on div "They must approve all Lessons Reports before they can be distributed" at bounding box center [280, 117] width 286 height 19
click at [137, 106] on input "b. They must approve all Lessons Reports before they can be distributed" at bounding box center [137, 103] width 0 height 6
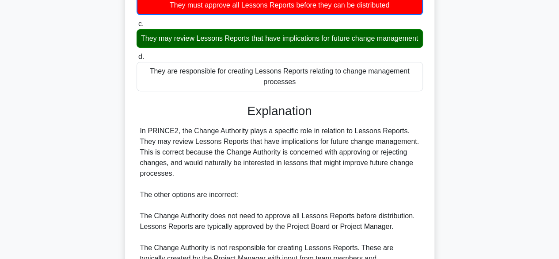
scroll to position [276, 0]
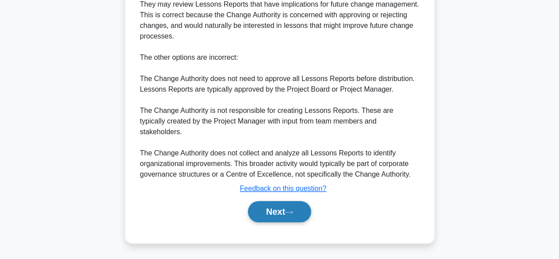
click at [290, 212] on icon at bounding box center [289, 211] width 8 height 5
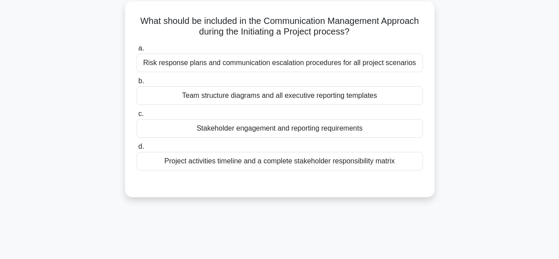
scroll to position [46, 0]
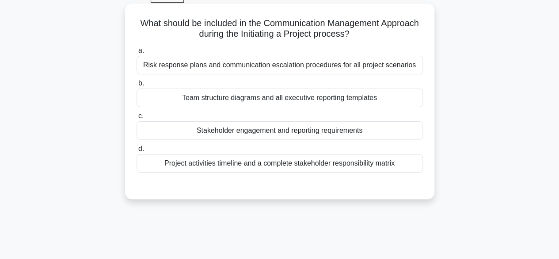
click at [407, 134] on div "Stakeholder engagement and reporting requirements" at bounding box center [280, 130] width 286 height 19
click at [137, 119] on input "c. Stakeholder engagement and reporting requirements" at bounding box center [137, 116] width 0 height 6
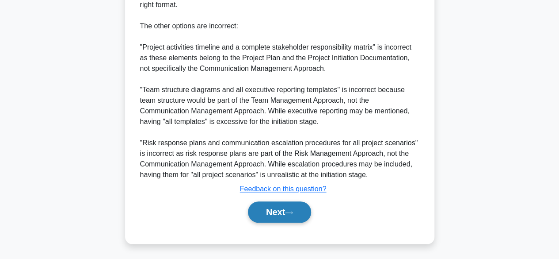
click at [278, 209] on button "Next" at bounding box center [279, 211] width 63 height 21
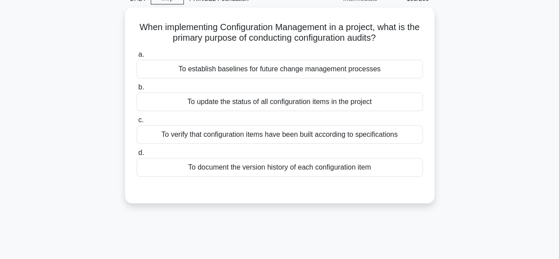
scroll to position [48, 0]
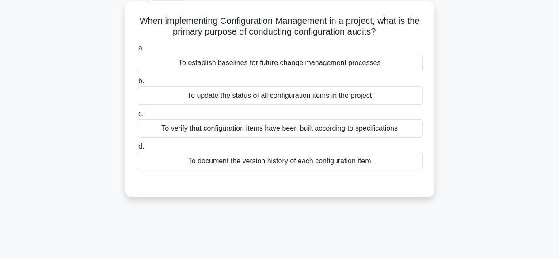
click at [407, 164] on div "To document the version history of each configuration item" at bounding box center [280, 161] width 286 height 19
click at [137, 149] on input "d. To document the version history of each configuration item" at bounding box center [137, 147] width 0 height 6
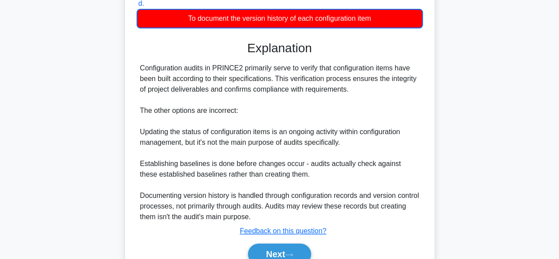
scroll to position [233, 0]
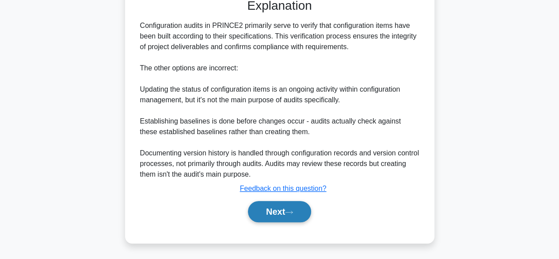
click at [282, 215] on button "Next" at bounding box center [279, 211] width 63 height 21
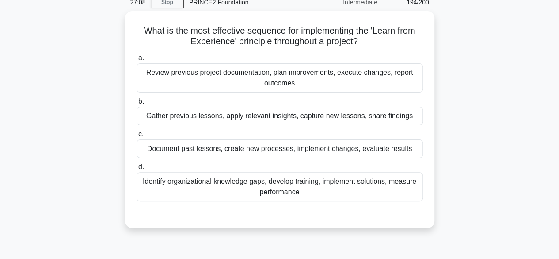
scroll to position [38, 0]
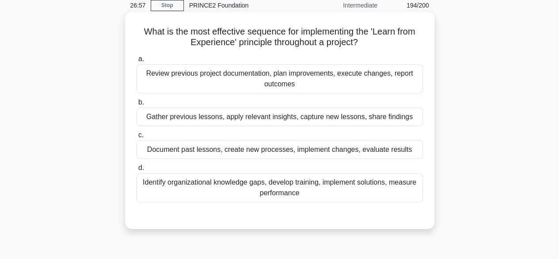
click at [412, 149] on div "Document past lessons, create new processes, implement changes, evaluate results" at bounding box center [280, 149] width 286 height 19
click at [137, 138] on input "c. Document past lessons, create new processes, implement changes, evaluate res…" at bounding box center [137, 135] width 0 height 6
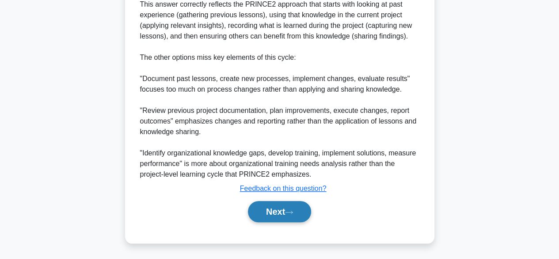
click at [299, 215] on button "Next" at bounding box center [279, 211] width 63 height 21
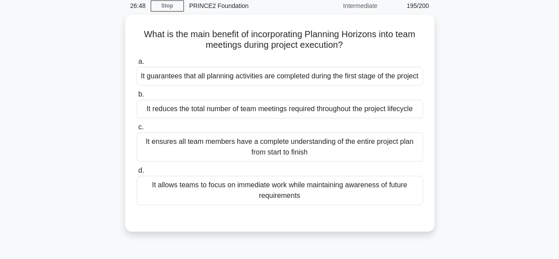
scroll to position [38, 0]
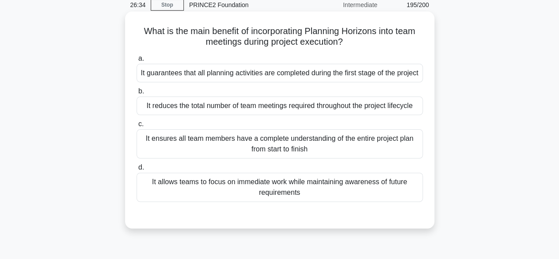
click at [405, 202] on div "It allows teams to focus on immediate work while maintaining awareness of futur…" at bounding box center [280, 186] width 286 height 29
click at [137, 170] on input "d. It allows teams to focus on immediate work while maintaining awareness of fu…" at bounding box center [137, 167] width 0 height 6
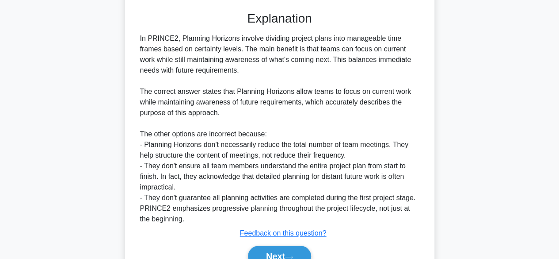
scroll to position [296, 0]
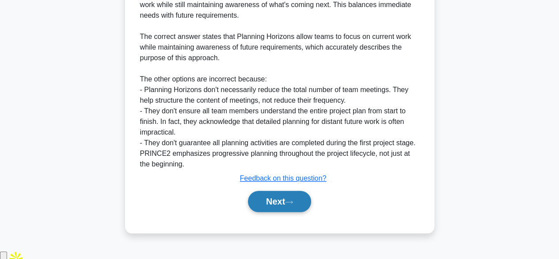
click at [282, 212] on button "Next" at bounding box center [279, 200] width 63 height 21
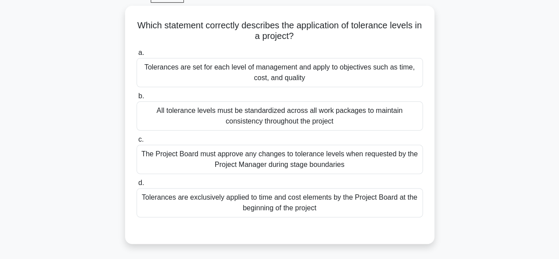
scroll to position [47, 0]
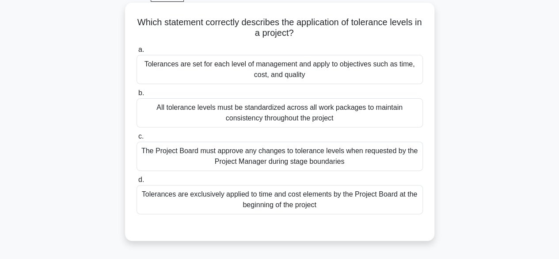
click at [406, 84] on div "Tolerances are set for each level of management and apply to objectives such as…" at bounding box center [280, 69] width 286 height 29
click at [137, 53] on input "a. Tolerances are set for each level of management and apply to objectives such…" at bounding box center [137, 50] width 0 height 6
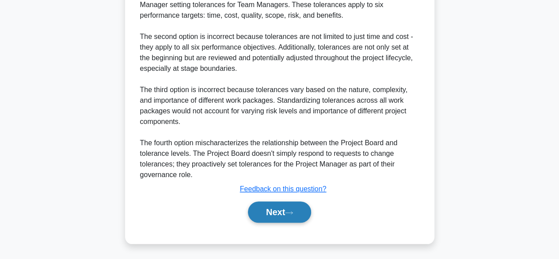
click at [284, 213] on button "Next" at bounding box center [279, 211] width 63 height 21
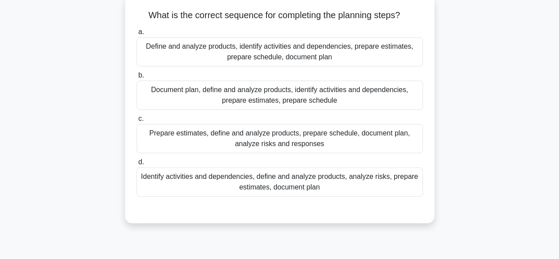
scroll to position [42, 0]
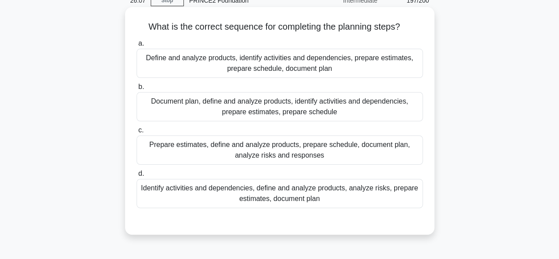
click at [404, 111] on div "Document plan, define and analyze products, identify activities and dependencie…" at bounding box center [280, 106] width 286 height 29
click at [137, 90] on input "b. Document plan, define and analyze products, identify activities and dependen…" at bounding box center [137, 87] width 0 height 6
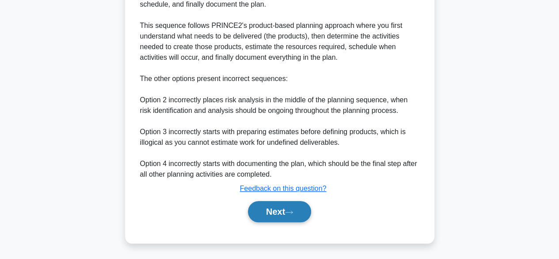
click at [296, 205] on button "Next" at bounding box center [279, 211] width 63 height 21
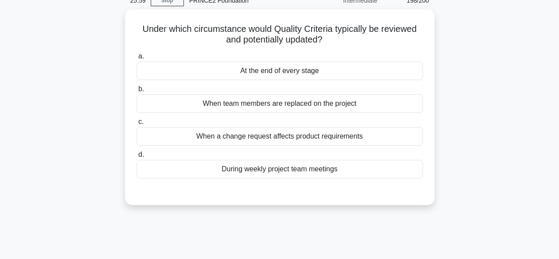
scroll to position [39, 0]
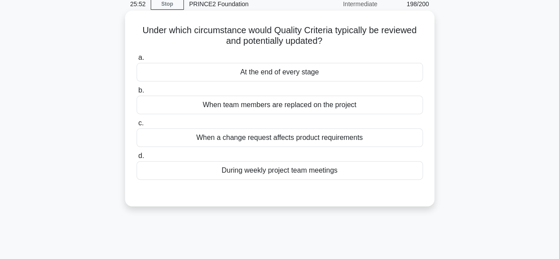
click at [400, 81] on div "At the end of every stage" at bounding box center [280, 72] width 286 height 19
click at [137, 61] on input "a. At the end of every stage" at bounding box center [137, 58] width 0 height 6
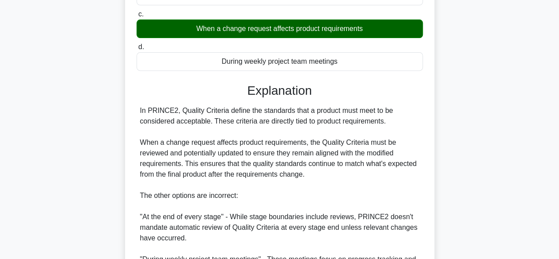
scroll to position [286, 0]
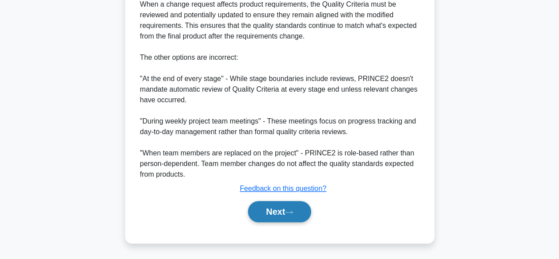
click at [282, 211] on button "Next" at bounding box center [279, 211] width 63 height 21
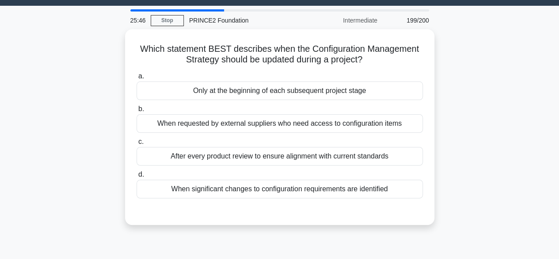
scroll to position [21, 0]
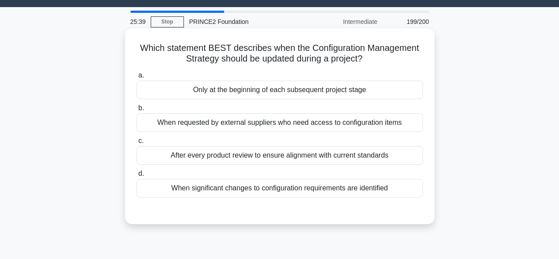
click at [411, 91] on div "Only at the beginning of each subsequent project stage" at bounding box center [280, 89] width 286 height 19
click at [137, 78] on input "a. Only at the beginning of each subsequent project stage" at bounding box center [137, 75] width 0 height 6
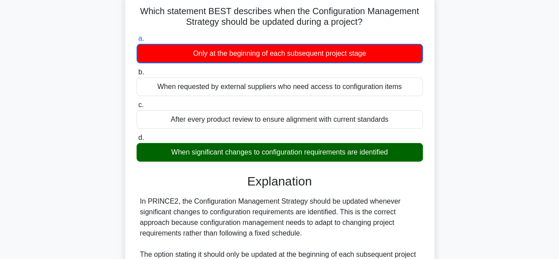
scroll to position [255, 0]
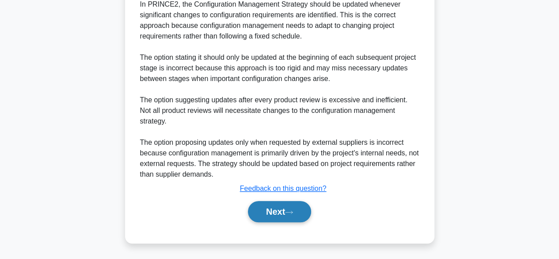
click at [282, 217] on button "Next" at bounding box center [279, 211] width 63 height 21
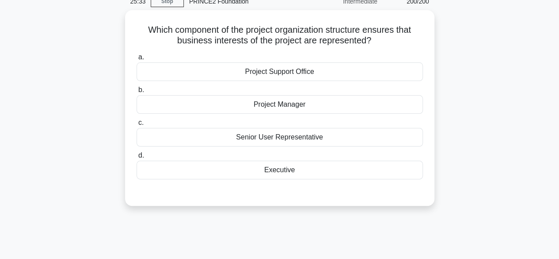
scroll to position [38, 0]
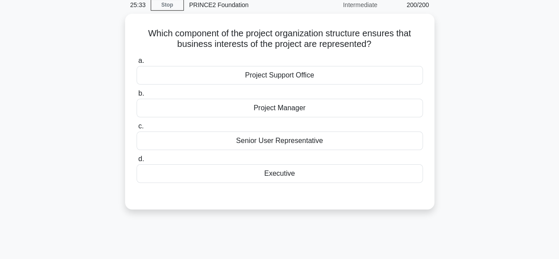
click at [446, 158] on div "Which component of the project organization structure ensures that business int…" at bounding box center [280, 117] width 504 height 206
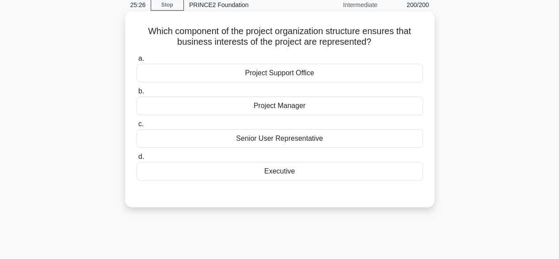
click at [411, 174] on div "Executive" at bounding box center [280, 171] width 286 height 19
click at [137, 160] on input "d. Executive" at bounding box center [137, 157] width 0 height 6
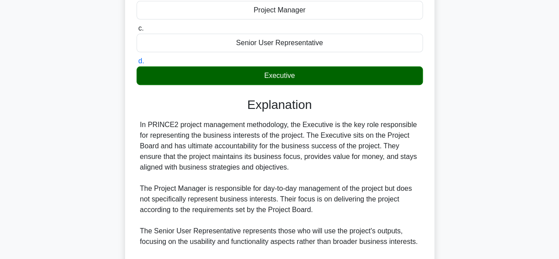
scroll to position [243, 0]
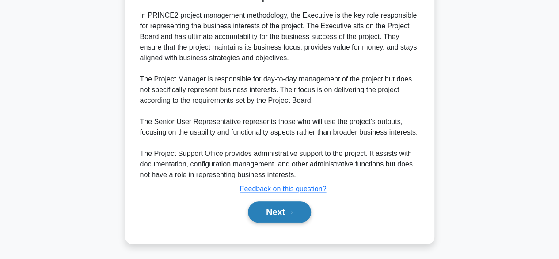
click at [285, 208] on button "Next" at bounding box center [279, 211] width 63 height 21
click at [281, 212] on button "Next" at bounding box center [279, 211] width 63 height 21
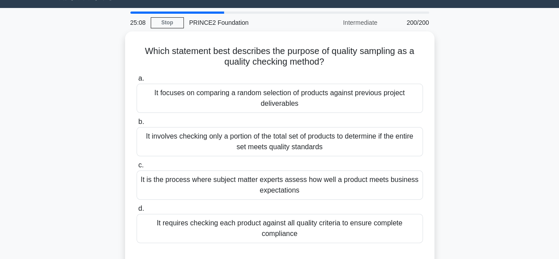
scroll to position [20, 0]
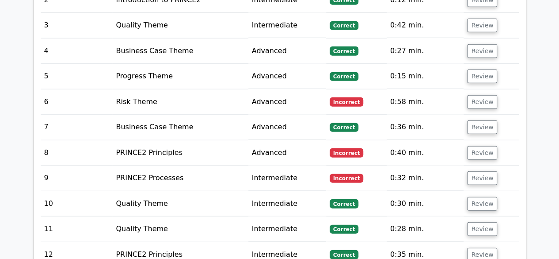
scroll to position [1084, 0]
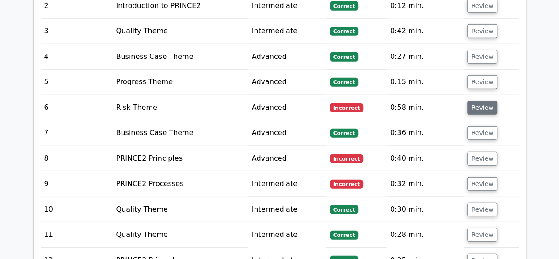
click at [486, 101] on button "Review" at bounding box center [482, 108] width 30 height 14
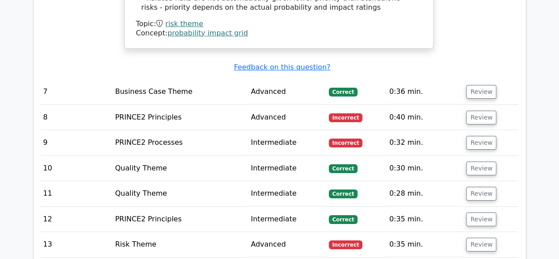
scroll to position [1561, 0]
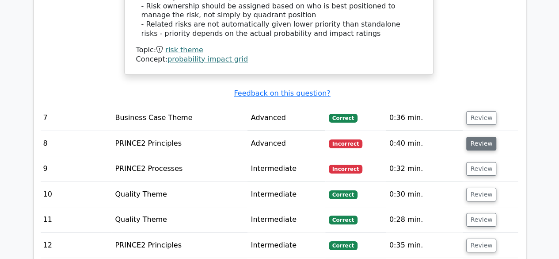
click at [480, 137] on button "Review" at bounding box center [481, 144] width 30 height 14
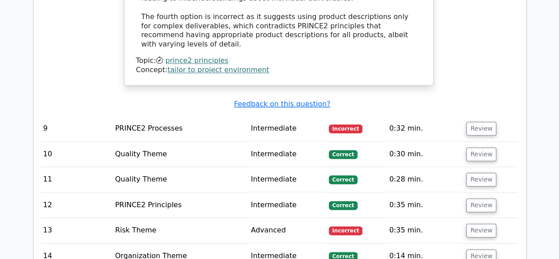
scroll to position [2100, 0]
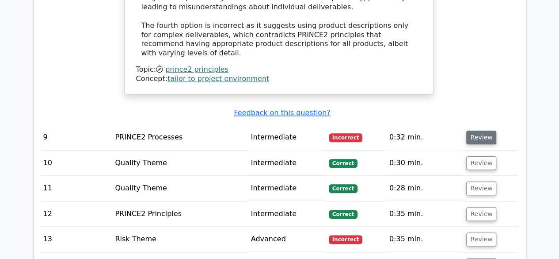
click at [482, 130] on button "Review" at bounding box center [481, 137] width 30 height 14
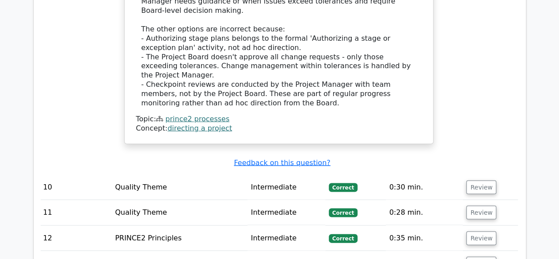
scroll to position [2491, 0]
click at [476, 256] on button "Review" at bounding box center [481, 263] width 30 height 14
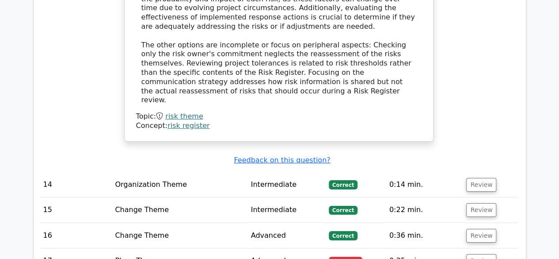
scroll to position [3019, 0]
click at [481, 254] on button "Review" at bounding box center [481, 261] width 30 height 14
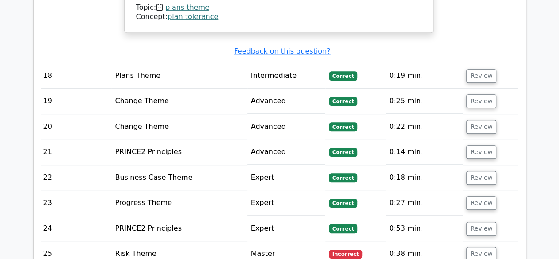
scroll to position [3591, 0]
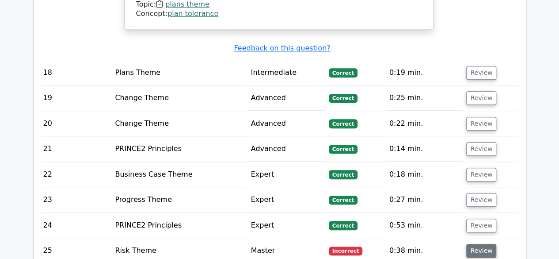
click at [473, 243] on button "Review" at bounding box center [481, 250] width 30 height 14
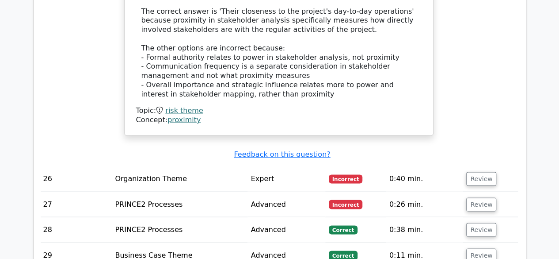
scroll to position [4074, 0]
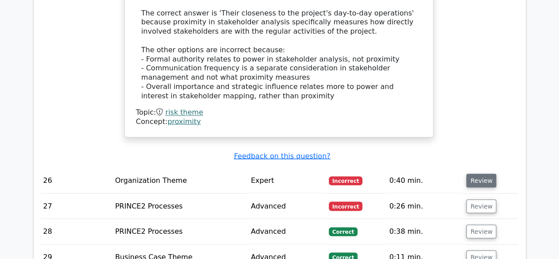
click at [475, 173] on button "Review" at bounding box center [481, 180] width 30 height 14
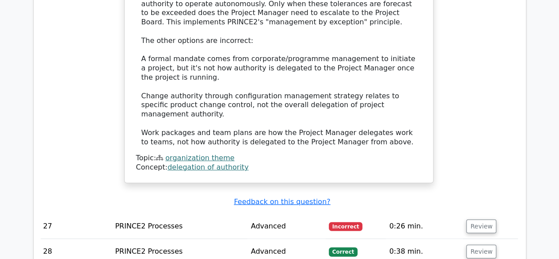
scroll to position [4496, 0]
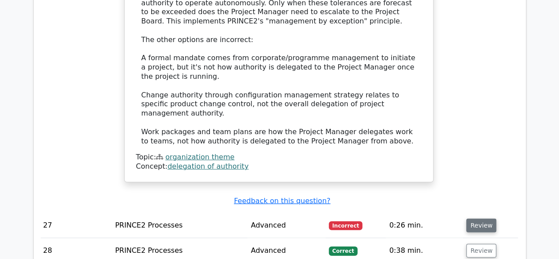
click at [481, 218] on button "Review" at bounding box center [481, 225] width 30 height 14
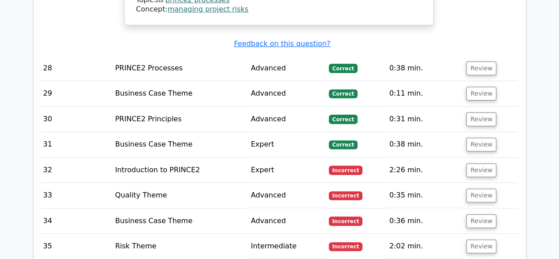
scroll to position [5117, 0]
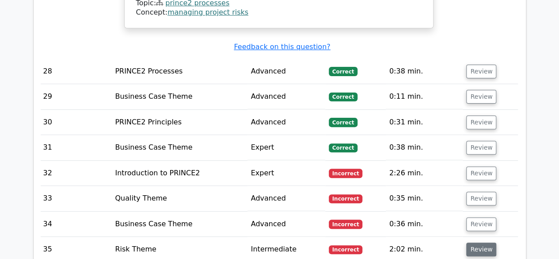
click at [476, 242] on button "Review" at bounding box center [481, 249] width 30 height 14
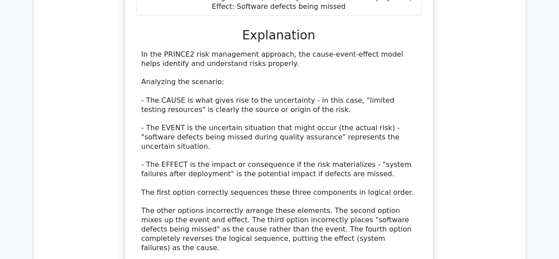
scroll to position [5589, 0]
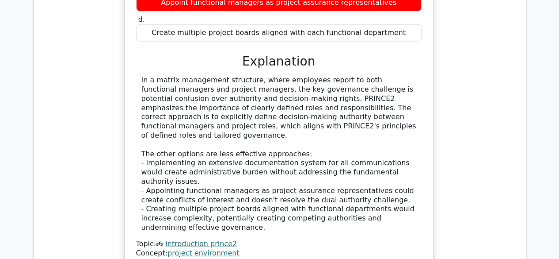
scroll to position [6098, 0]
